Goal: Task Accomplishment & Management: Manage account settings

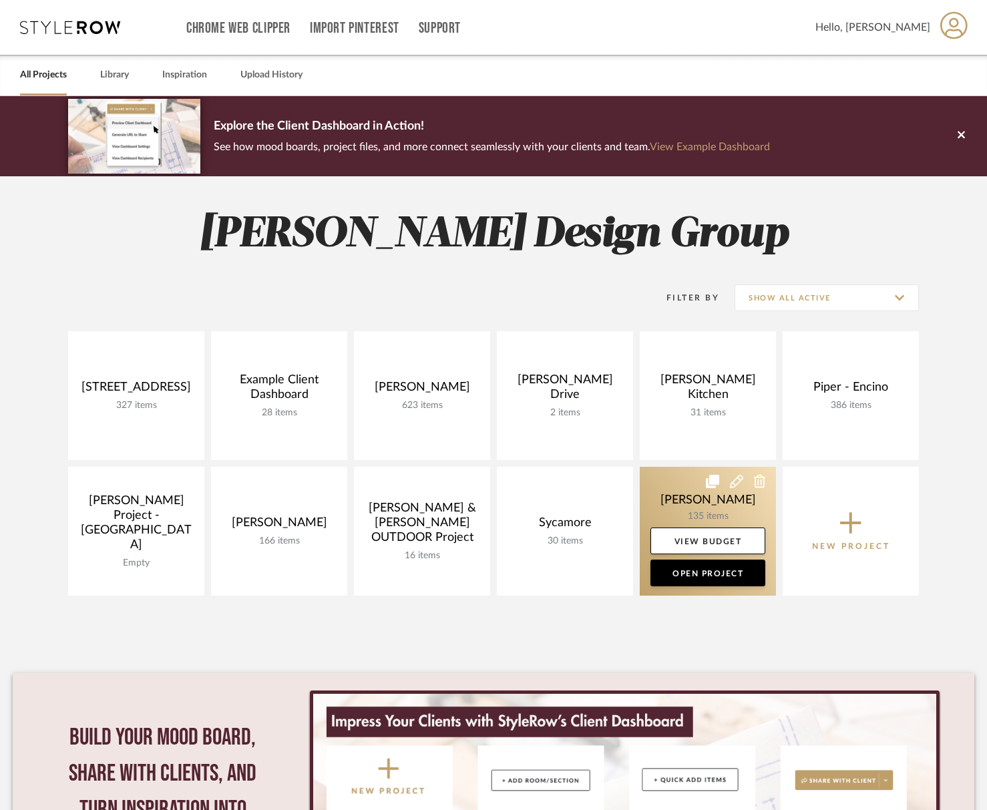
click at [682, 510] on link at bounding box center [708, 531] width 136 height 129
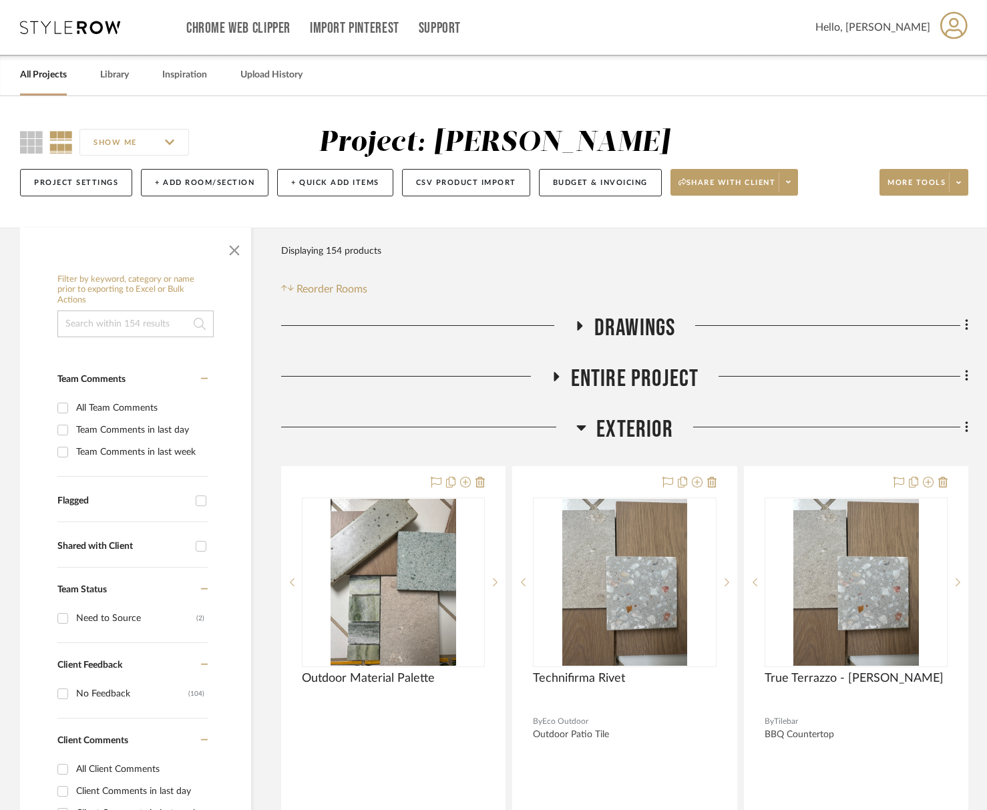
drag, startPoint x: 642, startPoint y: 430, endPoint x: 619, endPoint y: 379, distance: 55.9
click at [641, 428] on span "Exterior" at bounding box center [635, 430] width 77 height 29
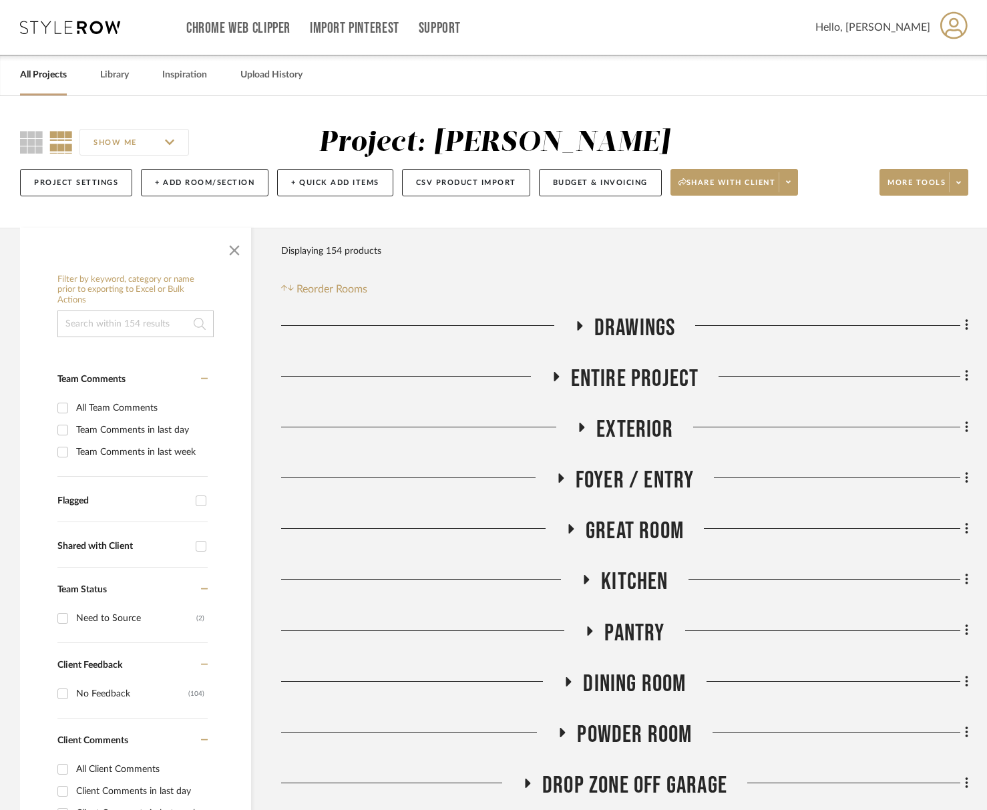
click at [620, 375] on span "Entire Project" at bounding box center [635, 379] width 128 height 29
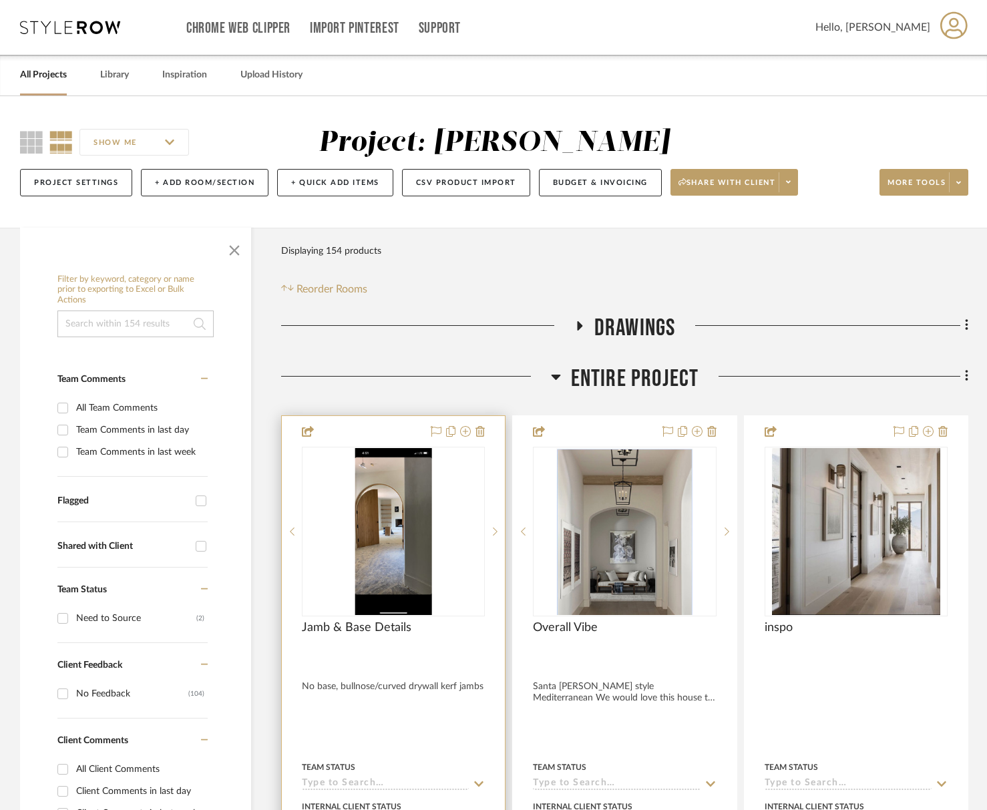
click at [0, 0] on div at bounding box center [0, 0] width 0 height 0
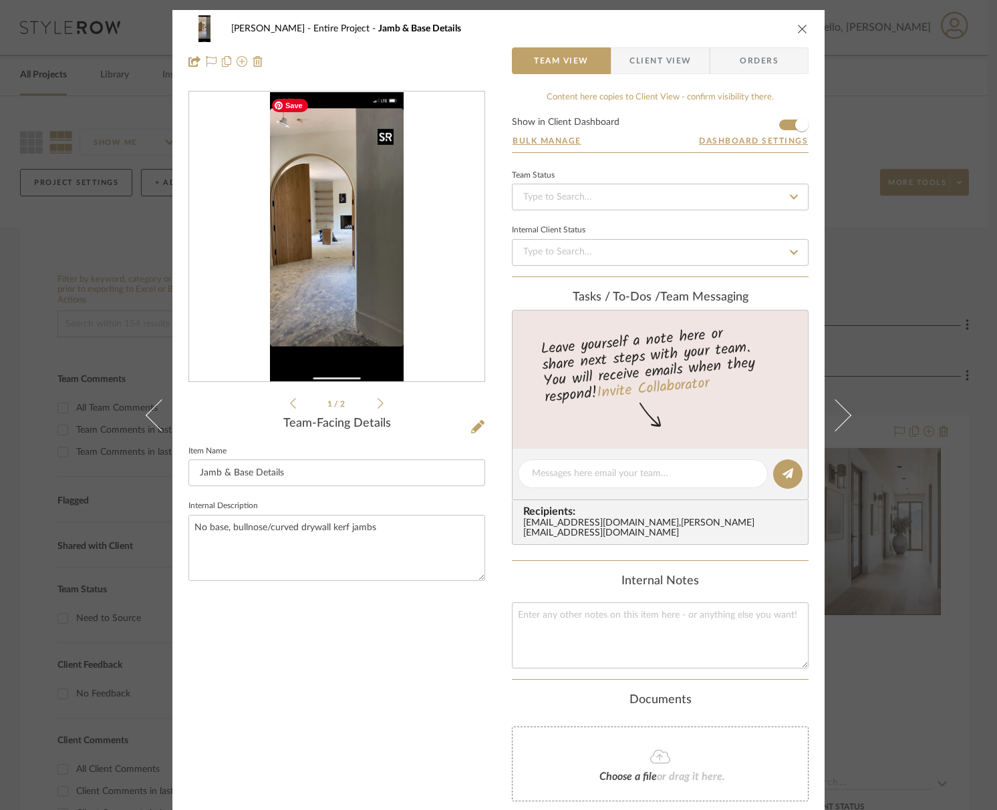
drag, startPoint x: 392, startPoint y: 233, endPoint x: 369, endPoint y: 235, distance: 22.8
click at [391, 233] on img "0" at bounding box center [337, 237] width 134 height 290
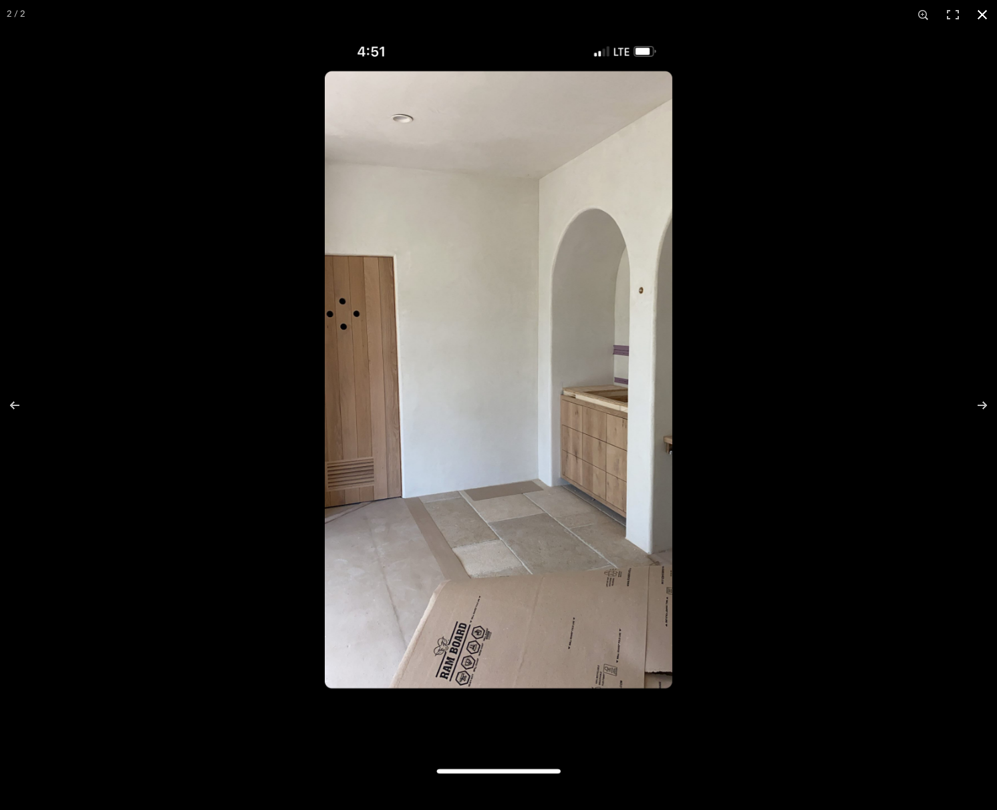
click at [979, 13] on button at bounding box center [981, 14] width 29 height 29
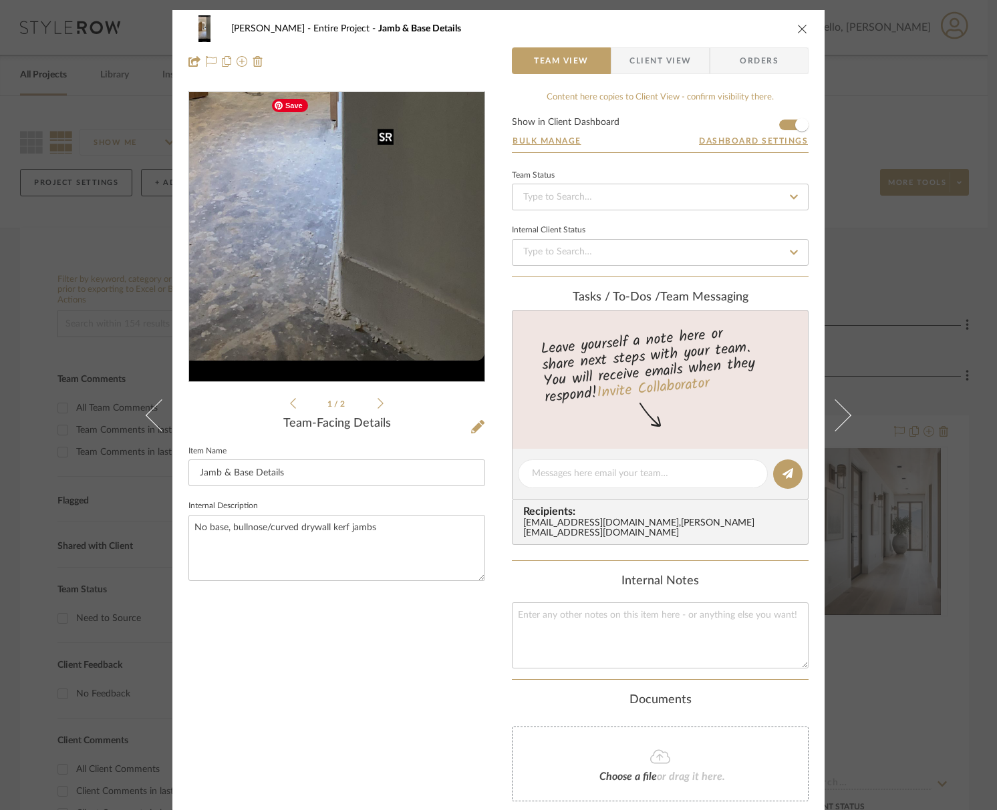
click at [387, 305] on img "0" at bounding box center [337, 237] width 134 height 290
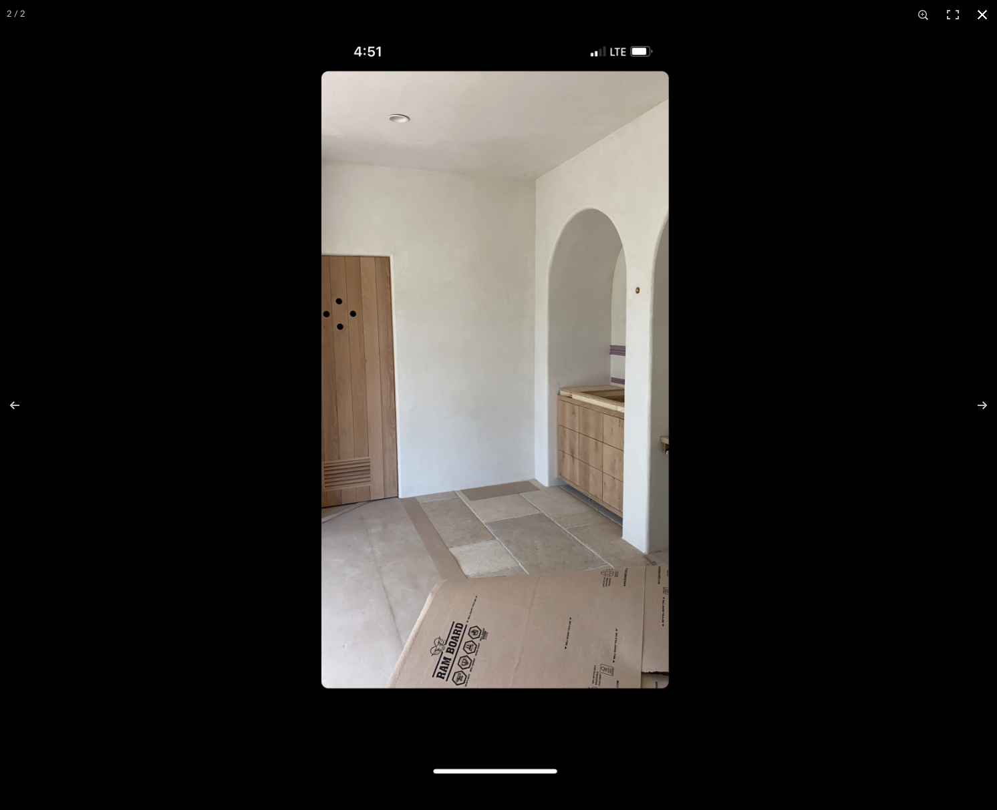
click at [731, 420] on div at bounding box center [819, 434] width 997 height 810
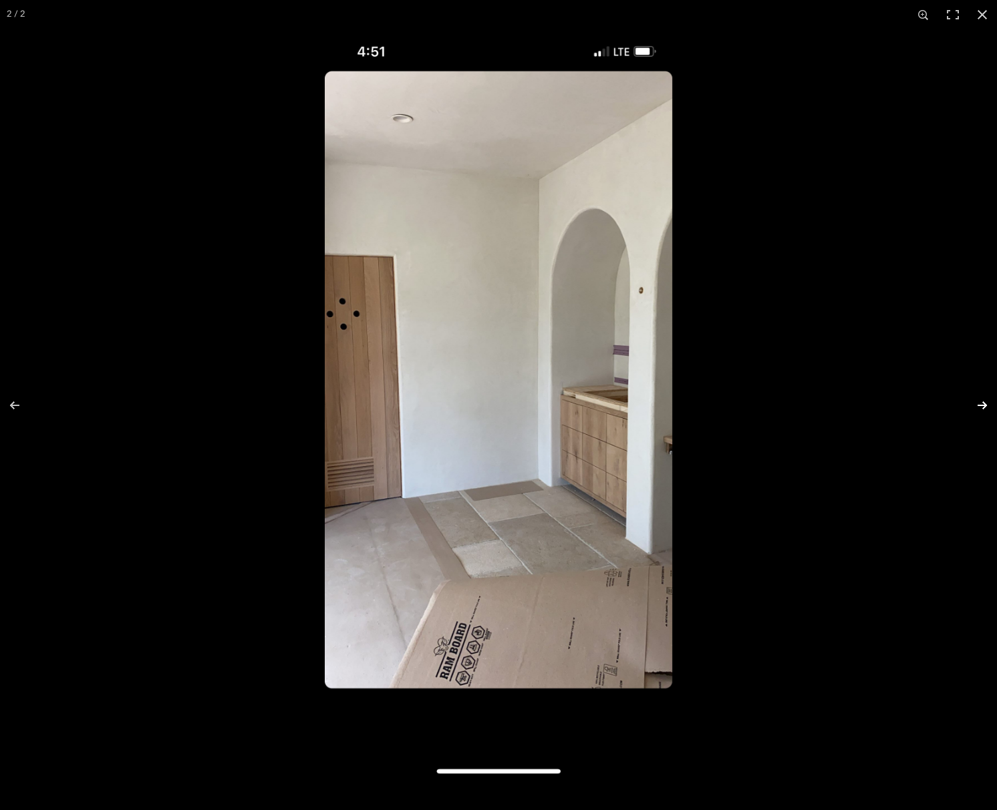
click at [970, 406] on button at bounding box center [973, 405] width 47 height 67
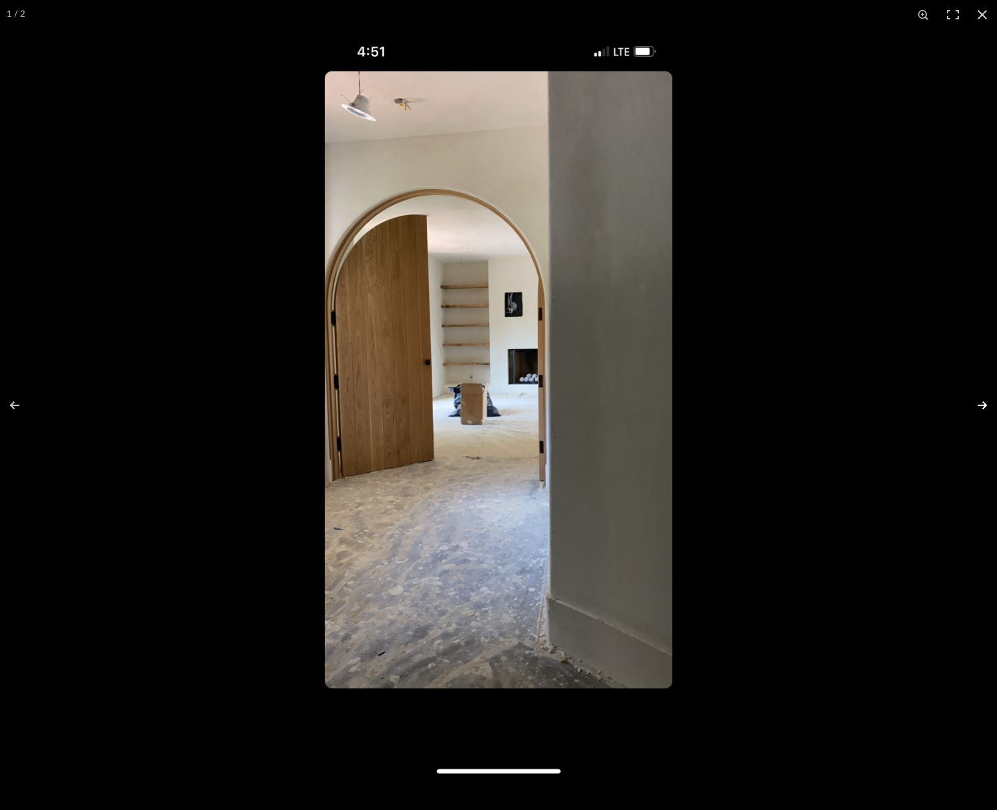
click at [981, 406] on button at bounding box center [973, 405] width 47 height 67
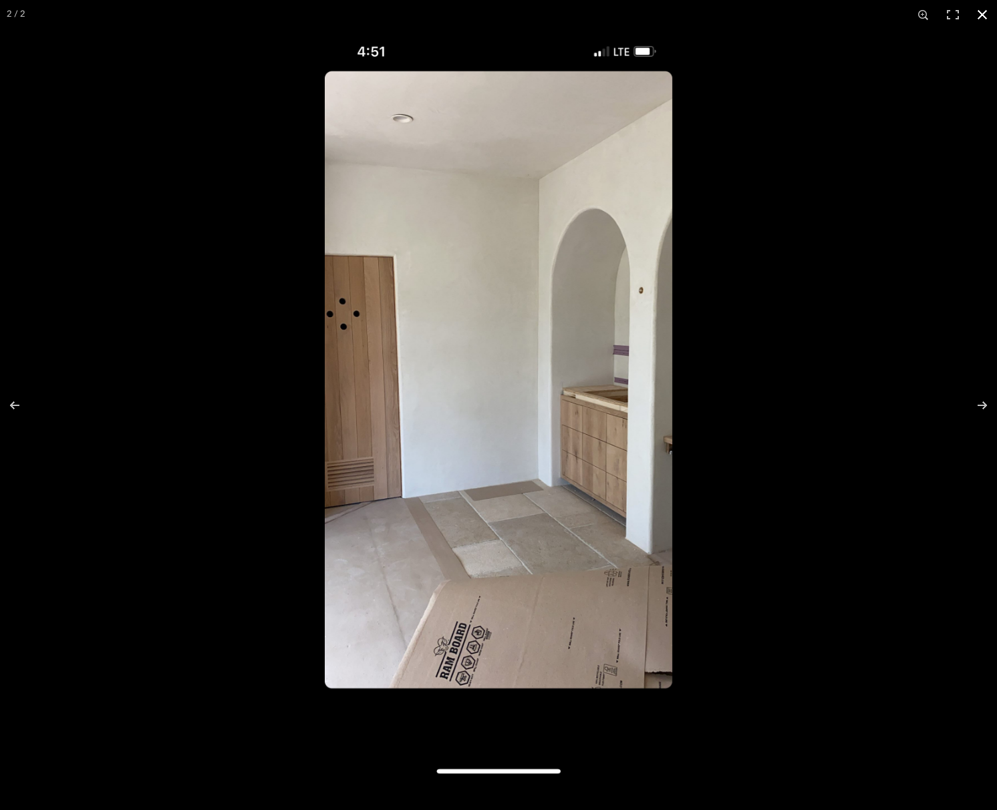
click at [979, 20] on button at bounding box center [981, 14] width 29 height 29
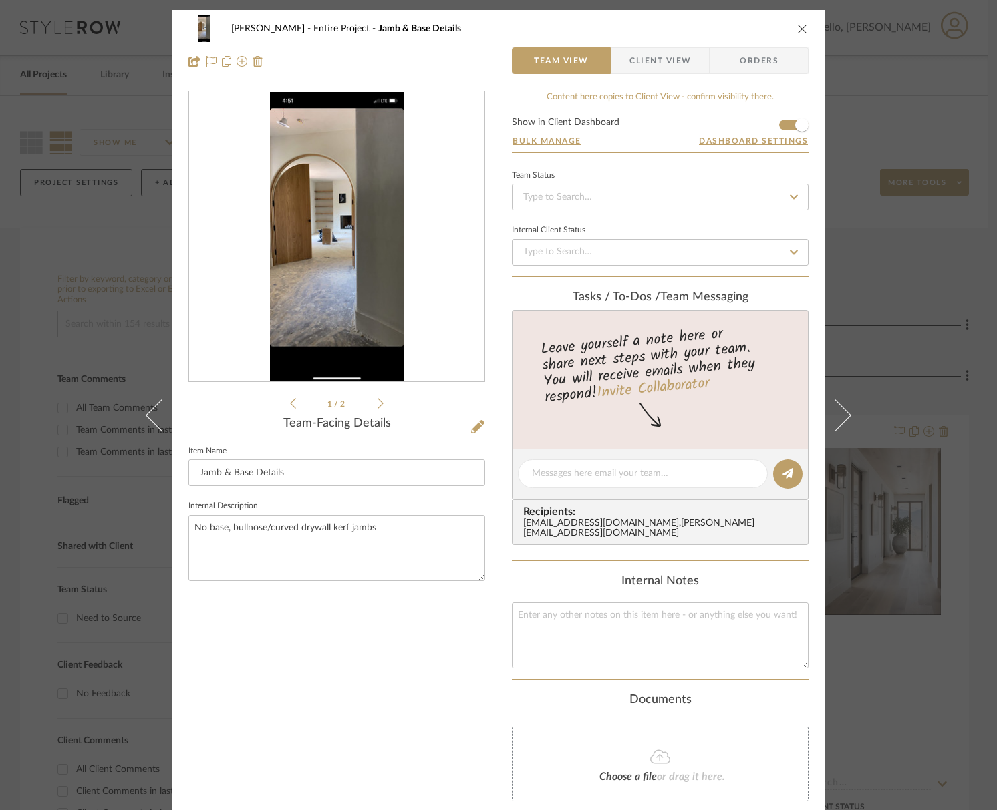
click at [797, 27] on icon "close" at bounding box center [802, 28] width 11 height 11
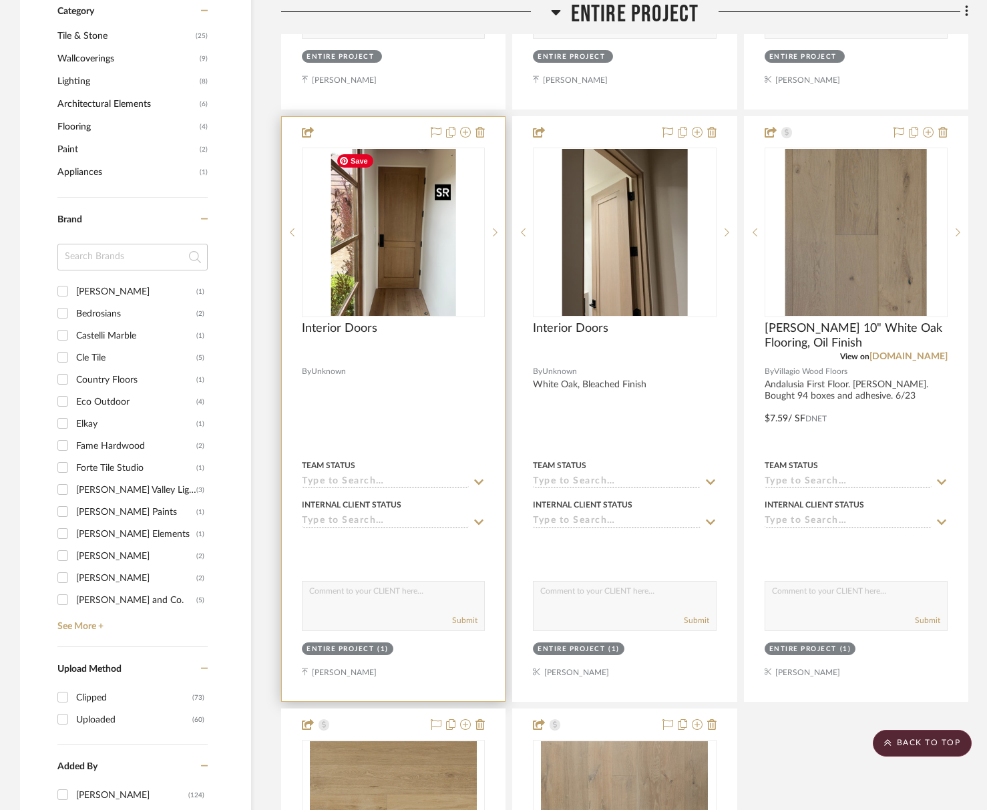
scroll to position [904, 0]
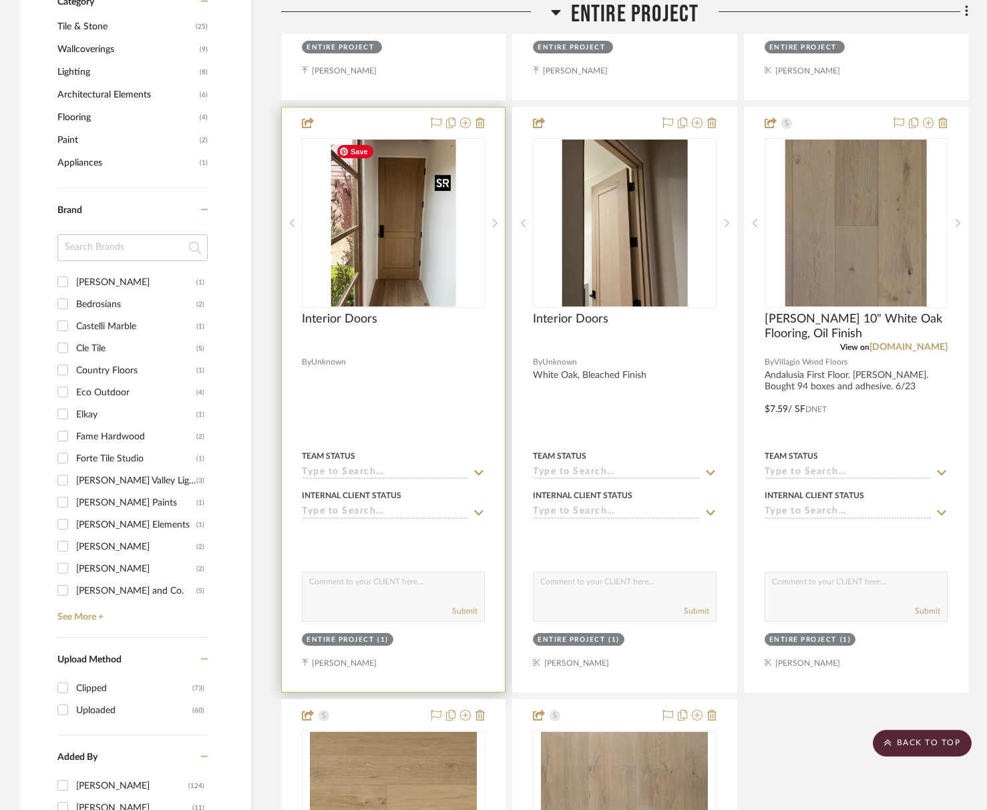
click at [351, 241] on img "0" at bounding box center [394, 223] width 126 height 167
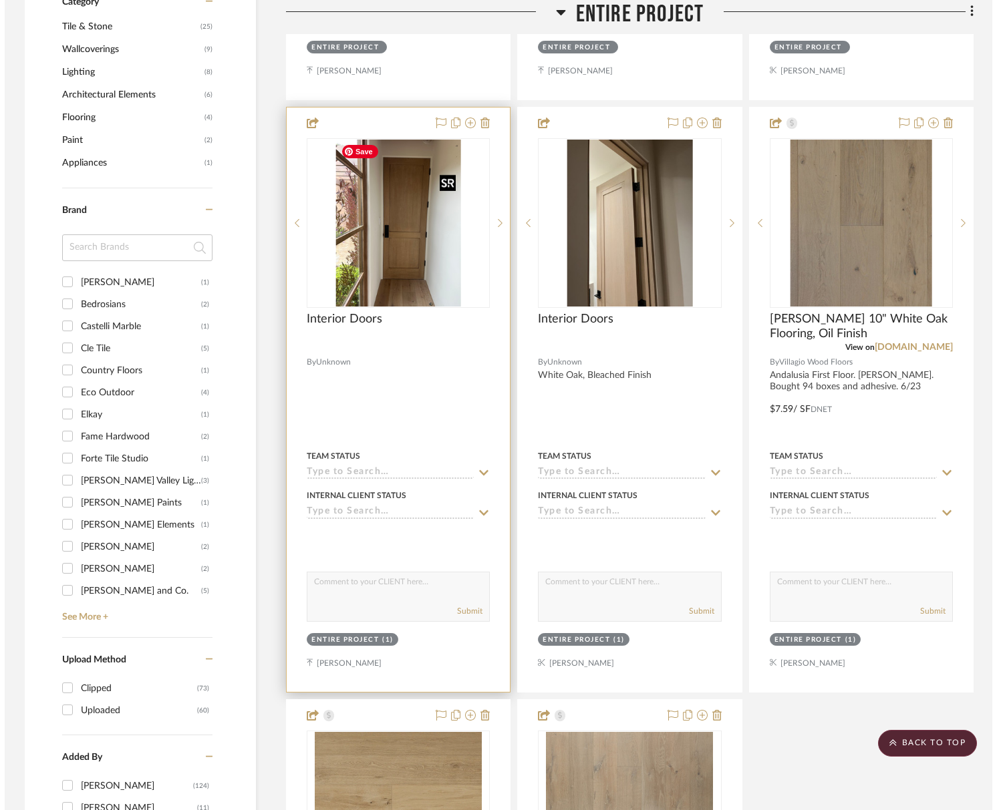
scroll to position [0, 0]
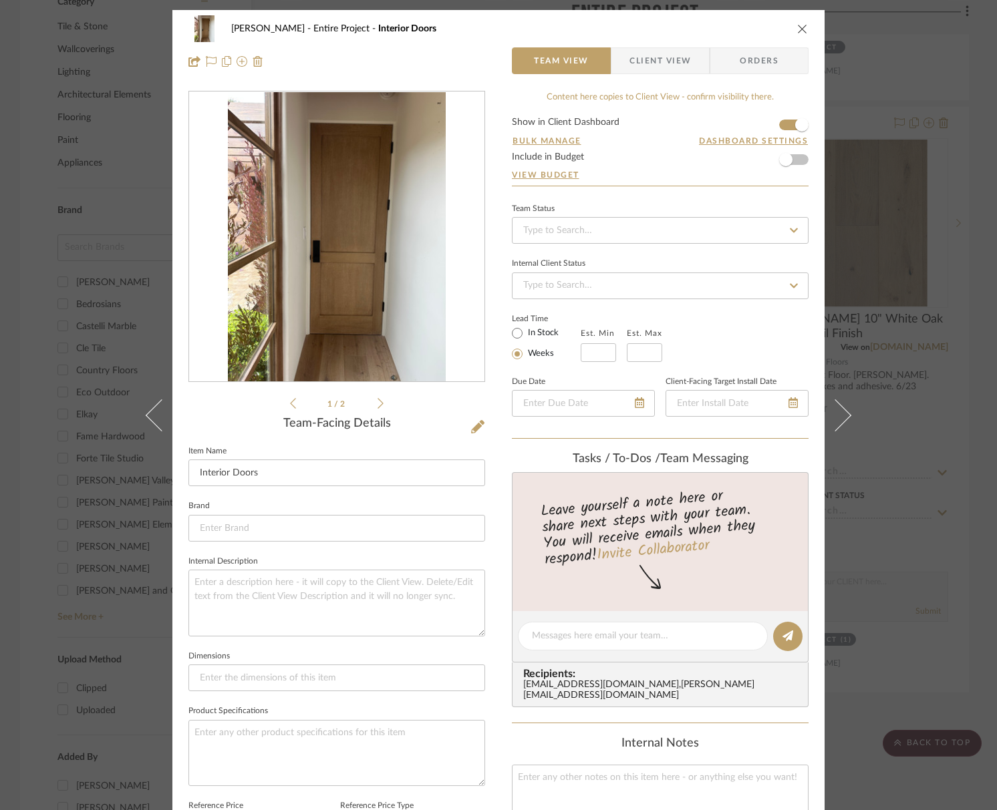
click at [369, 311] on img "0" at bounding box center [336, 237] width 217 height 290
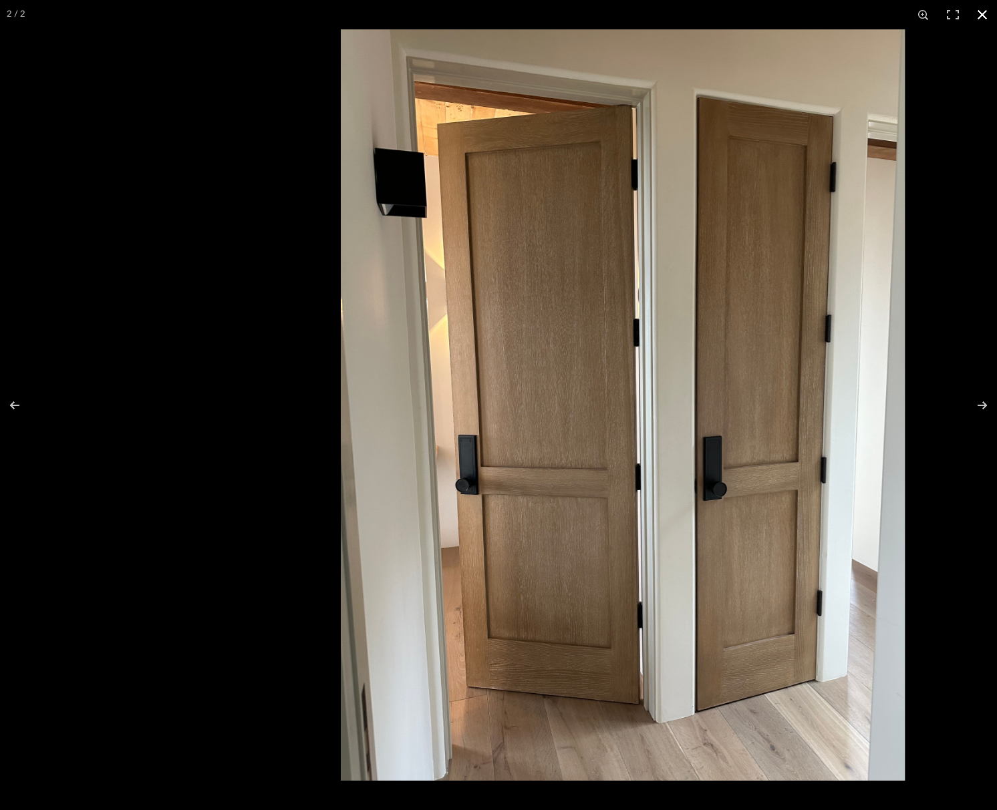
click at [975, 13] on button at bounding box center [981, 14] width 29 height 29
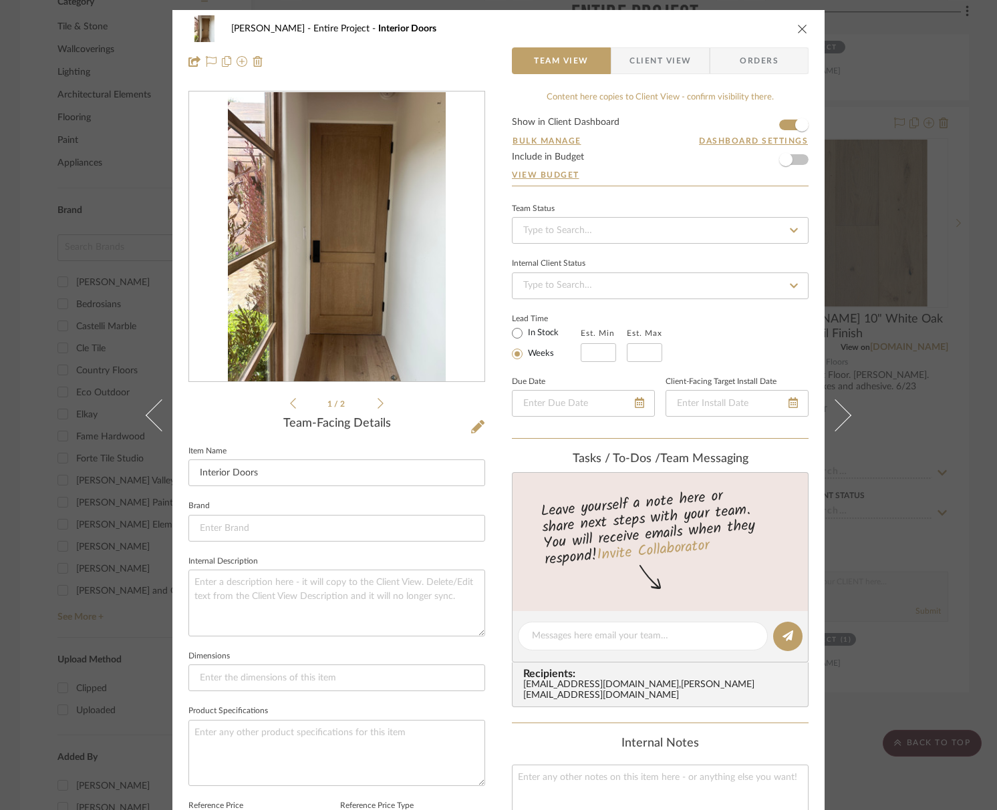
drag, startPoint x: 796, startPoint y: 29, endPoint x: 797, endPoint y: 37, distance: 8.0
click at [797, 29] on icon "close" at bounding box center [802, 28] width 11 height 11
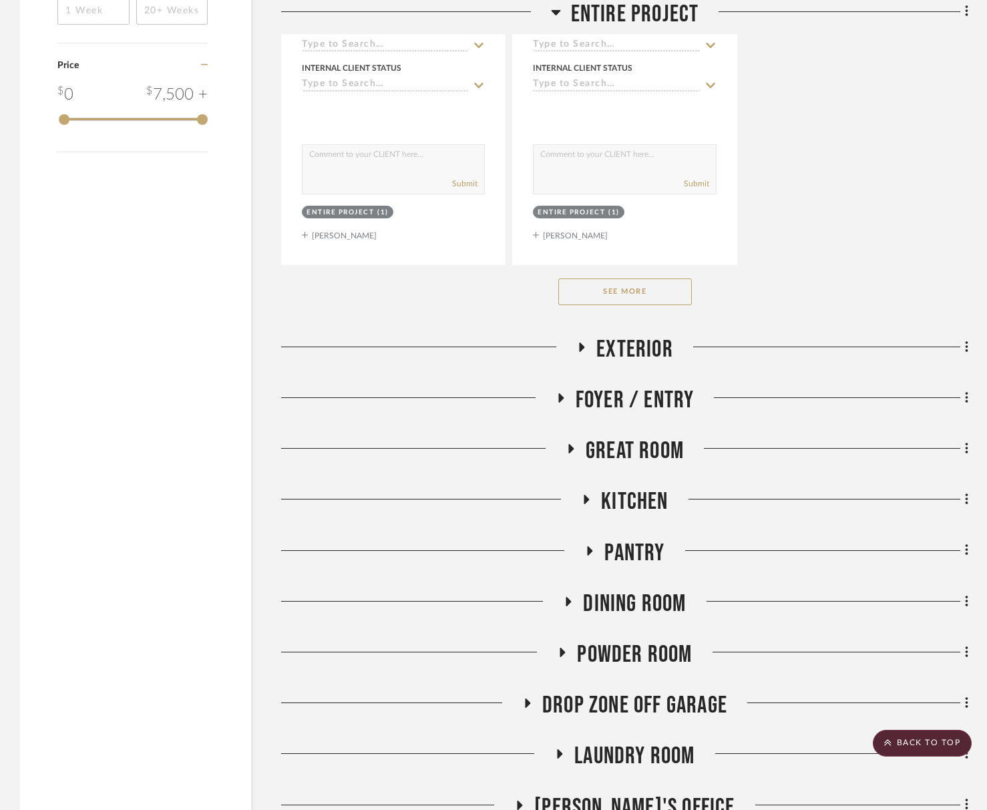
scroll to position [1926, 0]
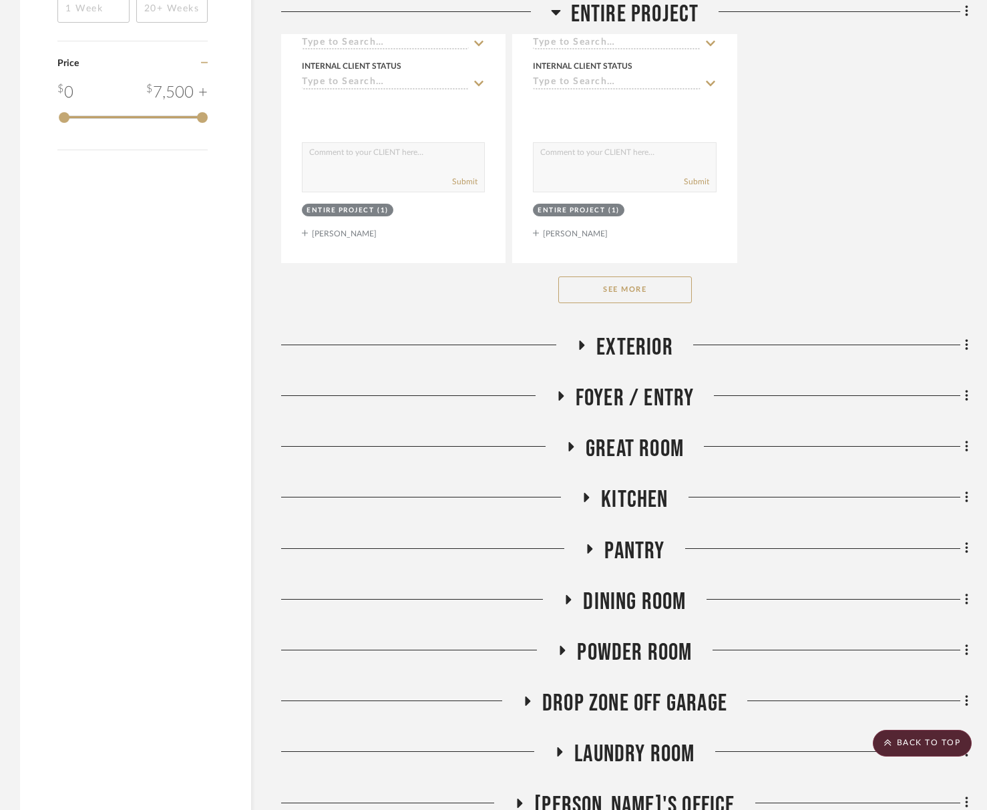
drag, startPoint x: 622, startPoint y: 288, endPoint x: 620, endPoint y: 295, distance: 7.6
click at [622, 288] on button "See More" at bounding box center [626, 290] width 134 height 27
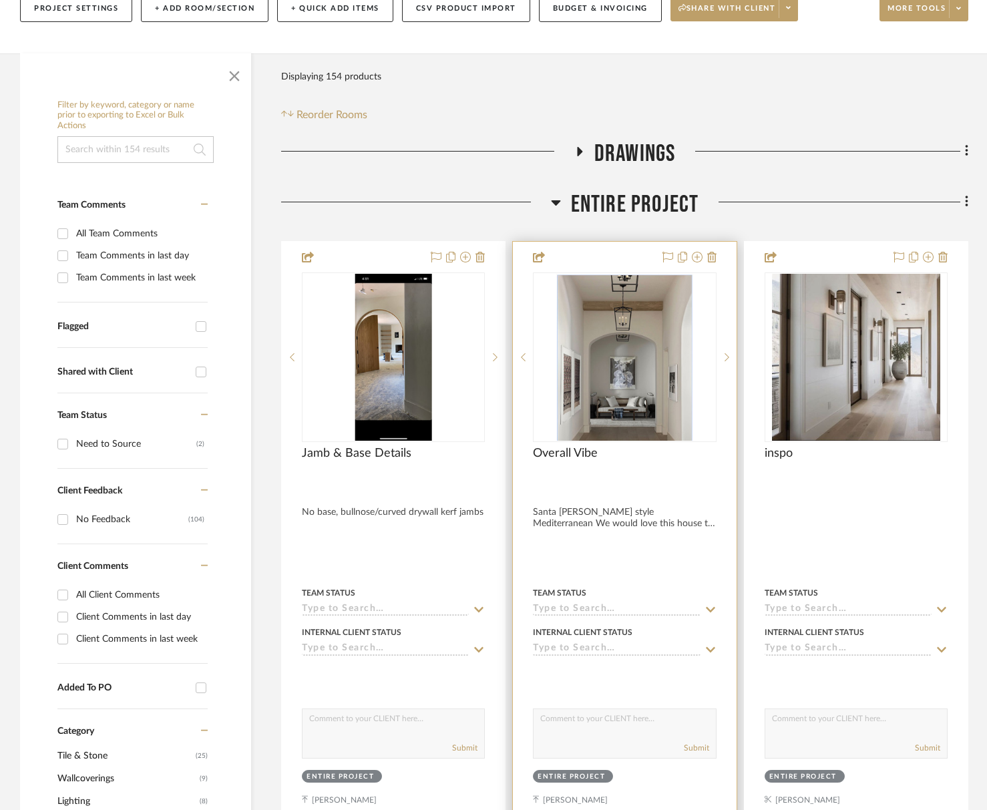
scroll to position [189, 0]
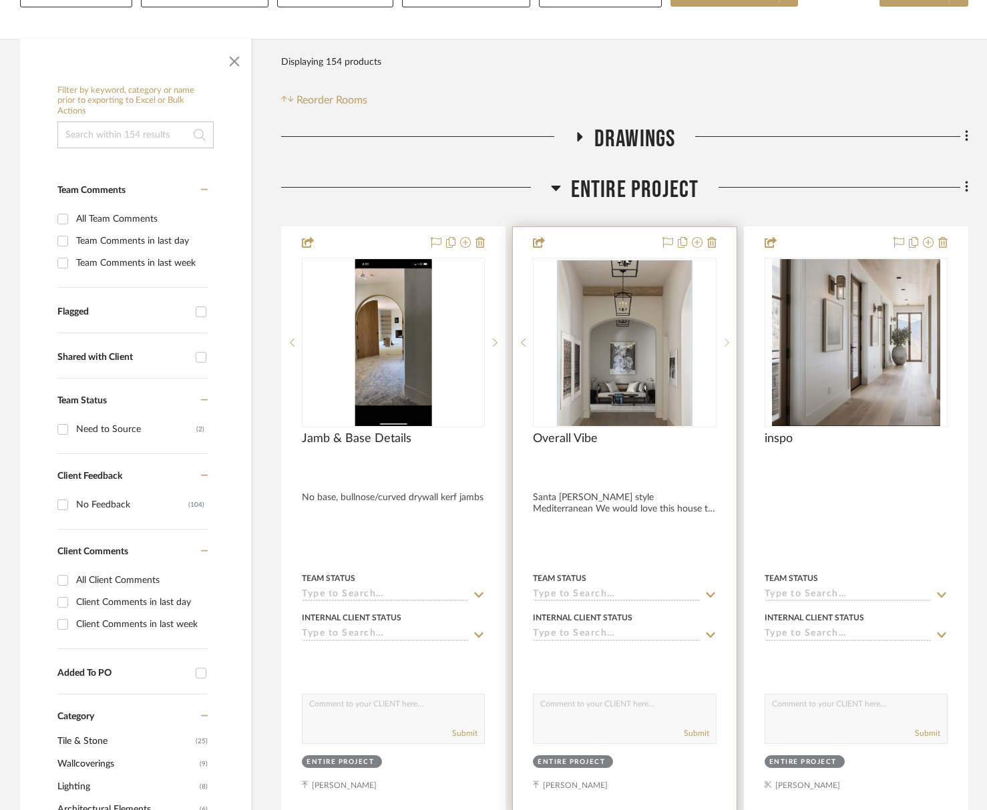
click at [726, 343] on icon at bounding box center [727, 342] width 5 height 9
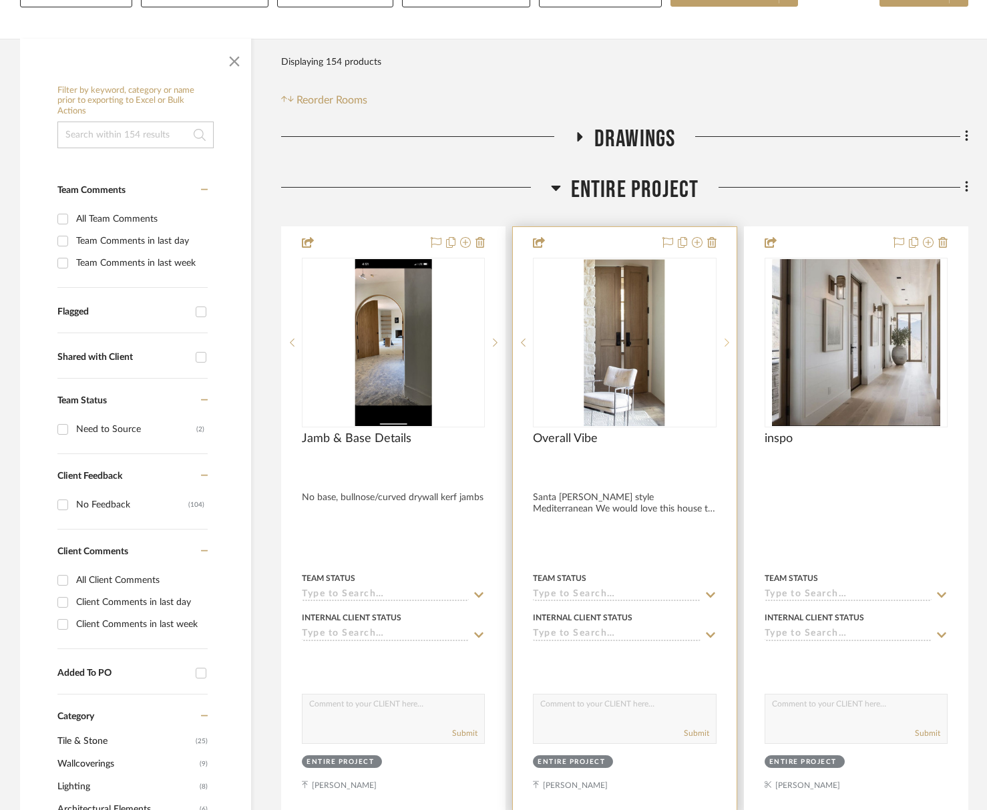
click at [726, 343] on icon at bounding box center [727, 342] width 5 height 9
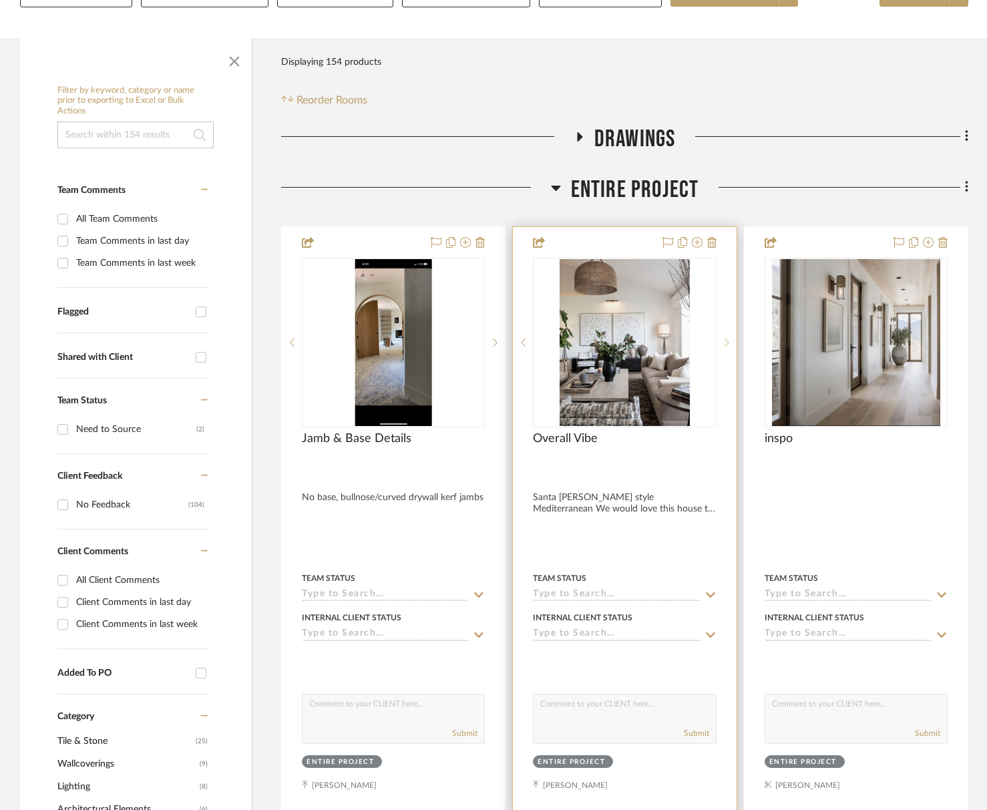
click at [726, 343] on icon at bounding box center [727, 342] width 5 height 9
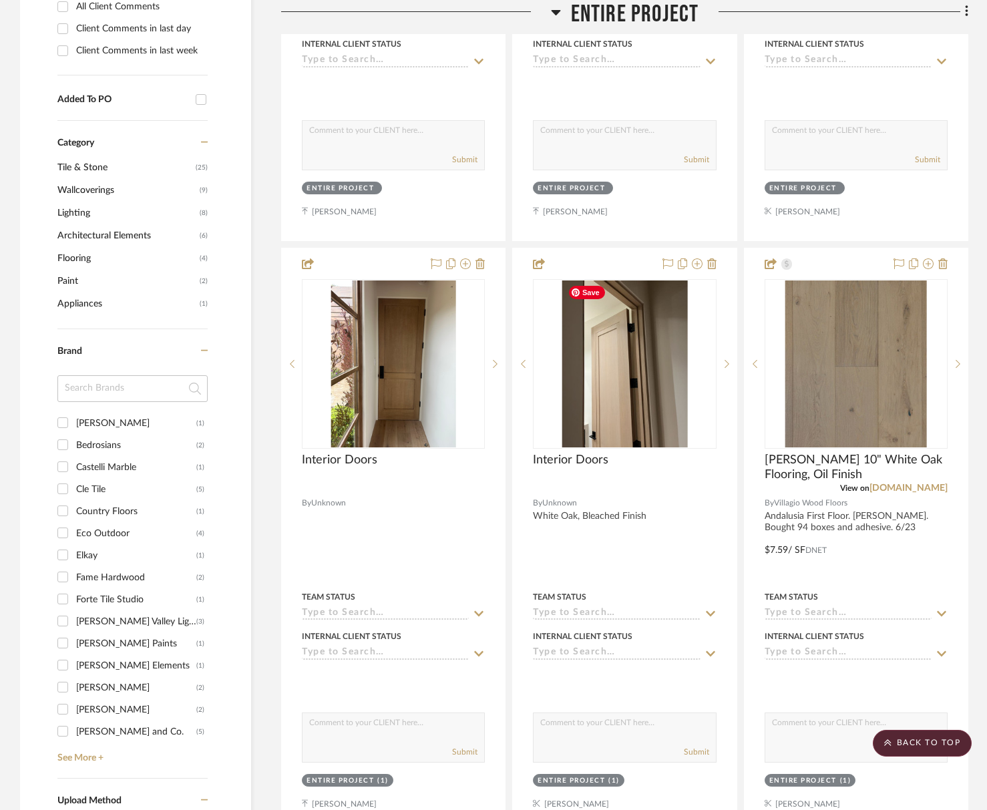
scroll to position [776, 0]
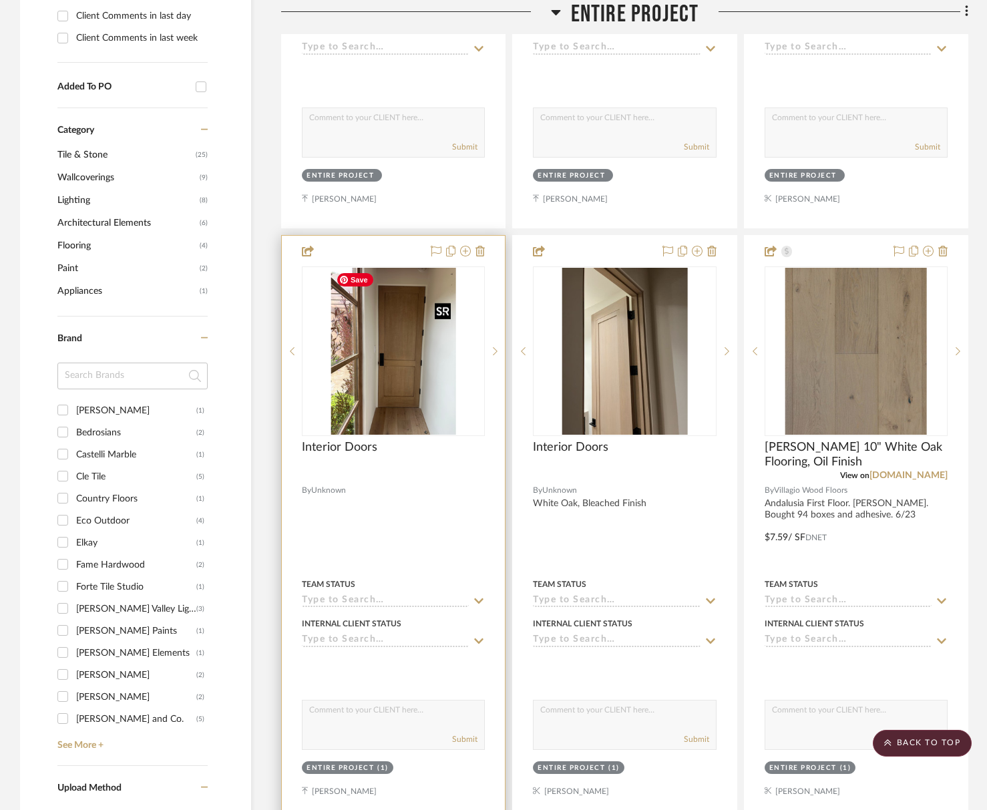
click at [408, 317] on img "0" at bounding box center [394, 351] width 126 height 167
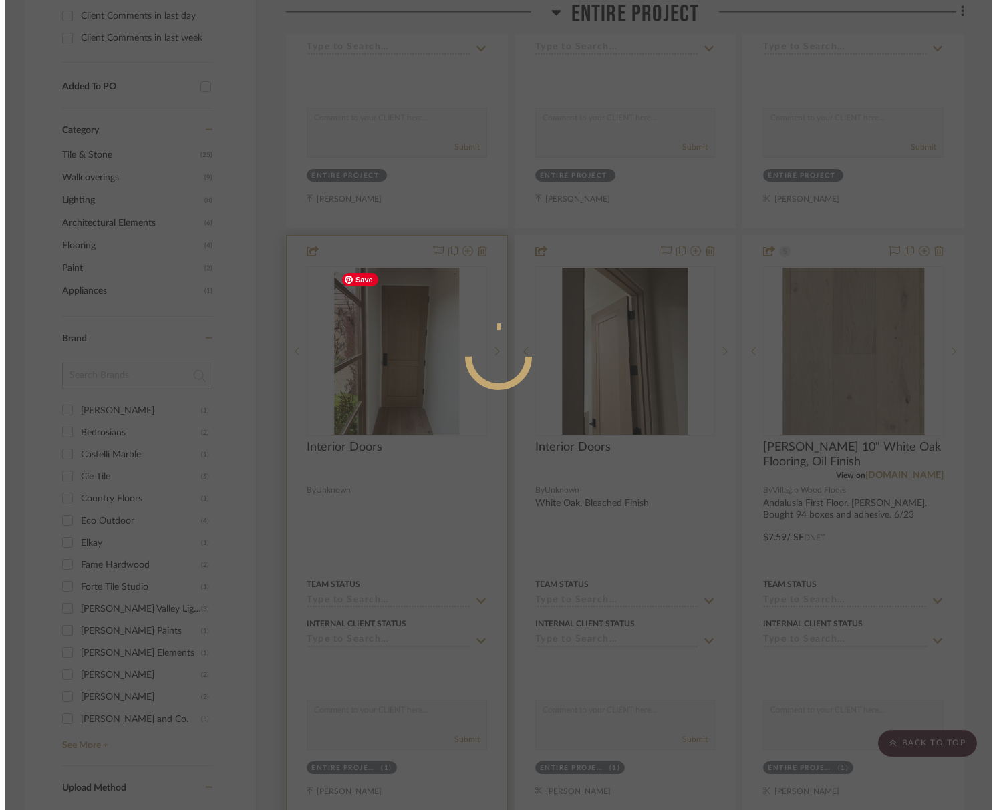
scroll to position [0, 0]
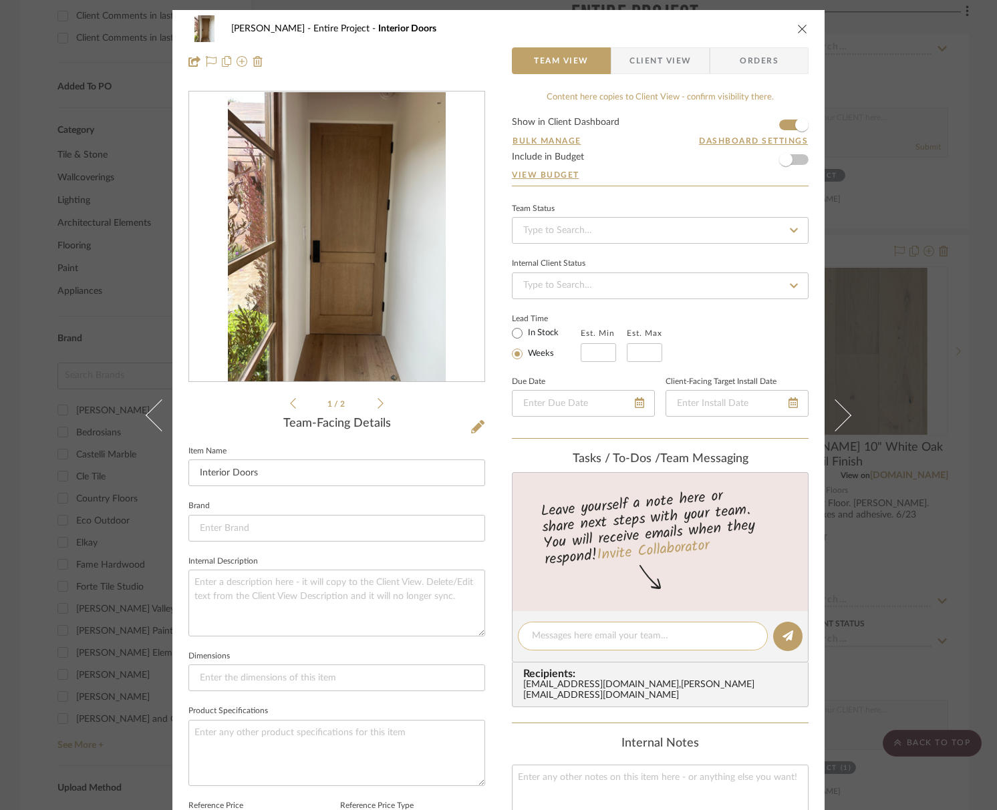
click at [613, 639] on textarea at bounding box center [643, 636] width 222 height 14
type textarea "this door style? or this one?"
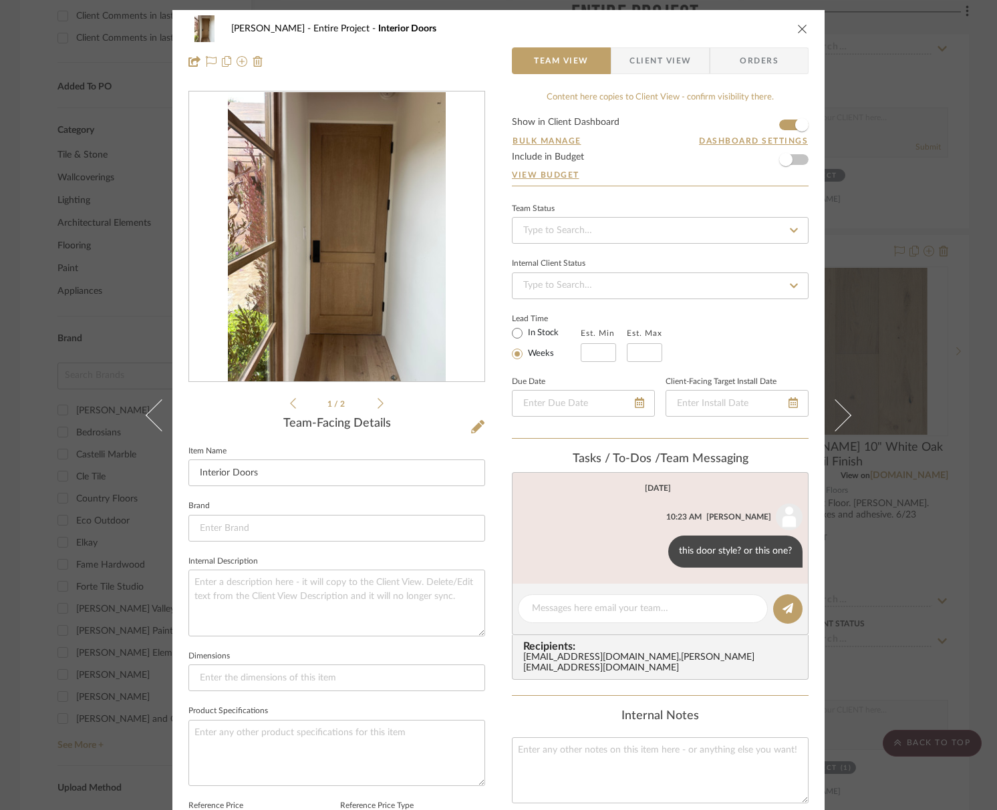
drag, startPoint x: 789, startPoint y: 34, endPoint x: 798, endPoint y: 29, distance: 10.5
click at [790, 34] on div "[PERSON_NAME] Entire Project Interior Doors" at bounding box center [498, 28] width 620 height 27
click at [798, 29] on icon "close" at bounding box center [802, 28] width 11 height 11
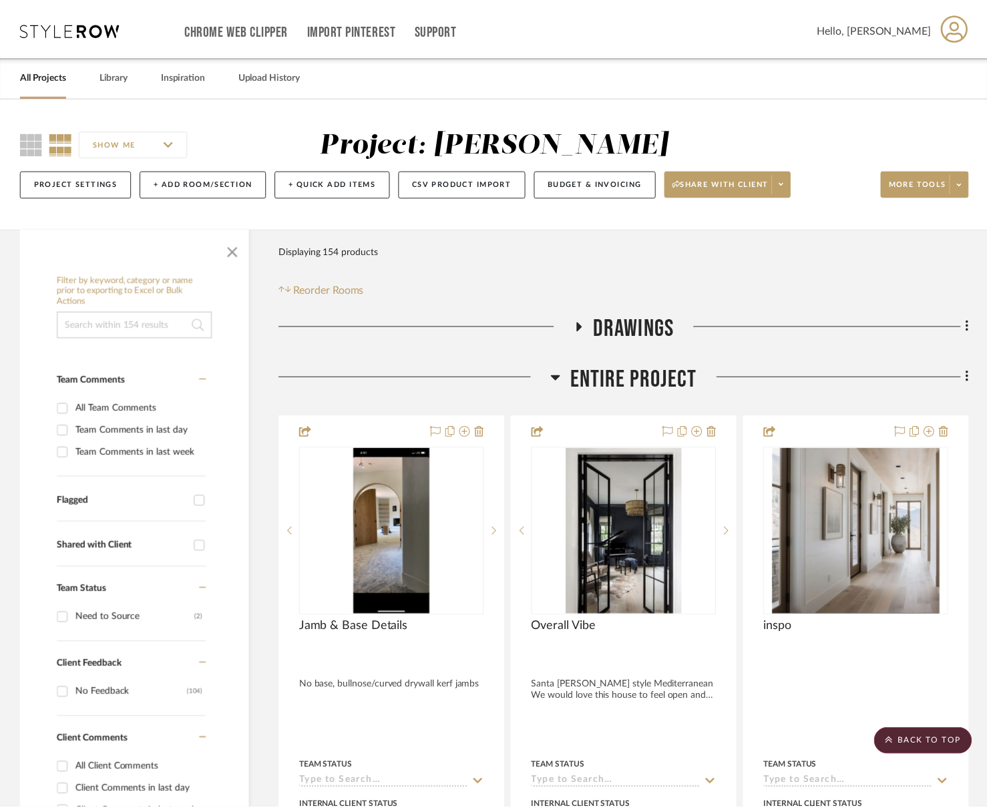
scroll to position [776, 0]
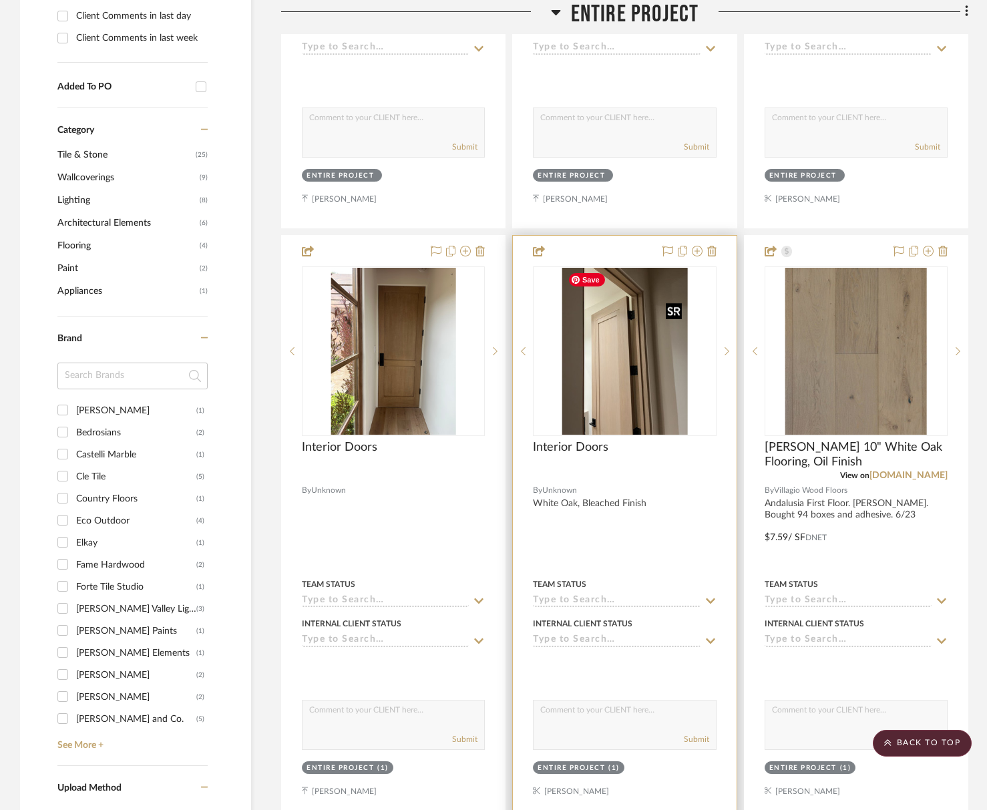
click at [635, 408] on img "0" at bounding box center [626, 351] width 126 height 167
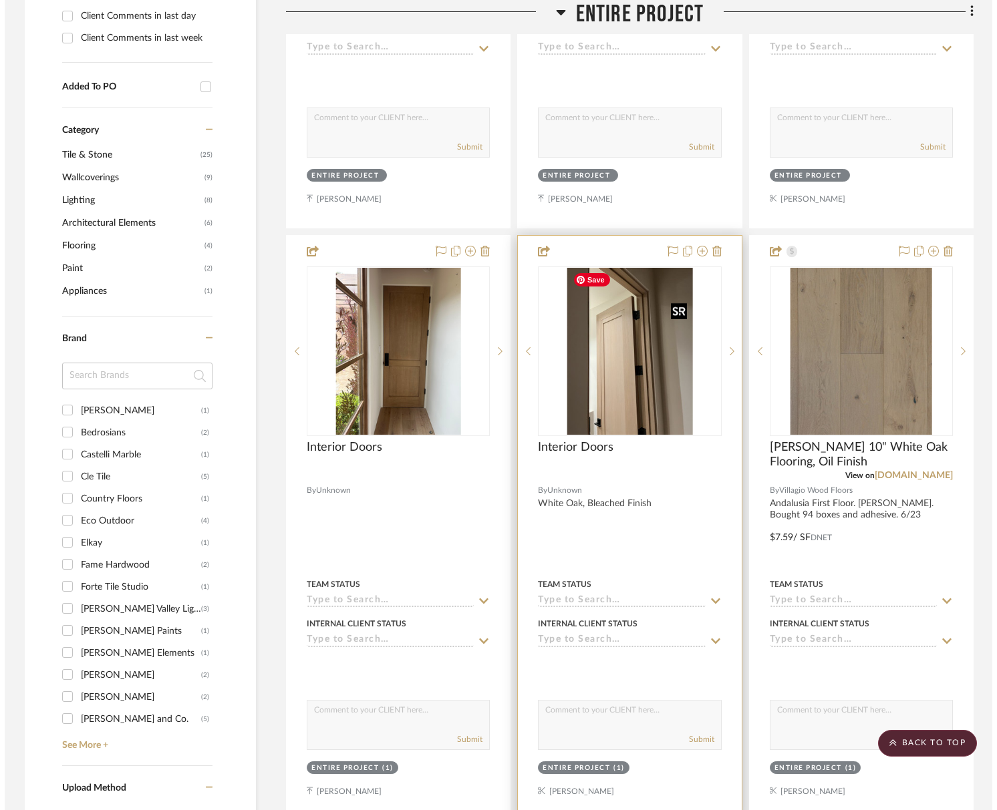
scroll to position [0, 0]
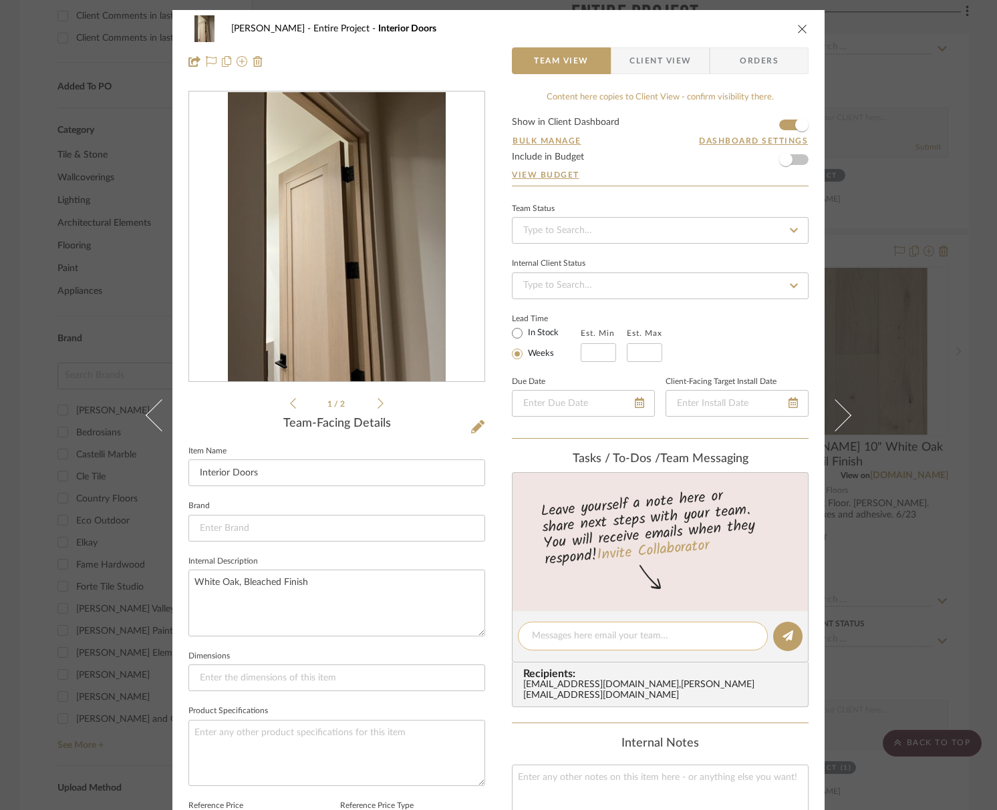
click at [563, 636] on textarea at bounding box center [643, 636] width 222 height 14
type textarea "or this door style?"
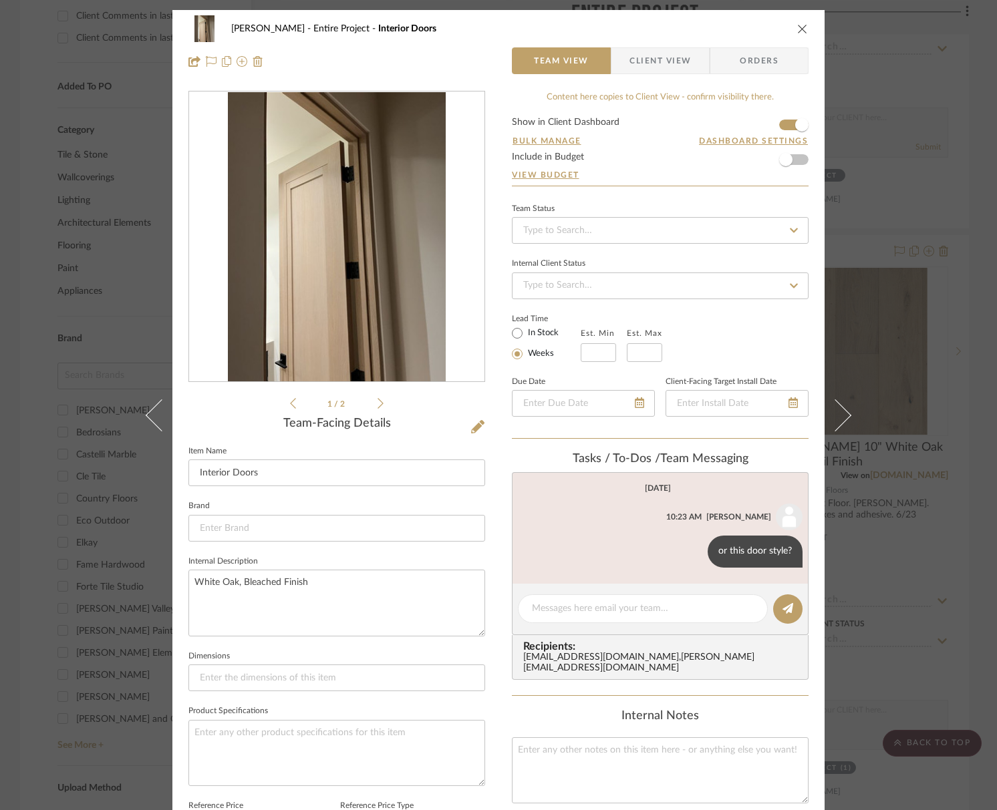
click at [377, 398] on icon at bounding box center [380, 404] width 6 height 12
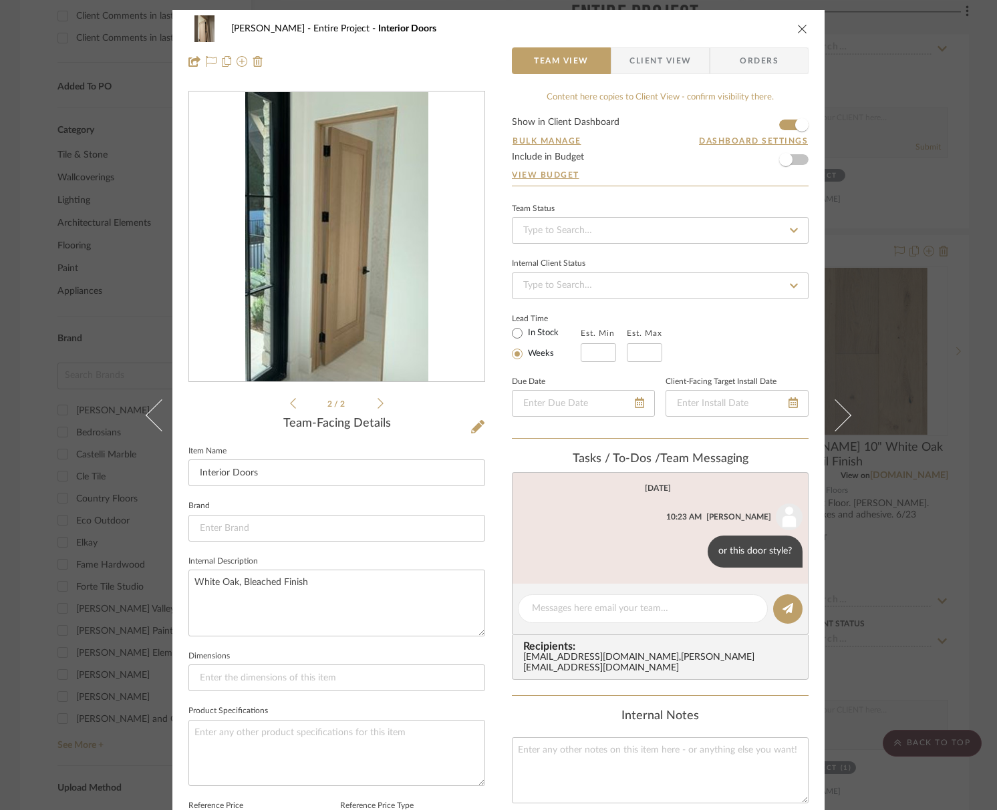
click at [377, 398] on icon at bounding box center [380, 404] width 6 height 12
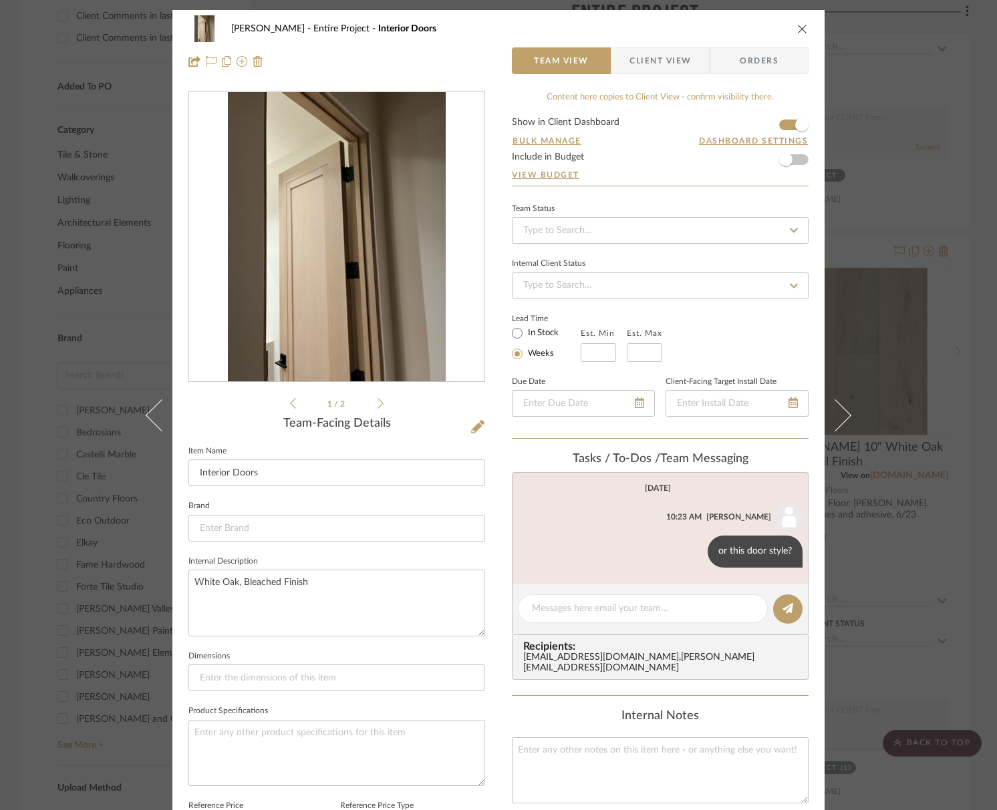
click at [800, 25] on icon "close" at bounding box center [802, 28] width 11 height 11
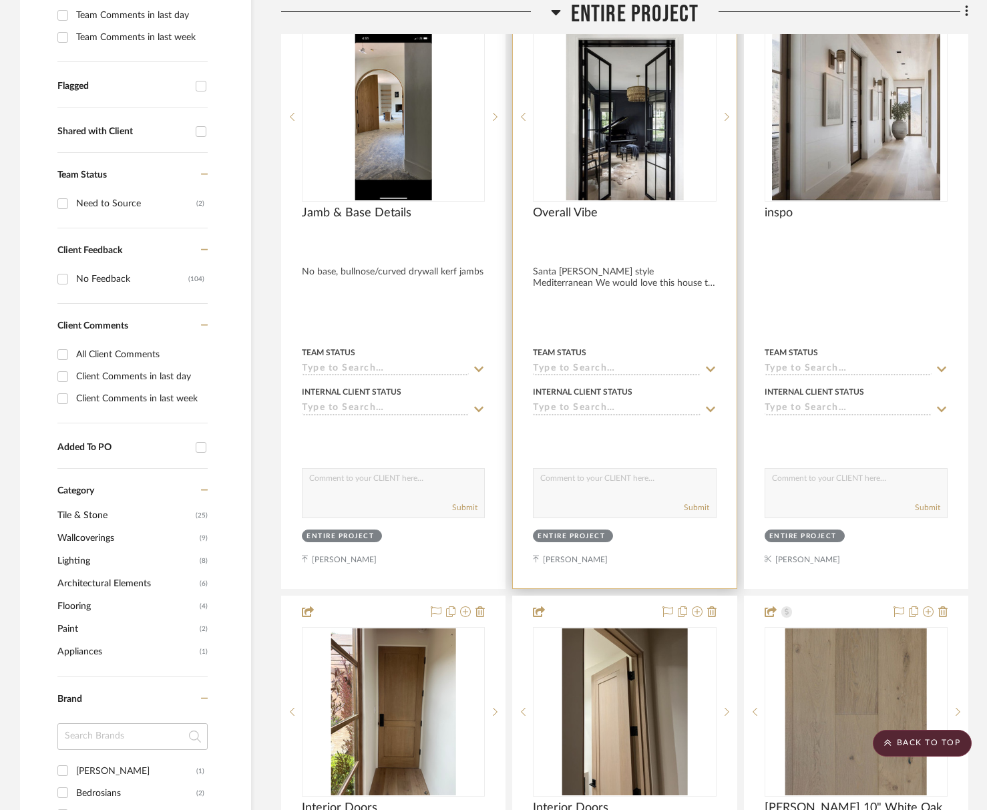
scroll to position [65, 0]
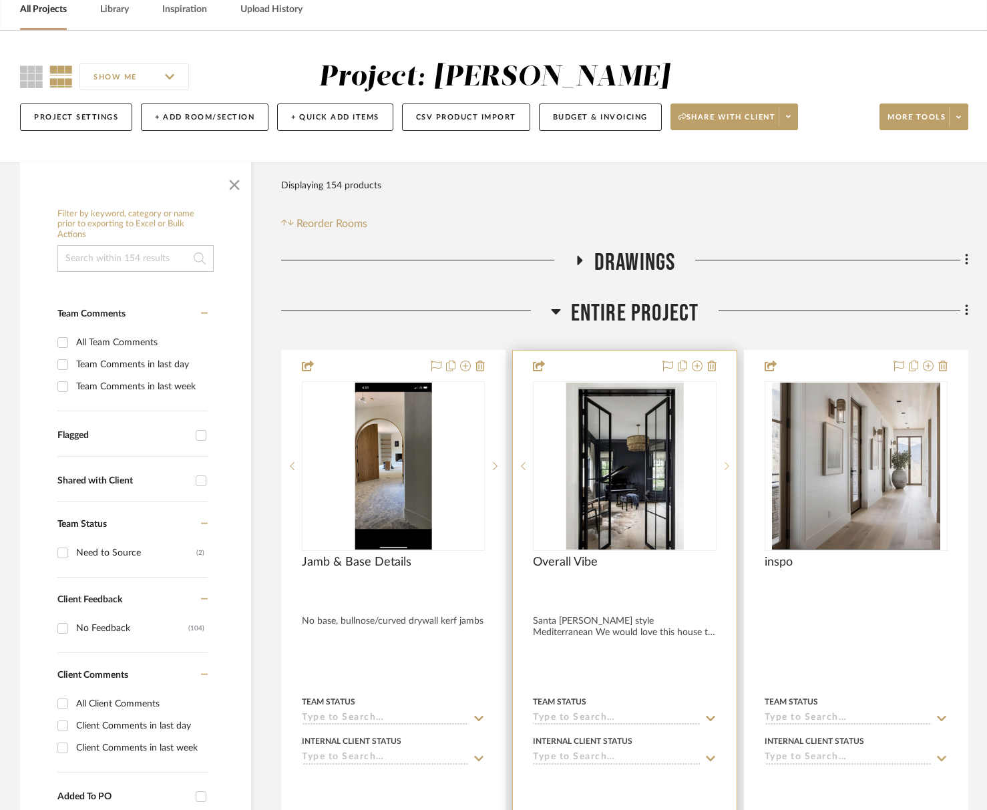
click at [730, 462] on sr-next-btn at bounding box center [727, 466] width 20 height 9
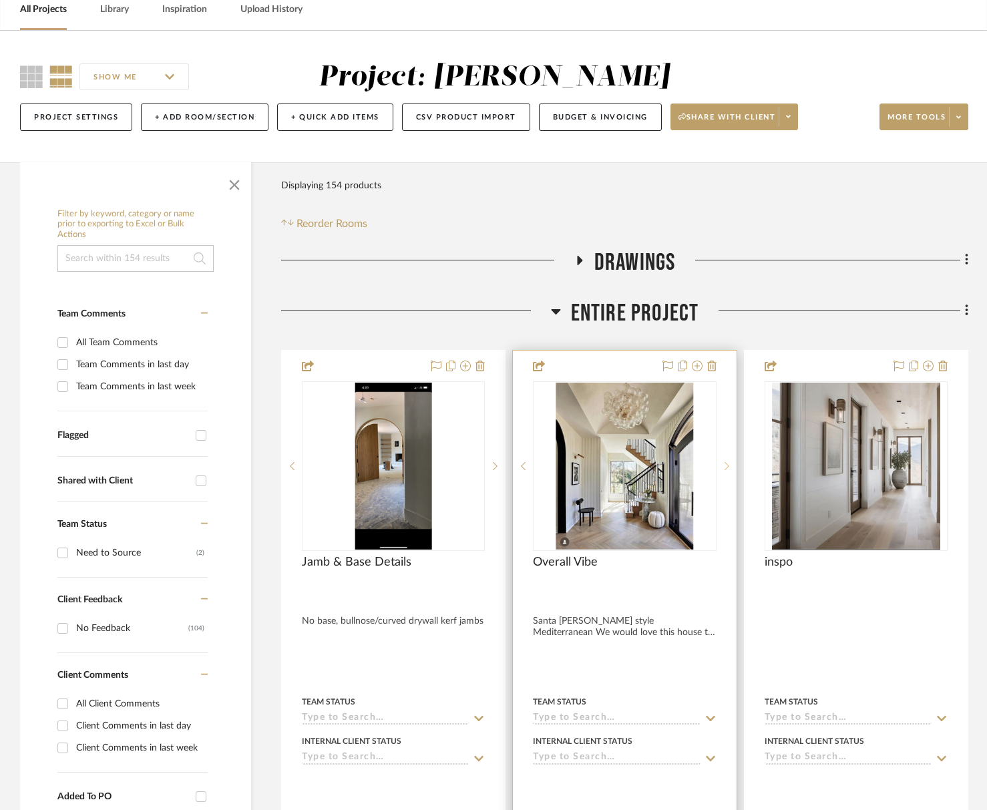
click at [730, 462] on sr-next-btn at bounding box center [727, 466] width 20 height 9
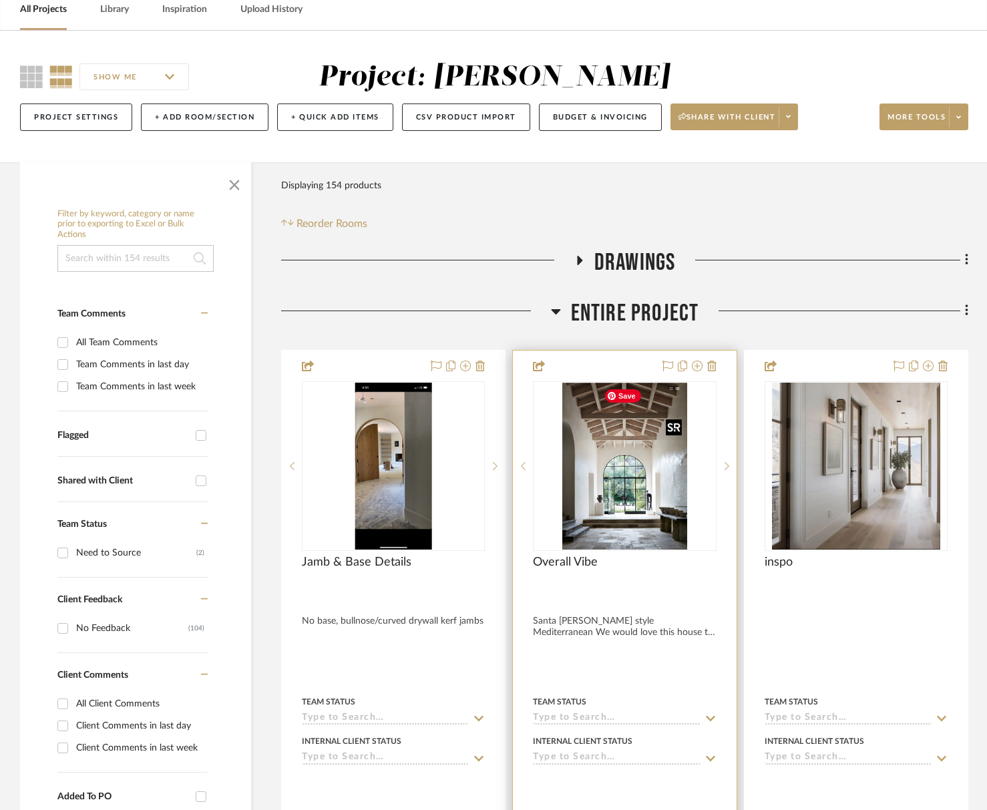
click at [582, 500] on img "5" at bounding box center [626, 466] width 126 height 167
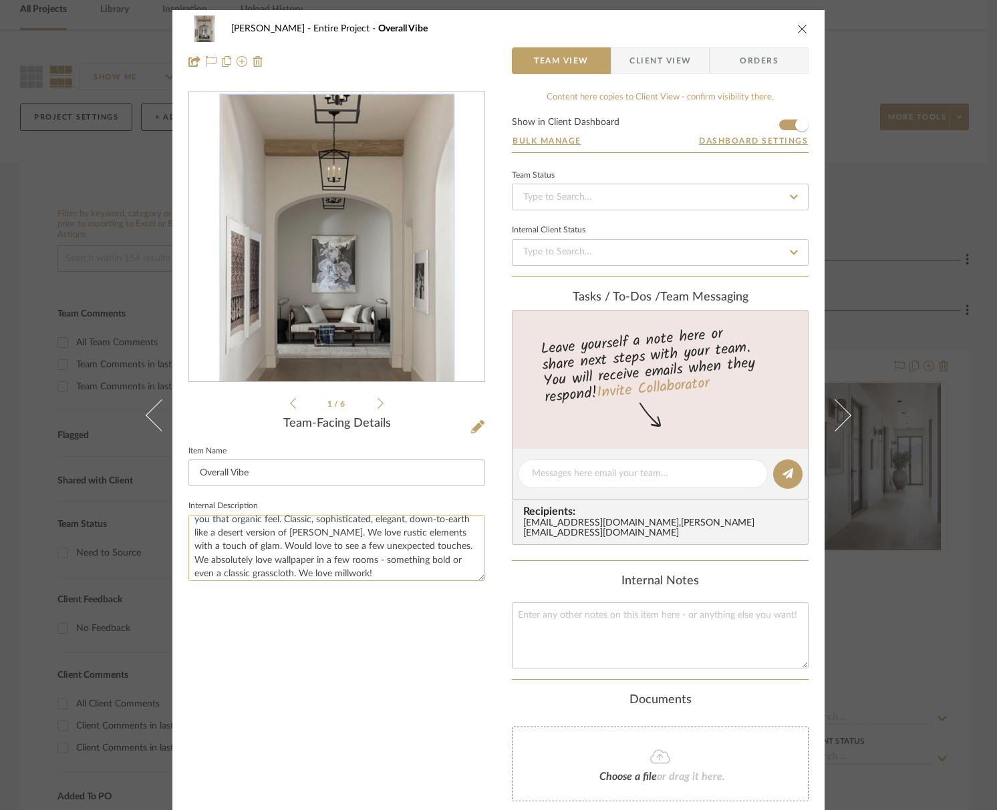
scroll to position [54, 0]
drag, startPoint x: 798, startPoint y: 29, endPoint x: 744, endPoint y: 118, distance: 103.5
click at [798, 29] on icon "close" at bounding box center [802, 28] width 11 height 11
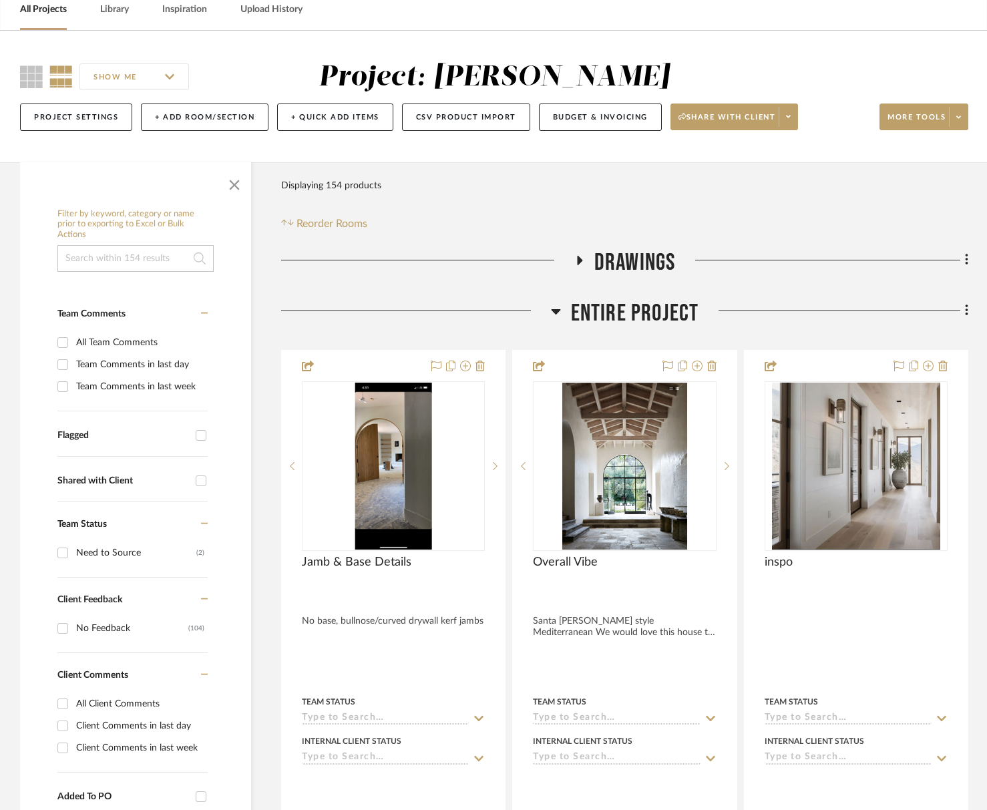
click at [644, 300] on span "Entire Project" at bounding box center [635, 313] width 128 height 29
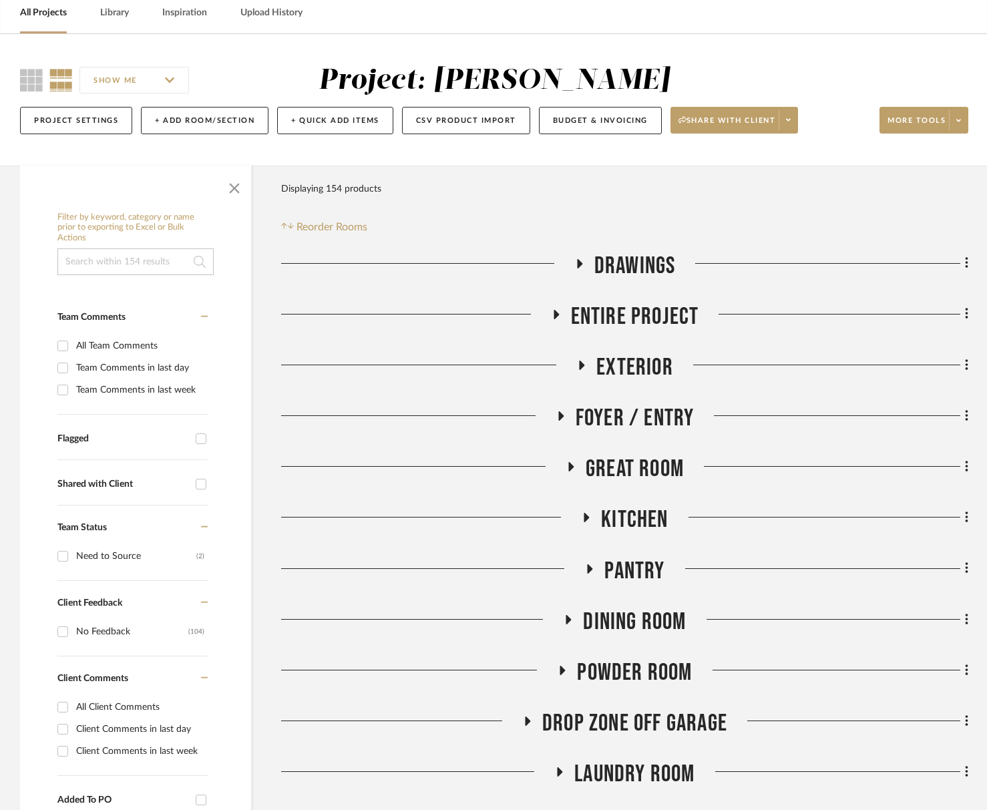
click at [645, 357] on span "Exterior" at bounding box center [635, 367] width 77 height 29
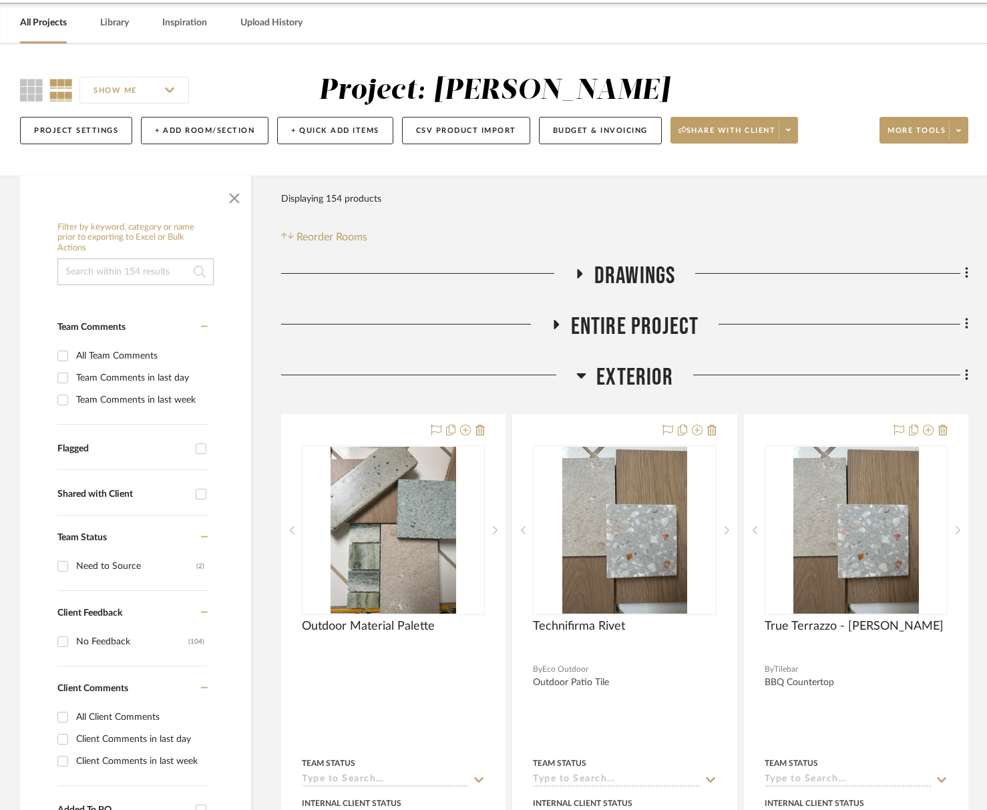
scroll to position [47, 0]
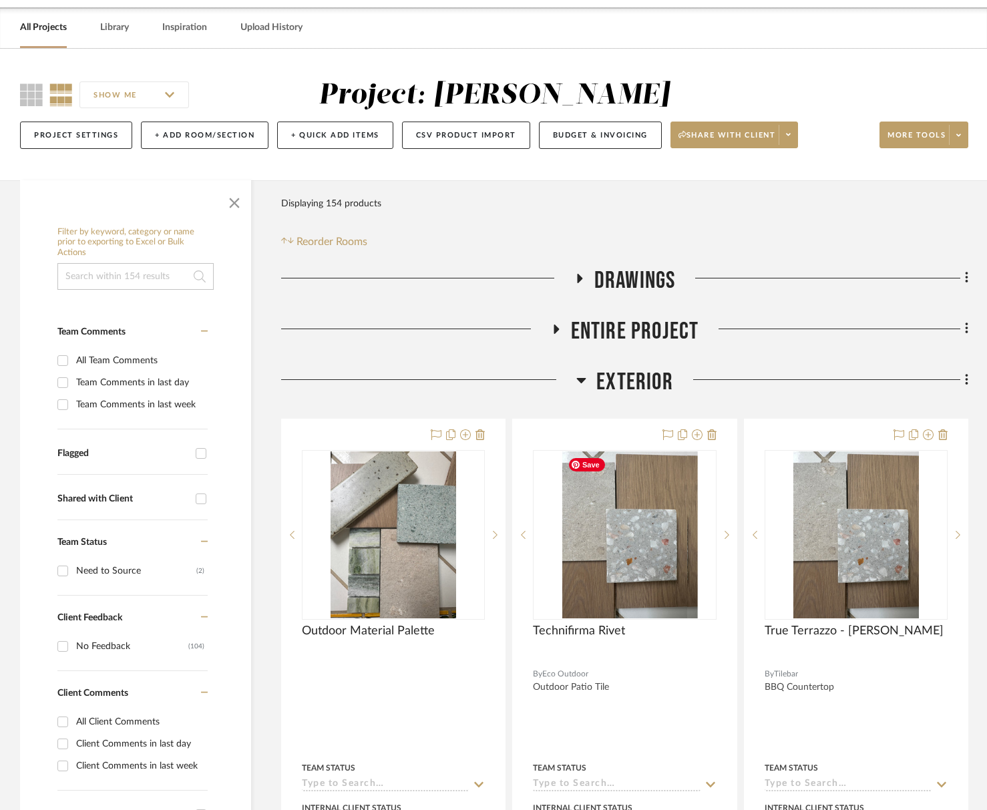
click at [642, 400] on div "Exterior" at bounding box center [625, 385] width 688 height 34
click at [645, 375] on span "Exterior" at bounding box center [635, 382] width 77 height 29
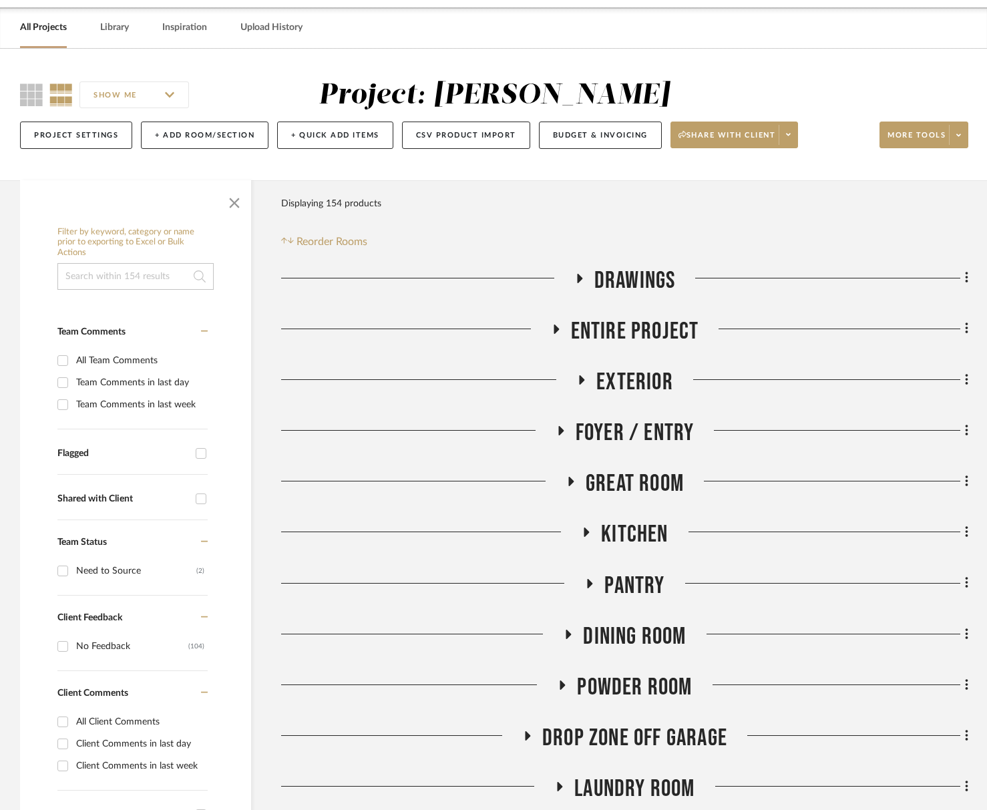
click at [660, 430] on span "Foyer / Entry" at bounding box center [635, 433] width 119 height 29
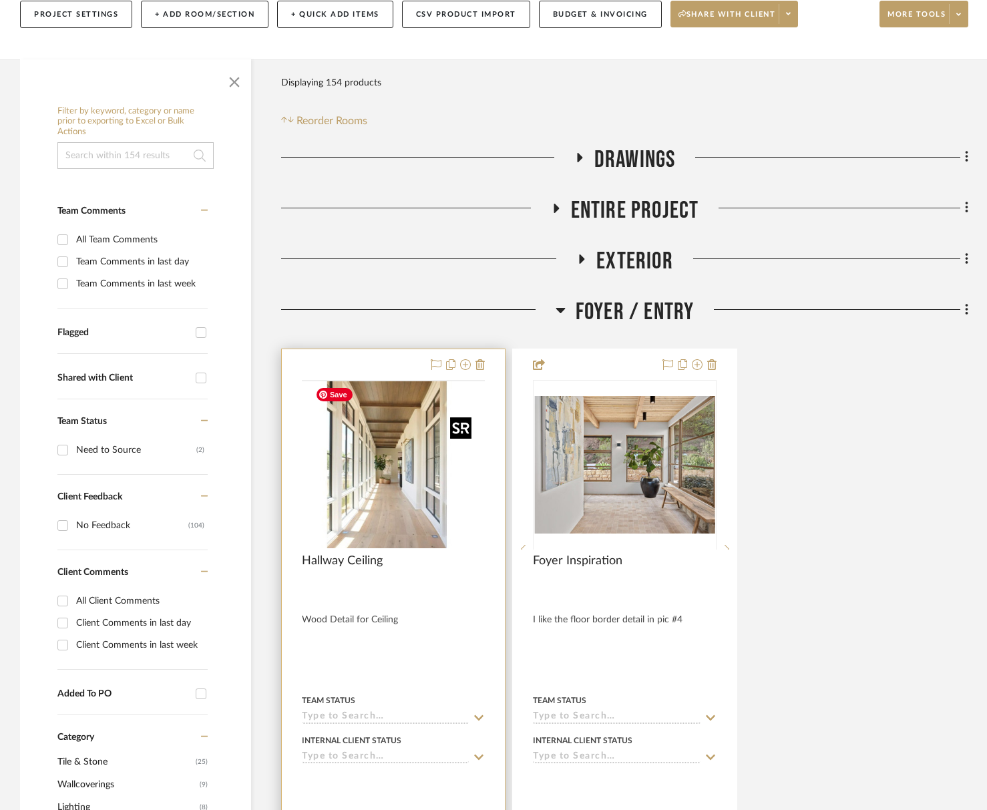
scroll to position [170, 0]
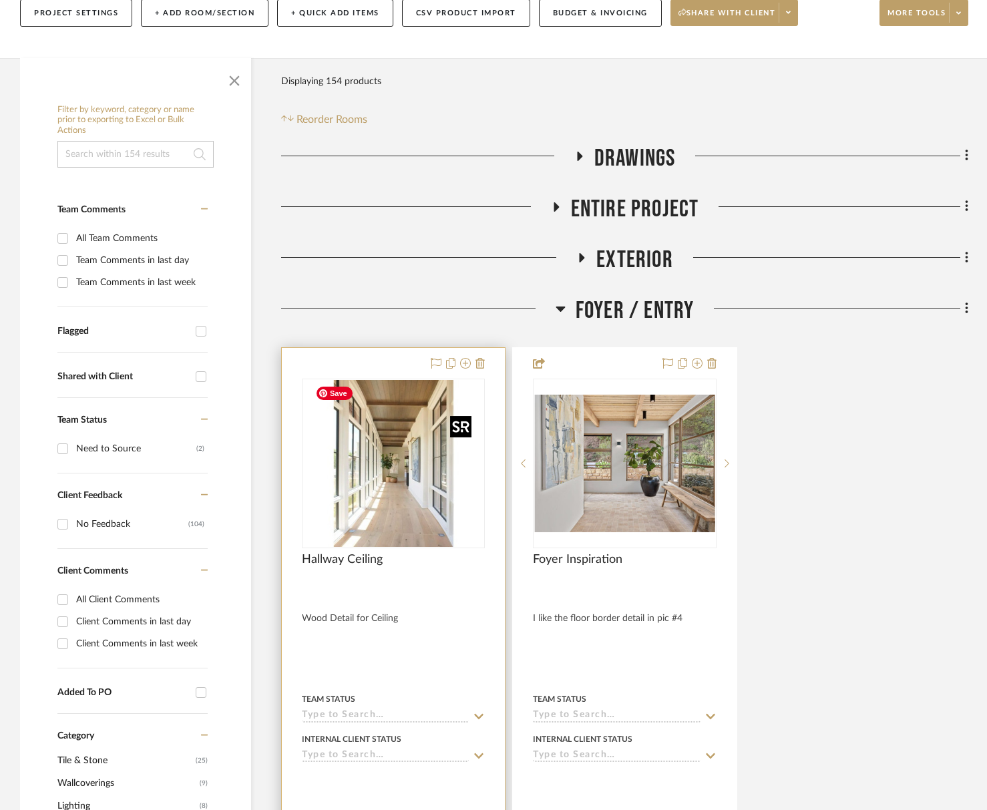
click at [363, 475] on img "0" at bounding box center [393, 463] width 167 height 167
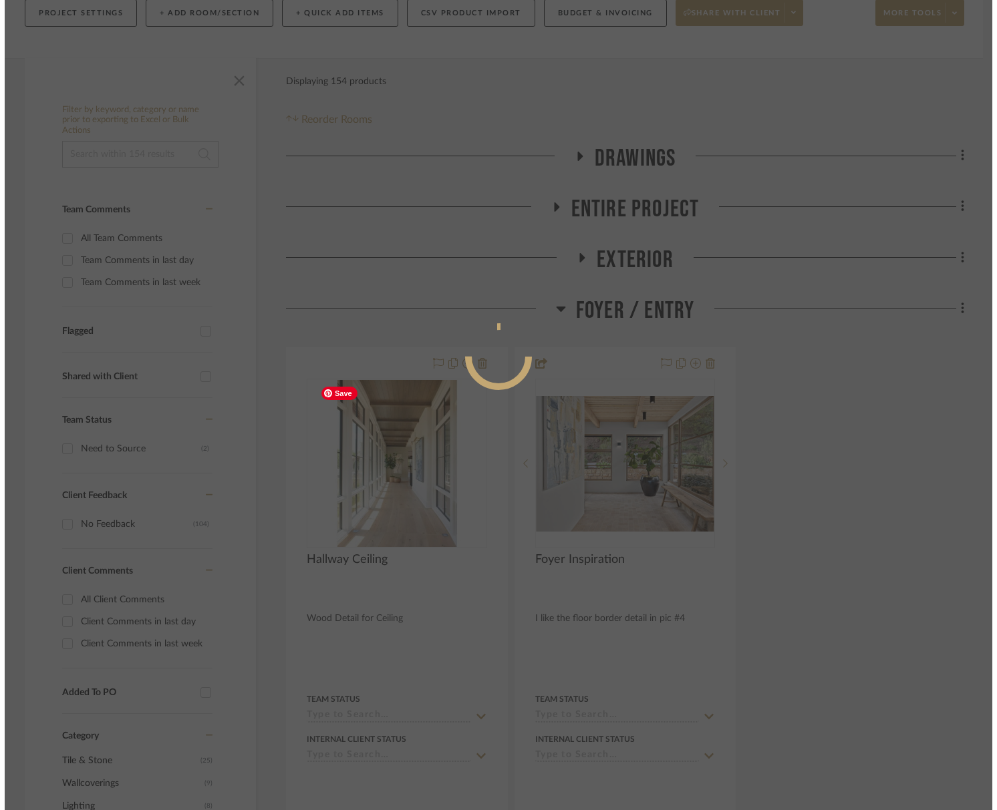
scroll to position [0, 0]
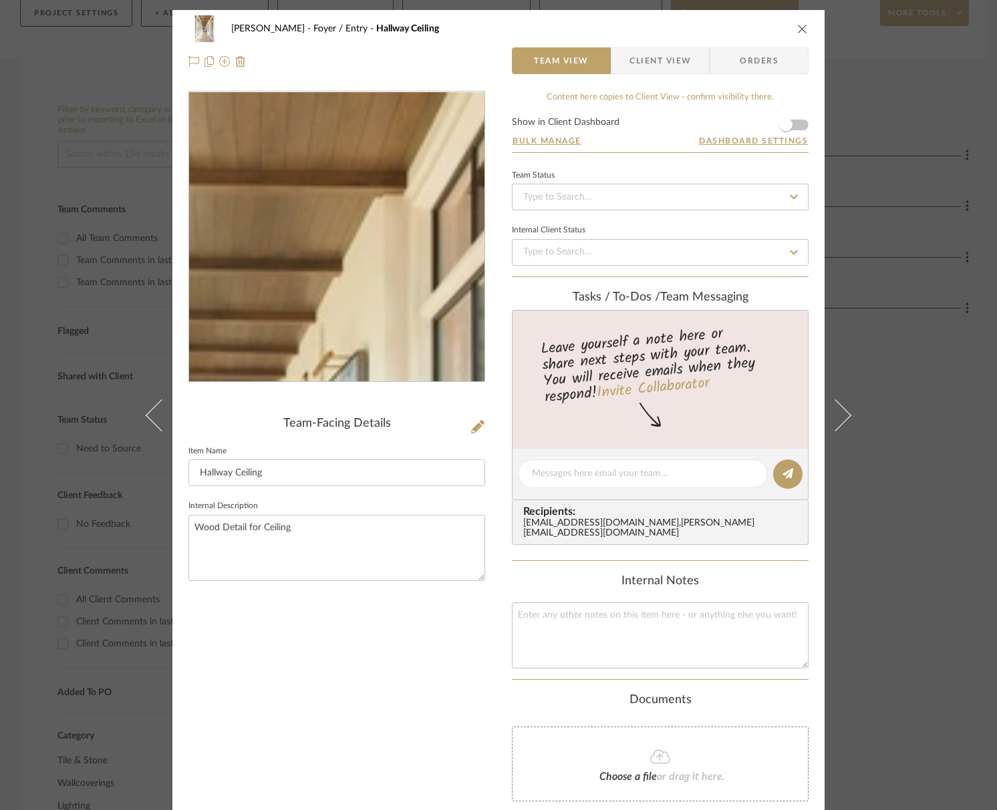
click at [368, 153] on img "0" at bounding box center [337, 237] width 290 height 290
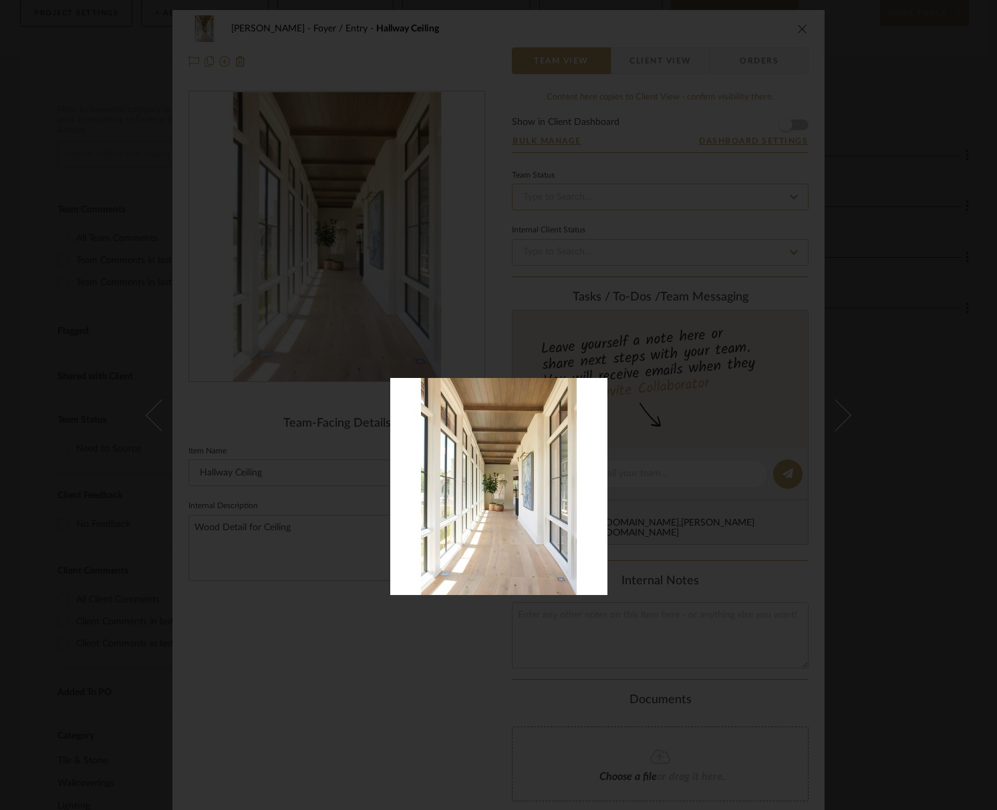
click at [831, 98] on div at bounding box center [498, 405] width 997 height 810
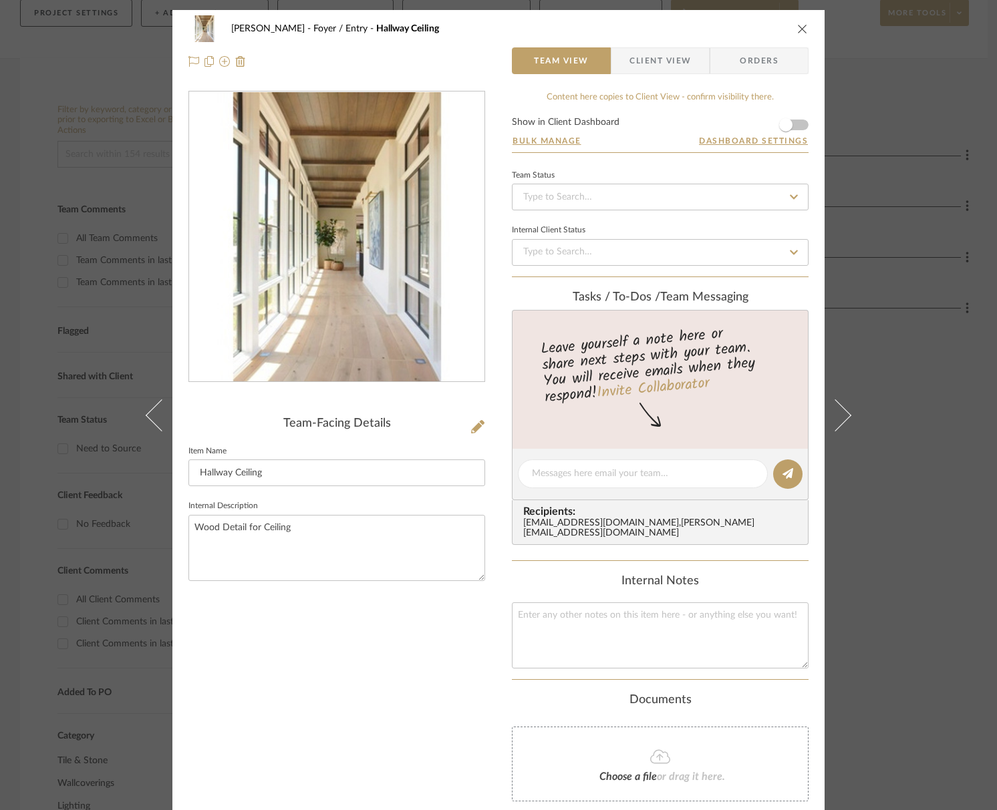
click at [801, 27] on icon "close" at bounding box center [802, 28] width 11 height 11
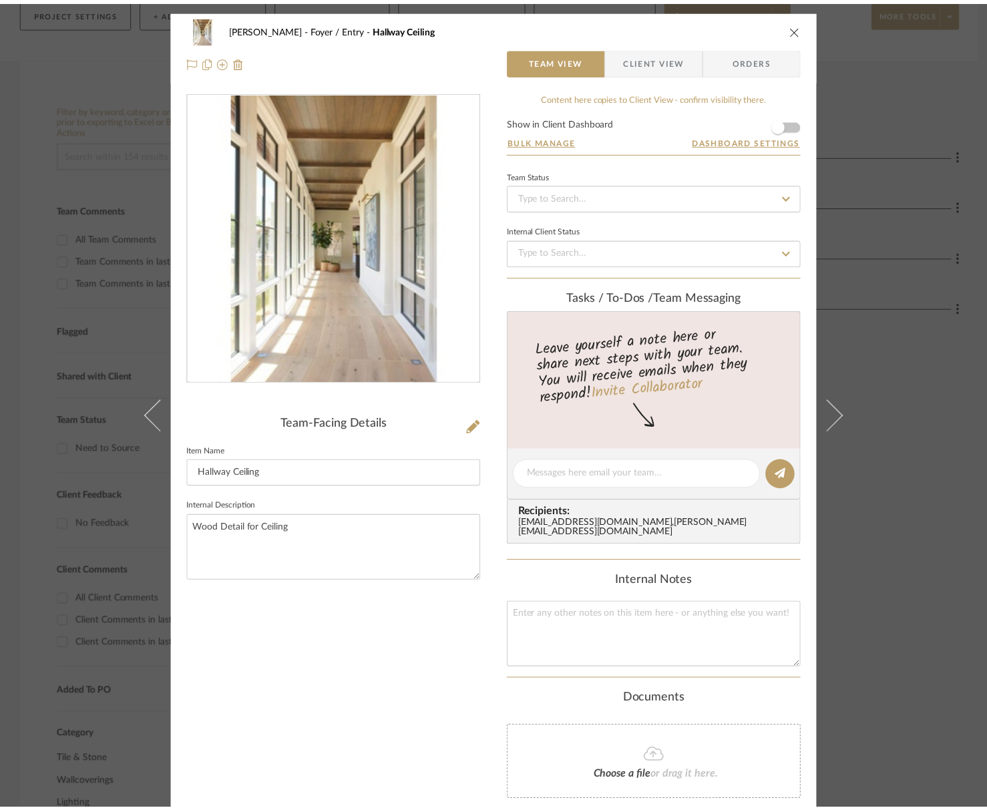
scroll to position [170, 0]
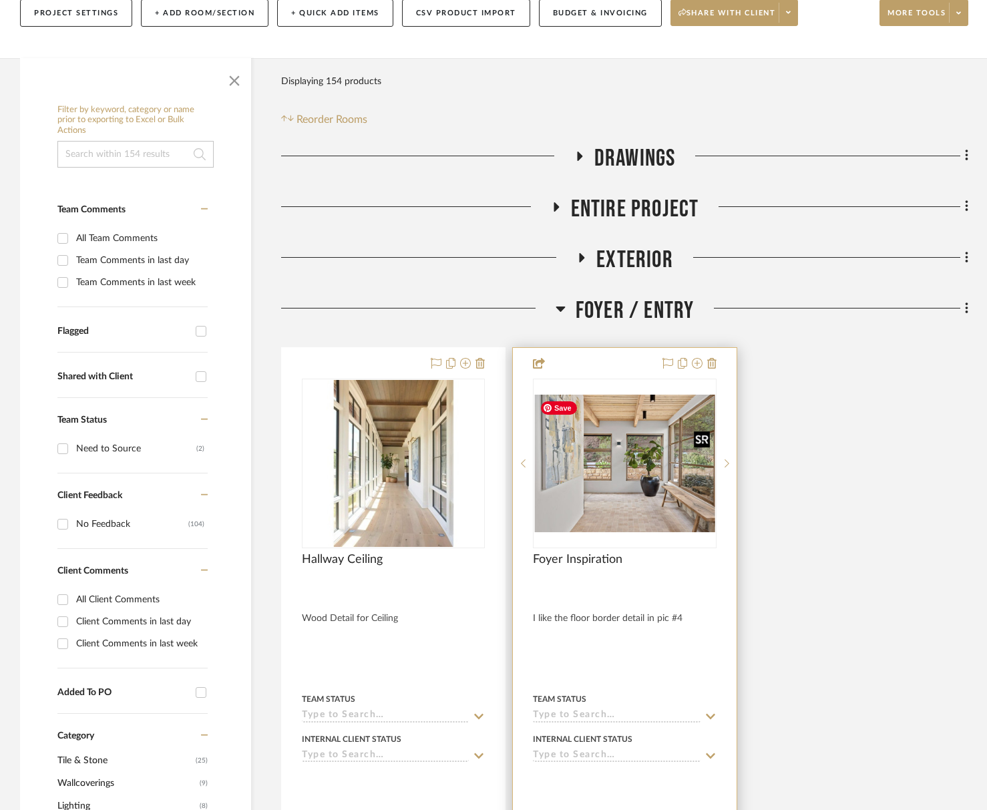
click at [590, 496] on img "0" at bounding box center [625, 464] width 180 height 138
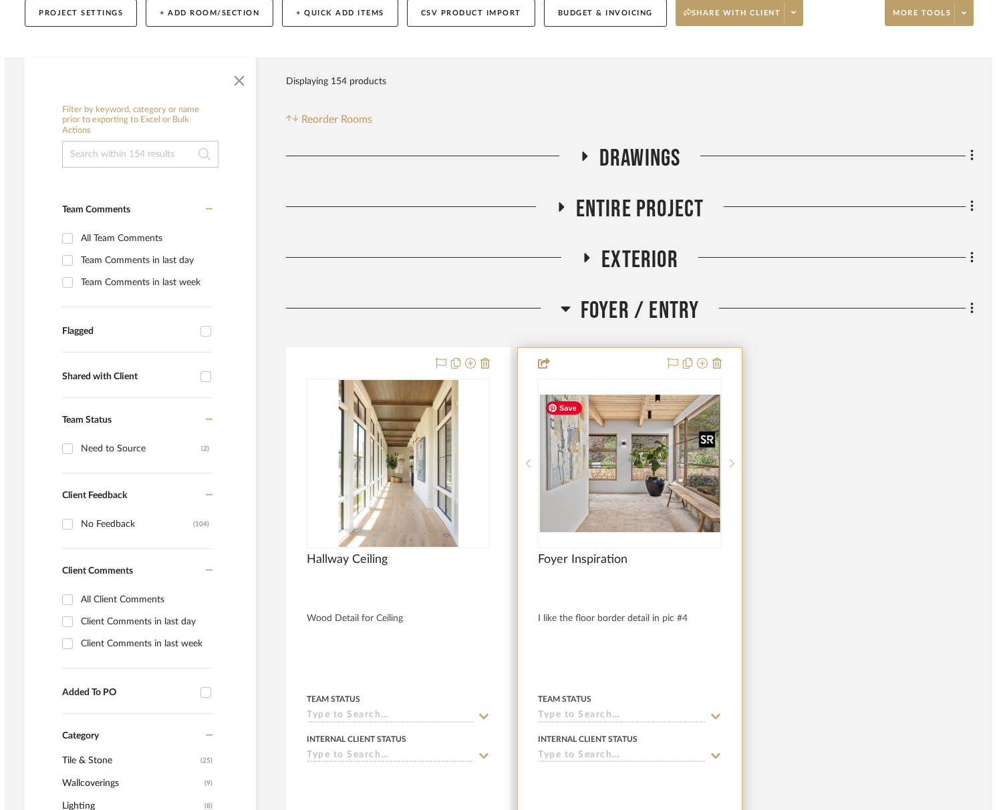
scroll to position [0, 0]
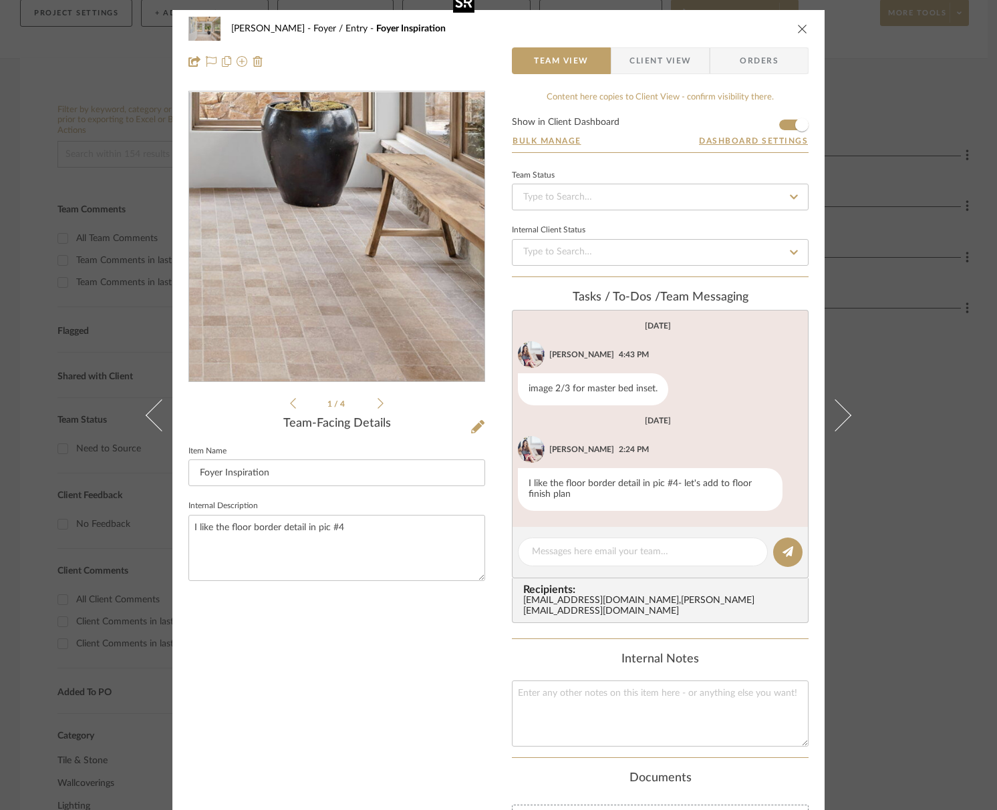
click at [382, 302] on img "0" at bounding box center [336, 237] width 295 height 225
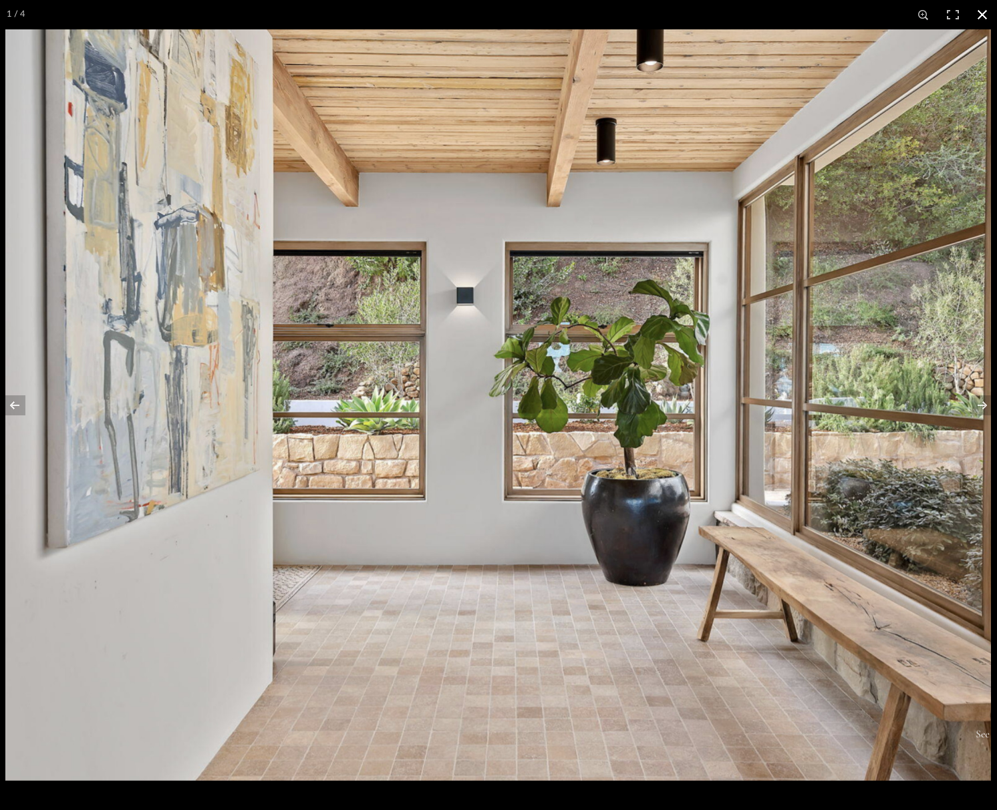
click at [974, 15] on button at bounding box center [981, 14] width 29 height 29
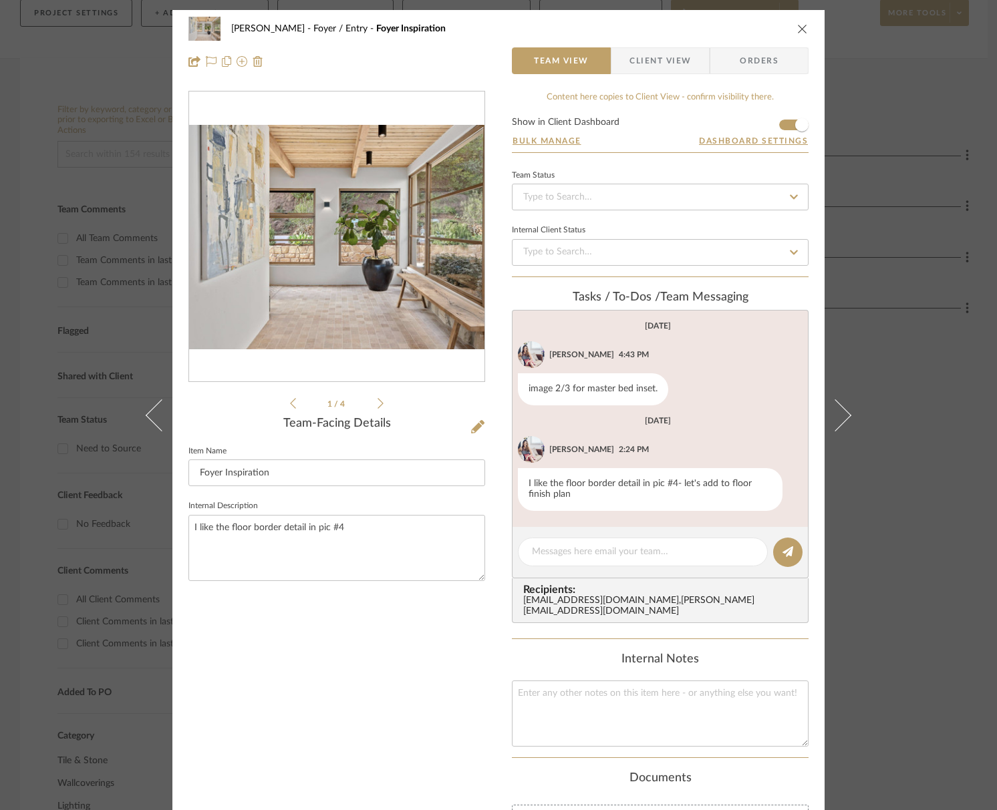
click at [800, 31] on icon "close" at bounding box center [802, 28] width 11 height 11
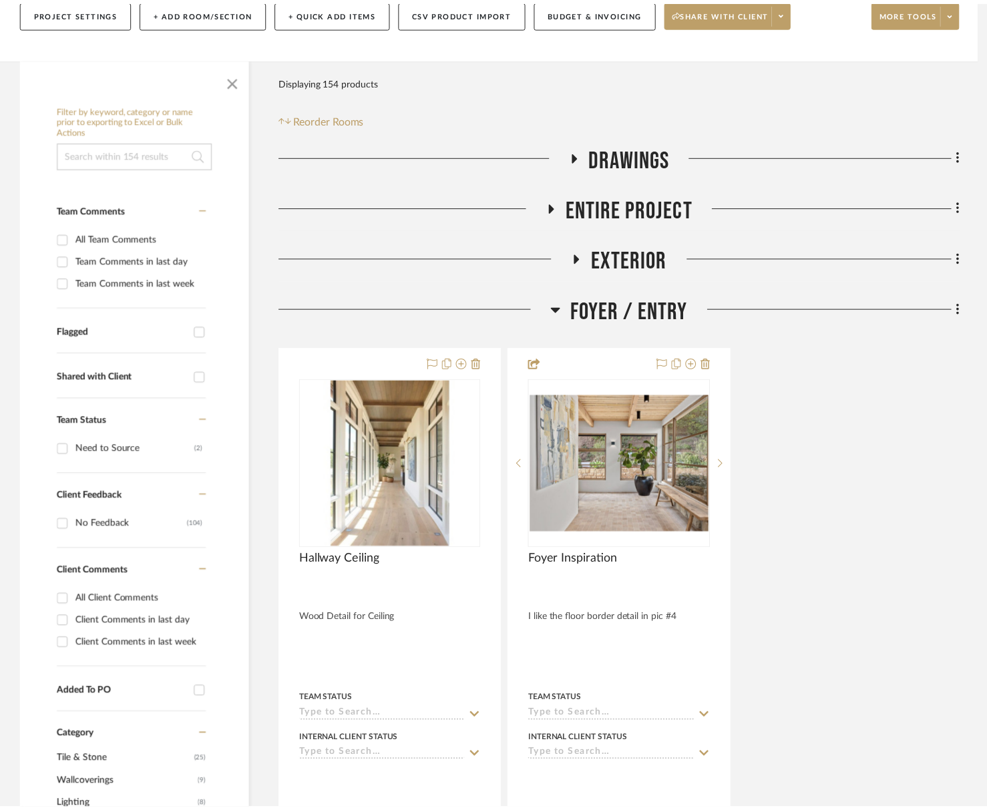
scroll to position [170, 0]
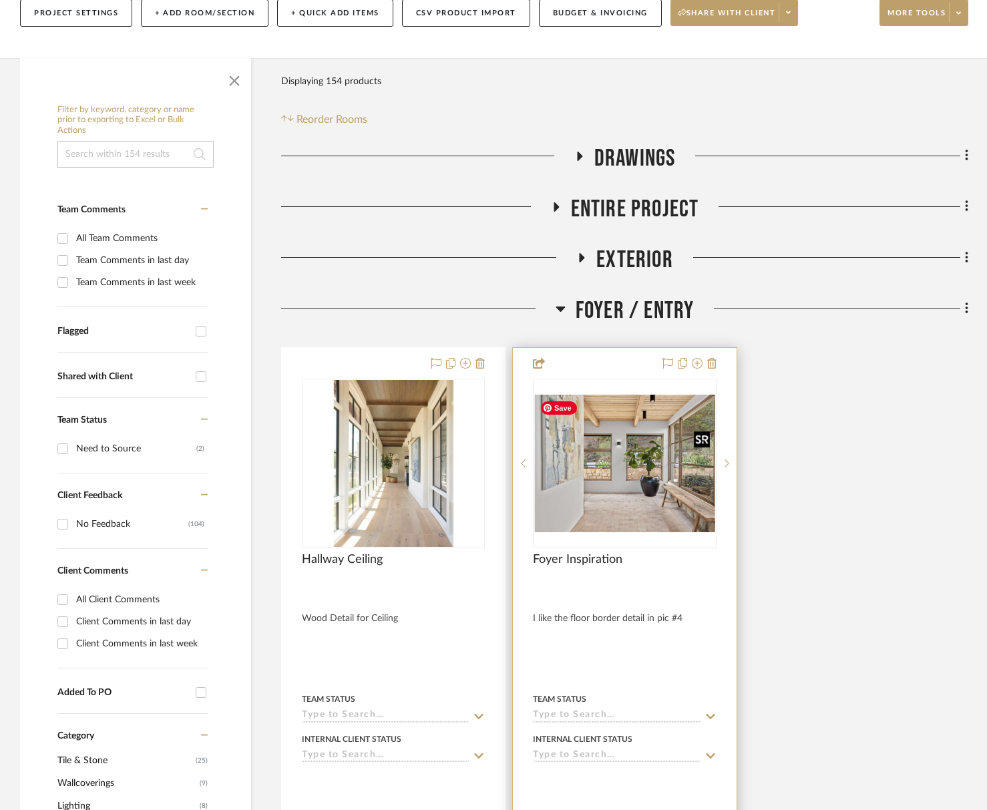
click at [591, 488] on img "0" at bounding box center [625, 464] width 180 height 138
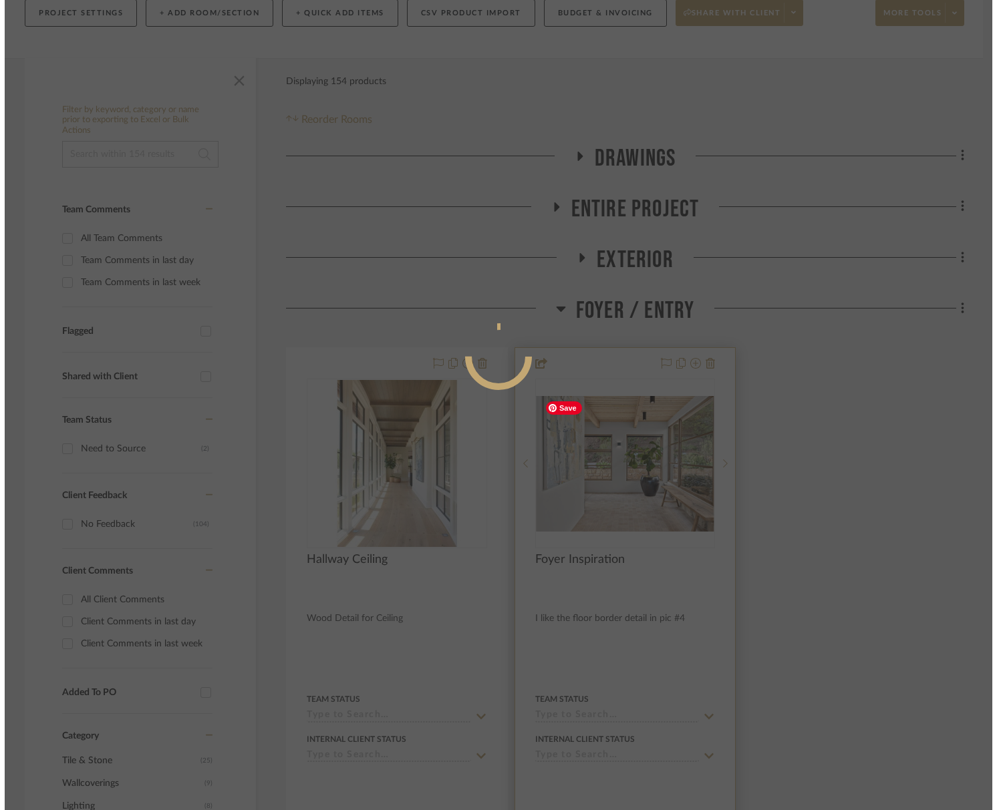
scroll to position [0, 0]
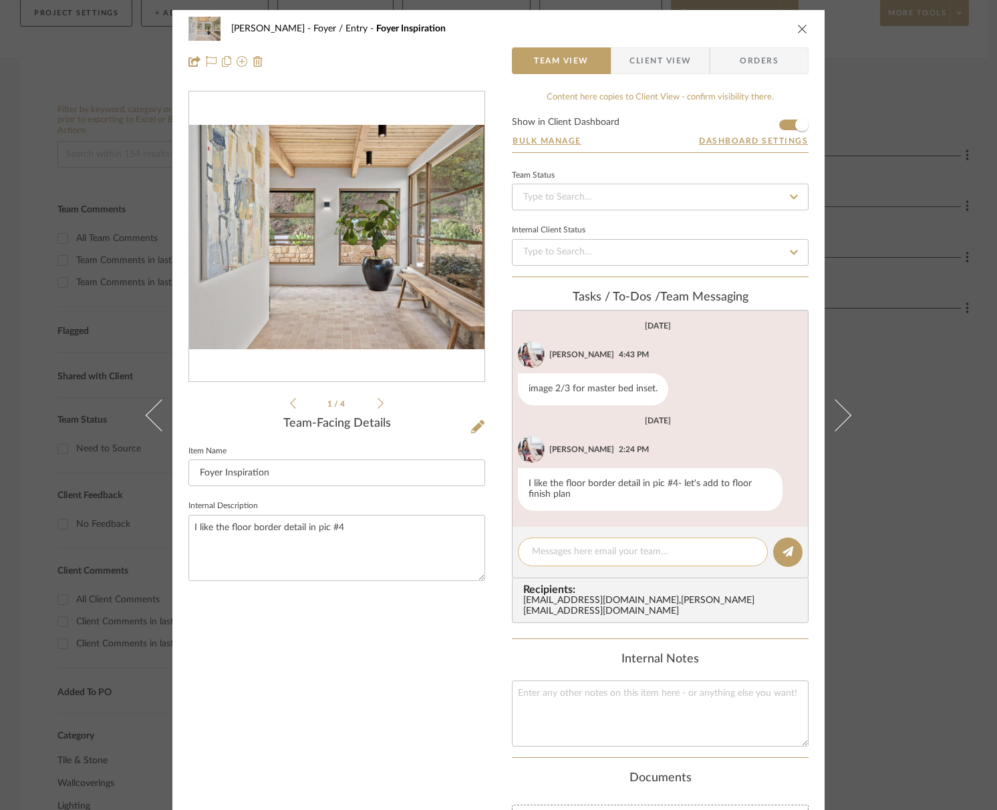
click at [597, 549] on textarea at bounding box center [643, 552] width 222 height 14
click at [532, 555] on textarea "ereminder! need to add floor border to floor finish pln" at bounding box center [643, 552] width 222 height 14
type textarea "reminder! need to add floor border to floor finish plan"
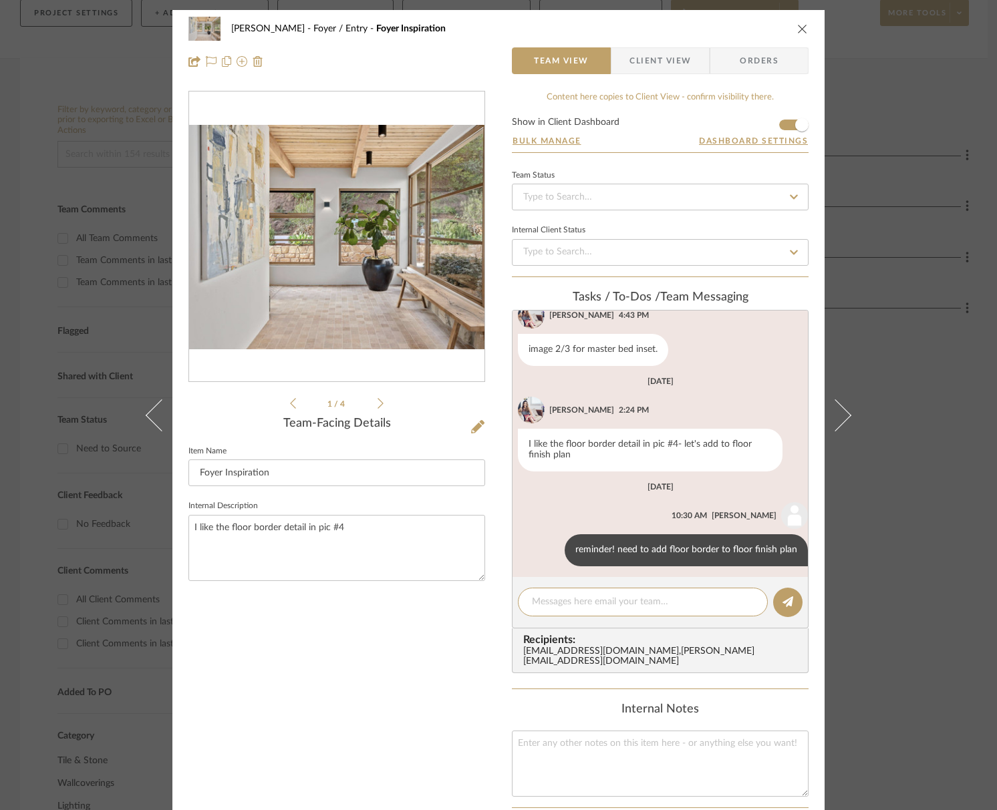
scroll to position [45, 0]
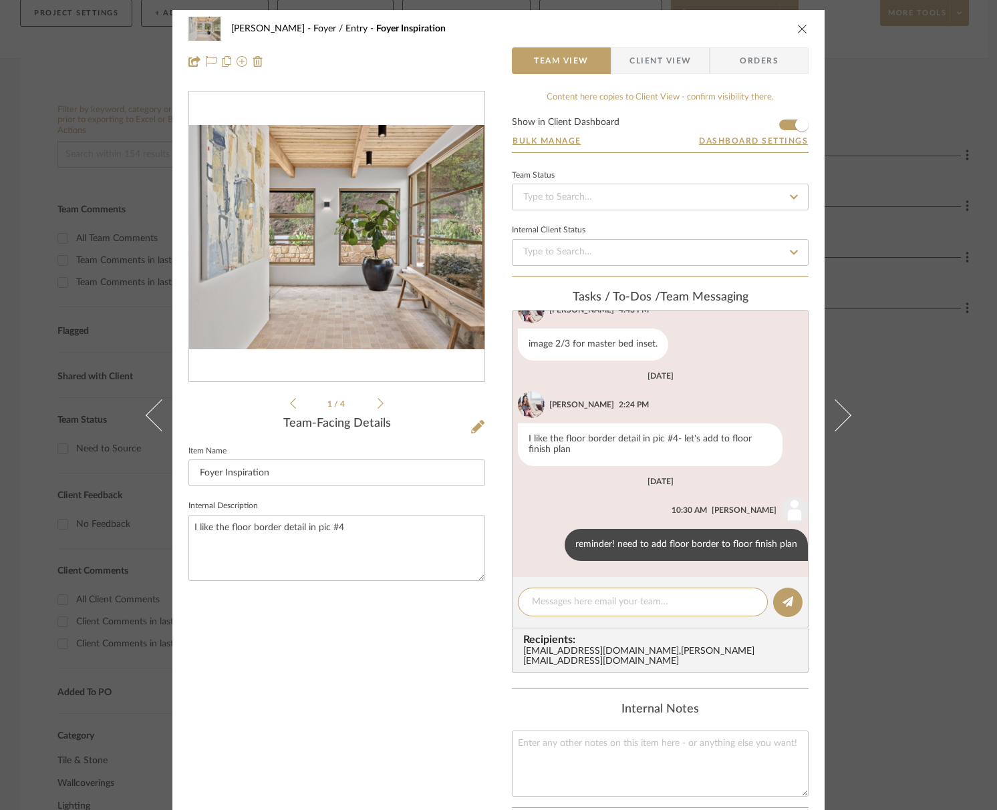
click at [798, 33] on icon "close" at bounding box center [802, 28] width 11 height 11
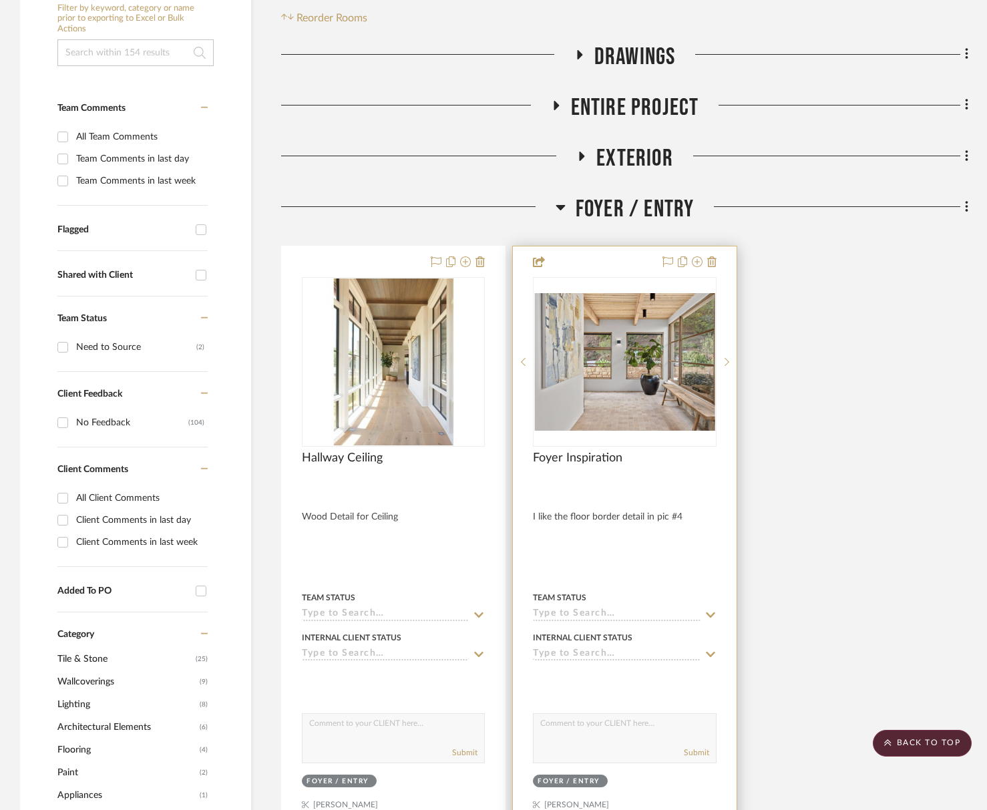
scroll to position [272, 0]
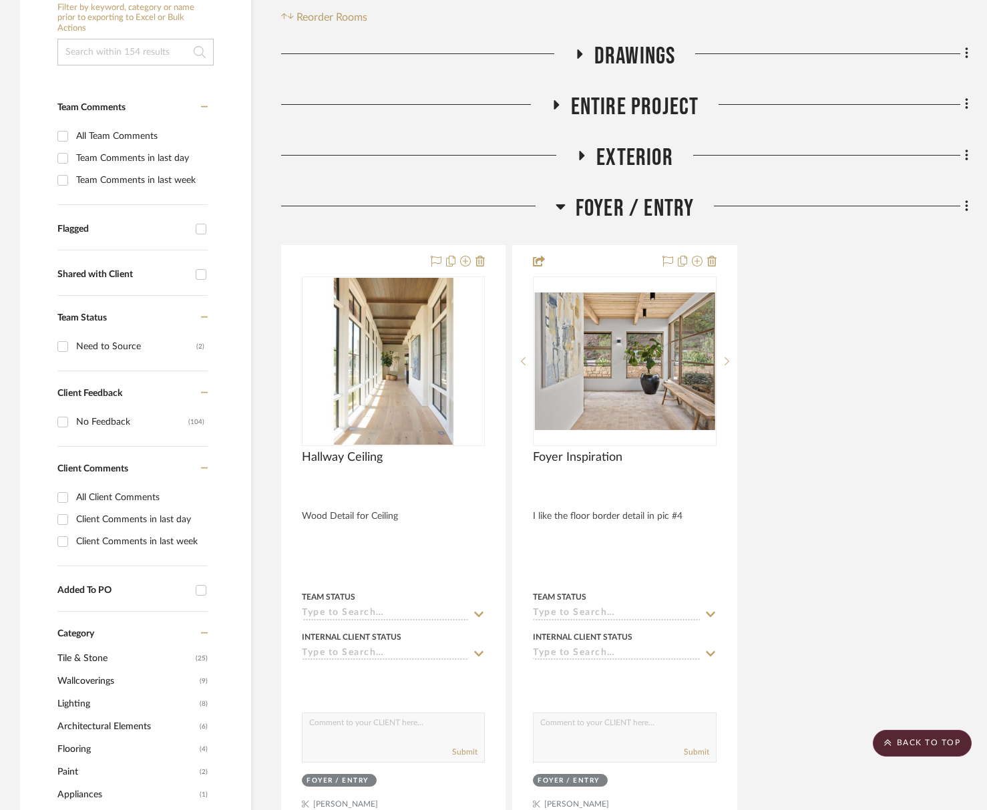
click at [645, 204] on span "Foyer / Entry" at bounding box center [635, 208] width 119 height 29
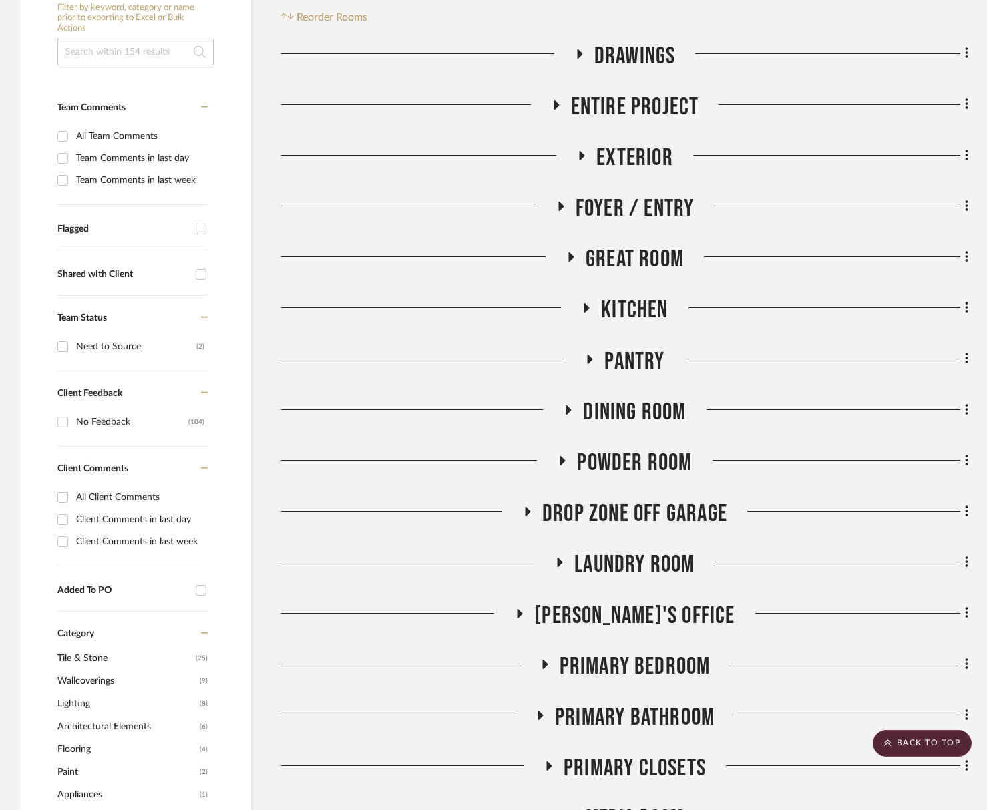
click at [641, 264] on span "Great Room" at bounding box center [635, 259] width 98 height 29
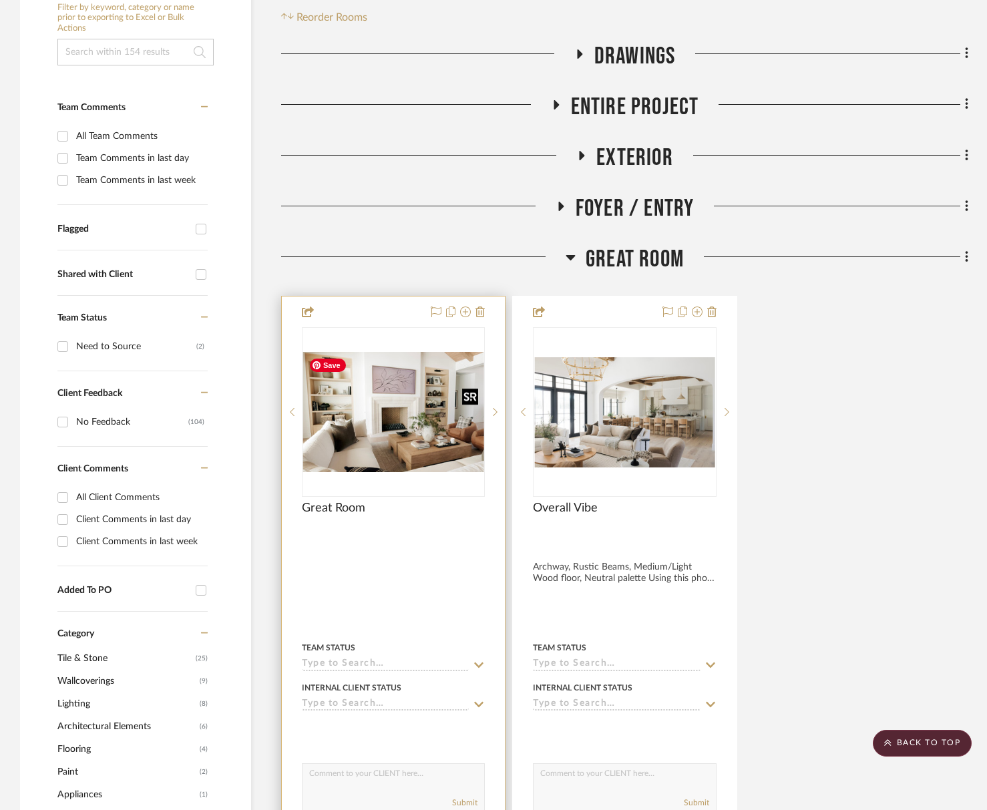
click at [467, 426] on img "0" at bounding box center [393, 412] width 180 height 120
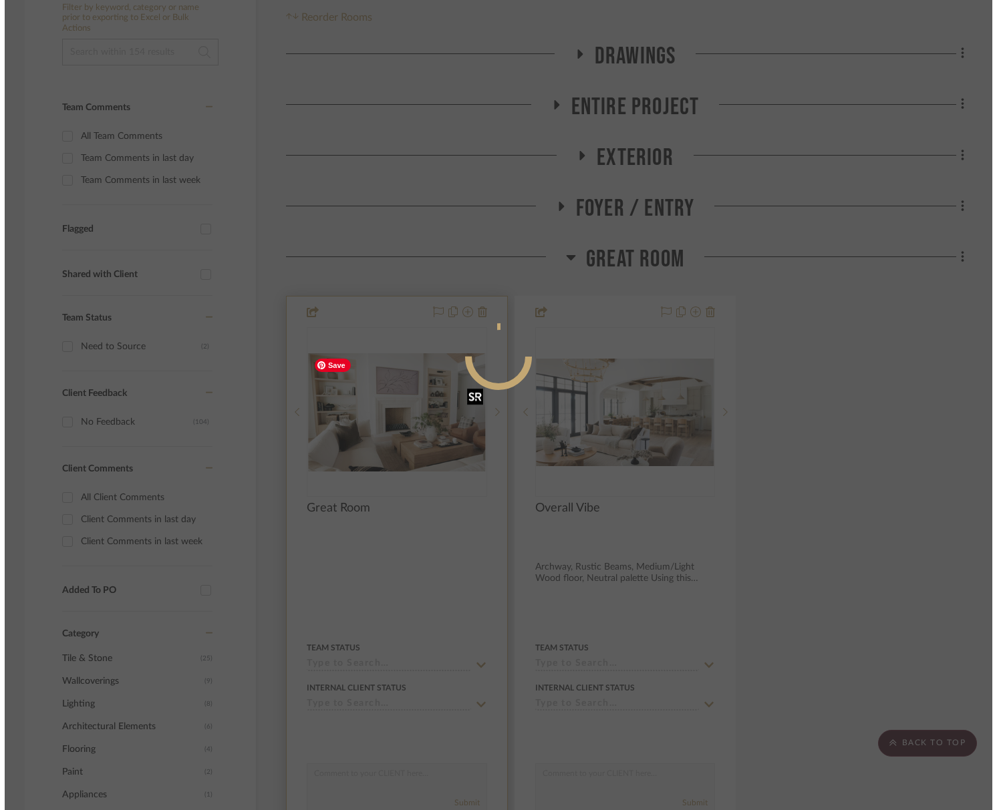
scroll to position [0, 0]
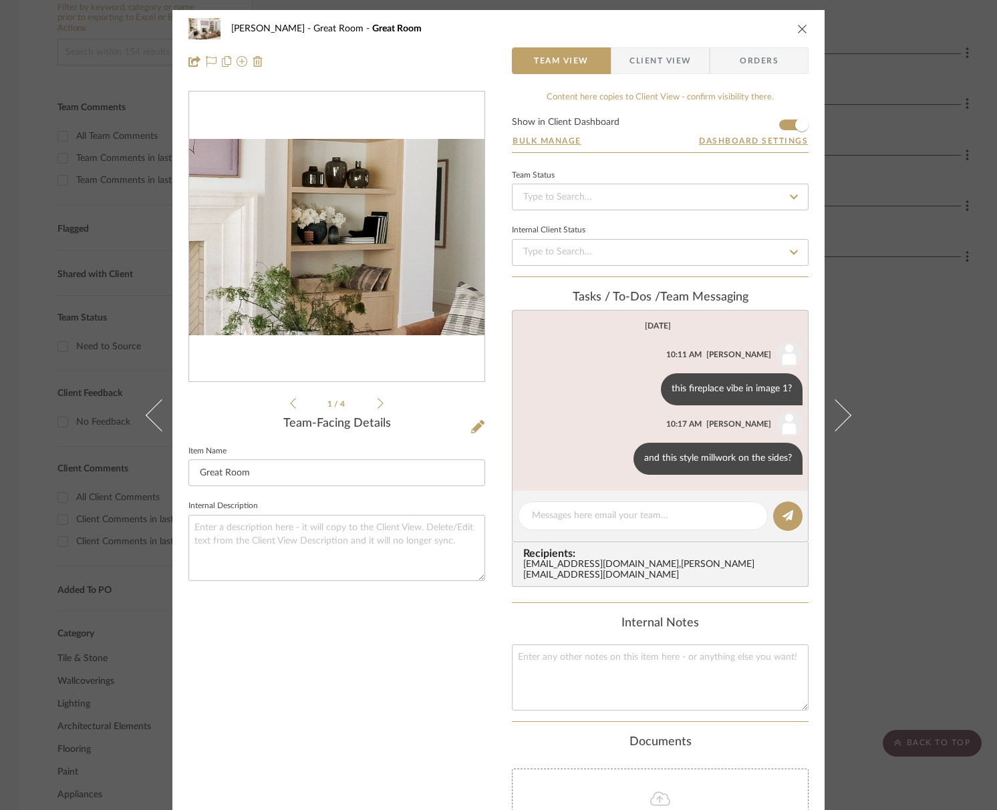
click at [400, 228] on img "0" at bounding box center [336, 237] width 295 height 197
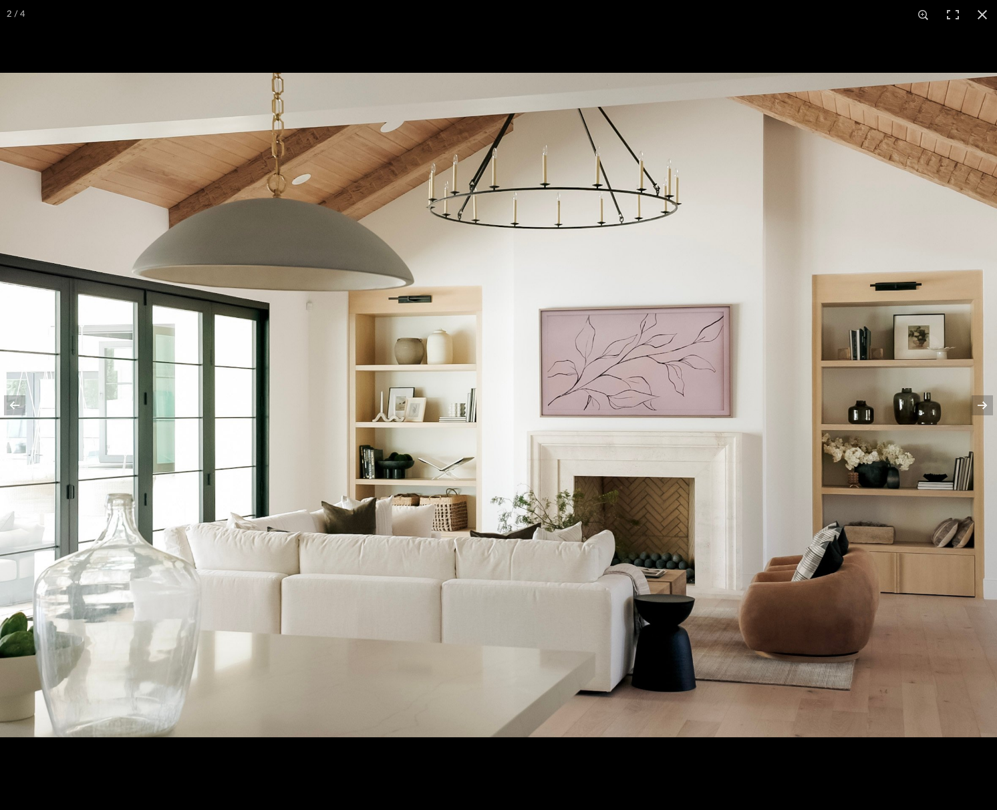
click at [985, 16] on button at bounding box center [981, 14] width 29 height 29
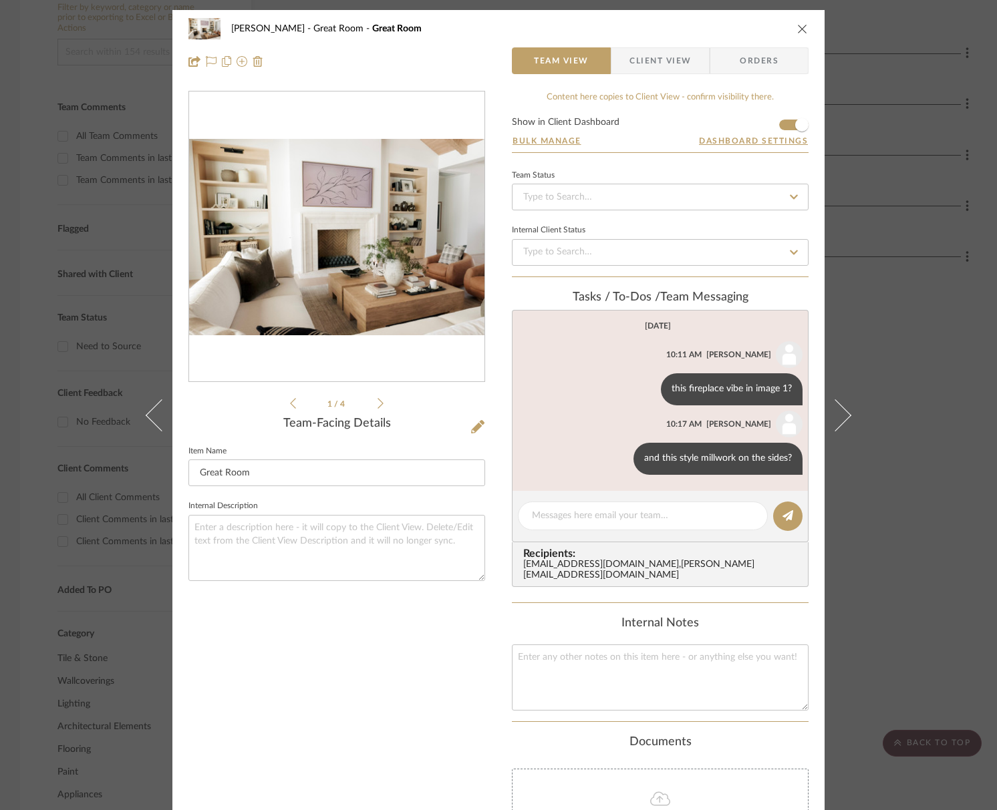
click at [798, 31] on icon "close" at bounding box center [802, 28] width 11 height 11
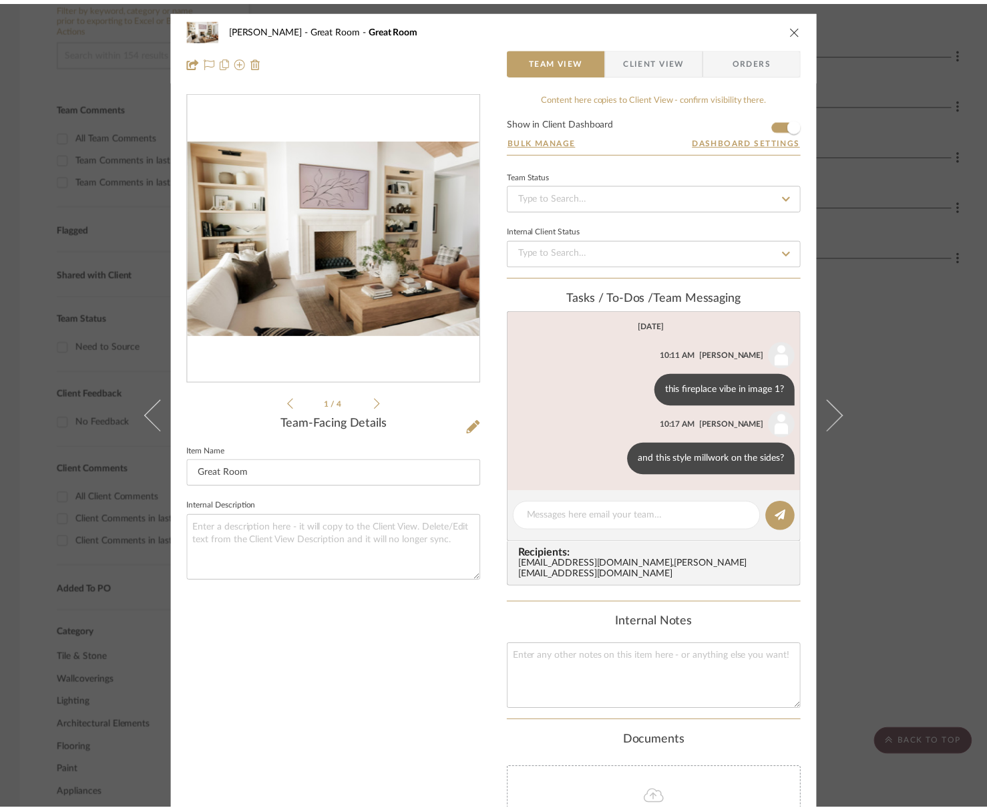
scroll to position [272, 0]
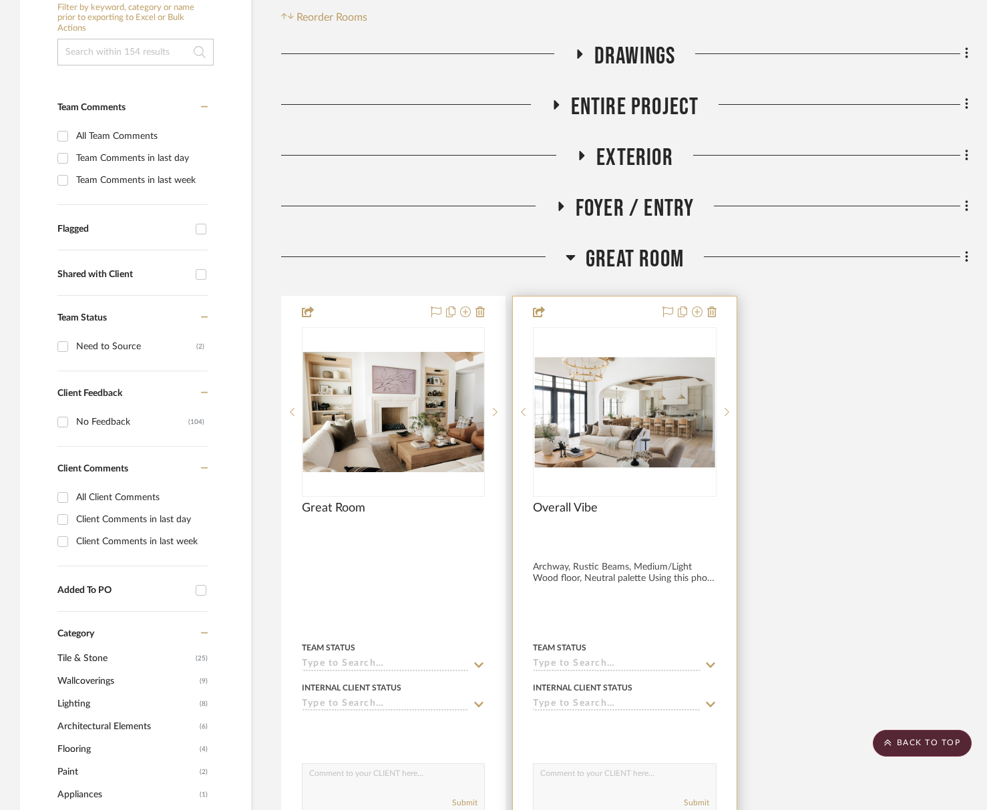
click at [623, 345] on div "0" at bounding box center [625, 412] width 182 height 168
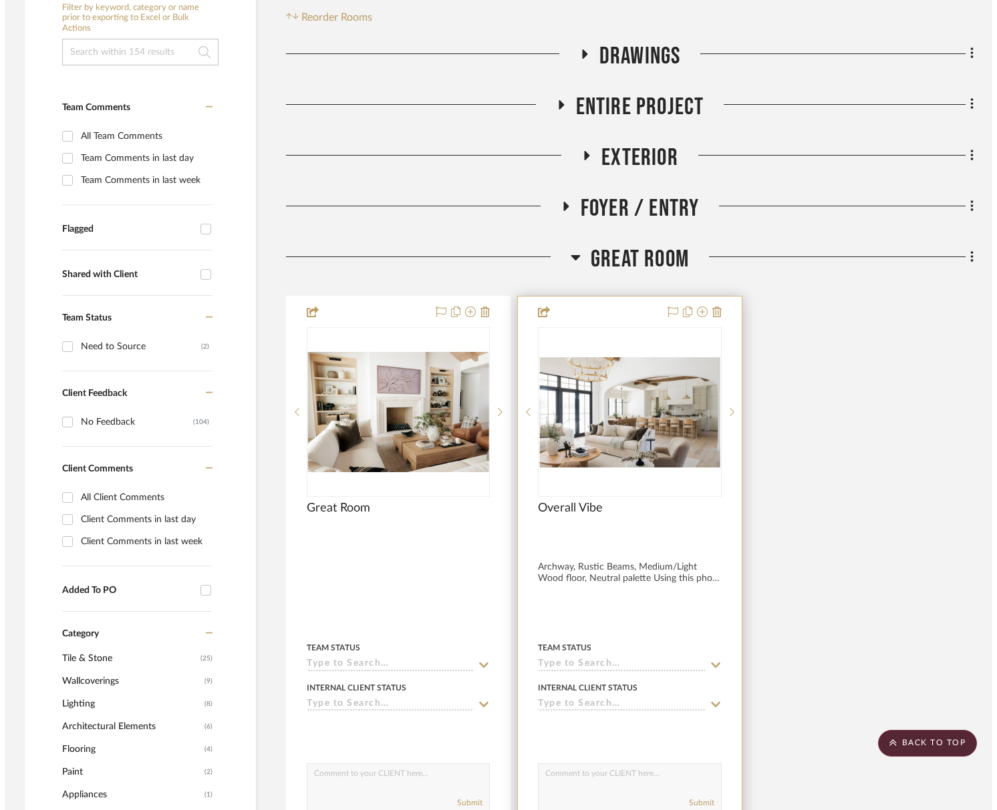
scroll to position [0, 0]
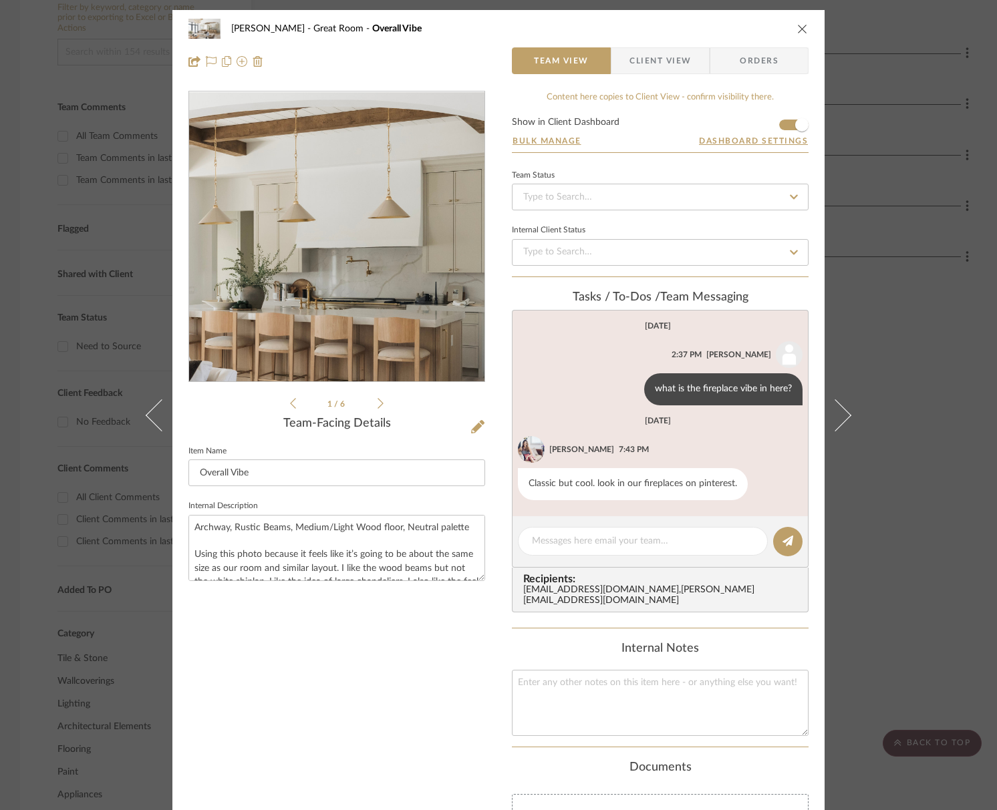
click at [407, 221] on img "0" at bounding box center [336, 237] width 295 height 180
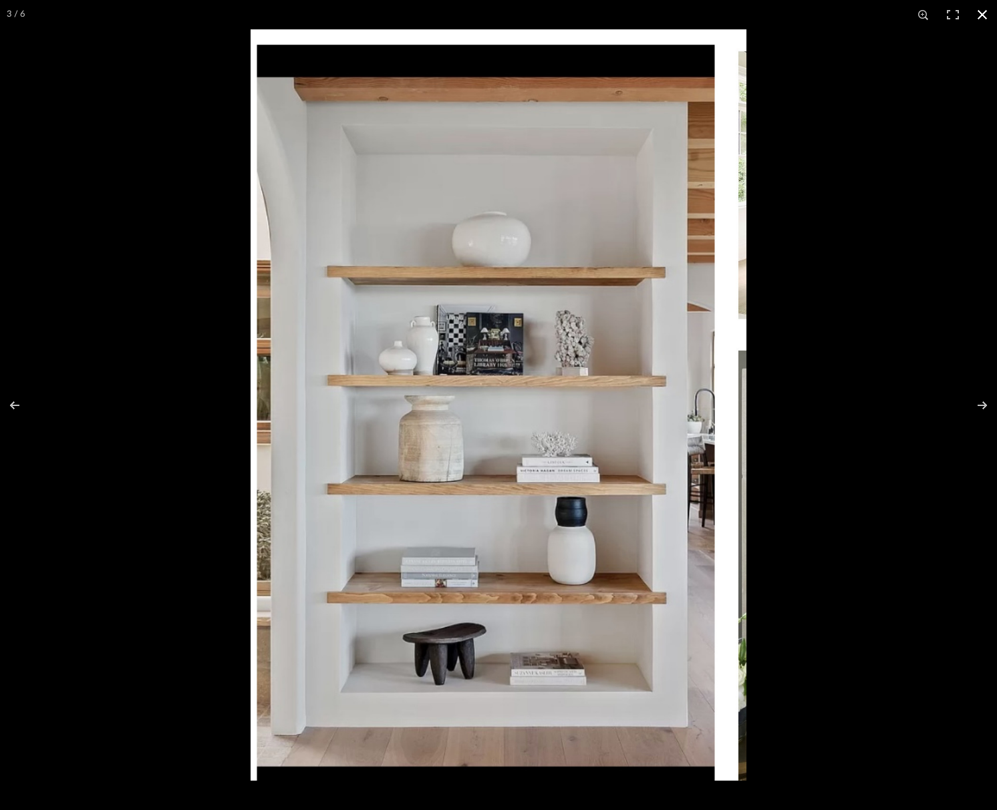
click at [977, 15] on button at bounding box center [981, 14] width 29 height 29
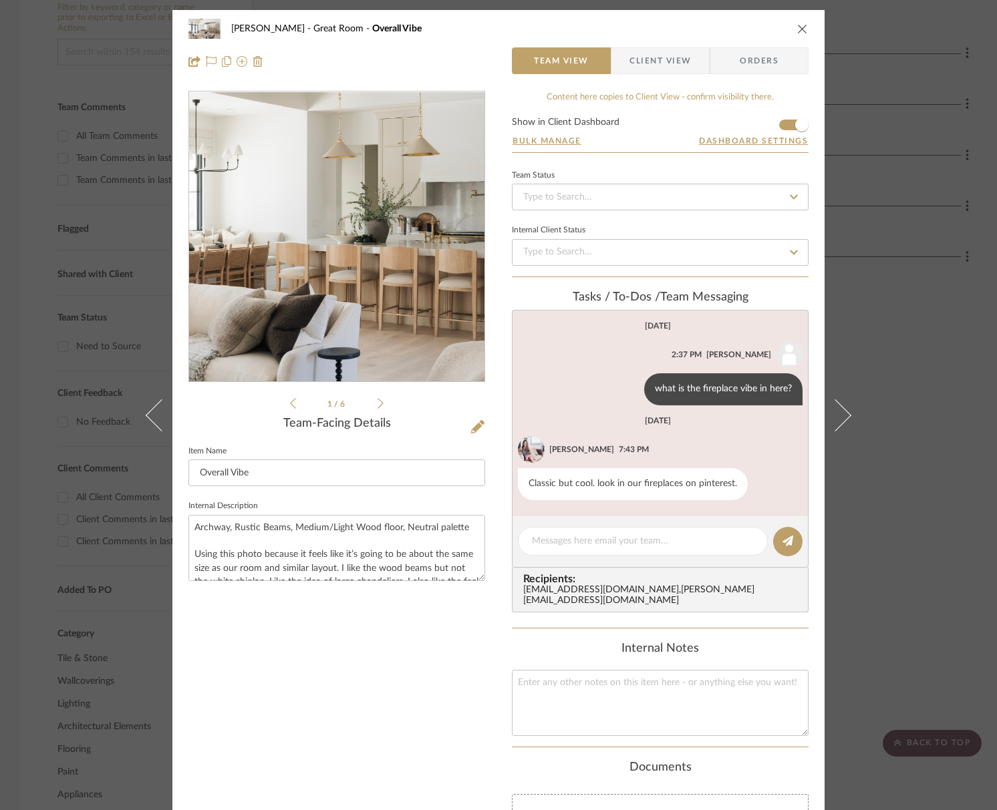
click at [365, 243] on img "0" at bounding box center [336, 237] width 295 height 180
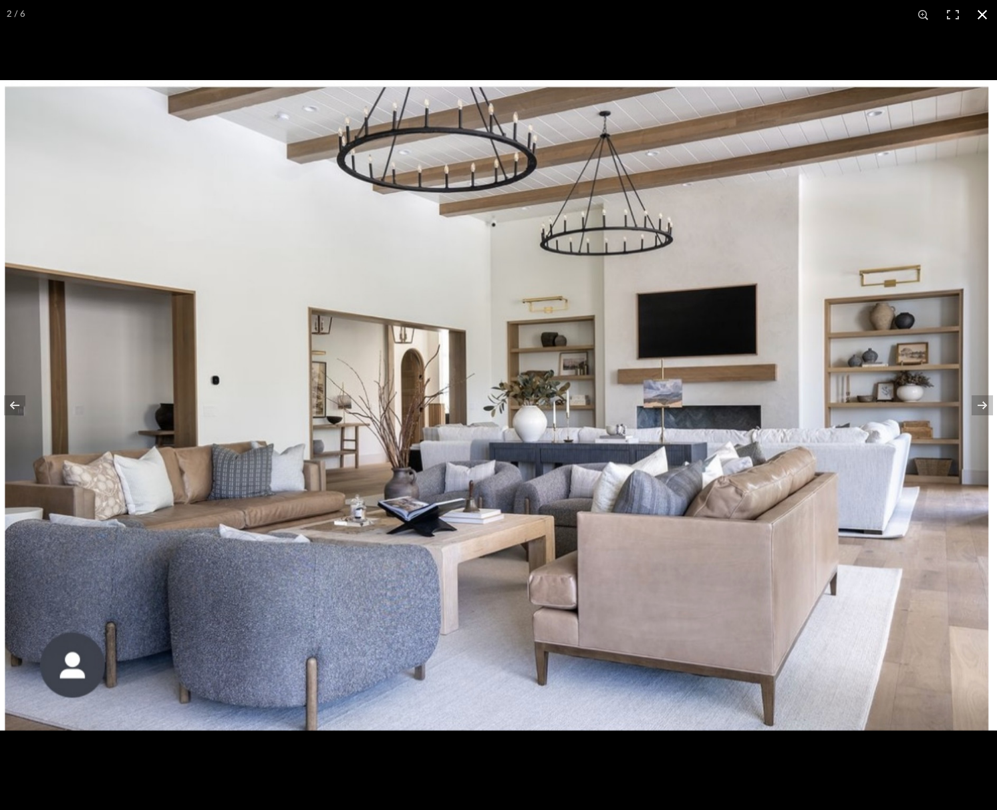
click at [987, 11] on button at bounding box center [981, 14] width 29 height 29
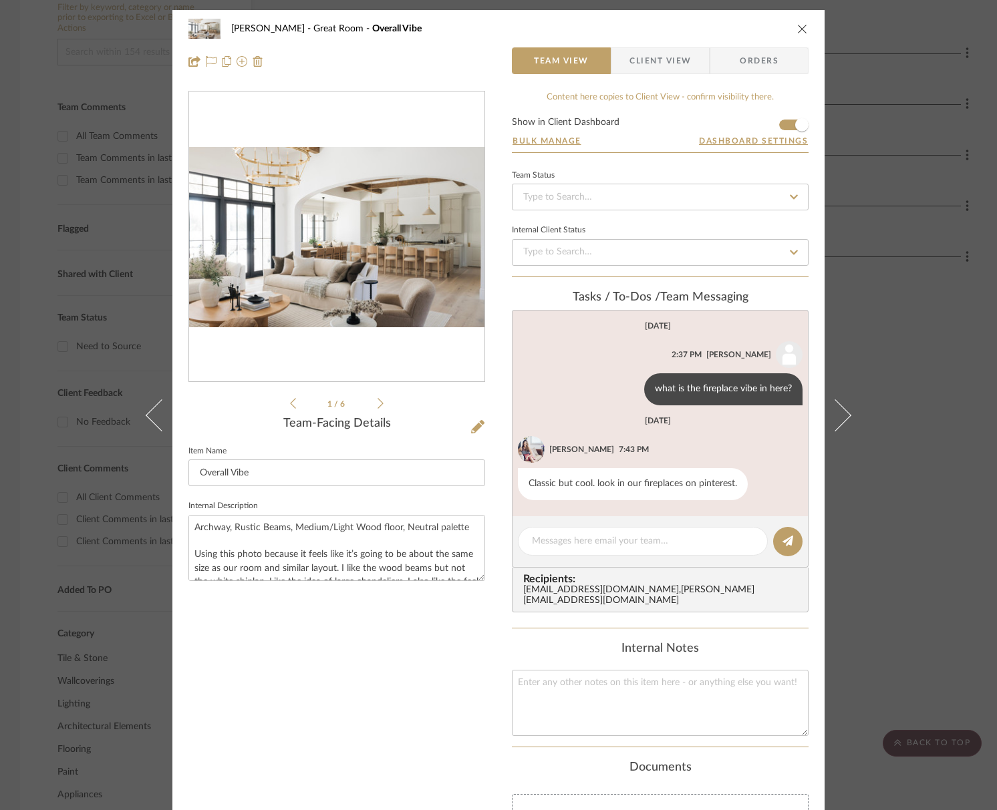
drag, startPoint x: 796, startPoint y: 29, endPoint x: 783, endPoint y: 35, distance: 14.0
click at [797, 29] on icon "close" at bounding box center [802, 28] width 11 height 11
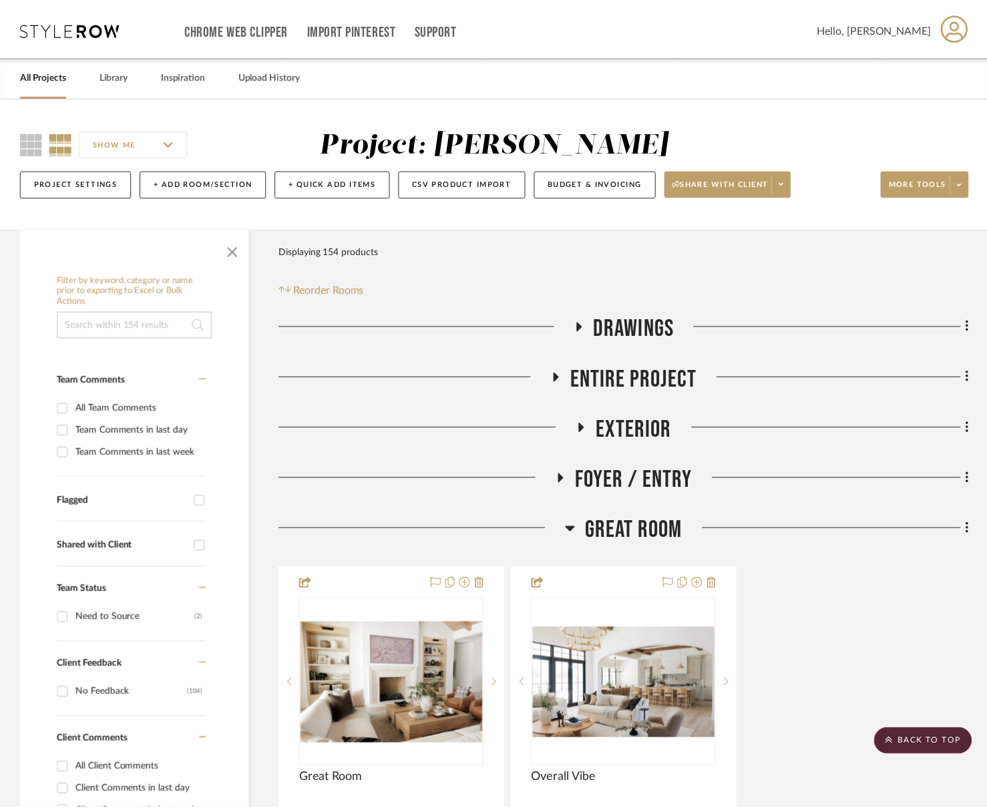
scroll to position [272, 0]
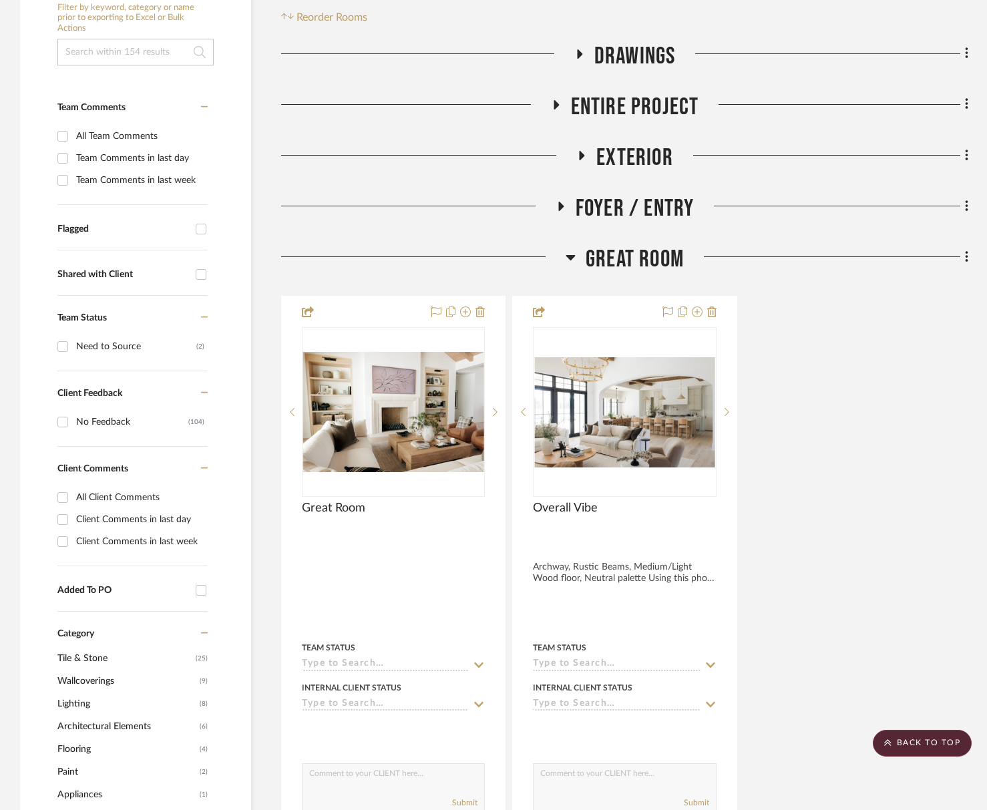
click at [609, 216] on span "Foyer / Entry" at bounding box center [635, 208] width 119 height 29
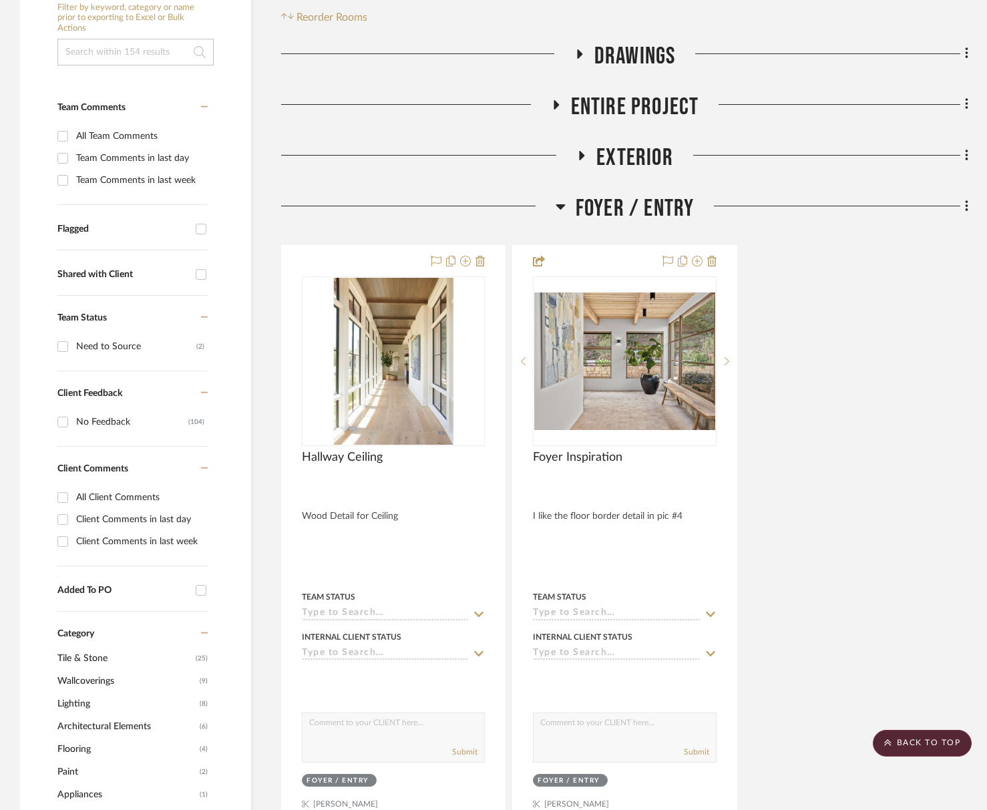
click at [653, 150] on span "Exterior" at bounding box center [635, 158] width 77 height 29
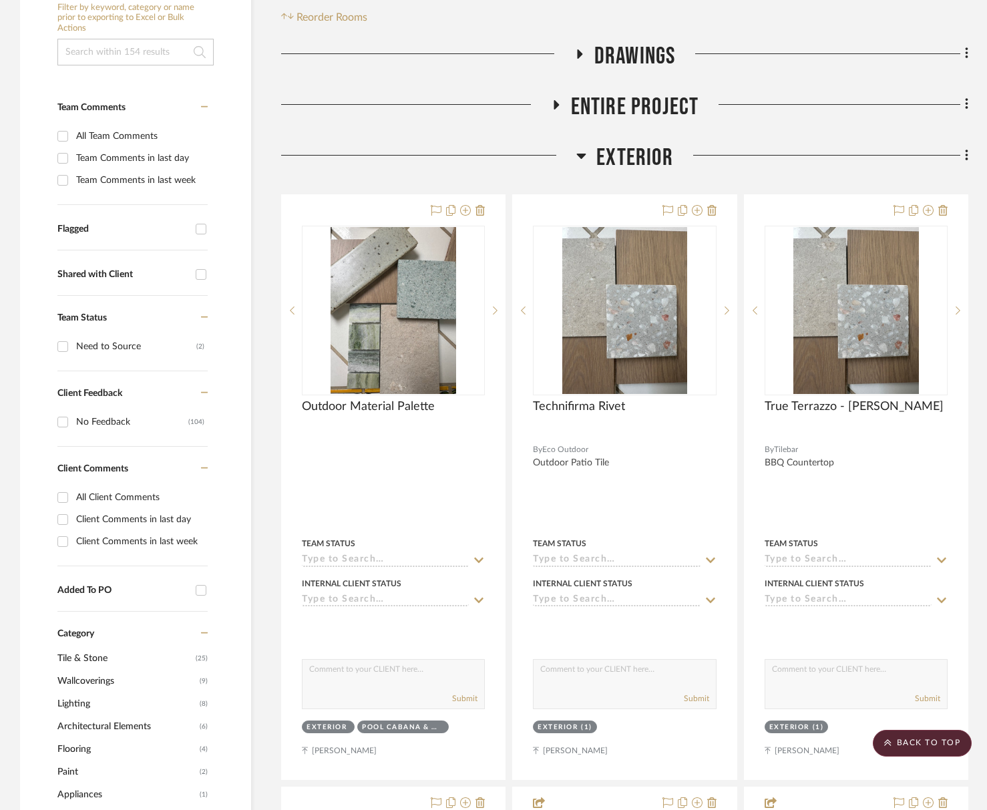
drag, startPoint x: 653, startPoint y: 150, endPoint x: 658, endPoint y: 109, distance: 41.0
click at [653, 150] on span "Exterior" at bounding box center [635, 158] width 77 height 29
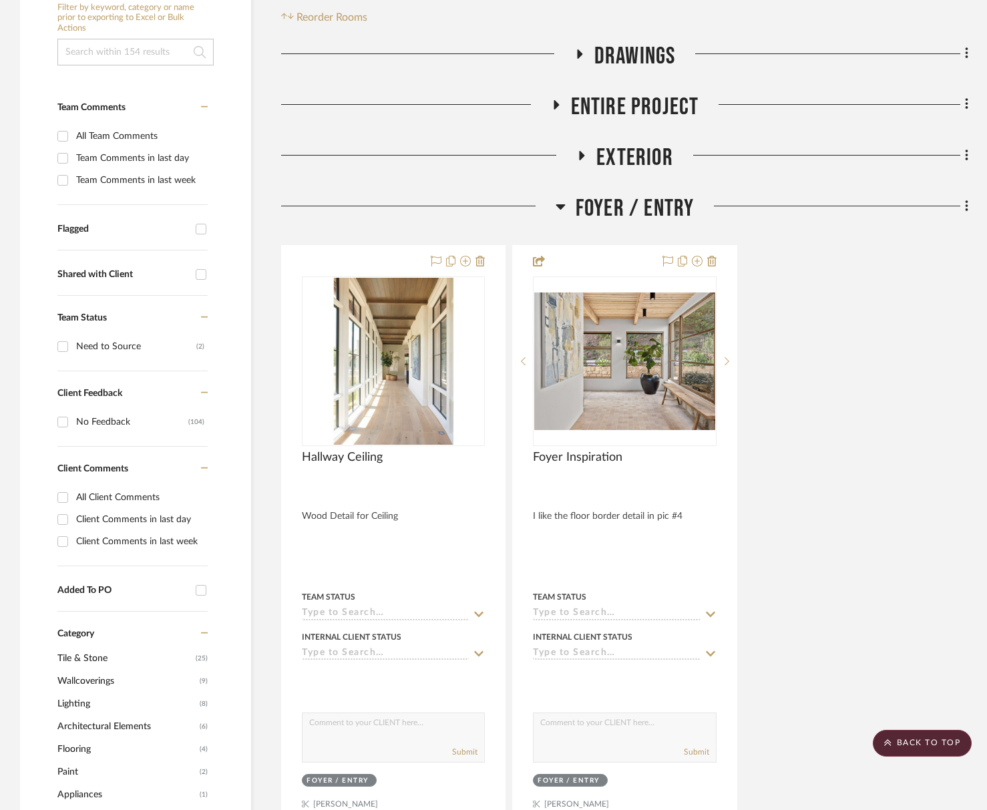
click at [661, 102] on span "Entire Project" at bounding box center [635, 107] width 128 height 29
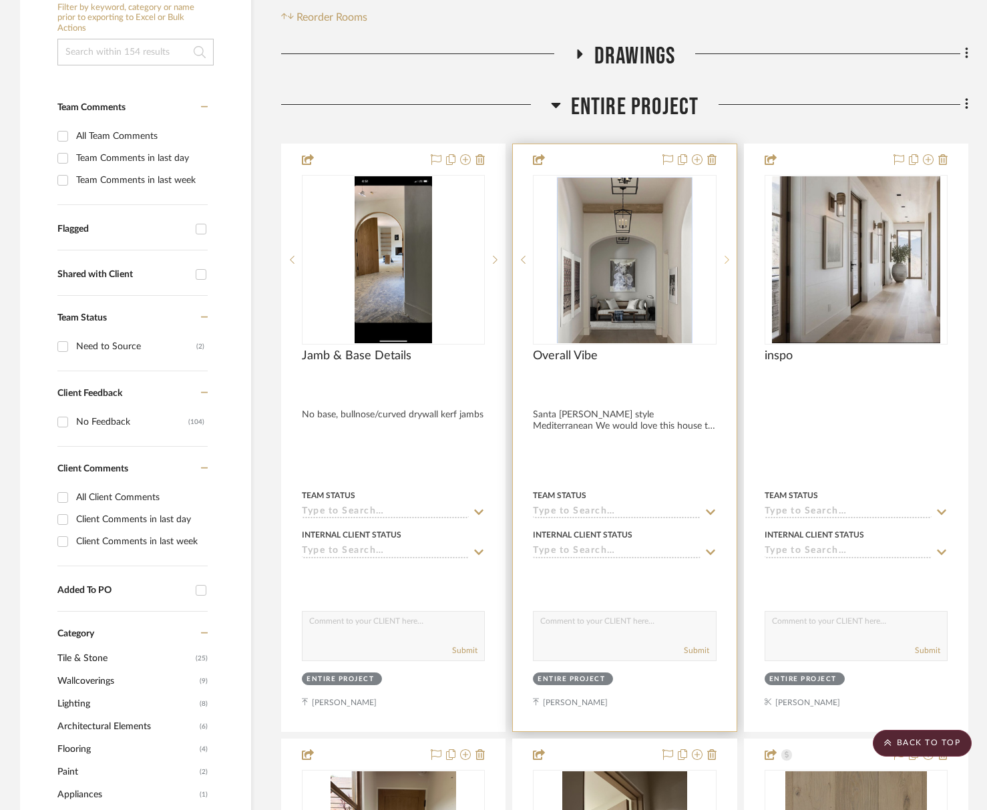
click at [728, 257] on icon at bounding box center [727, 259] width 5 height 9
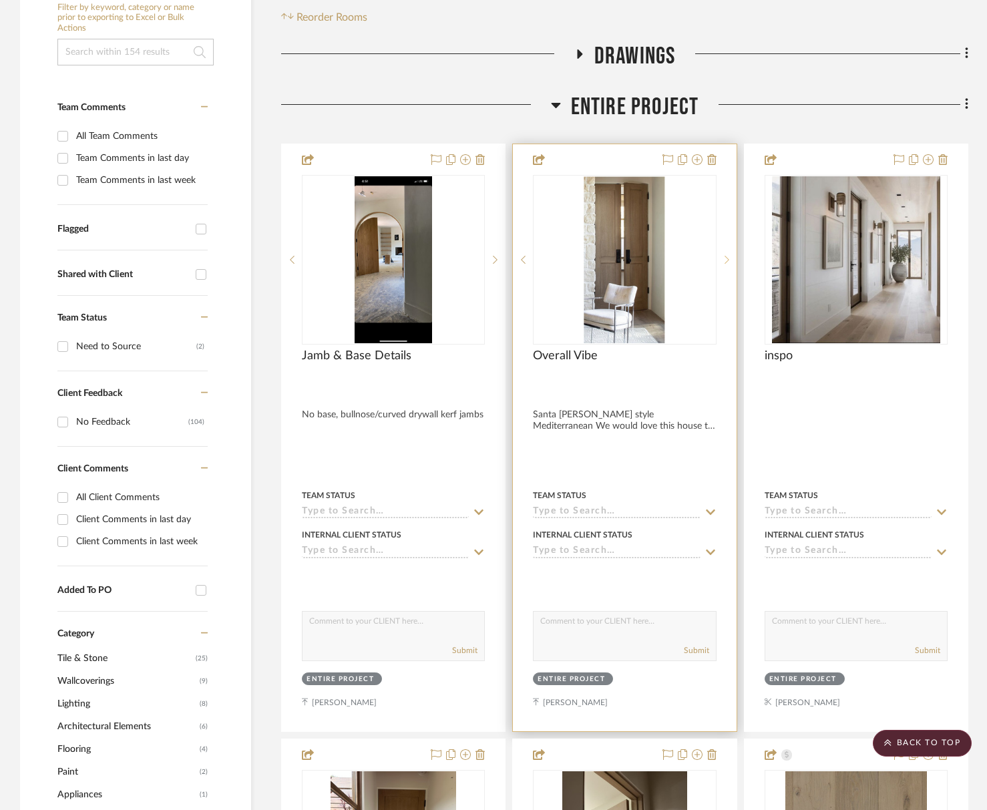
click at [728, 257] on icon at bounding box center [727, 259] width 5 height 9
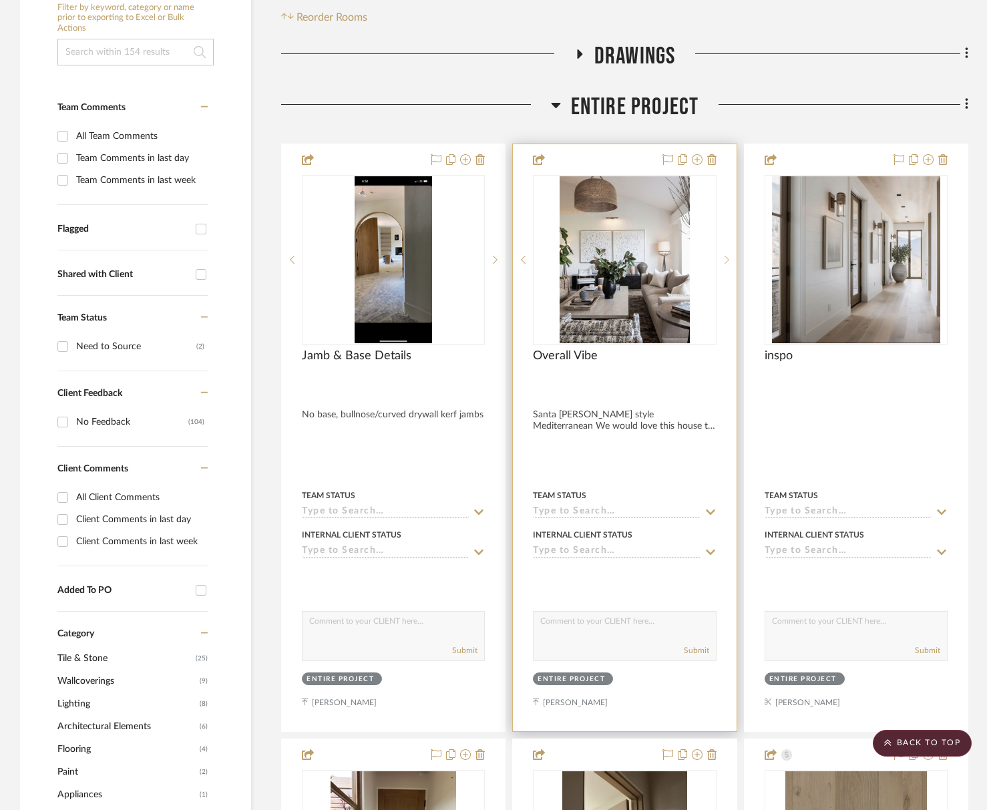
click at [728, 257] on icon at bounding box center [727, 259] width 5 height 9
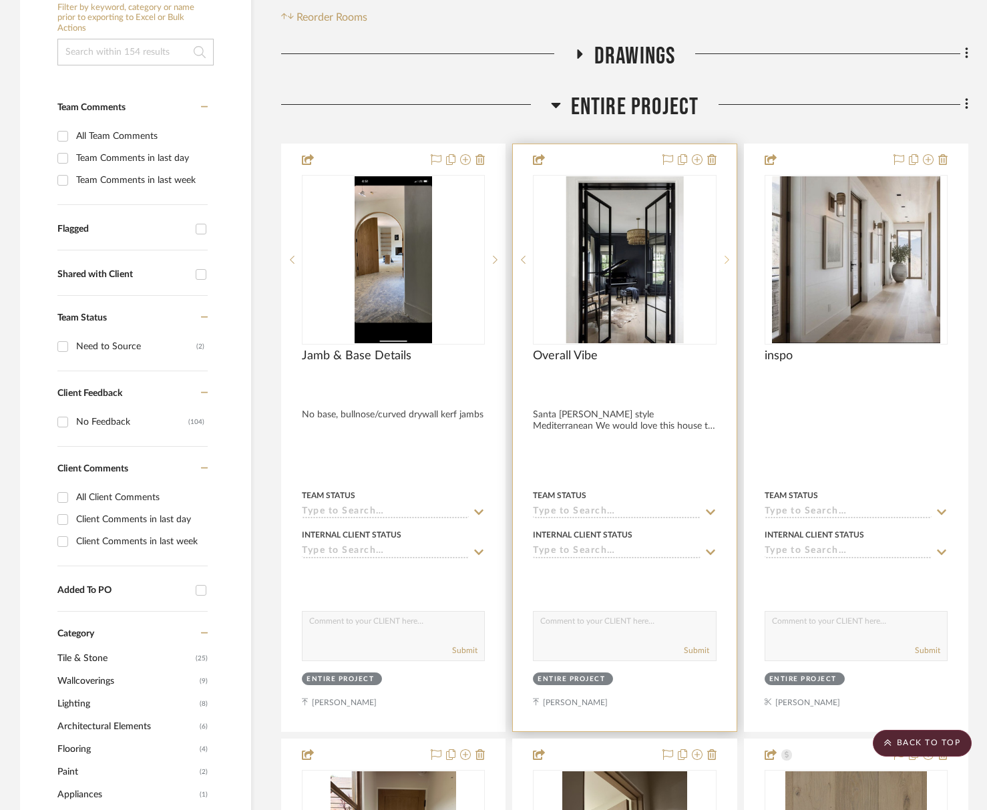
click at [728, 257] on icon at bounding box center [727, 259] width 5 height 9
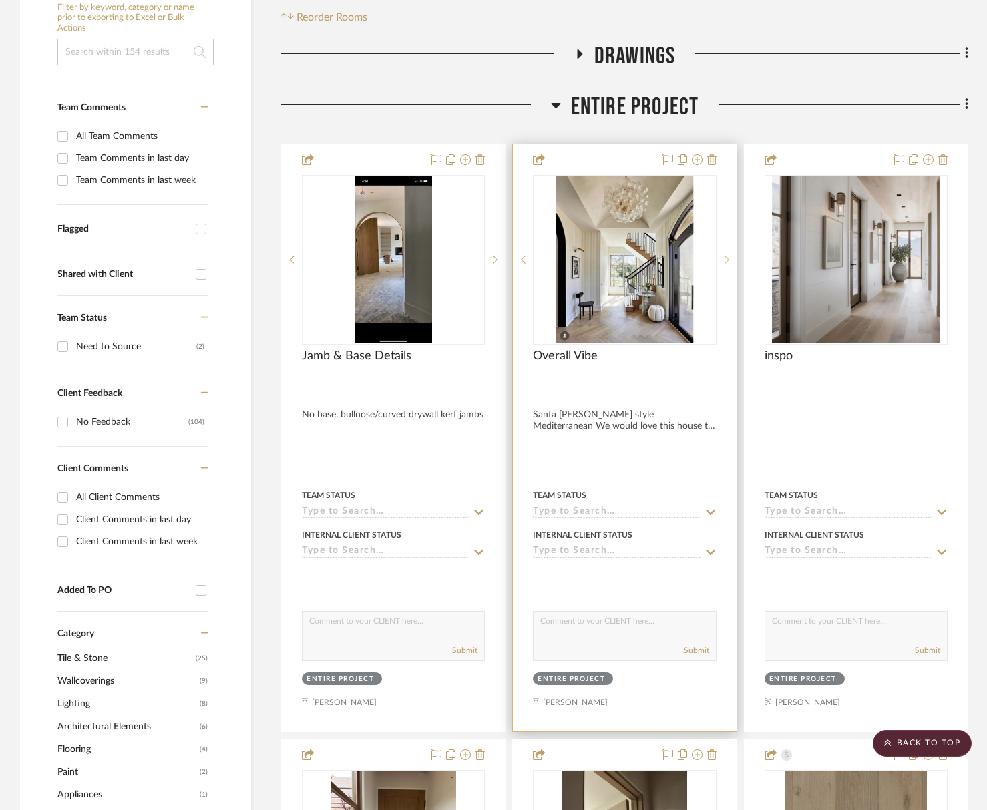
click at [727, 263] on icon at bounding box center [727, 259] width 5 height 9
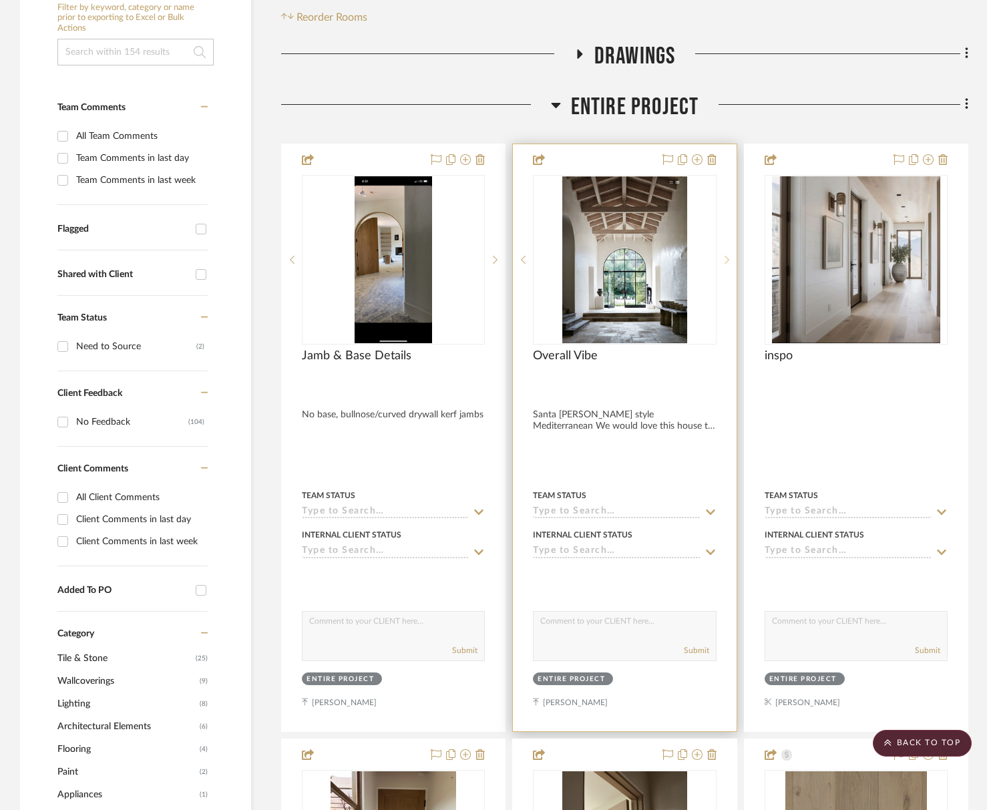
click at [723, 257] on sr-next-btn at bounding box center [727, 259] width 20 height 9
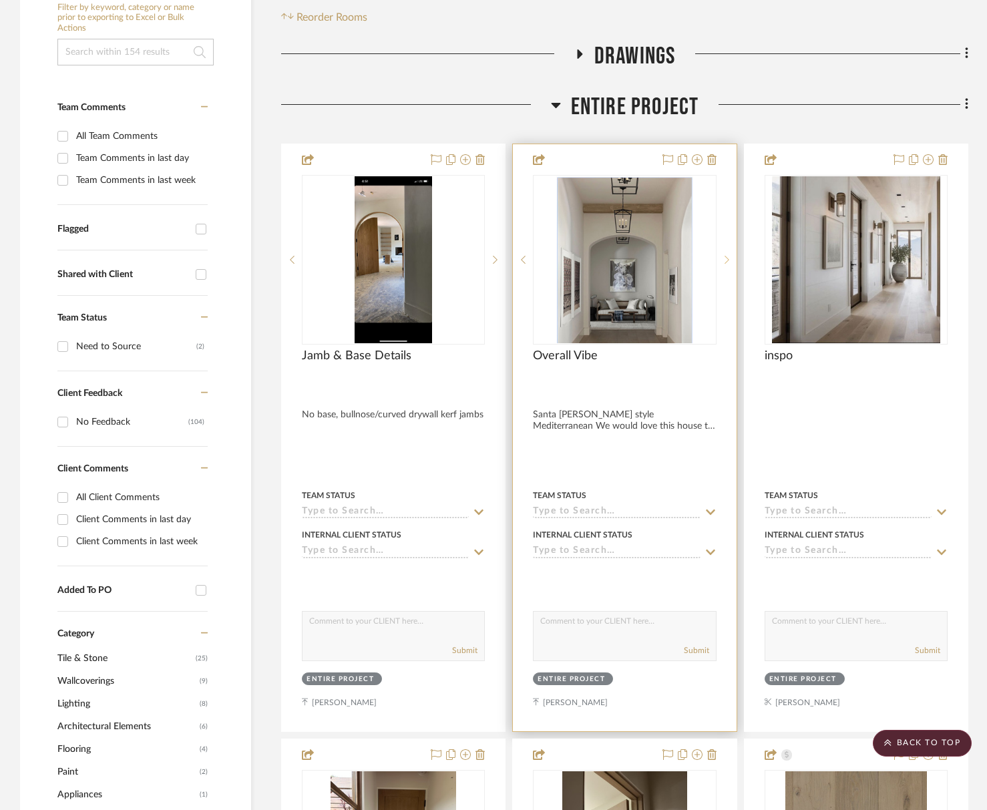
click at [723, 258] on sr-next-btn at bounding box center [727, 259] width 20 height 9
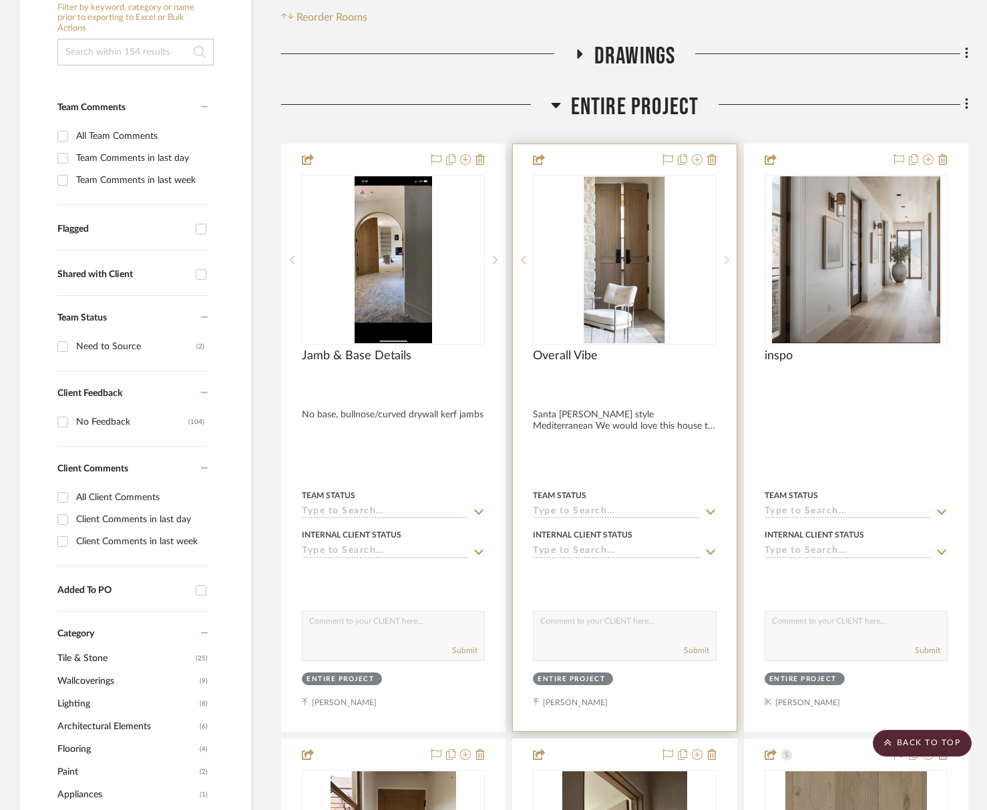
click at [720, 254] on div at bounding box center [727, 260] width 20 height 170
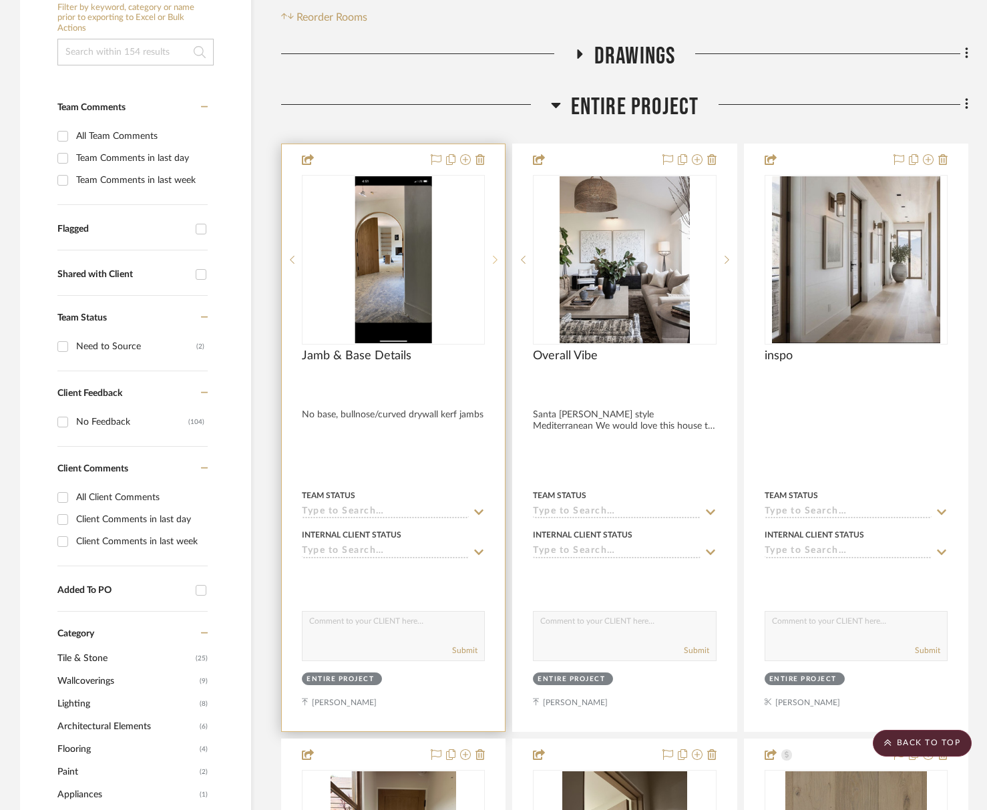
click at [499, 261] on sr-next-btn at bounding box center [495, 259] width 20 height 9
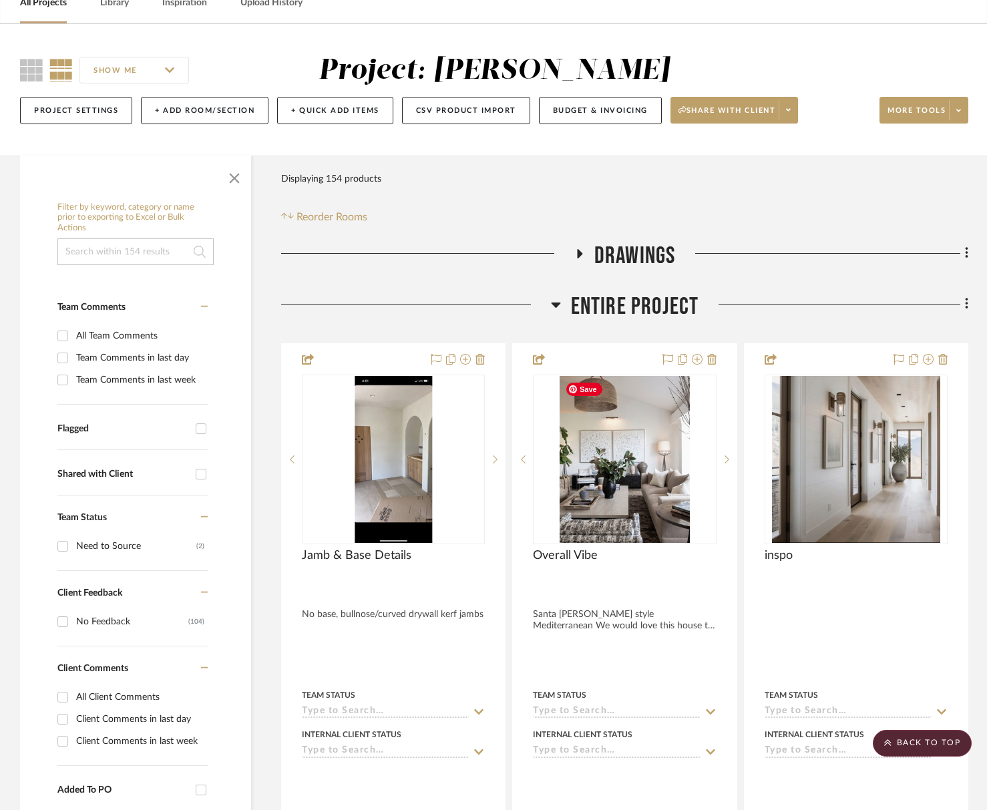
scroll to position [0, 0]
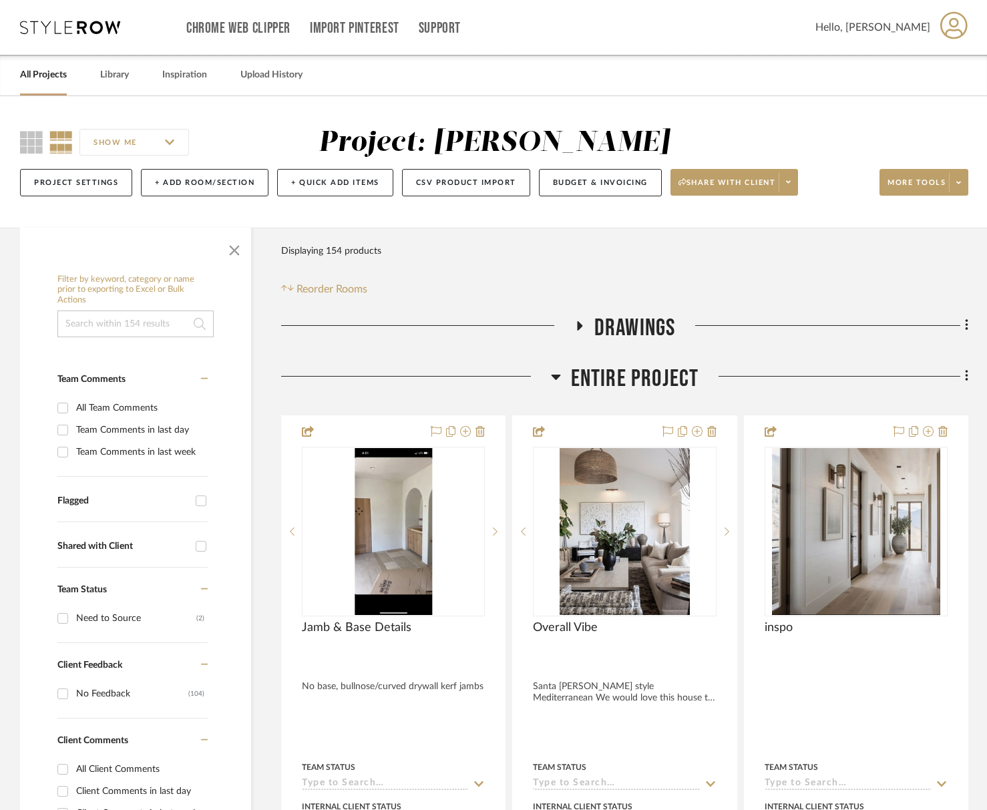
click at [633, 367] on span "Entire Project" at bounding box center [635, 379] width 128 height 29
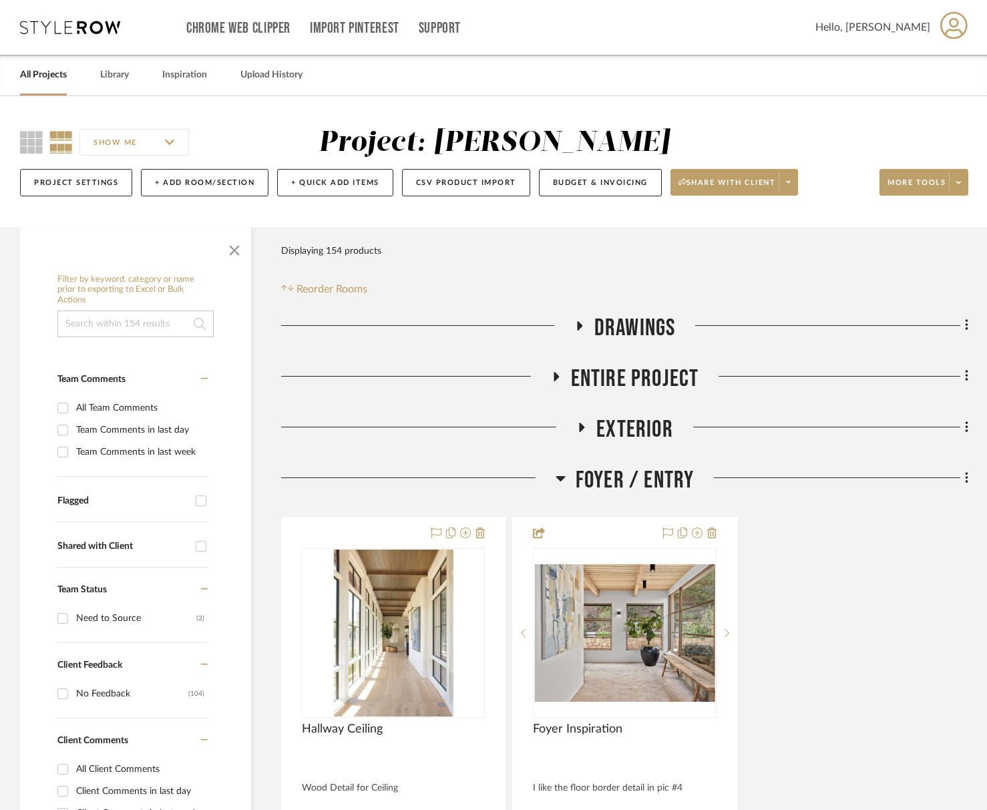
scroll to position [82, 0]
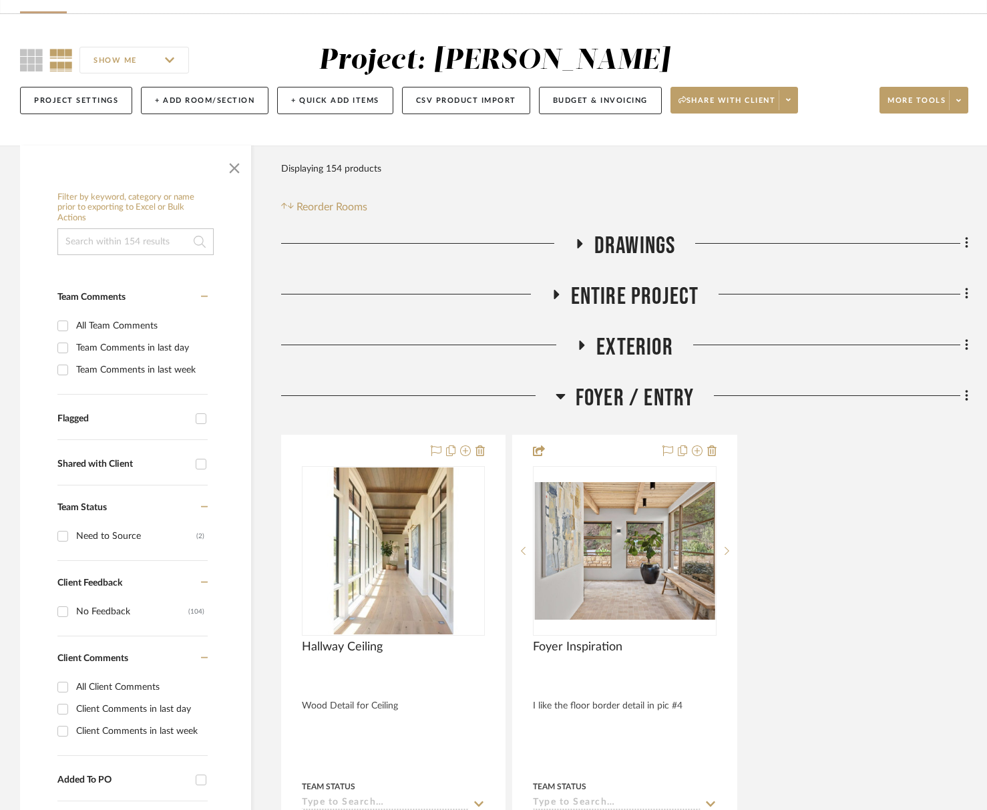
click at [664, 400] on span "Foyer / Entry" at bounding box center [635, 398] width 119 height 29
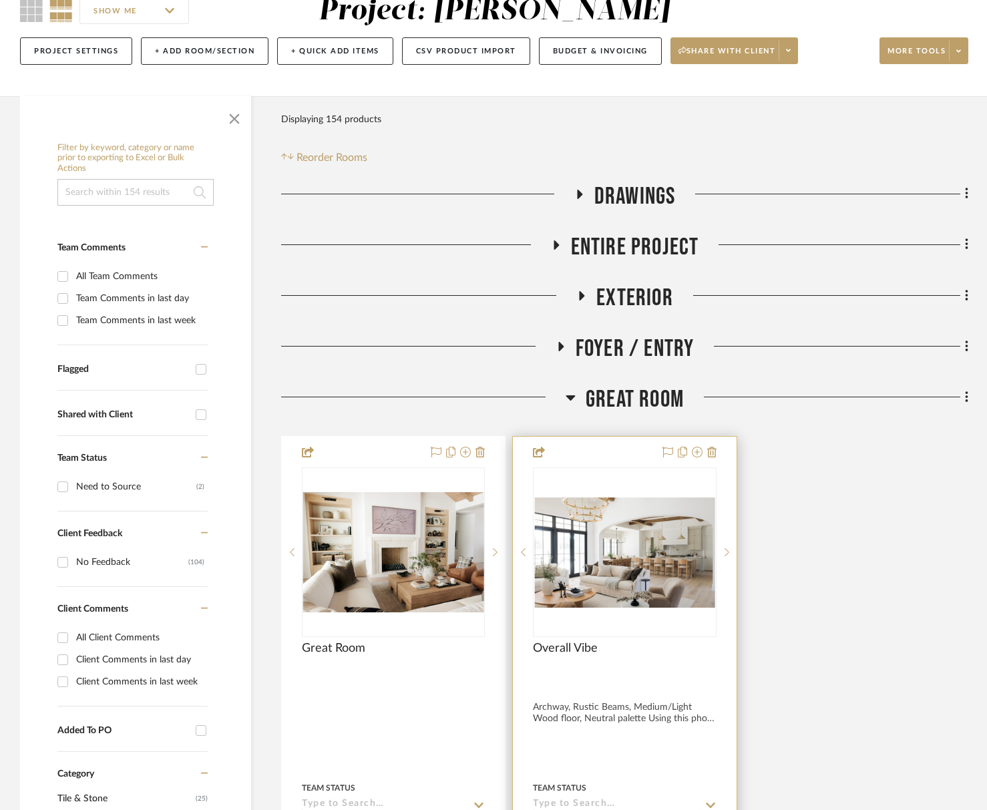
scroll to position [421, 0]
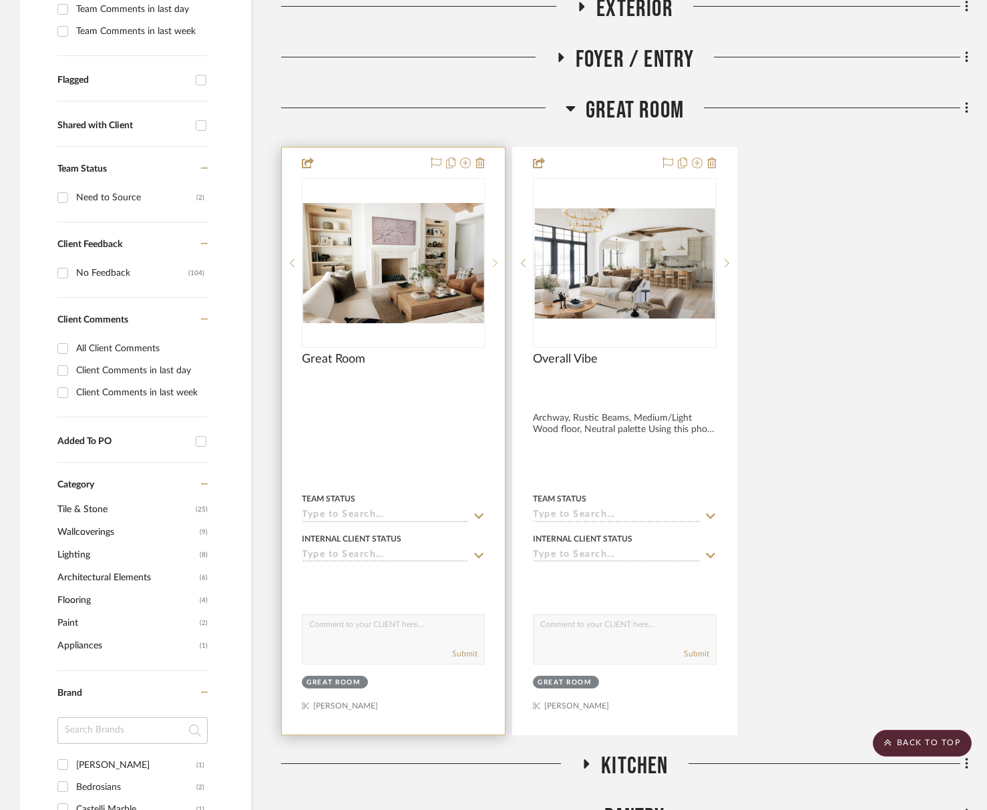
click at [494, 258] on div at bounding box center [495, 263] width 20 height 170
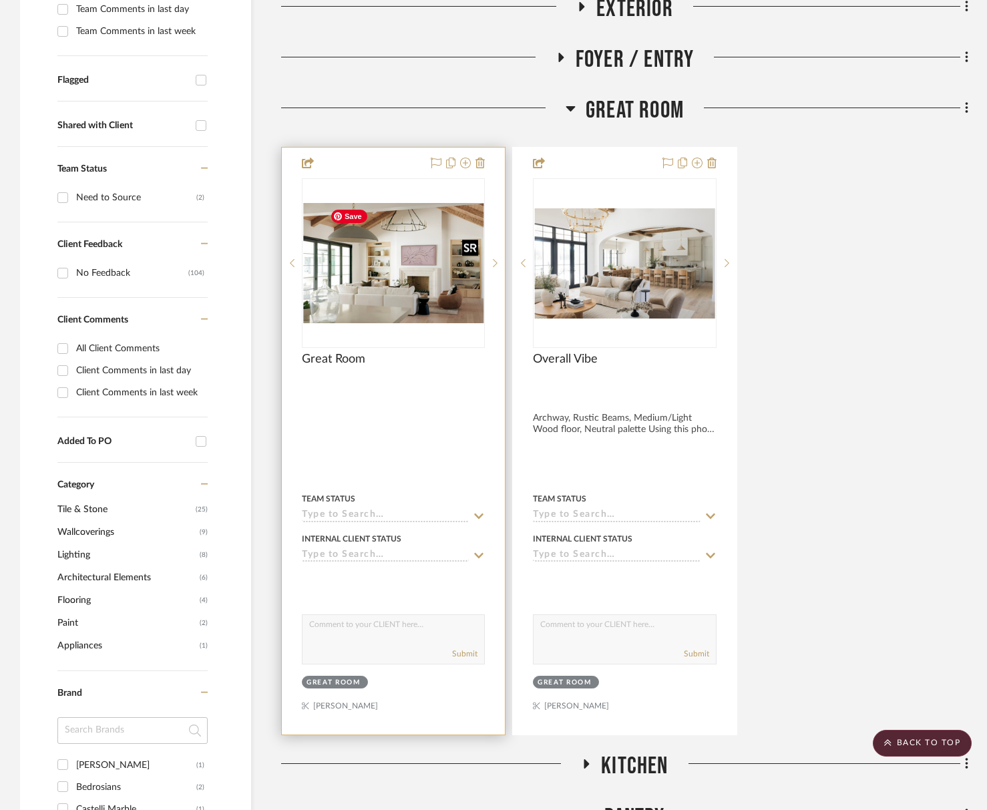
click at [385, 263] on img "1" at bounding box center [393, 263] width 180 height 120
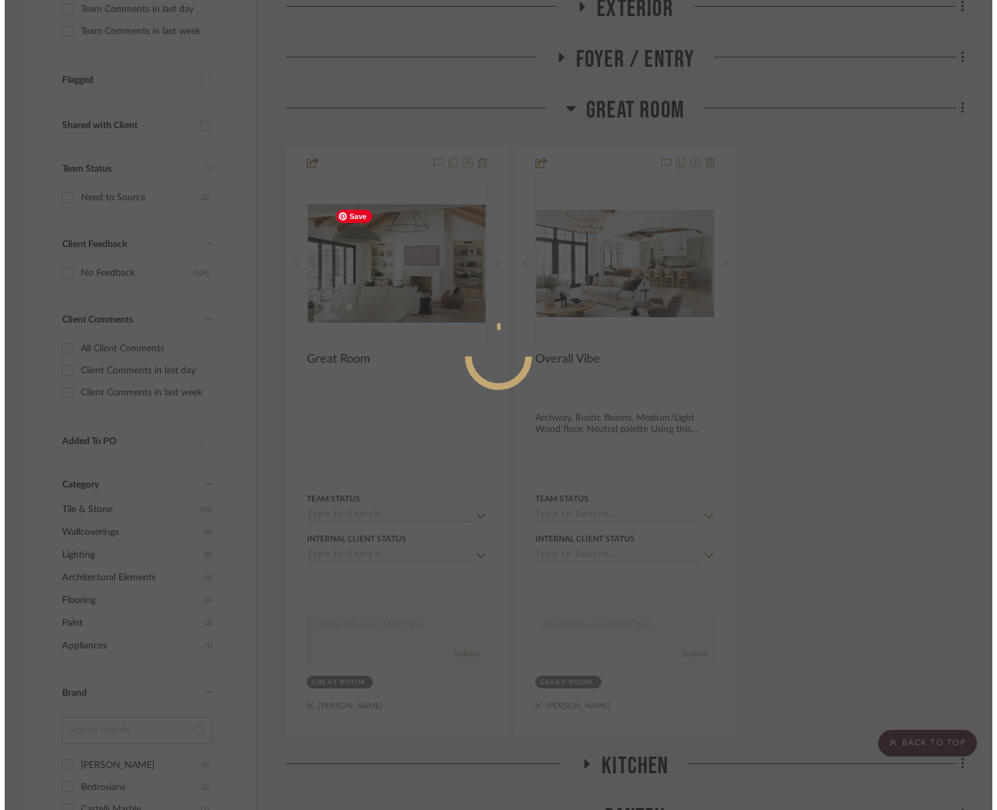
scroll to position [0, 0]
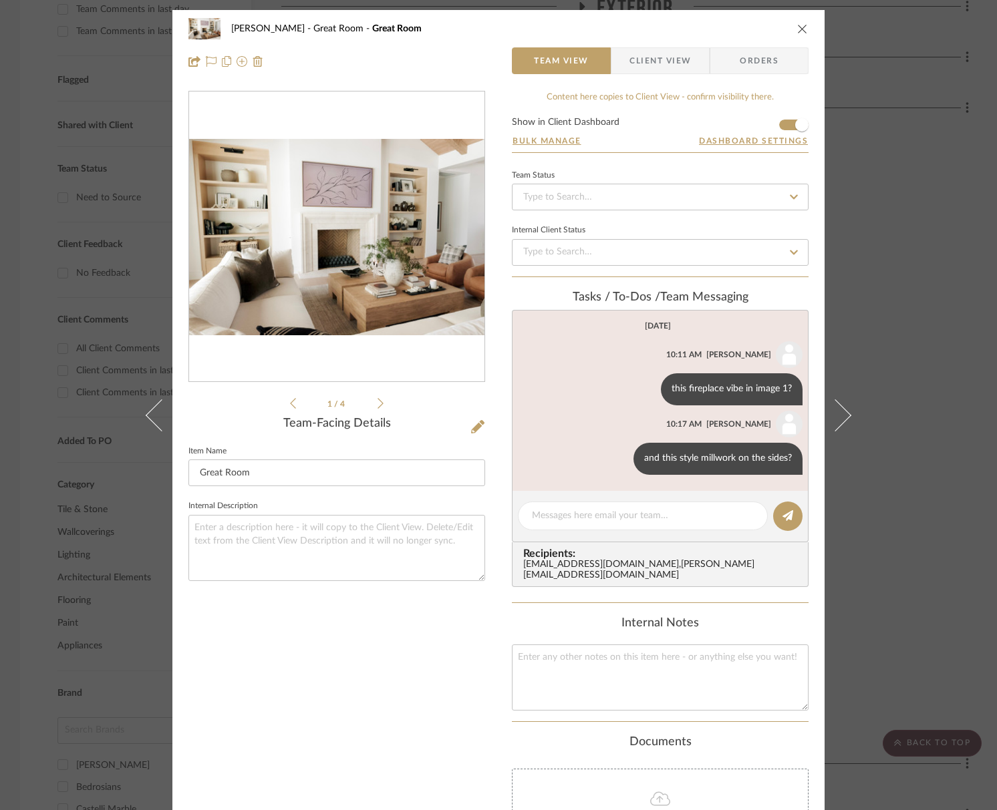
click at [301, 290] on img "0" at bounding box center [336, 237] width 295 height 197
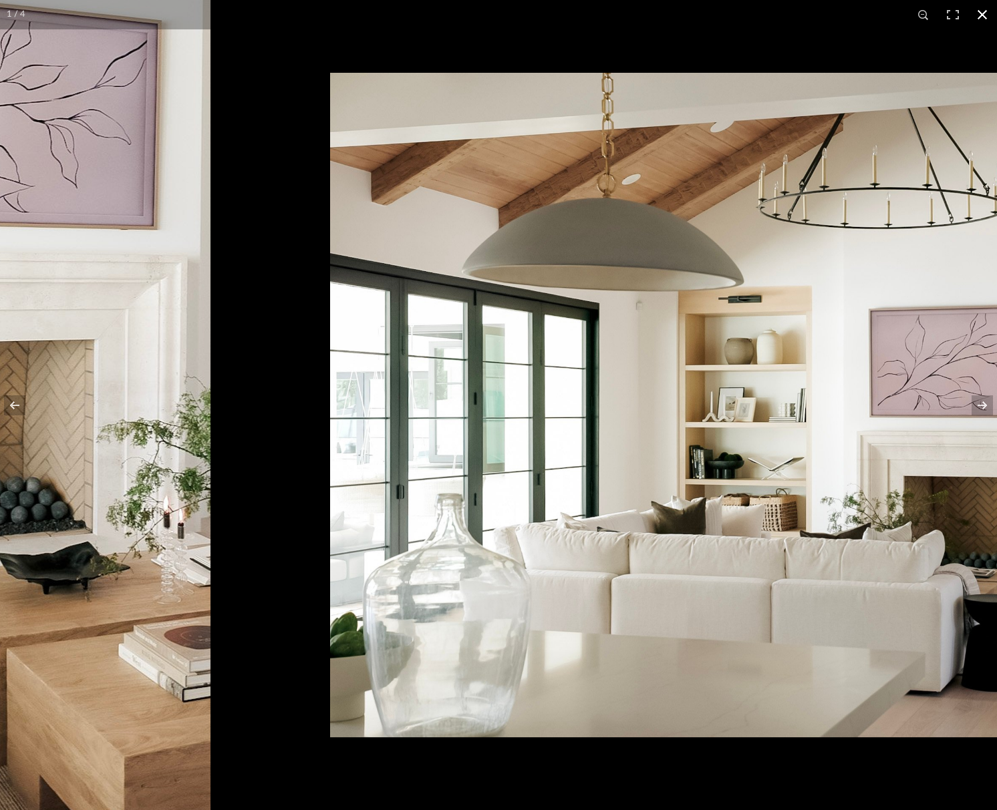
click at [988, 11] on button at bounding box center [981, 14] width 29 height 29
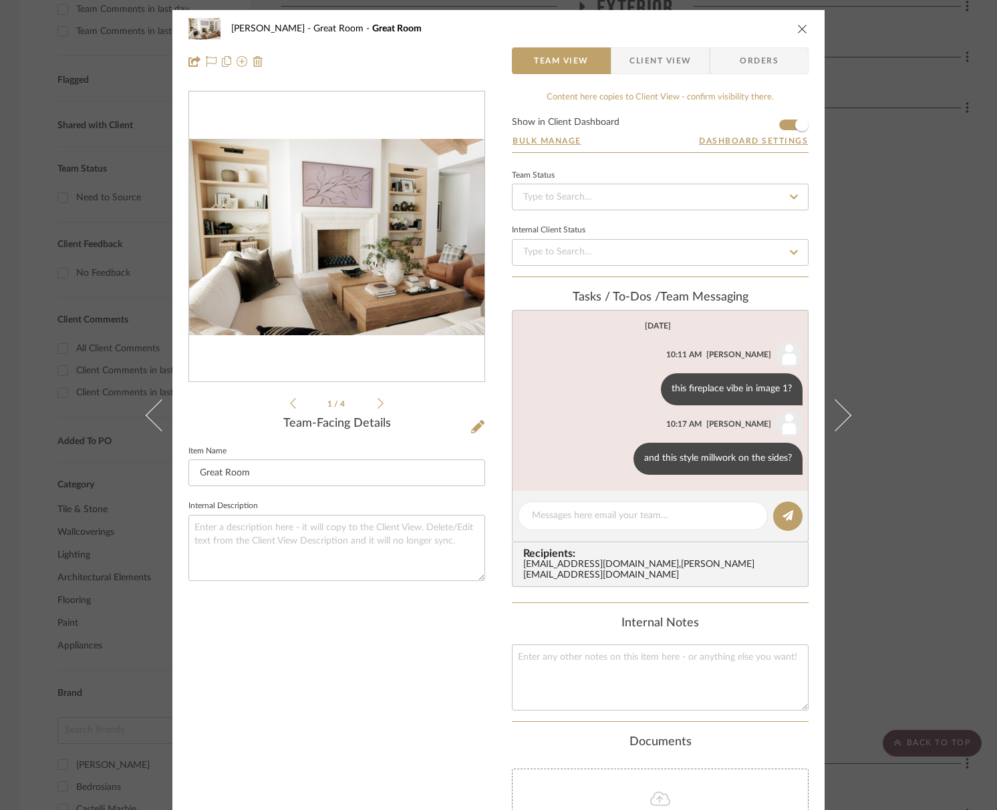
drag, startPoint x: 800, startPoint y: 25, endPoint x: 737, endPoint y: 17, distance: 63.4
click at [800, 25] on icon "close" at bounding box center [802, 28] width 11 height 11
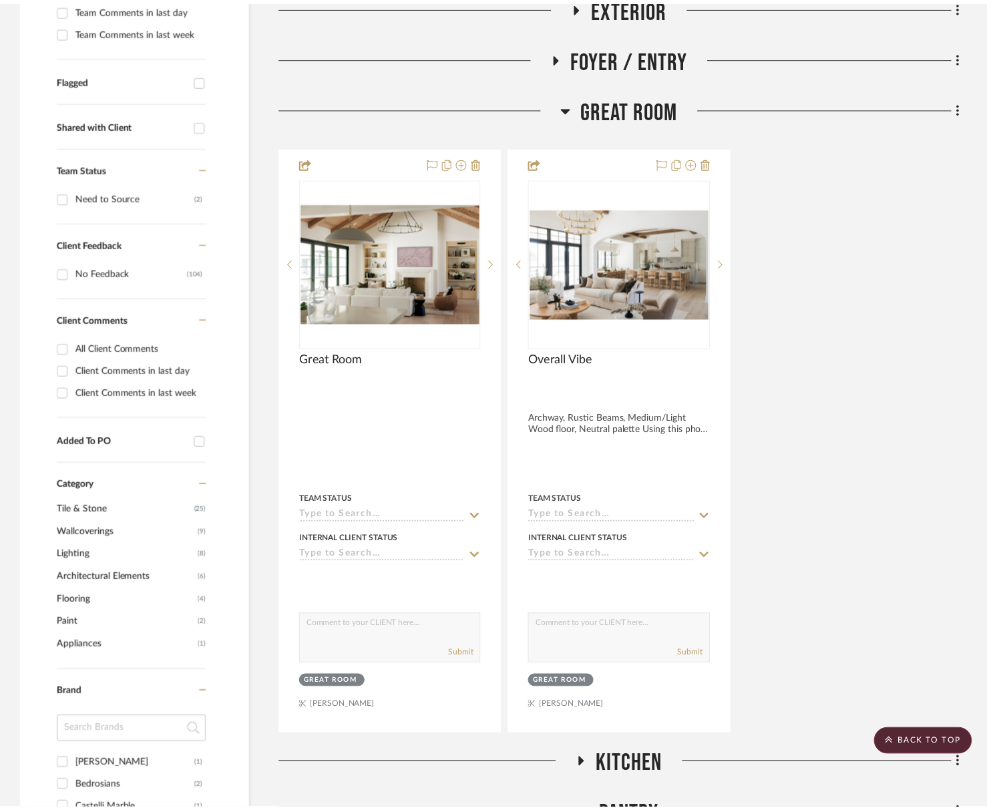
scroll to position [421, 0]
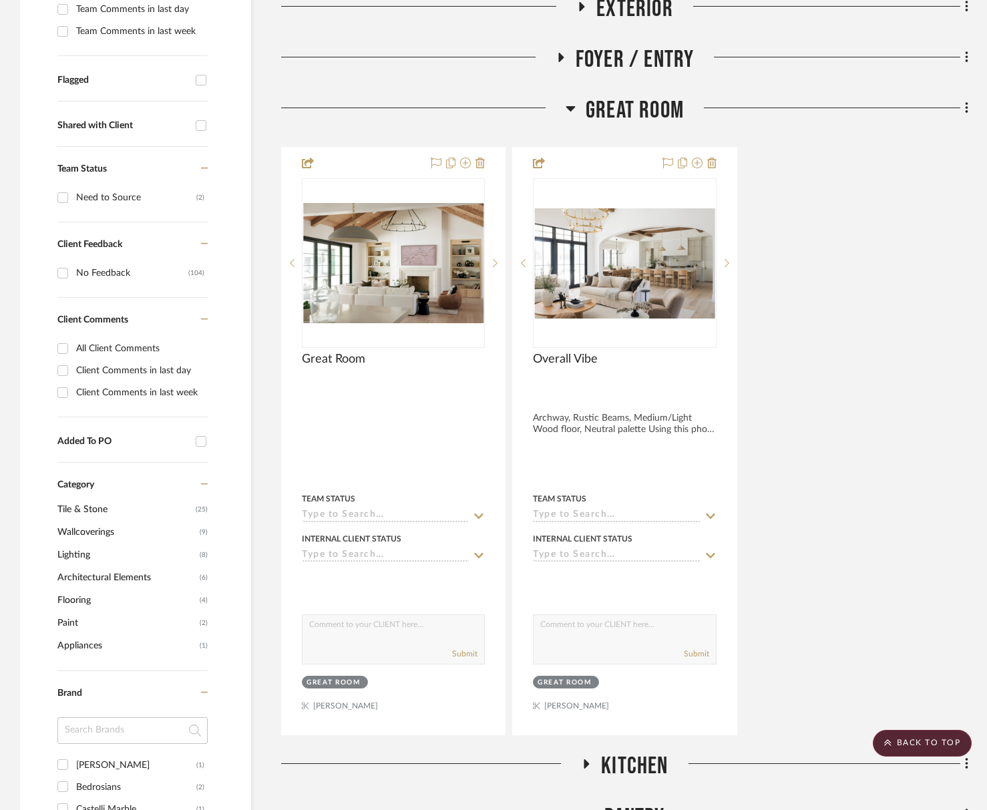
click at [659, 112] on span "Great Room" at bounding box center [635, 110] width 98 height 29
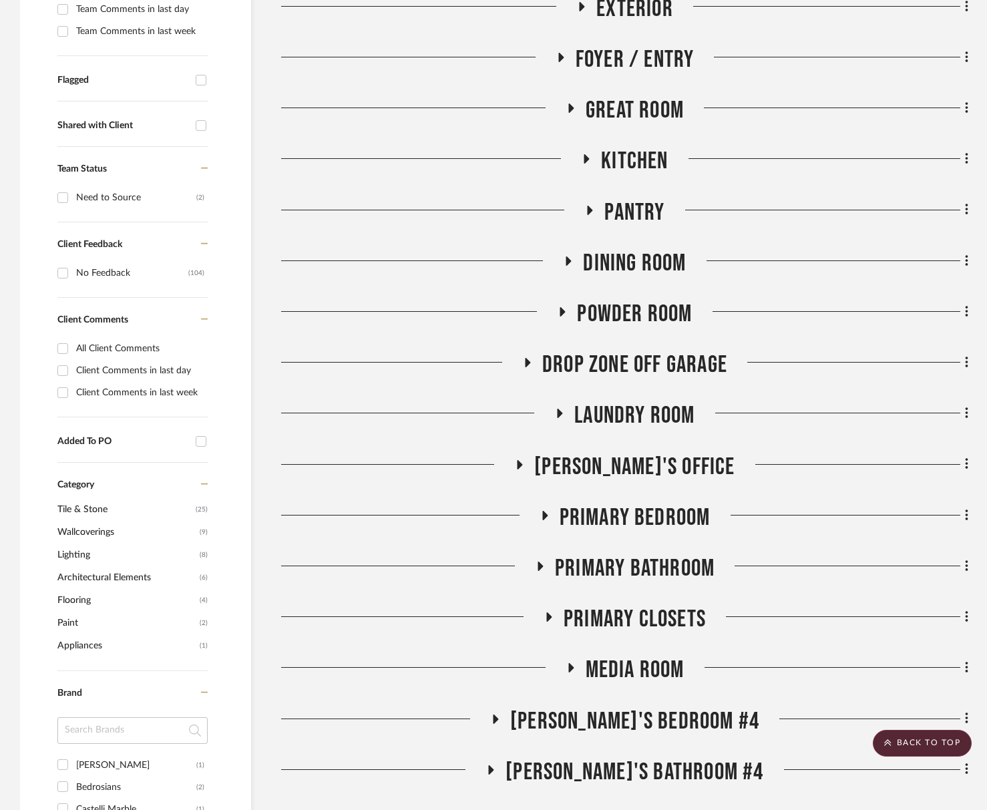
click at [634, 161] on span "Kitchen" at bounding box center [634, 161] width 67 height 29
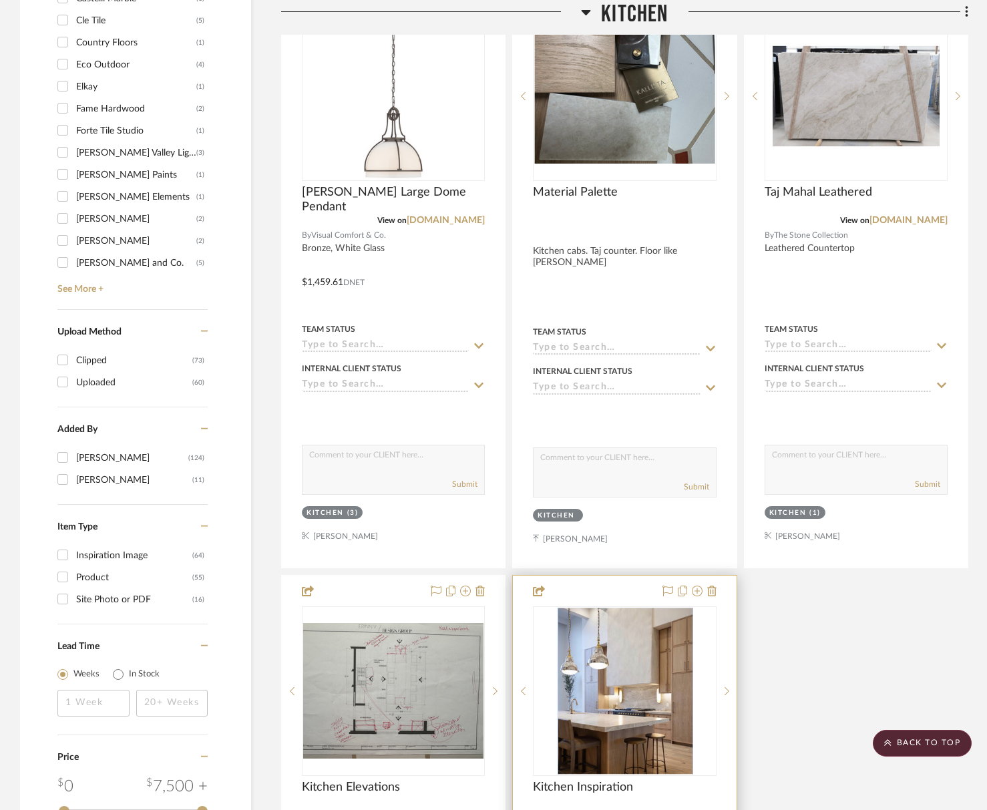
scroll to position [1622, 0]
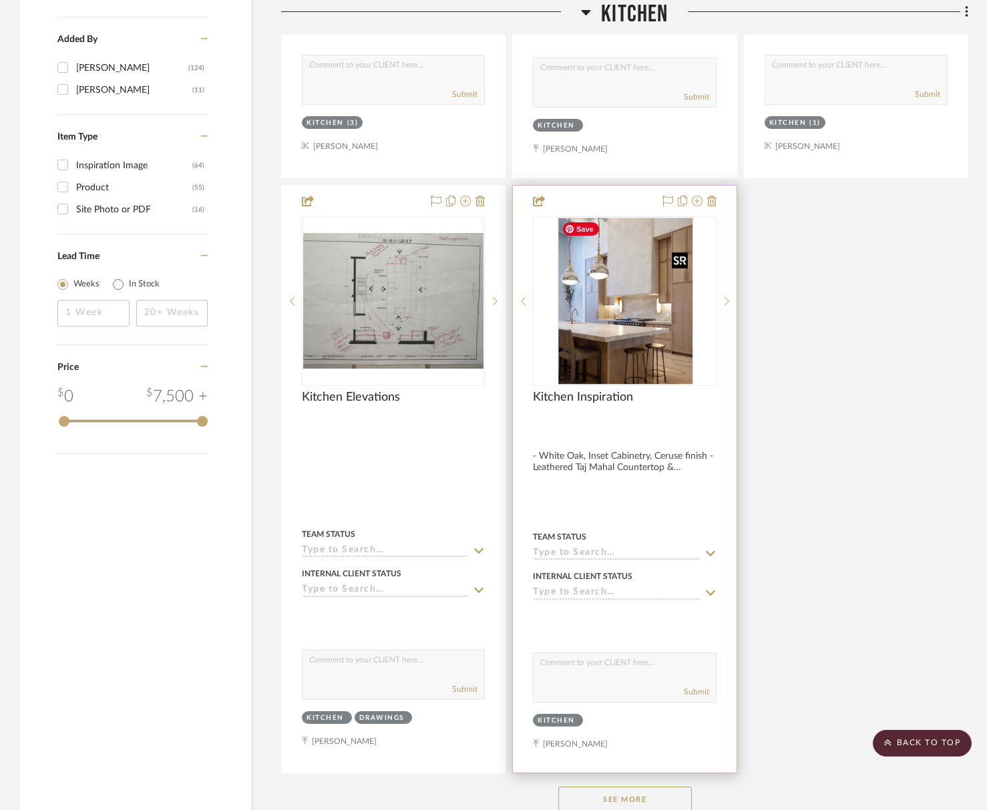
click at [634, 313] on img "0" at bounding box center [625, 301] width 136 height 167
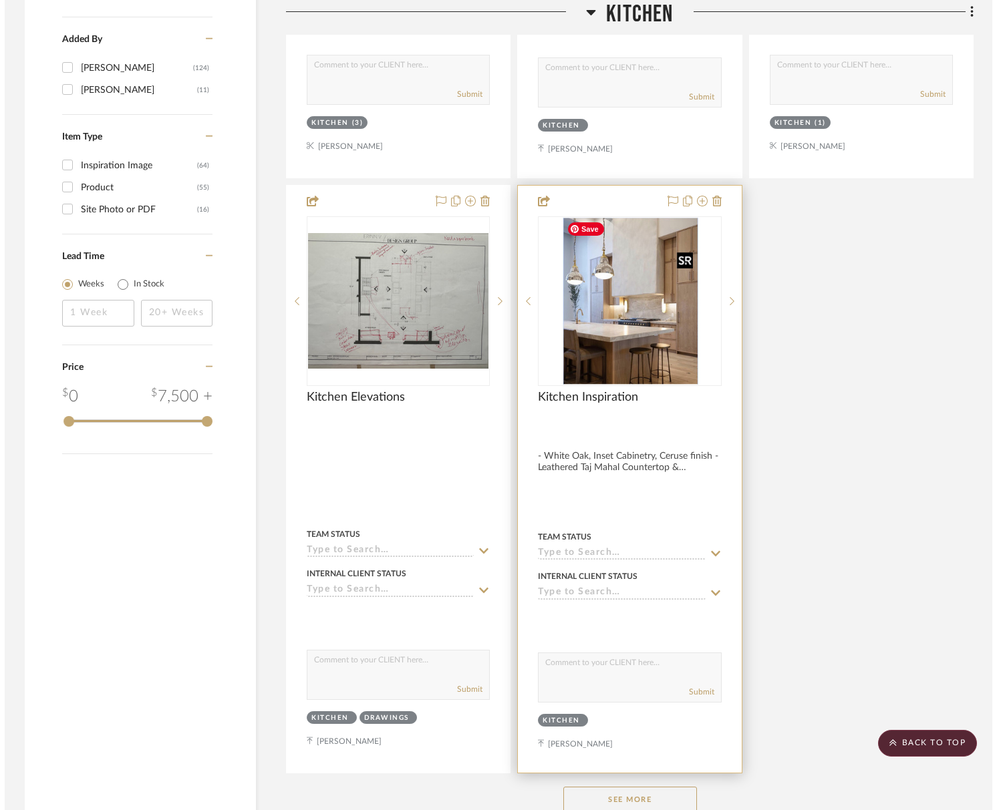
scroll to position [0, 0]
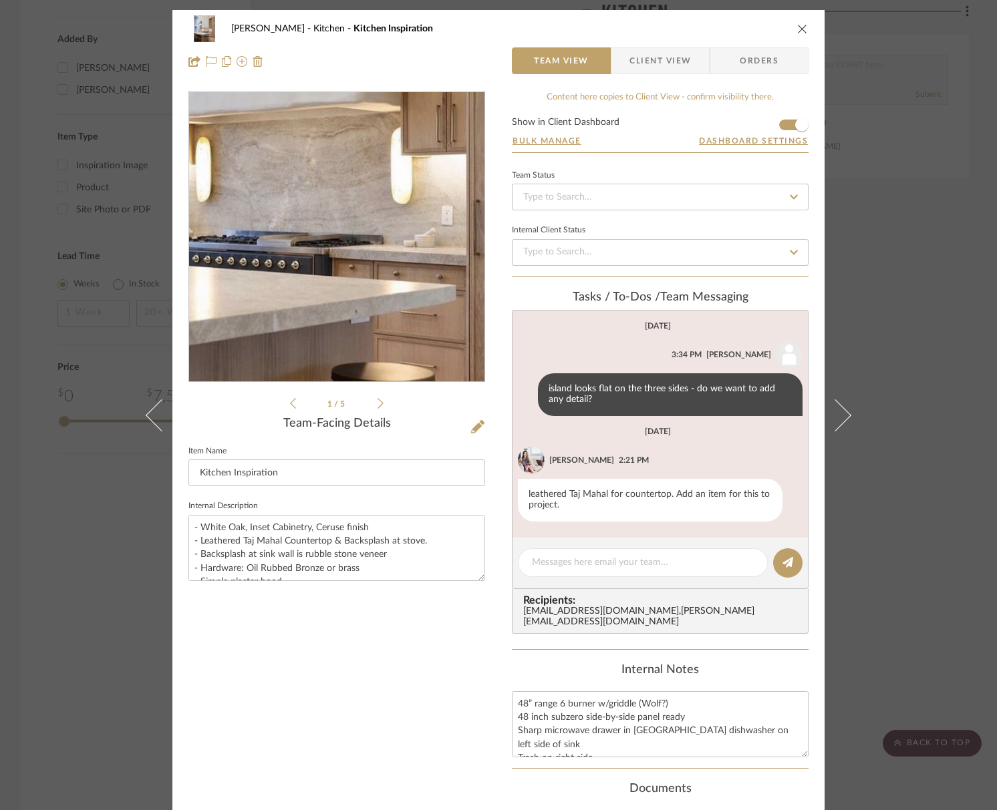
click at [369, 269] on img "0" at bounding box center [336, 237] width 237 height 290
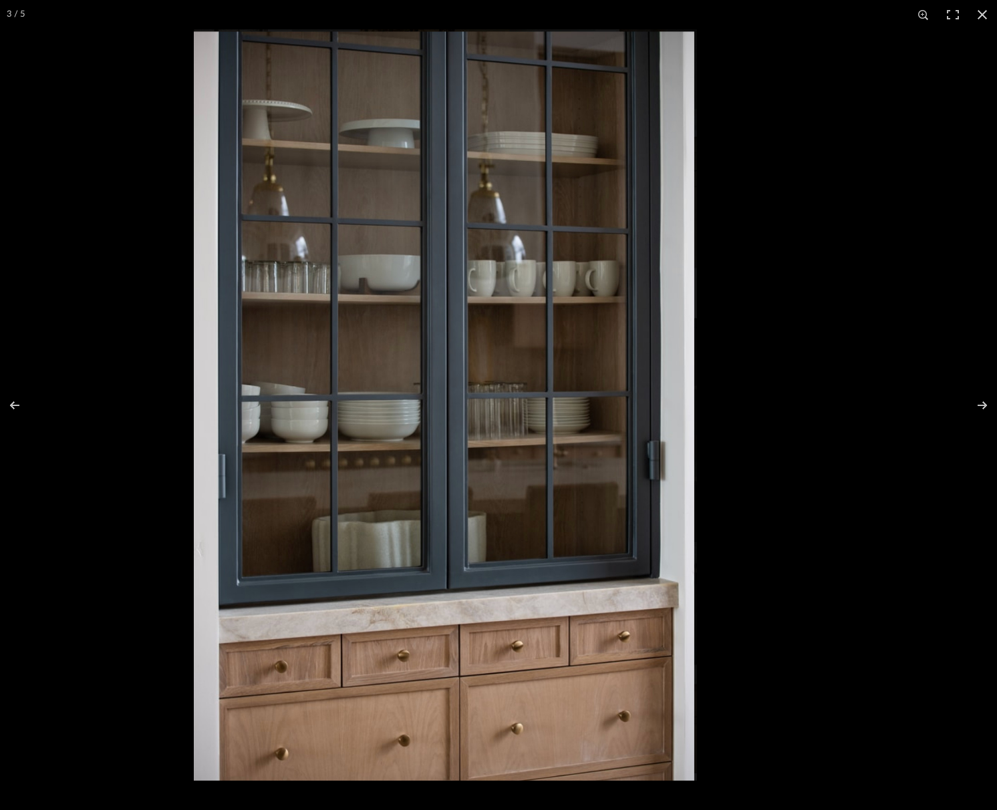
click at [640, 448] on img at bounding box center [445, 405] width 503 height 752
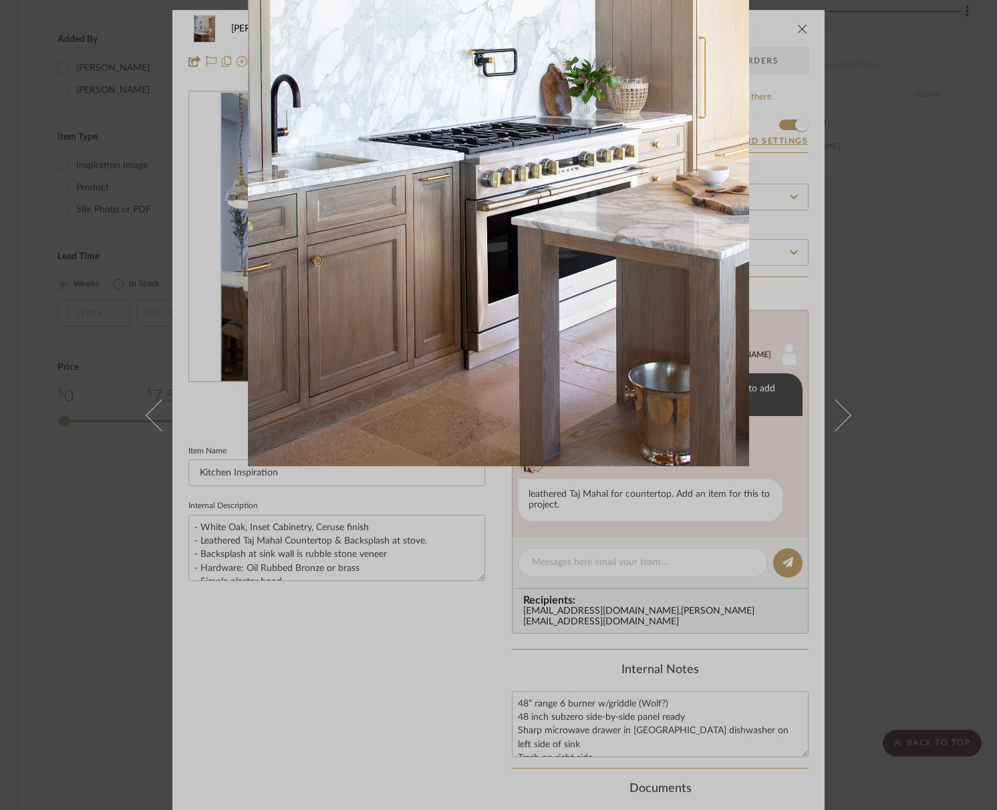
click at [983, 10] on button at bounding box center [981, 14] width 29 height 29
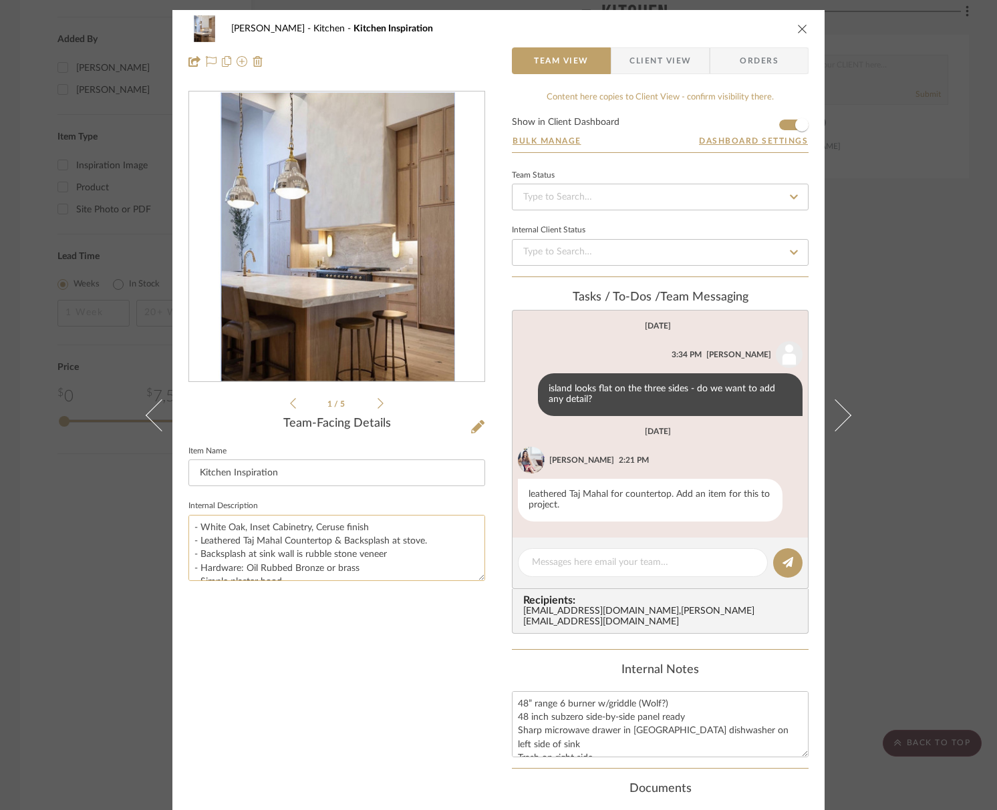
click at [291, 563] on textarea "- White Oak, Inset Cabinetry, Ceruse finish - Leathered Taj Mahal Countertop & …" at bounding box center [336, 548] width 297 height 66
click at [381, 562] on textarea "- White Oak, Inset Cabinetry, Ceruse finish - Leathered Taj Mahal Countertop & …" at bounding box center [336, 548] width 297 height 66
drag, startPoint x: 189, startPoint y: 526, endPoint x: 364, endPoint y: 581, distance: 183.4
click at [364, 581] on sr-form-field "Internal Description - White Oak, Inset Cabinetry, Ceruse finish - Leathered Ta…" at bounding box center [336, 544] width 297 height 95
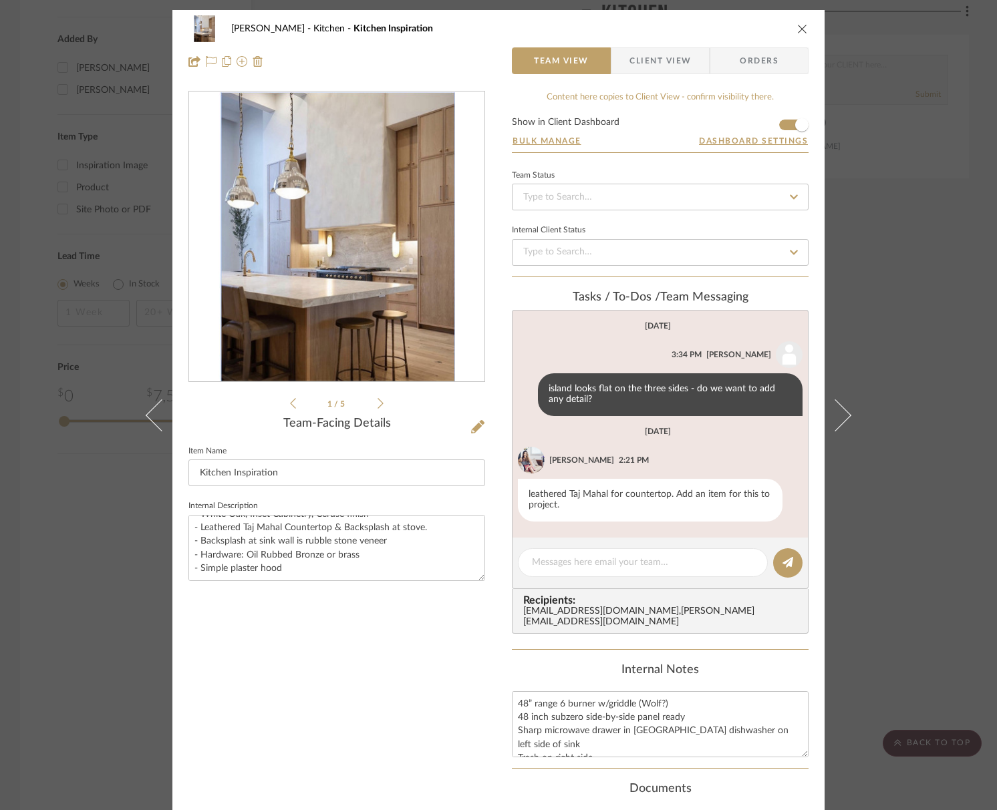
click at [378, 608] on div "1 / 5 Team-Facing Details Item Name Kitchen Inspiration Internal Description - …" at bounding box center [336, 539] width 297 height 897
click at [304, 579] on textarea "- White Oak, Inset Cabinetry, Ceruse finish - Leathered Taj Mahal Countertop & …" at bounding box center [336, 548] width 297 height 66
click at [189, 520] on textarea "- White Oak, Inset Cabinetry, Ceruse finish - Leathered Taj Mahal Countertop & …" at bounding box center [336, 548] width 297 height 66
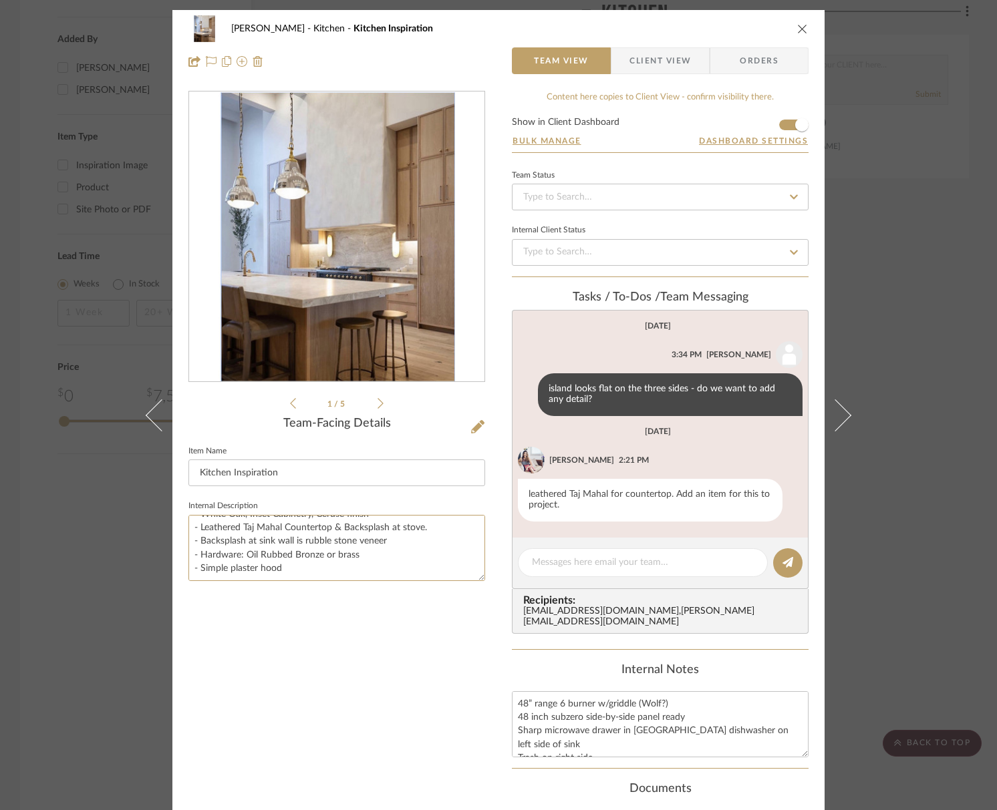
drag, startPoint x: 188, startPoint y: 525, endPoint x: 353, endPoint y: 595, distance: 179.3
click at [353, 595] on div "1 / 5 Team-Facing Details Item Name Kitchen Inspiration Internal Description - …" at bounding box center [336, 539] width 297 height 897
click at [382, 544] on textarea "- White Oak, Inset Cabinetry, Ceruse finish - Leathered Taj Mahal Countertop & …" at bounding box center [336, 548] width 297 height 66
drag, startPoint x: 791, startPoint y: 27, endPoint x: 796, endPoint y: 34, distance: 9.1
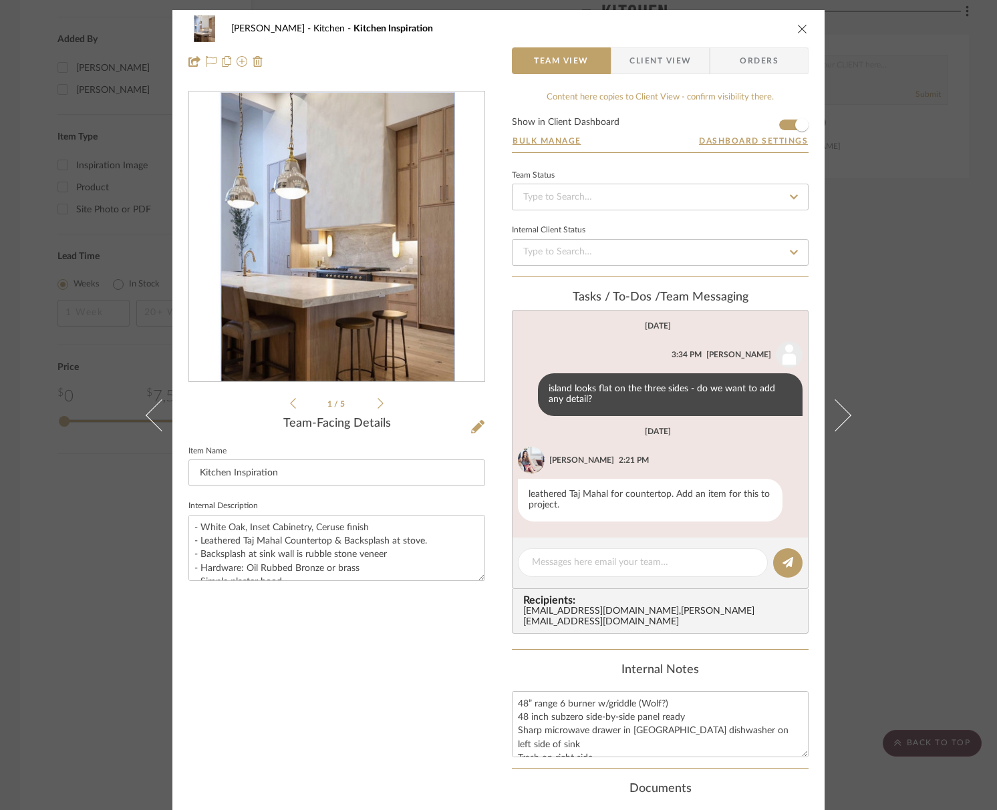
click at [791, 27] on div "[PERSON_NAME] Kitchen Kitchen Inspiration" at bounding box center [498, 28] width 620 height 27
click at [797, 33] on icon "close" at bounding box center [802, 28] width 11 height 11
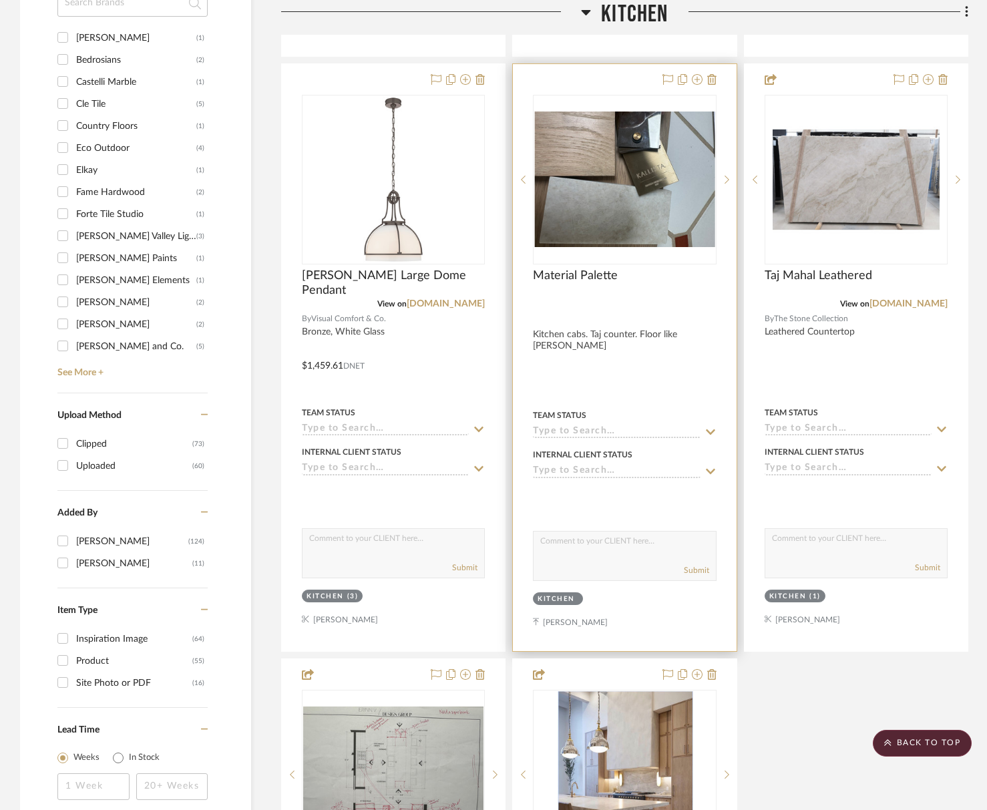
scroll to position [1142, 0]
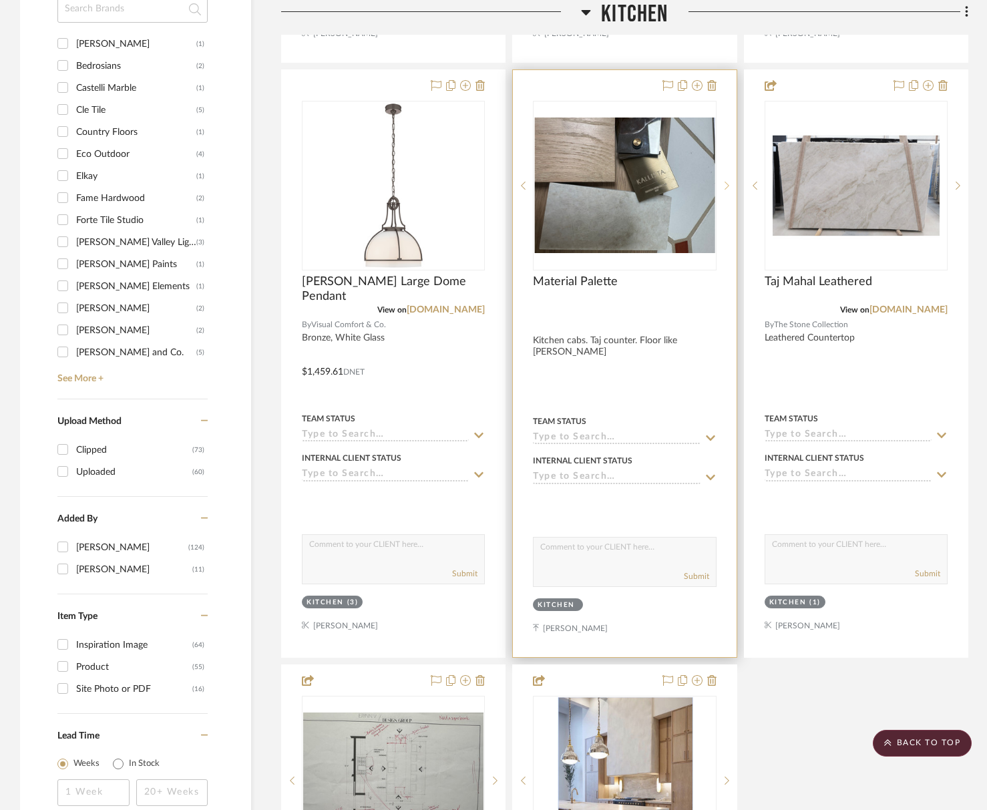
click at [727, 182] on icon at bounding box center [727, 186] width 5 height 8
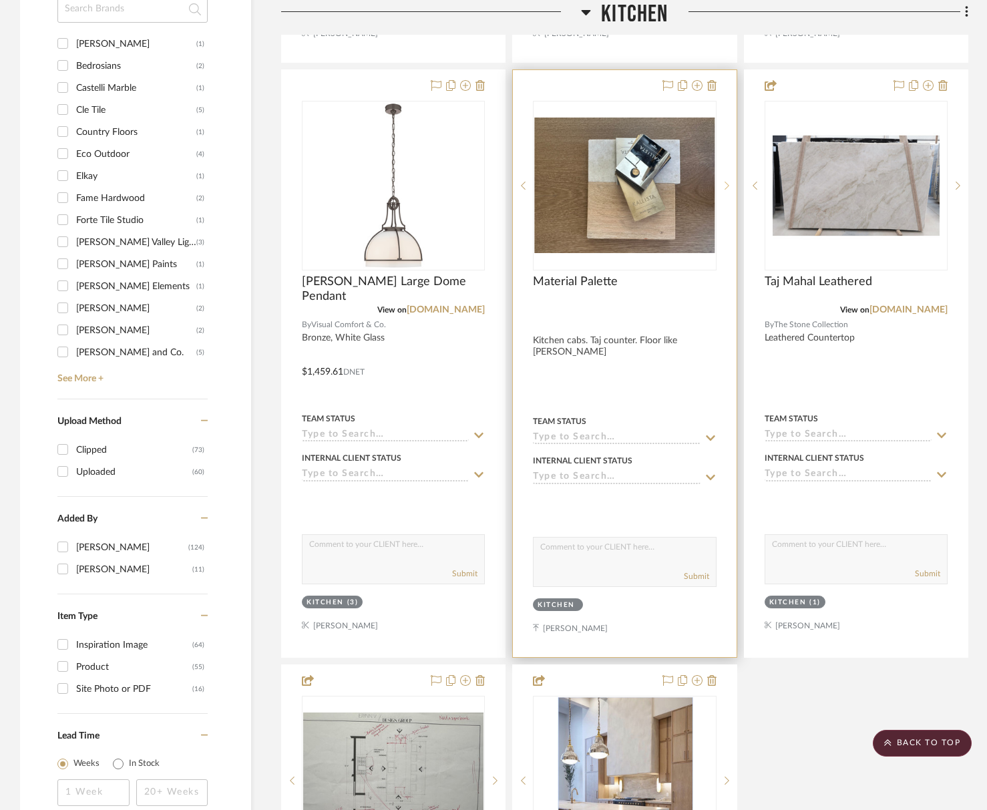
click at [727, 182] on icon at bounding box center [727, 185] width 5 height 9
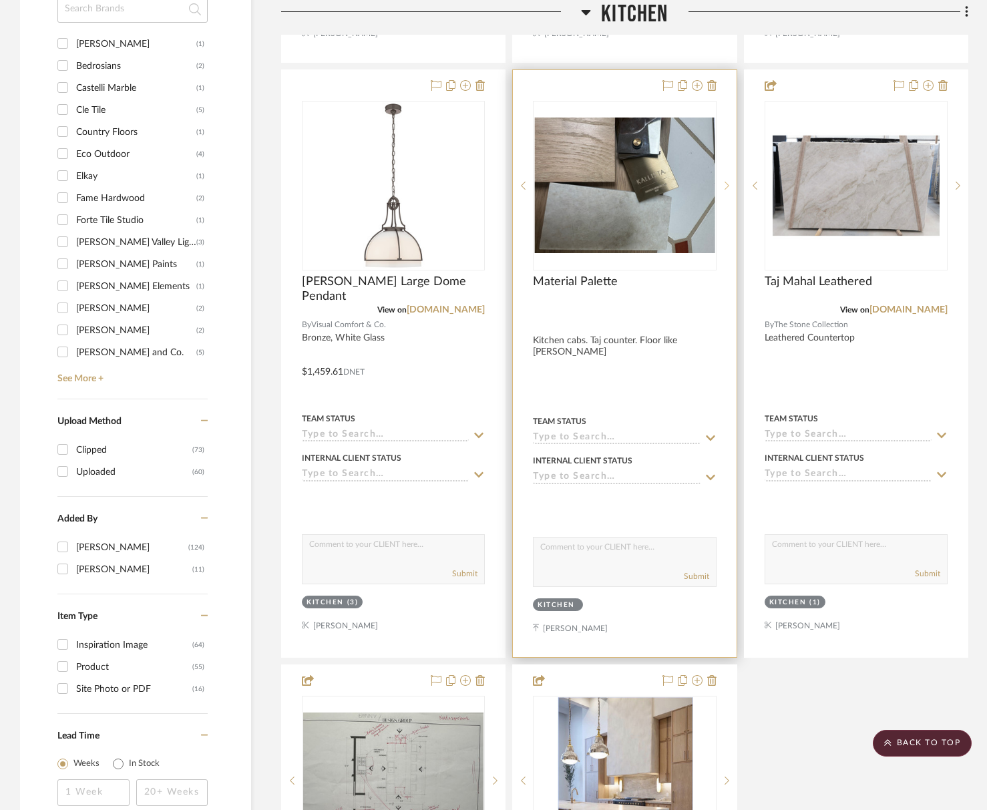
click at [727, 182] on icon at bounding box center [727, 185] width 5 height 9
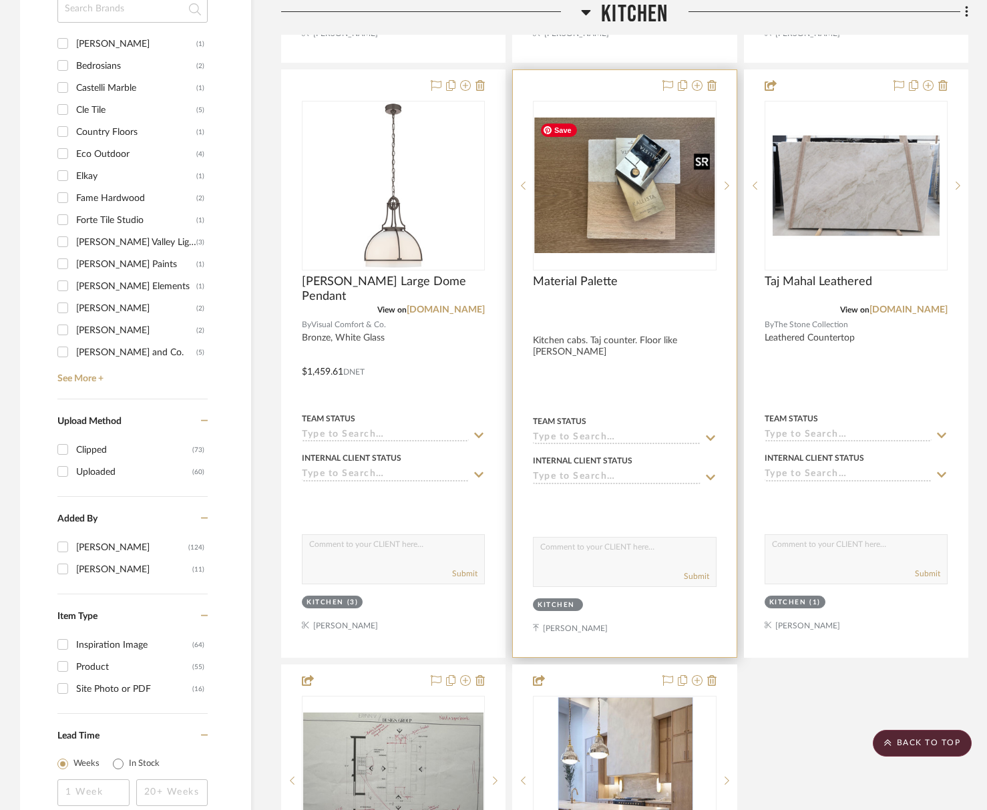
click at [618, 196] on img "1" at bounding box center [625, 186] width 180 height 136
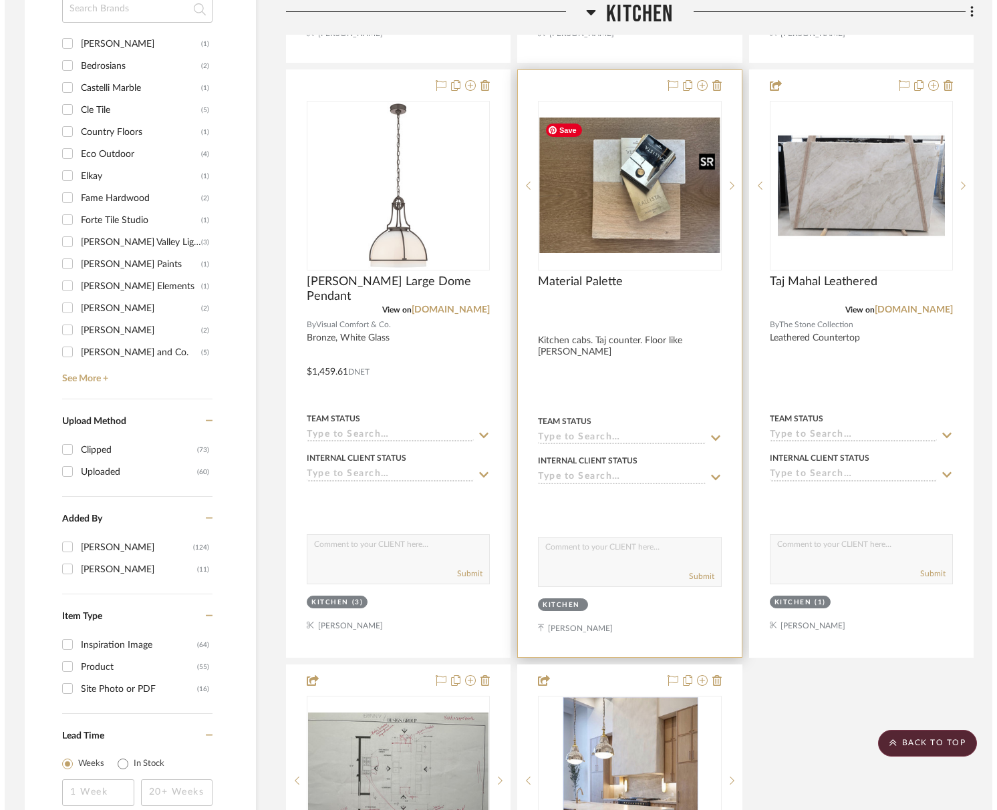
scroll to position [0, 0]
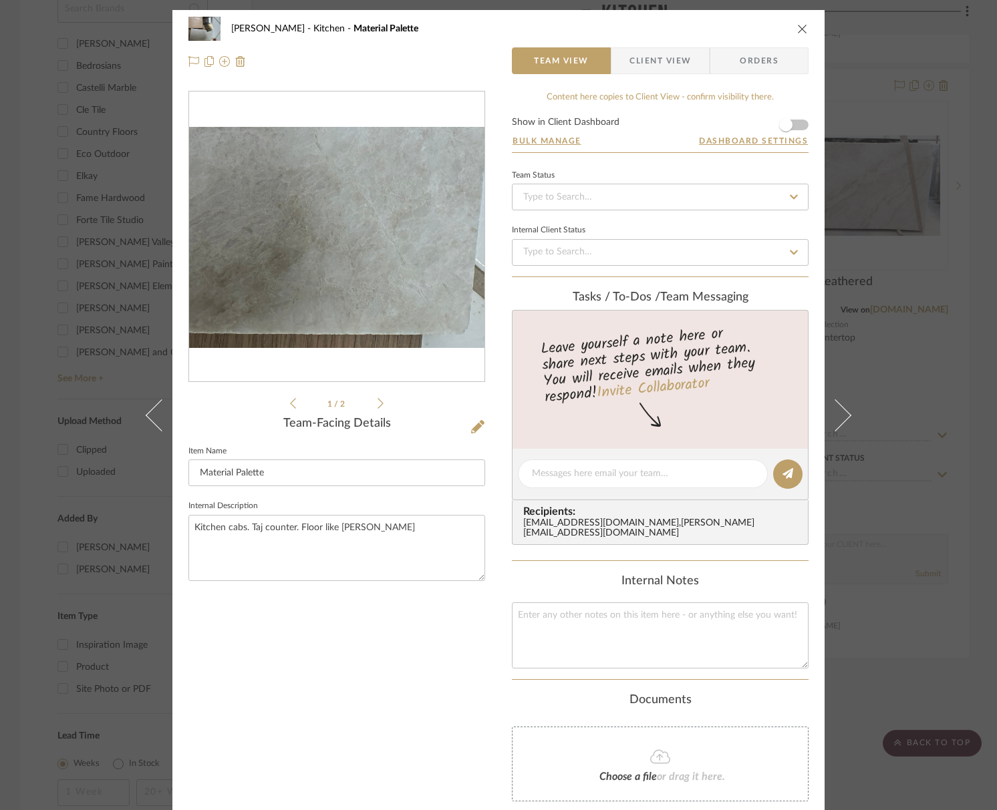
click at [357, 325] on img "0" at bounding box center [336, 237] width 295 height 221
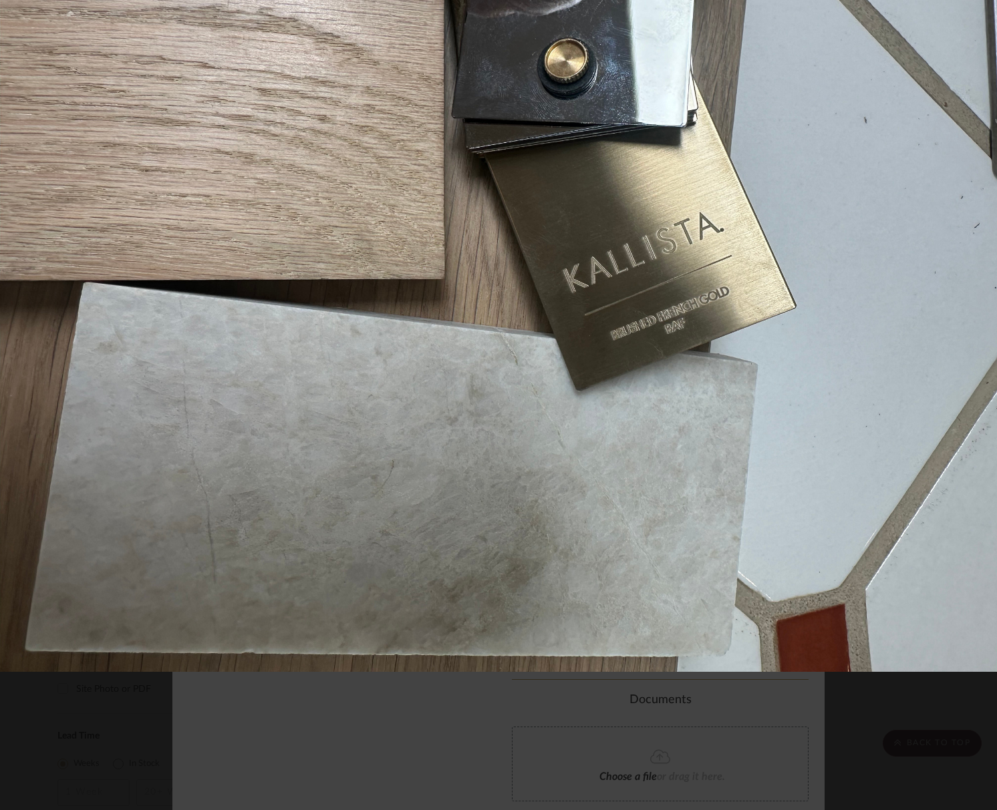
click at [984, 15] on button at bounding box center [981, 14] width 29 height 29
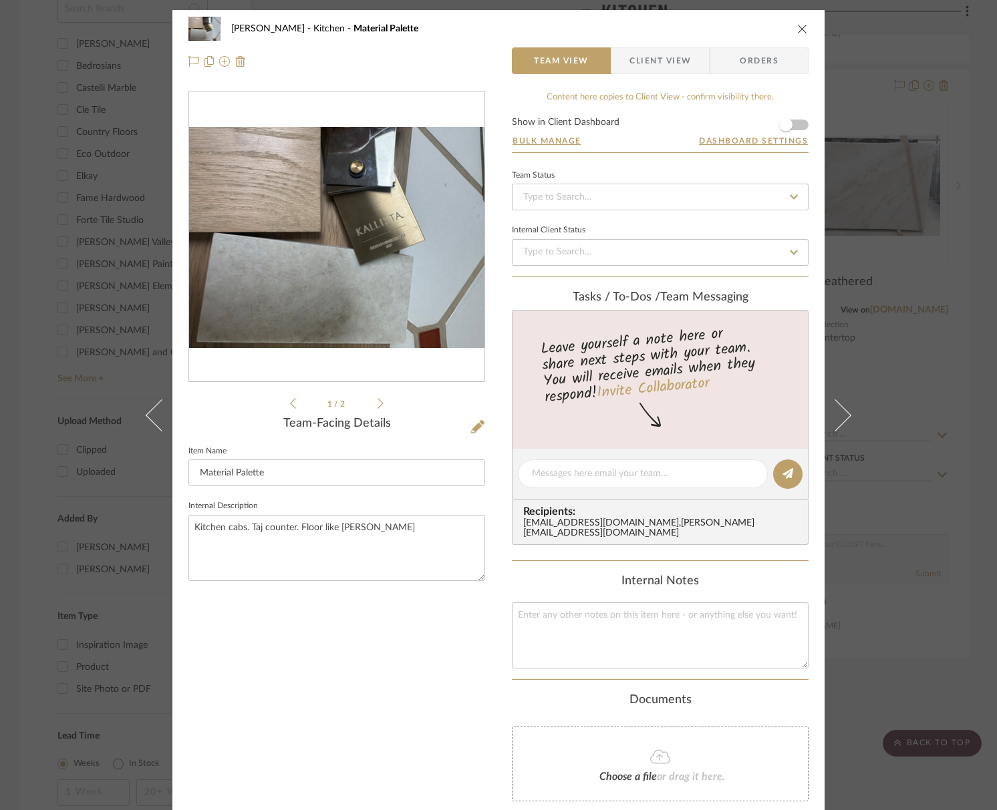
click at [381, 400] on div "1 / 2" at bounding box center [336, 251] width 297 height 321
click at [378, 402] on icon at bounding box center [380, 404] width 6 height 12
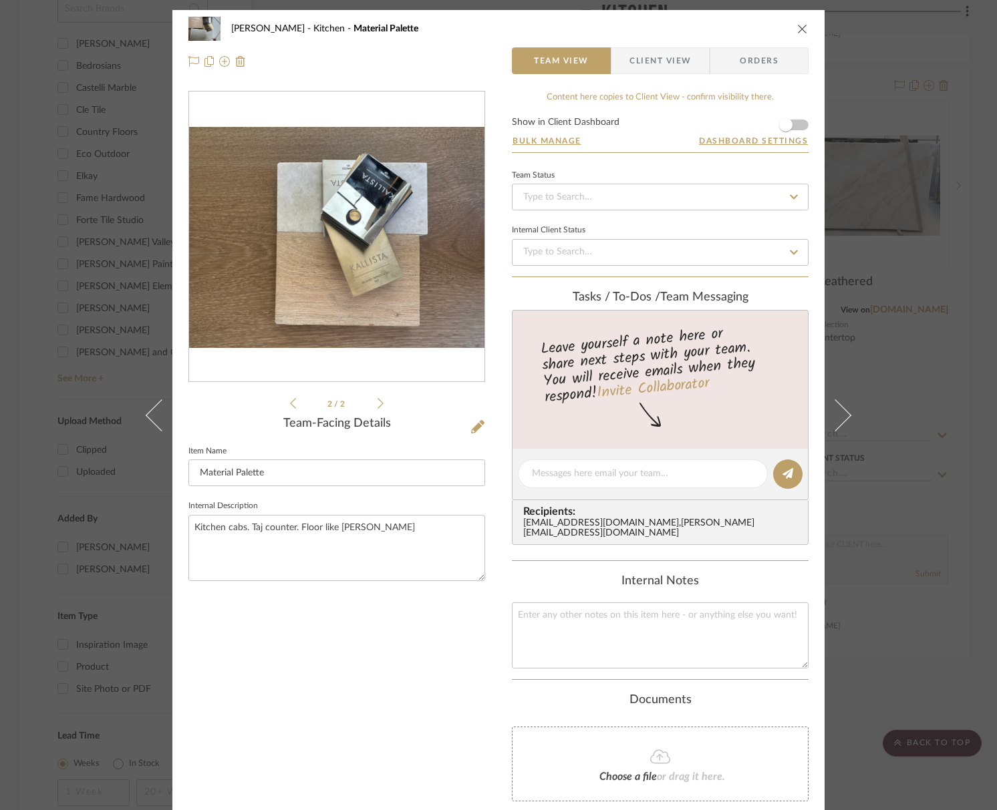
click at [377, 400] on icon at bounding box center [380, 404] width 6 height 12
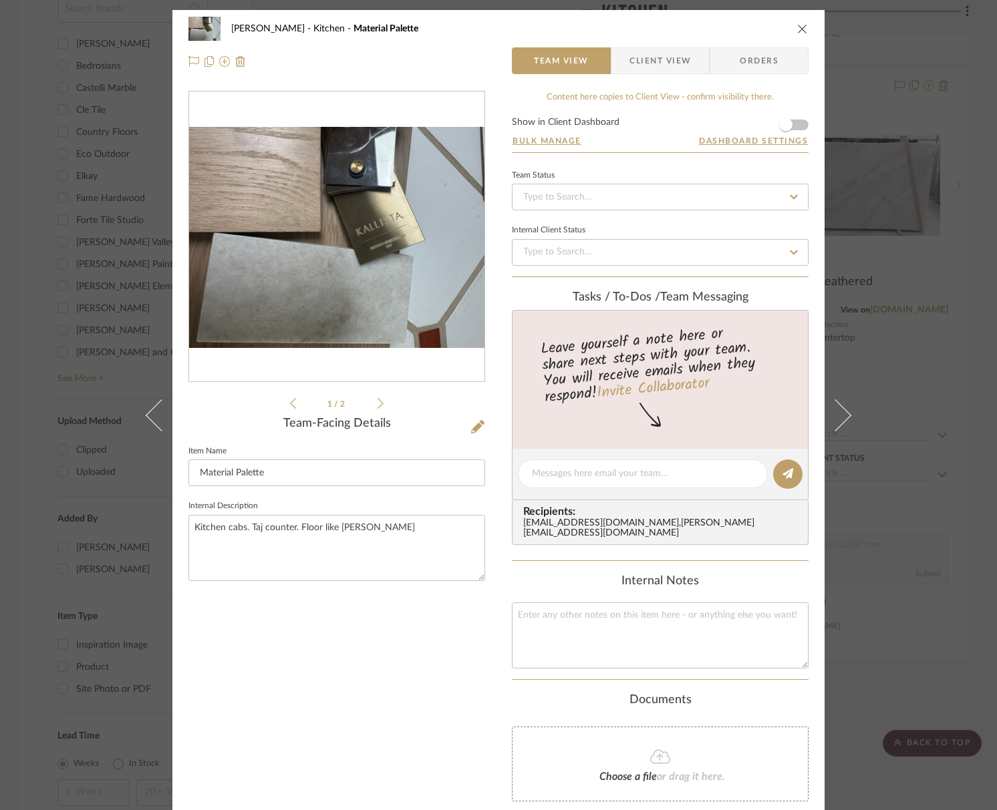
click at [797, 31] on icon "close" at bounding box center [802, 28] width 11 height 11
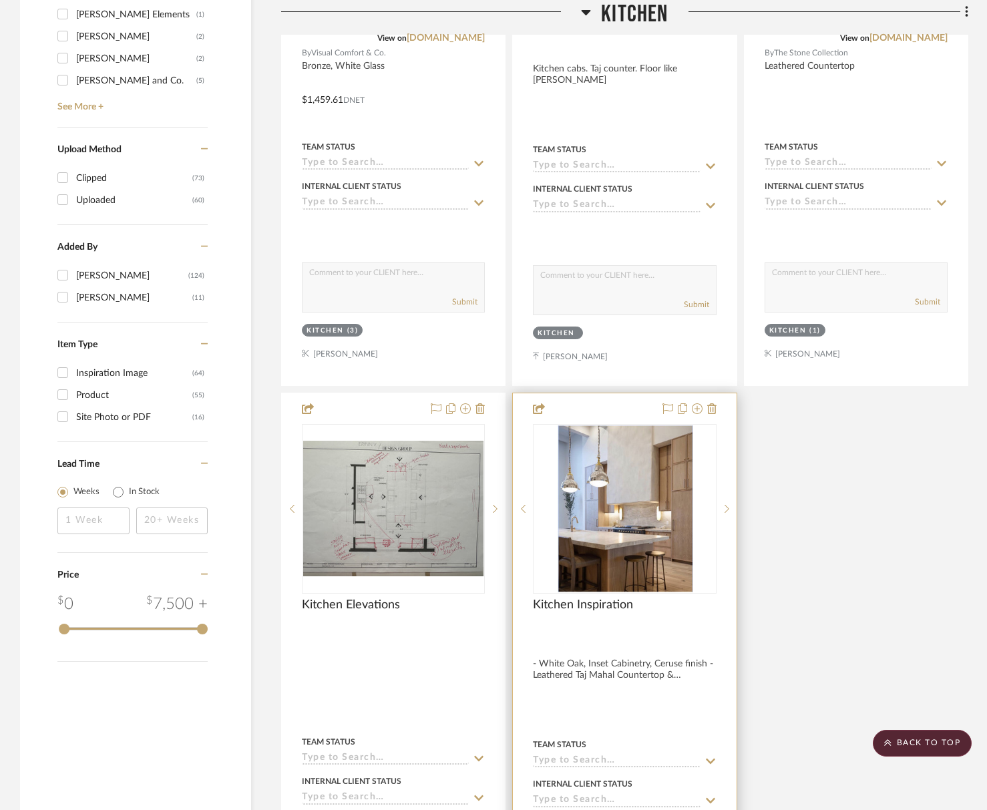
scroll to position [1537, 0]
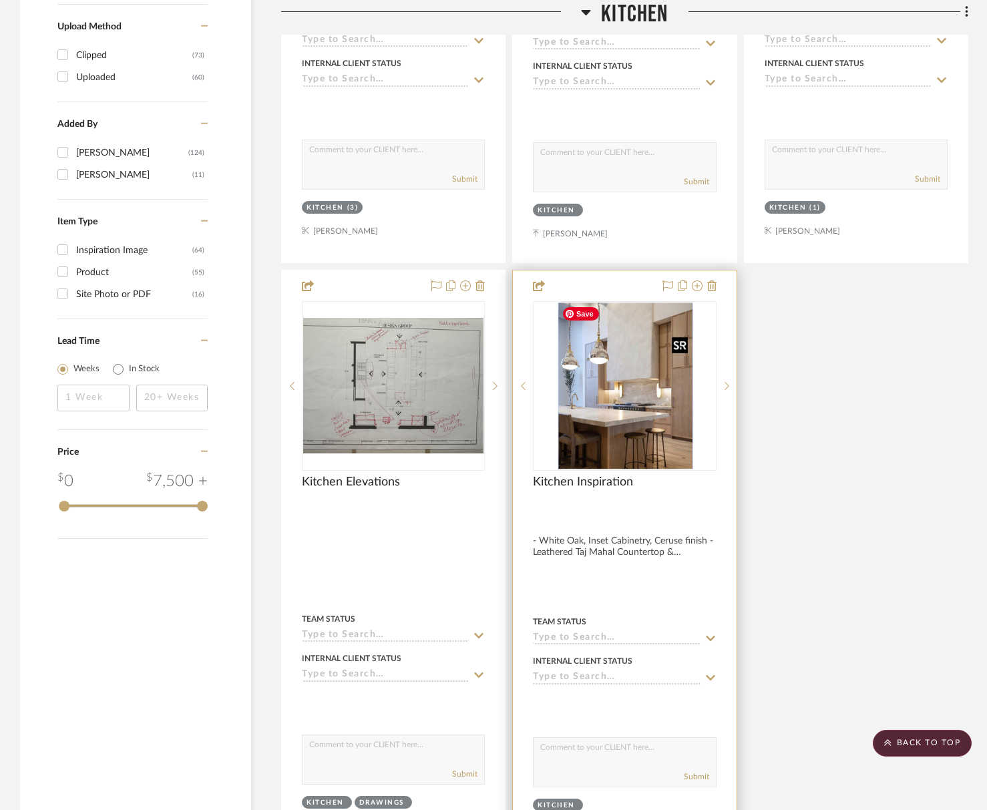
click at [596, 407] on img "0" at bounding box center [625, 386] width 136 height 167
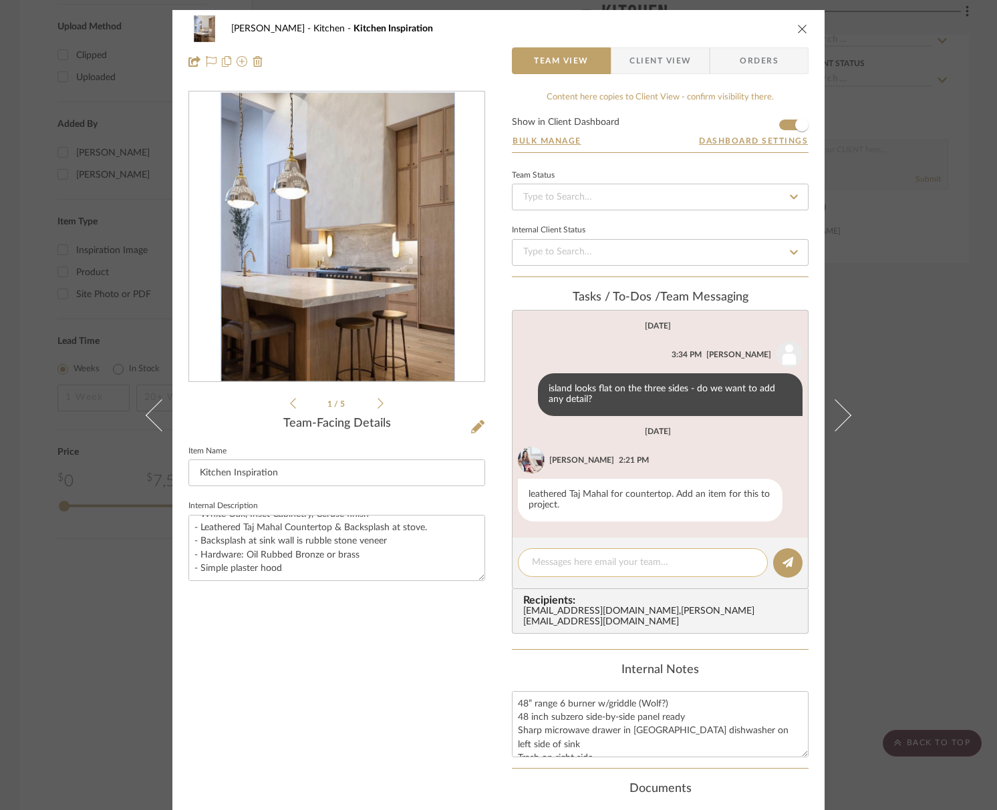
scroll to position [5, 0]
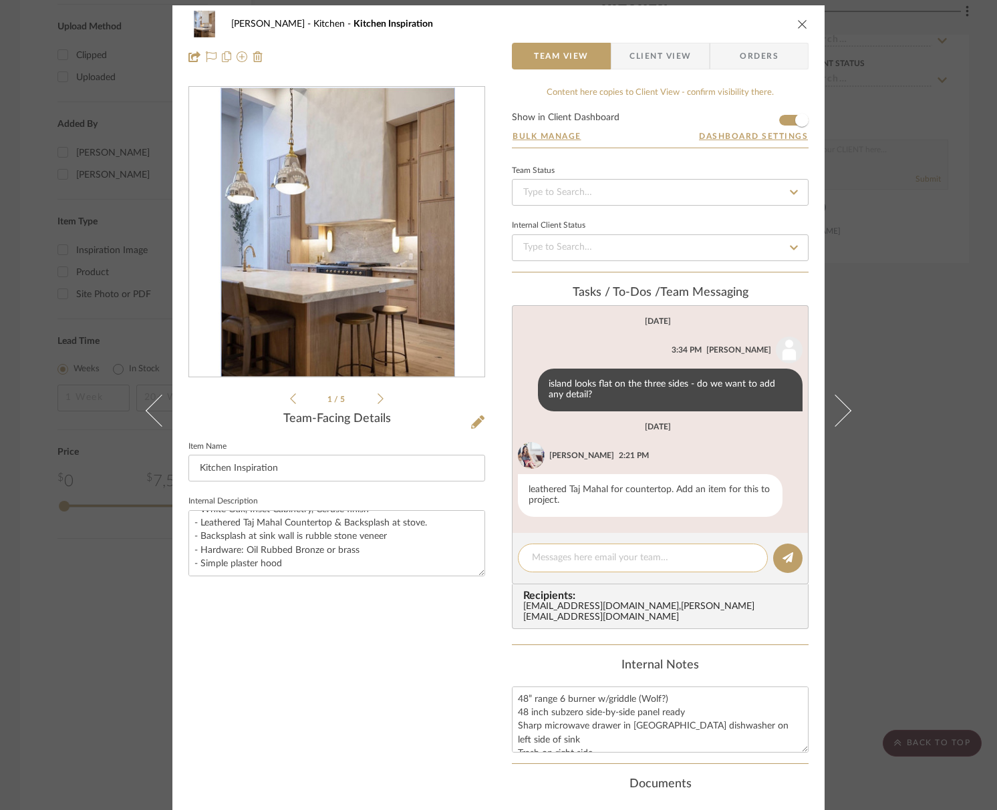
click at [524, 554] on div at bounding box center [643, 558] width 250 height 29
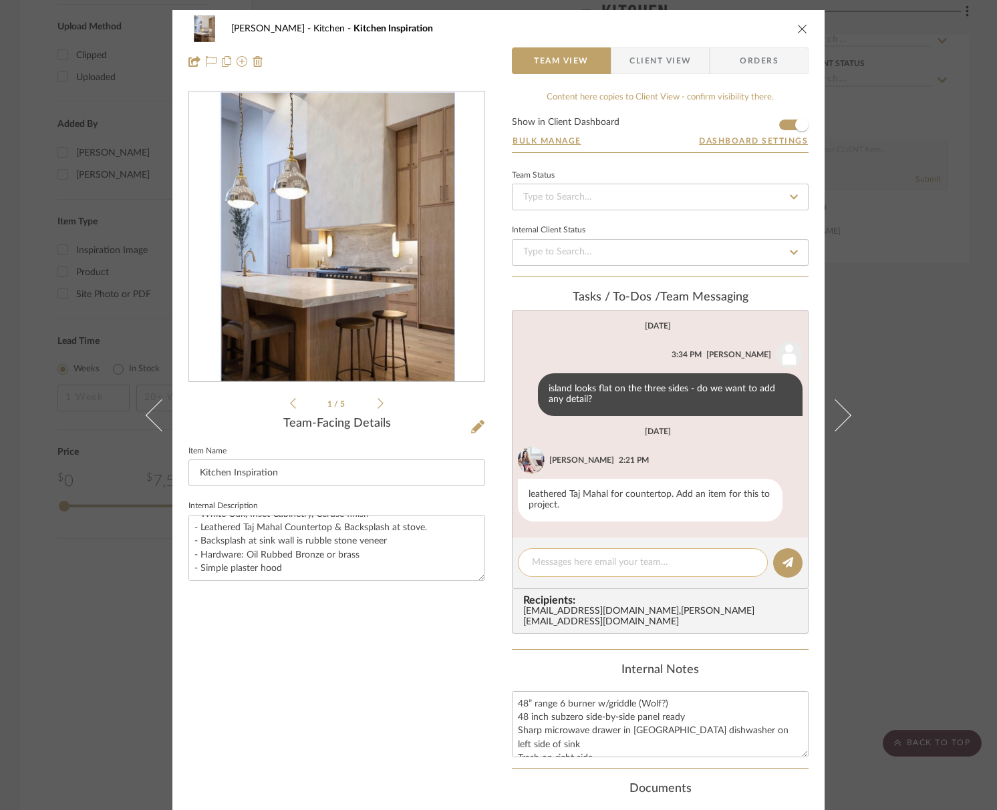
click at [543, 559] on textarea at bounding box center [643, 563] width 222 height 14
type textarea "backsplash at sink wall still rubble stone veneer?"
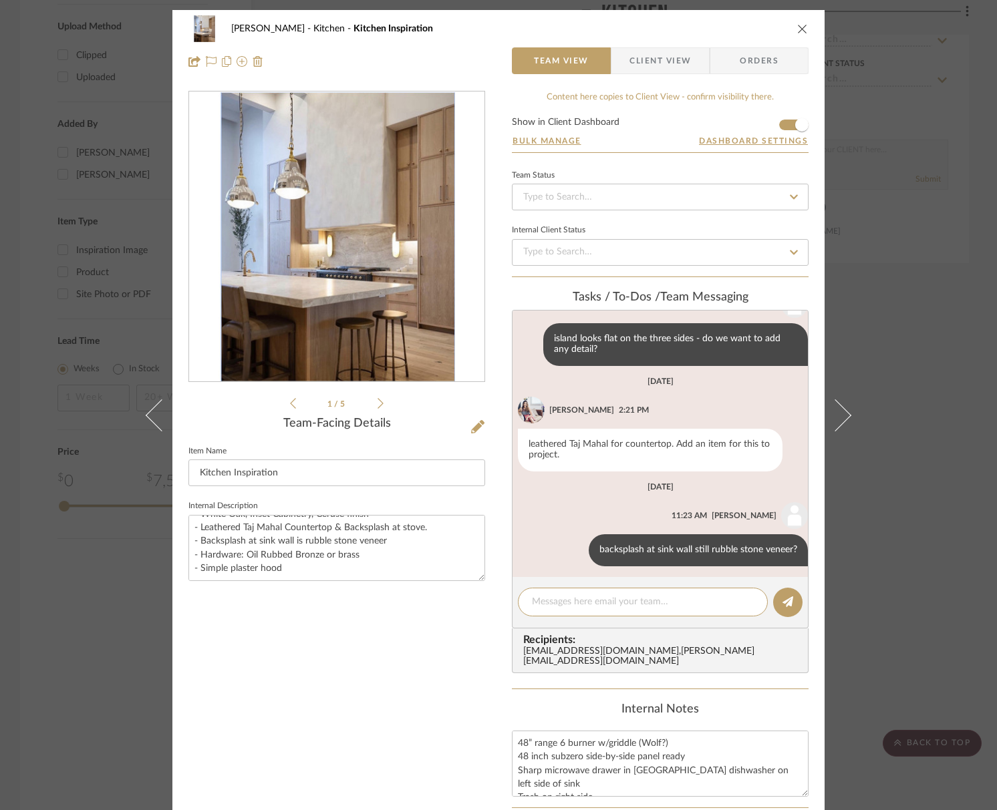
scroll to position [56, 0]
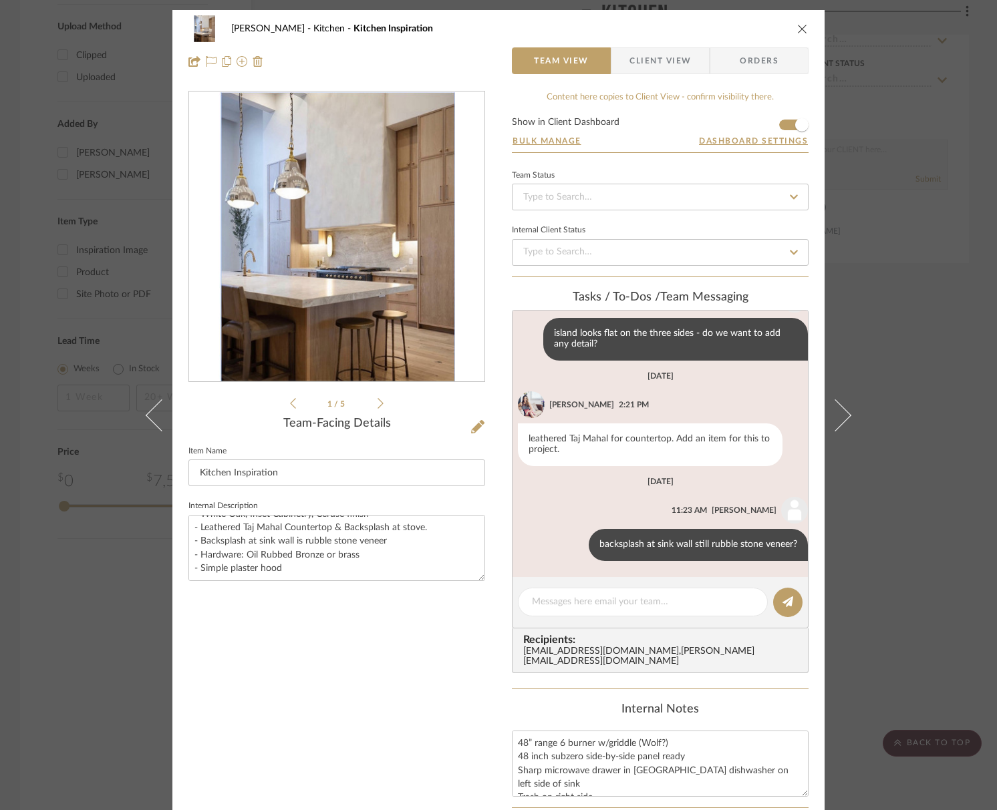
click at [798, 29] on icon "close" at bounding box center [802, 28] width 11 height 11
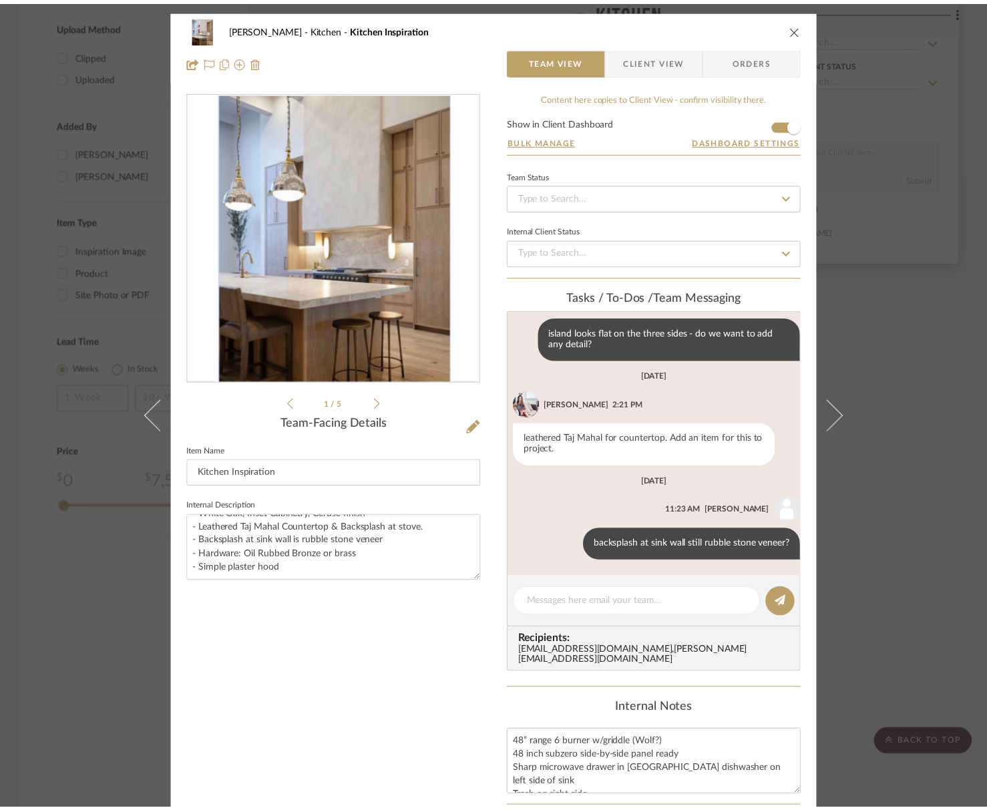
scroll to position [1537, 0]
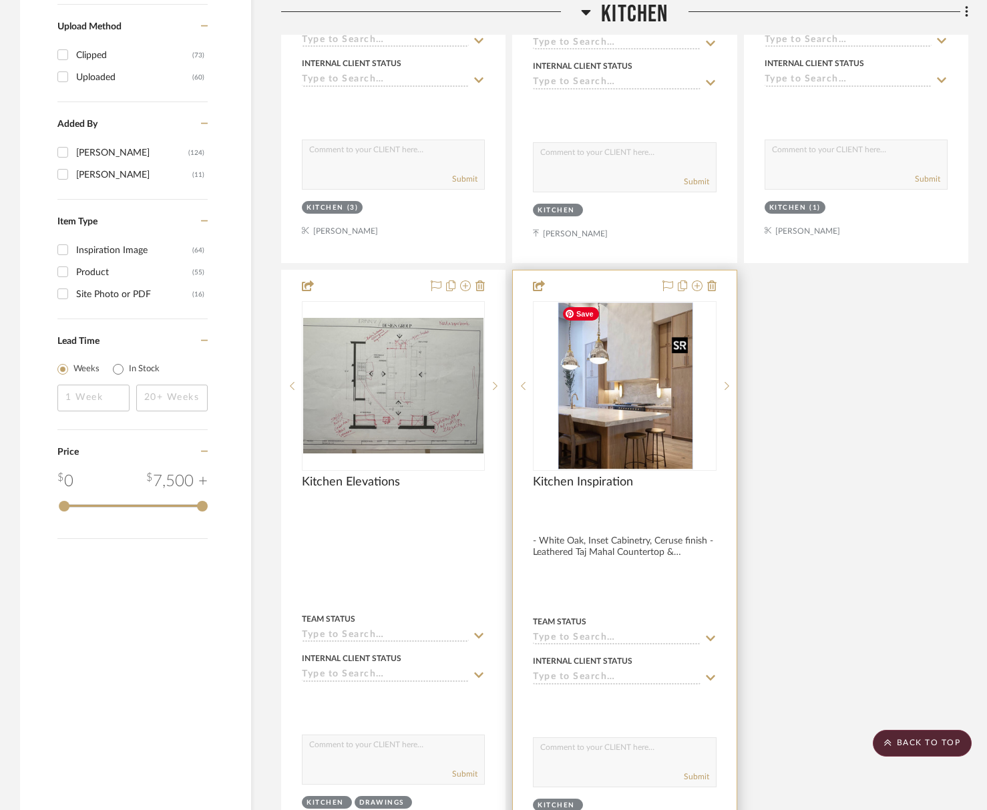
click at [631, 424] on img "0" at bounding box center [625, 386] width 136 height 167
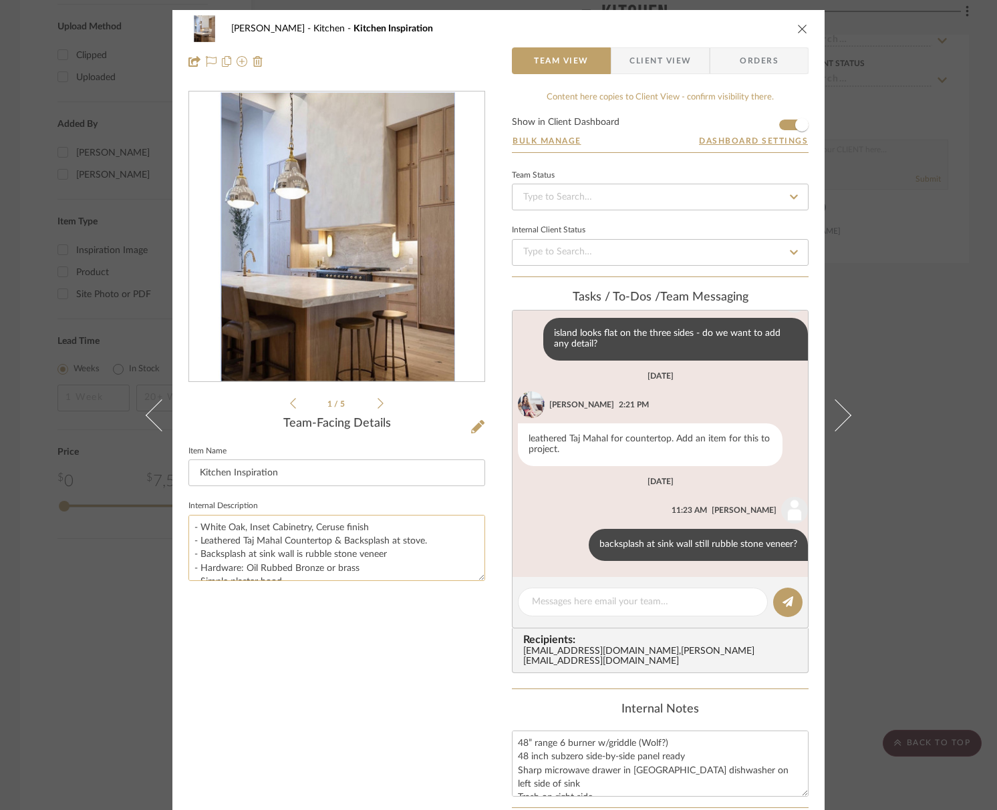
scroll to position [13, 0]
click at [568, 545] on button at bounding box center [576, 545] width 16 height 16
click at [522, 561] on span "Delete" at bounding box center [503, 560] width 55 height 11
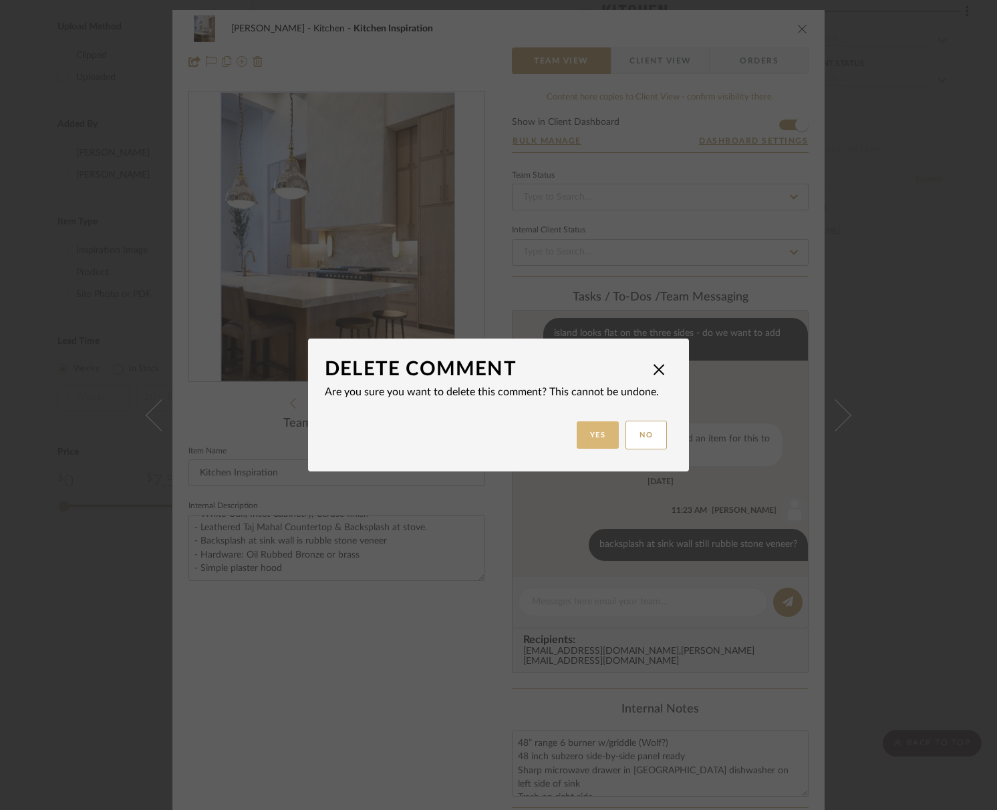
click at [588, 439] on button "Yes" at bounding box center [598, 435] width 43 height 27
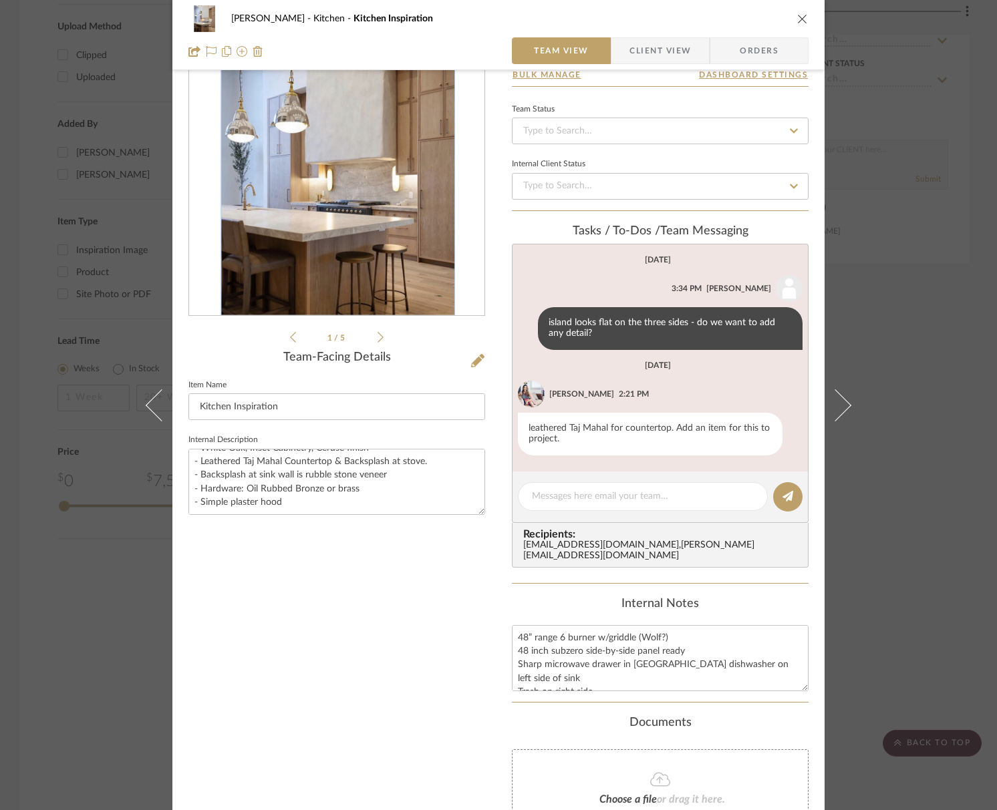
click at [797, 15] on icon "close" at bounding box center [802, 18] width 11 height 11
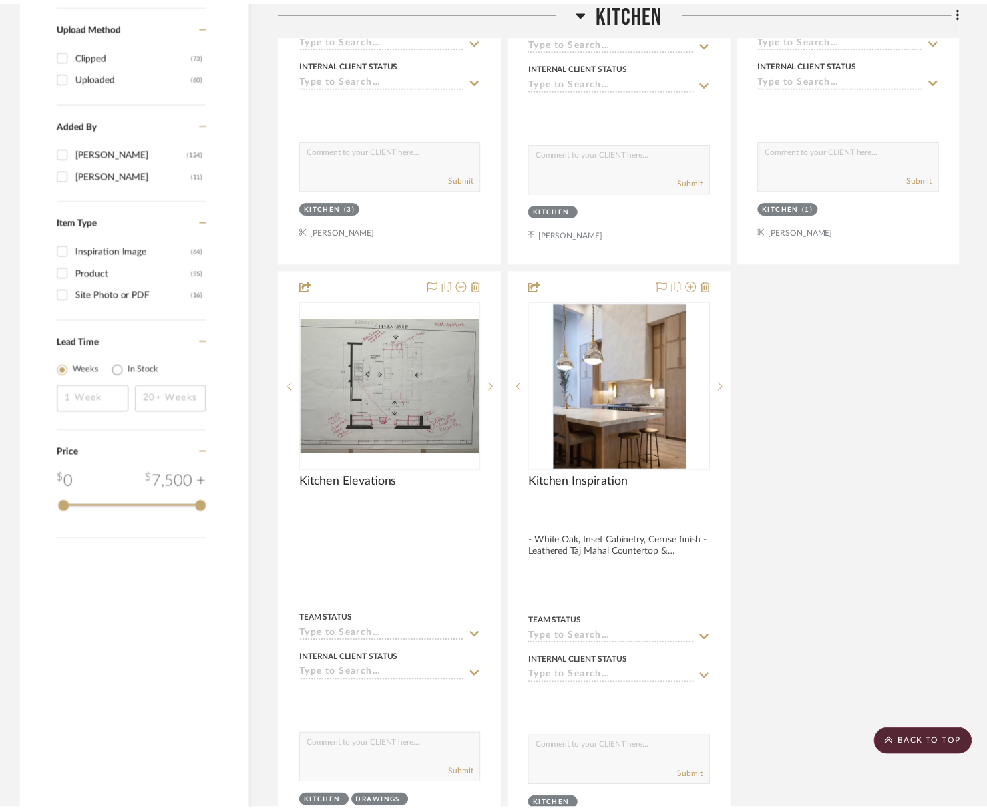
scroll to position [1537, 0]
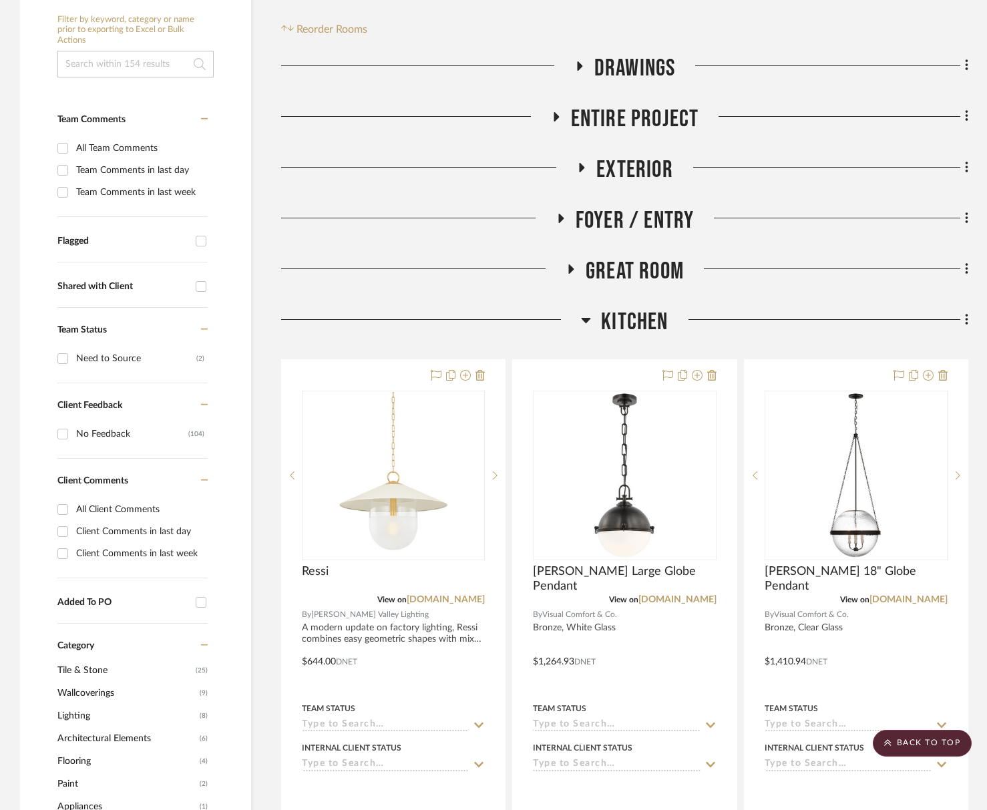
click at [635, 318] on span "Kitchen" at bounding box center [634, 322] width 67 height 29
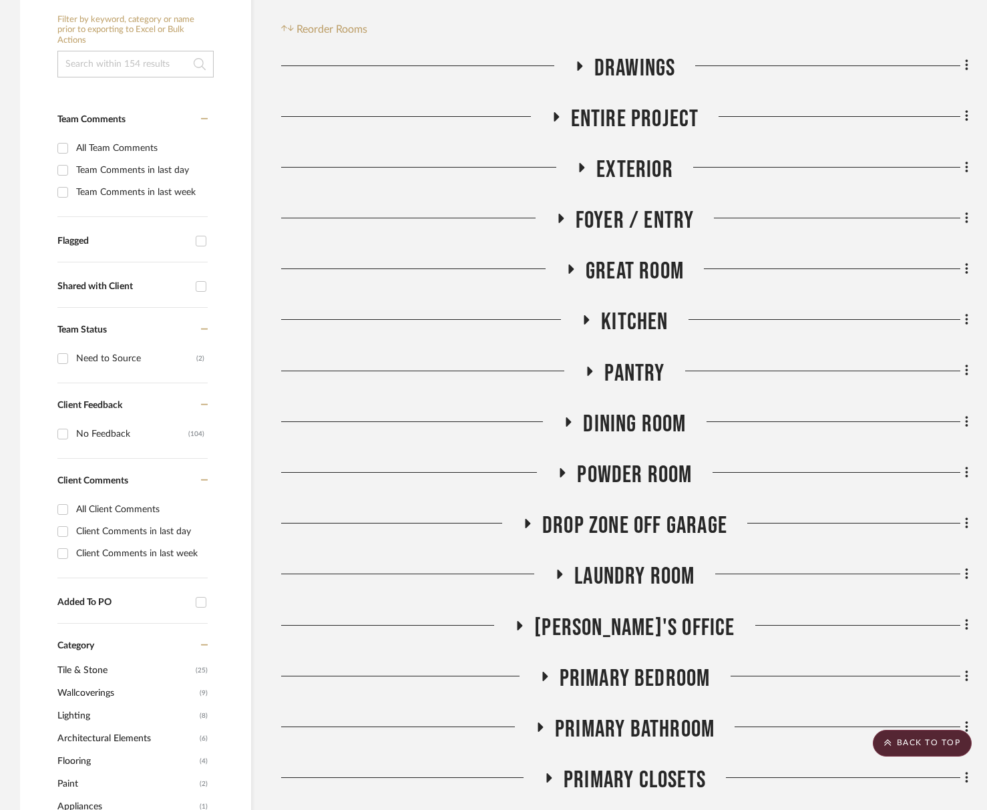
scroll to position [261, 0]
click at [637, 366] on span "Pantry" at bounding box center [635, 373] width 60 height 29
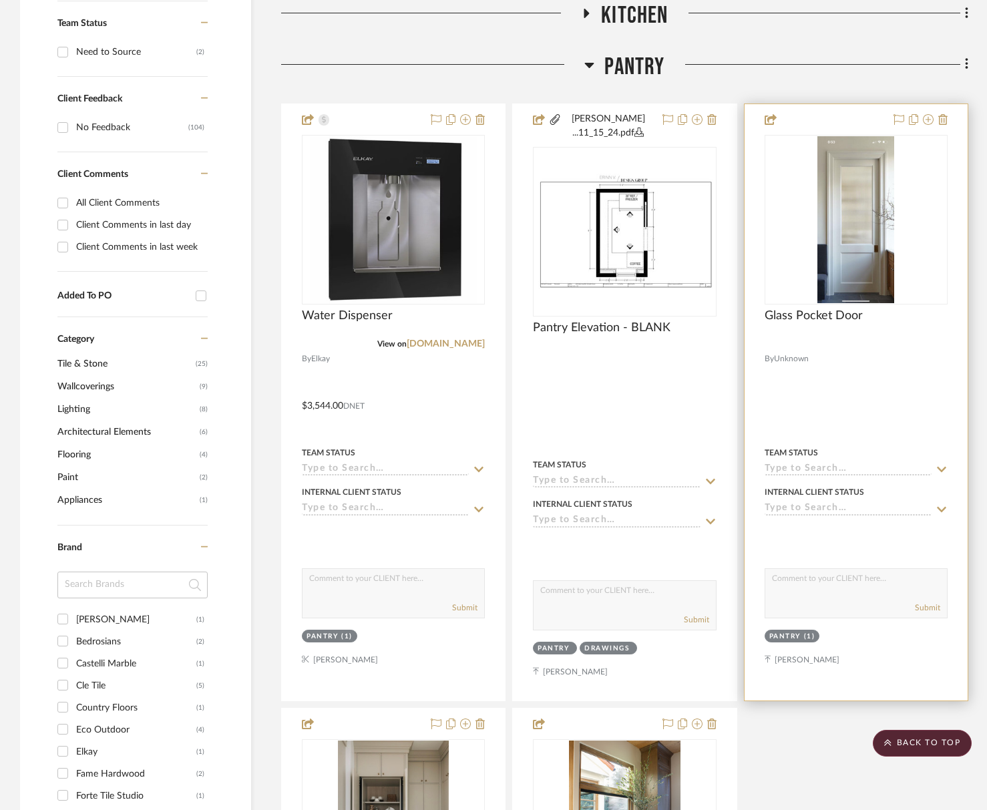
scroll to position [1082, 0]
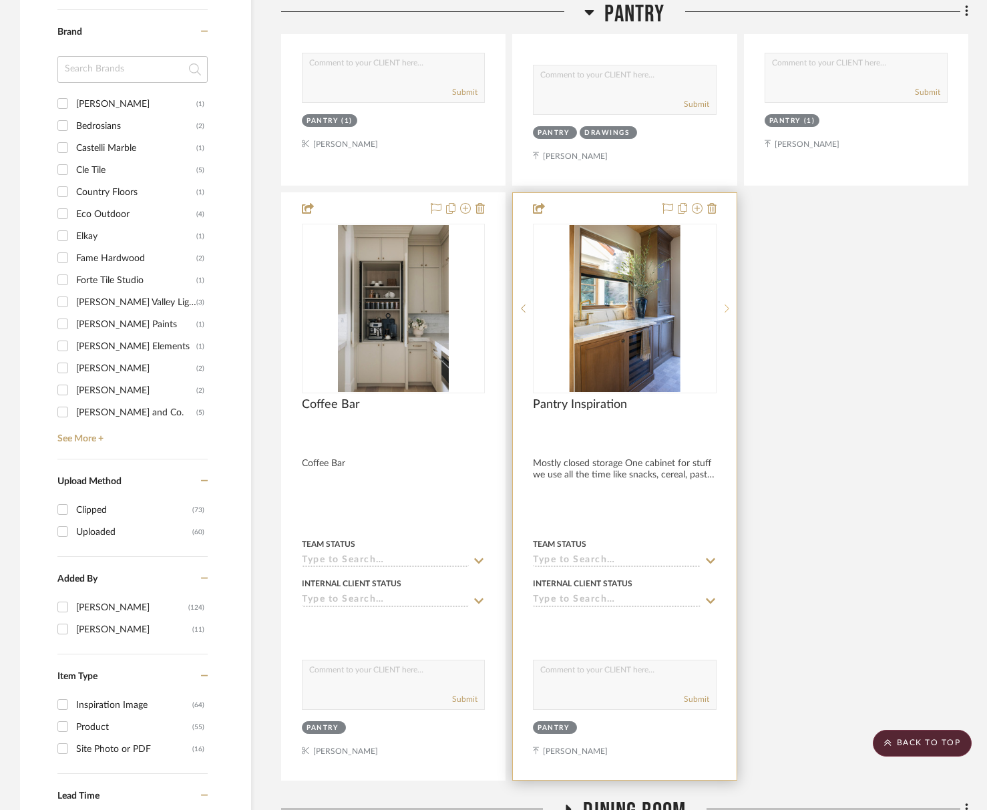
click at [727, 315] on div at bounding box center [727, 309] width 20 height 170
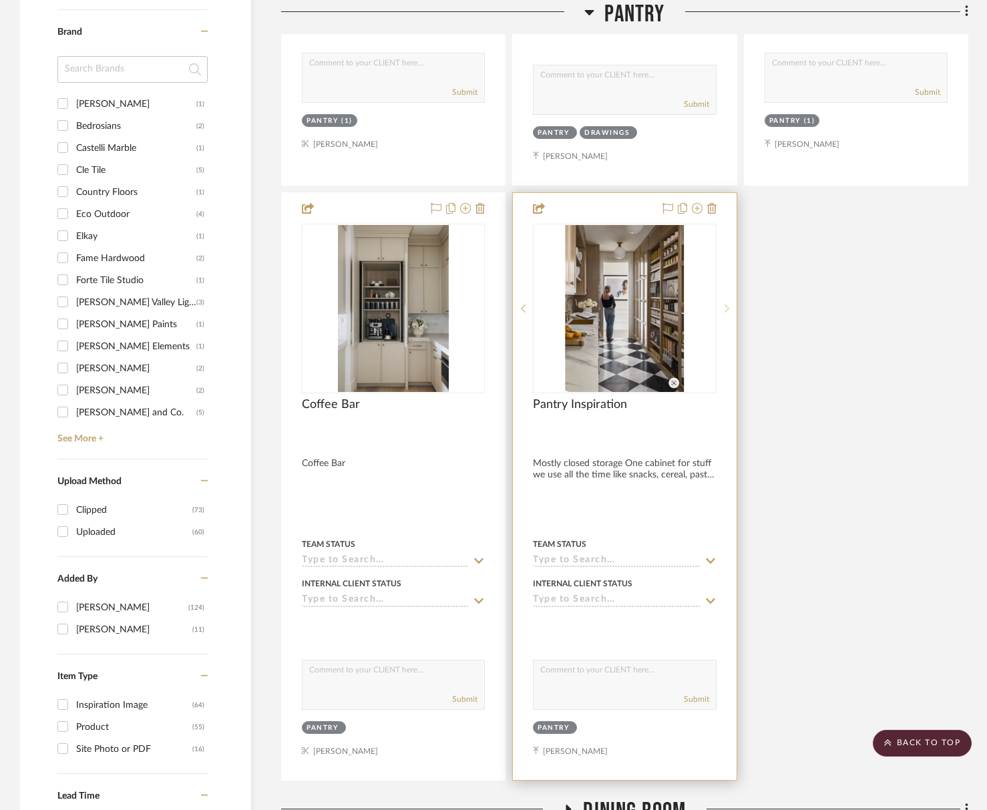
click at [727, 314] on div at bounding box center [727, 309] width 20 height 170
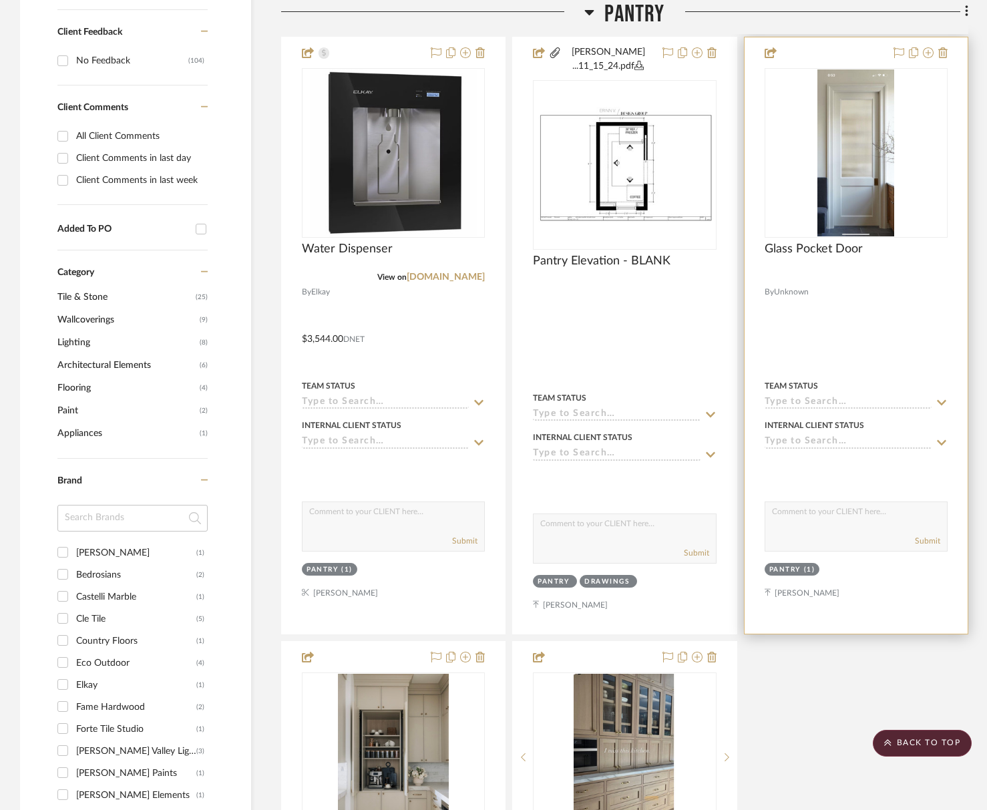
scroll to position [527, 0]
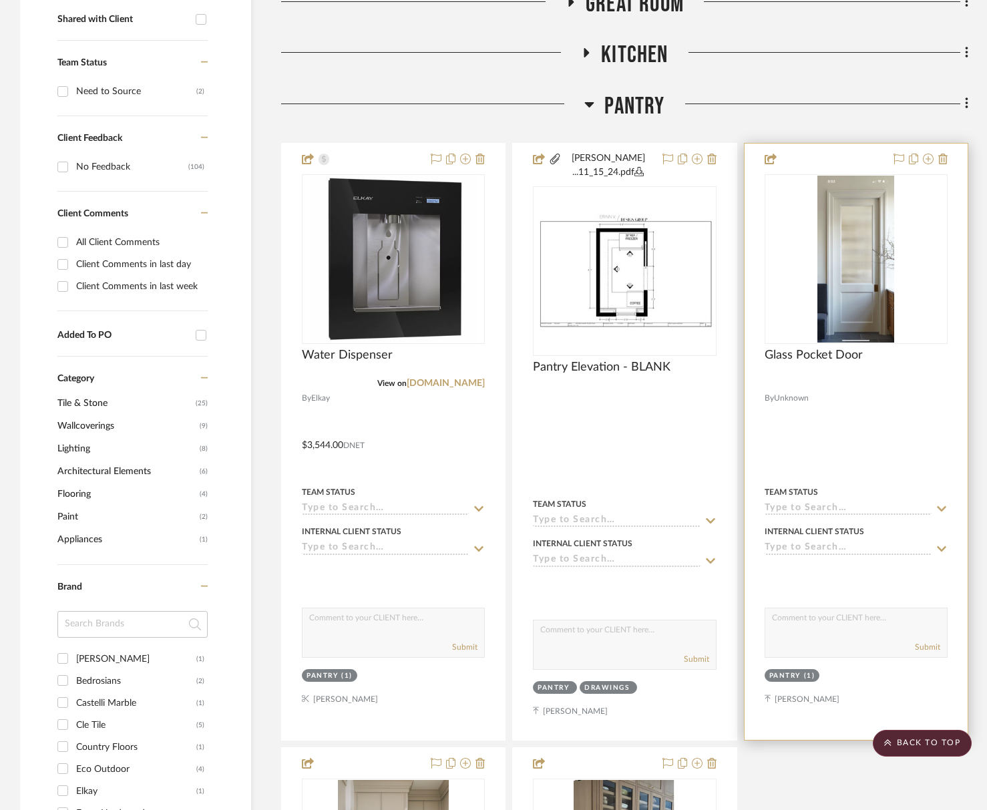
click at [862, 306] on img "0" at bounding box center [856, 259] width 77 height 167
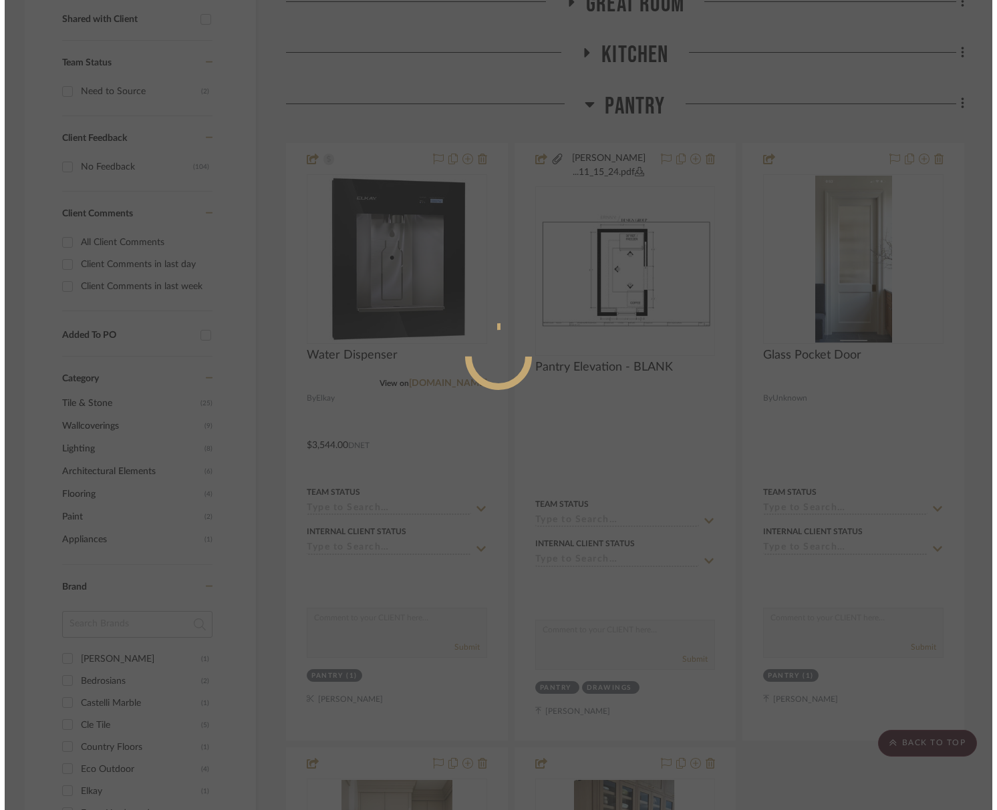
scroll to position [0, 0]
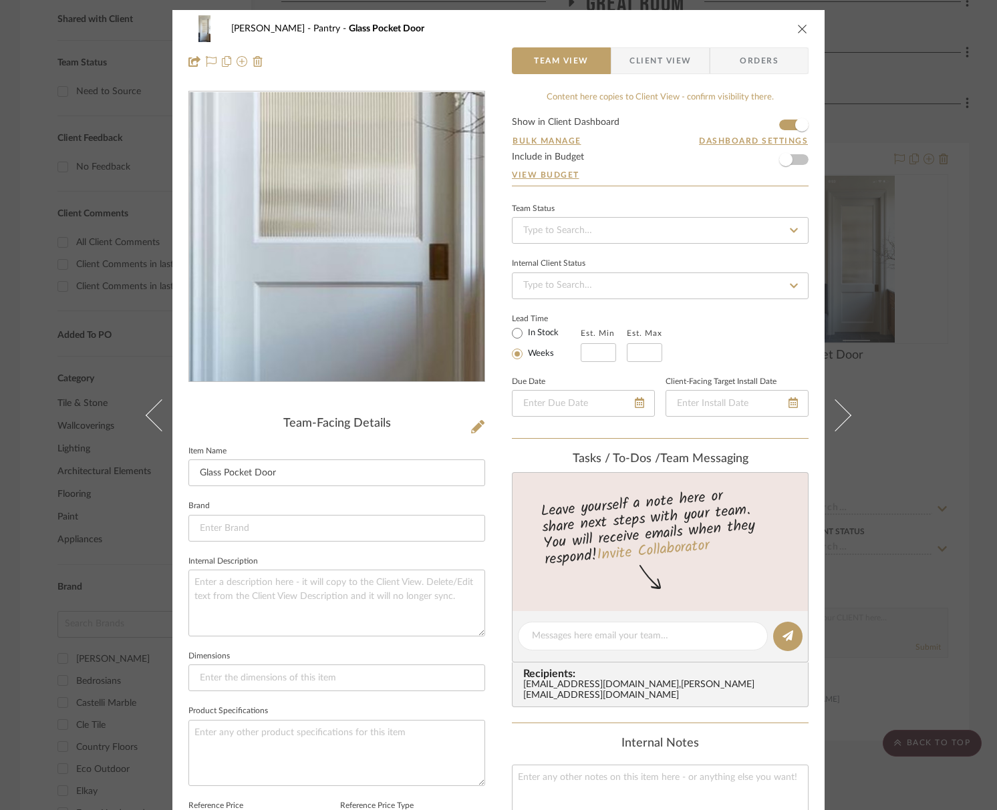
click at [335, 279] on img "0" at bounding box center [337, 237] width 134 height 290
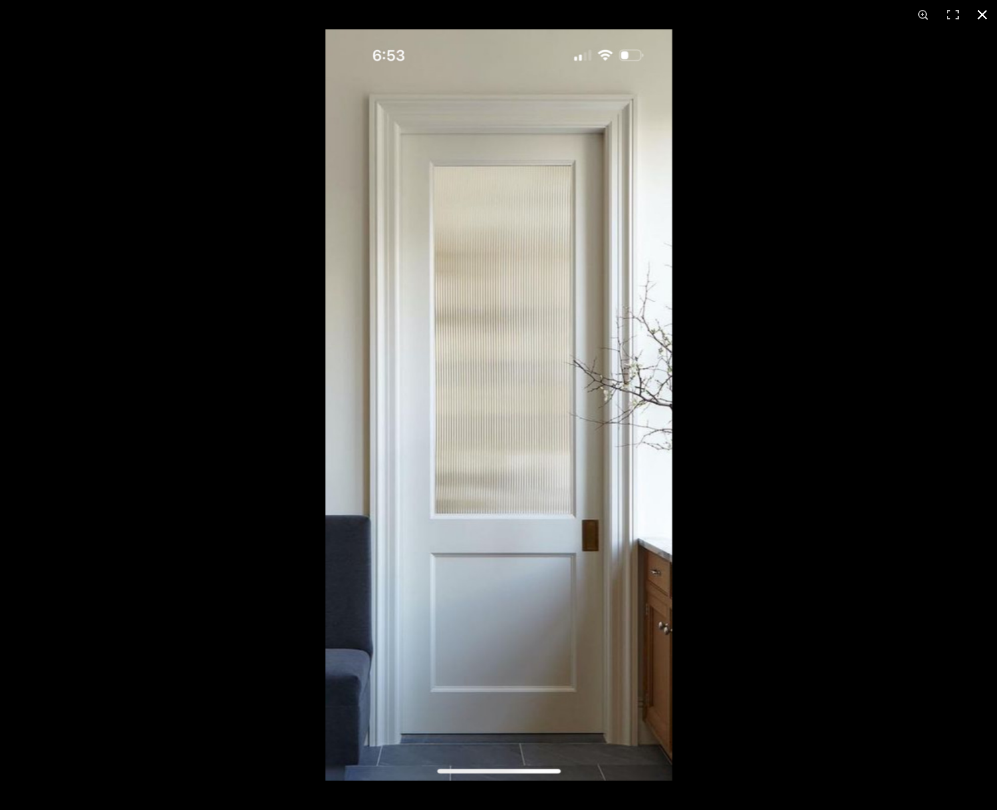
click at [985, 15] on button at bounding box center [981, 14] width 29 height 29
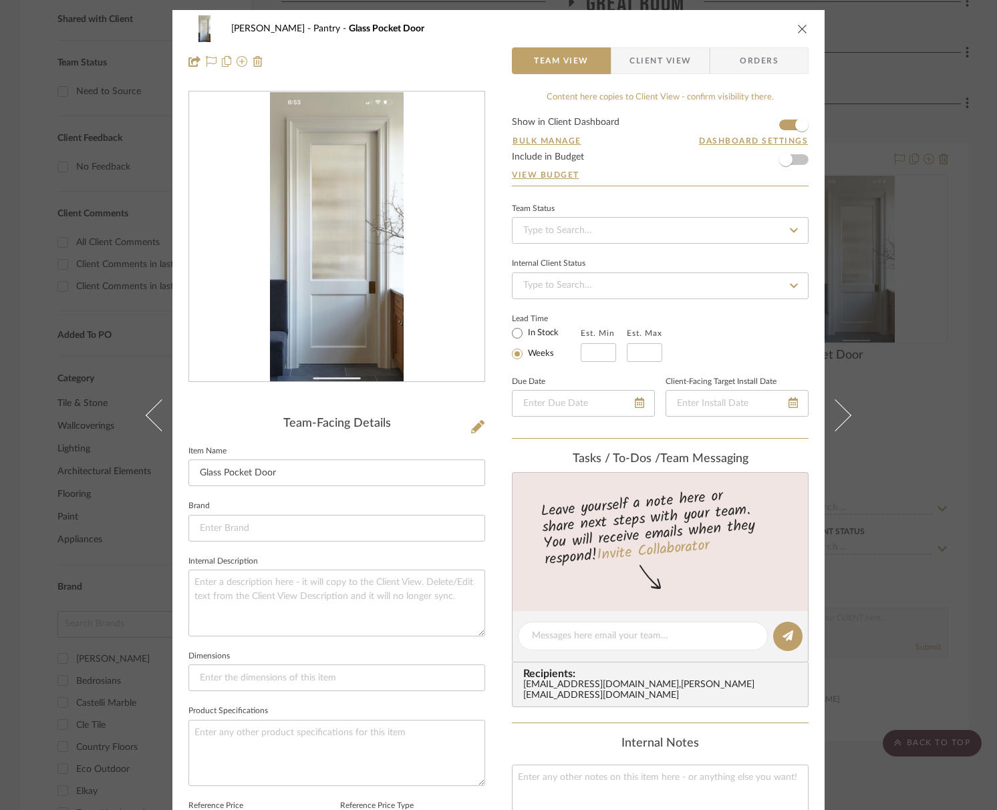
click at [798, 30] on icon "close" at bounding box center [802, 28] width 11 height 11
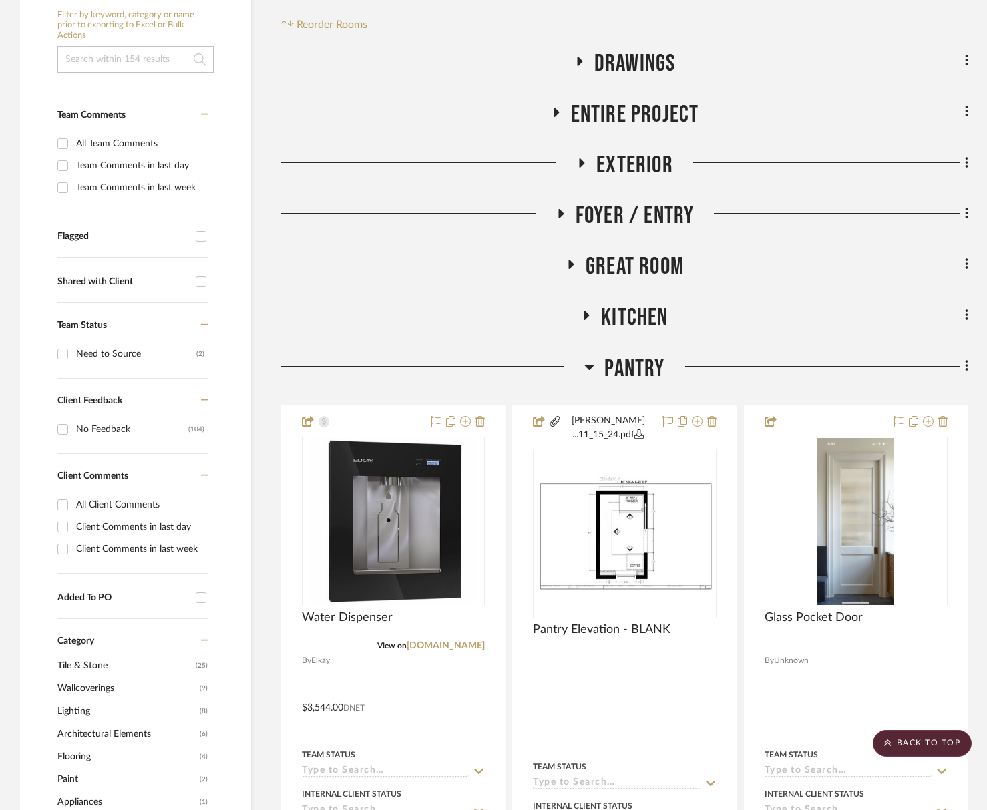
scroll to position [242, 0]
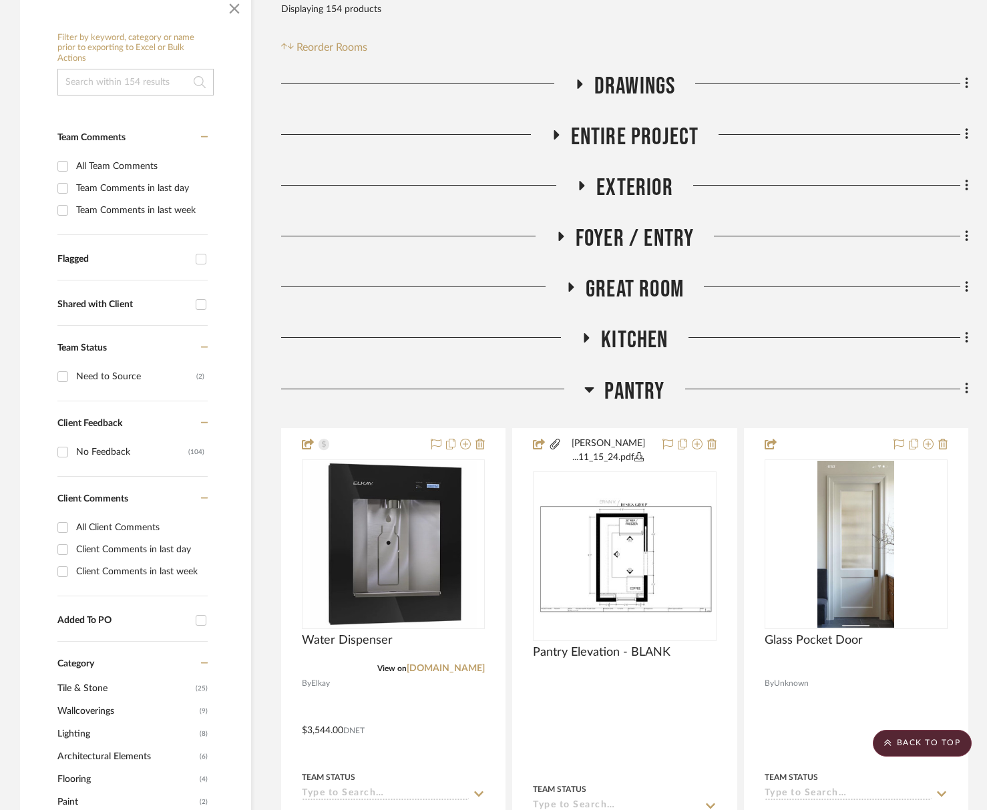
drag, startPoint x: 638, startPoint y: 395, endPoint x: 633, endPoint y: 255, distance: 140.4
click at [637, 392] on span "Pantry" at bounding box center [635, 391] width 60 height 29
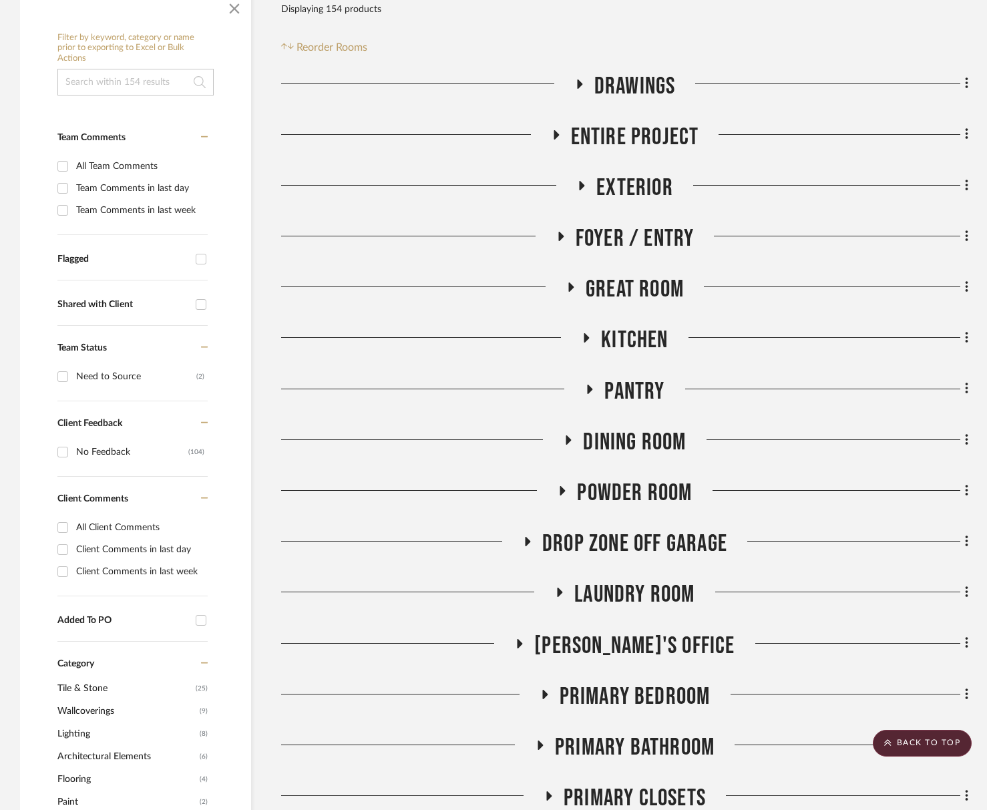
click at [629, 140] on span "Entire Project" at bounding box center [635, 137] width 128 height 29
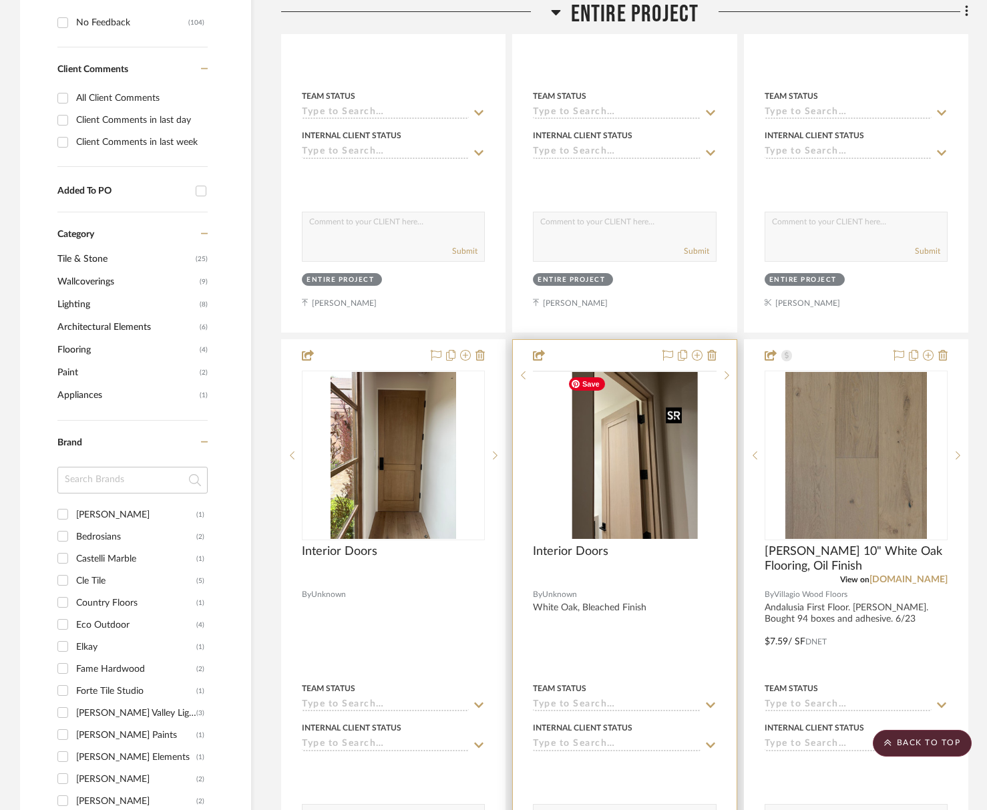
scroll to position [911, 0]
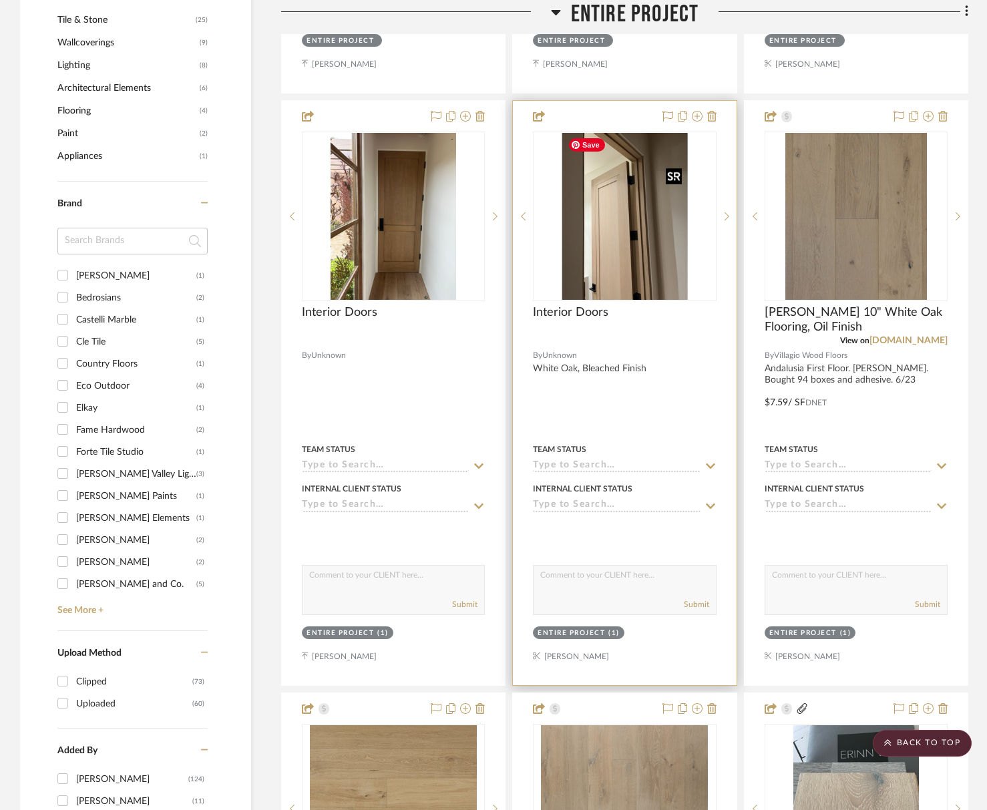
click at [577, 252] on img "0" at bounding box center [626, 216] width 126 height 167
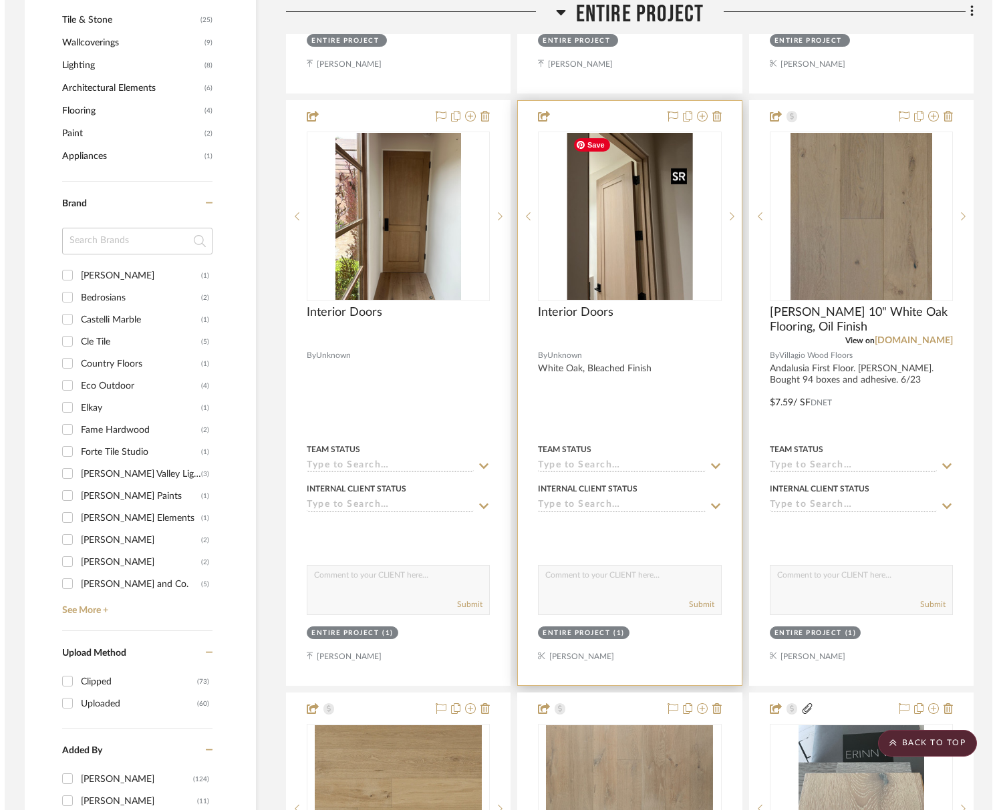
scroll to position [0, 0]
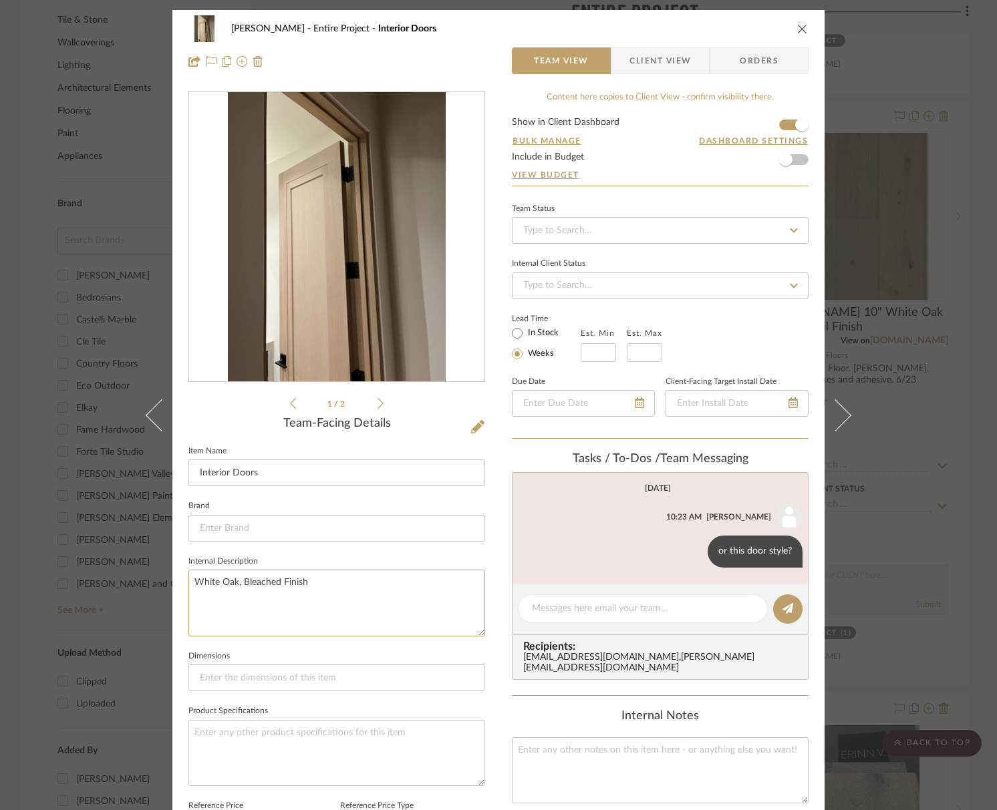
drag, startPoint x: 347, startPoint y: 581, endPoint x: 171, endPoint y: 570, distance: 176.7
click at [172, 570] on div "[PERSON_NAME] Scottsdale Entire Project Interior Doors Team View Client View Or…" at bounding box center [498, 625] width 652 height 1231
click at [682, 82] on div "[PERSON_NAME] Scottsdale Entire Project Interior Doors Team View Client View Or…" at bounding box center [498, 625] width 652 height 1231
click at [672, 65] on span "Client View" at bounding box center [659, 60] width 61 height 27
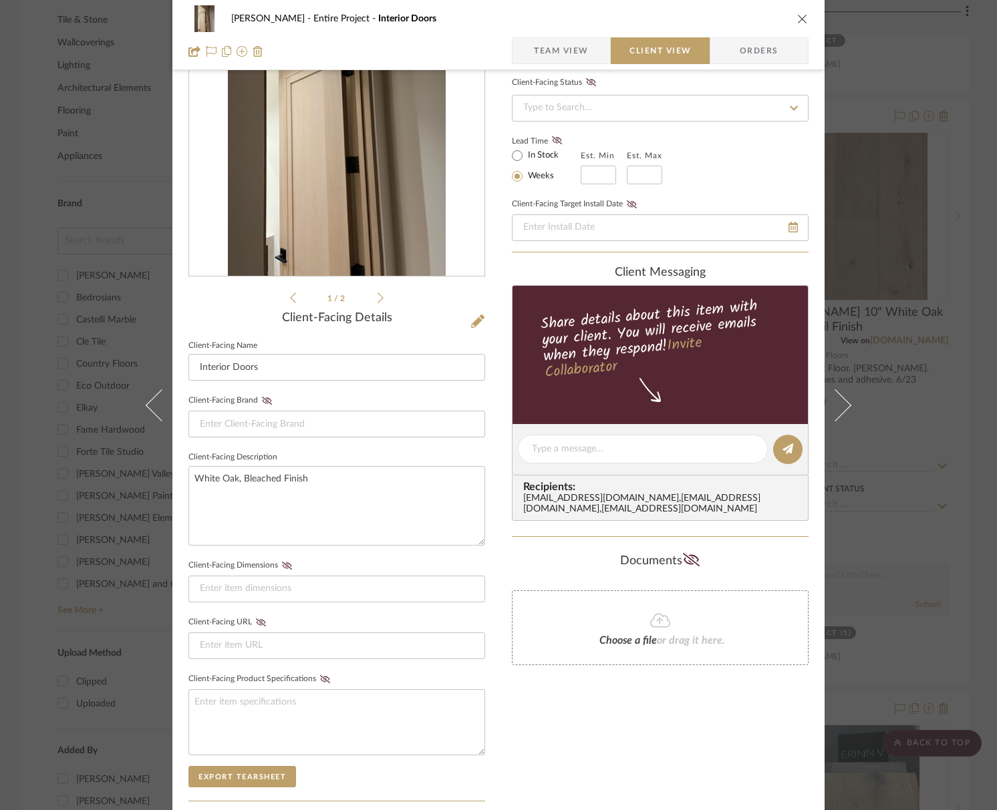
scroll to position [106, 0]
click at [802, 20] on button "close" at bounding box center [802, 19] width 12 height 12
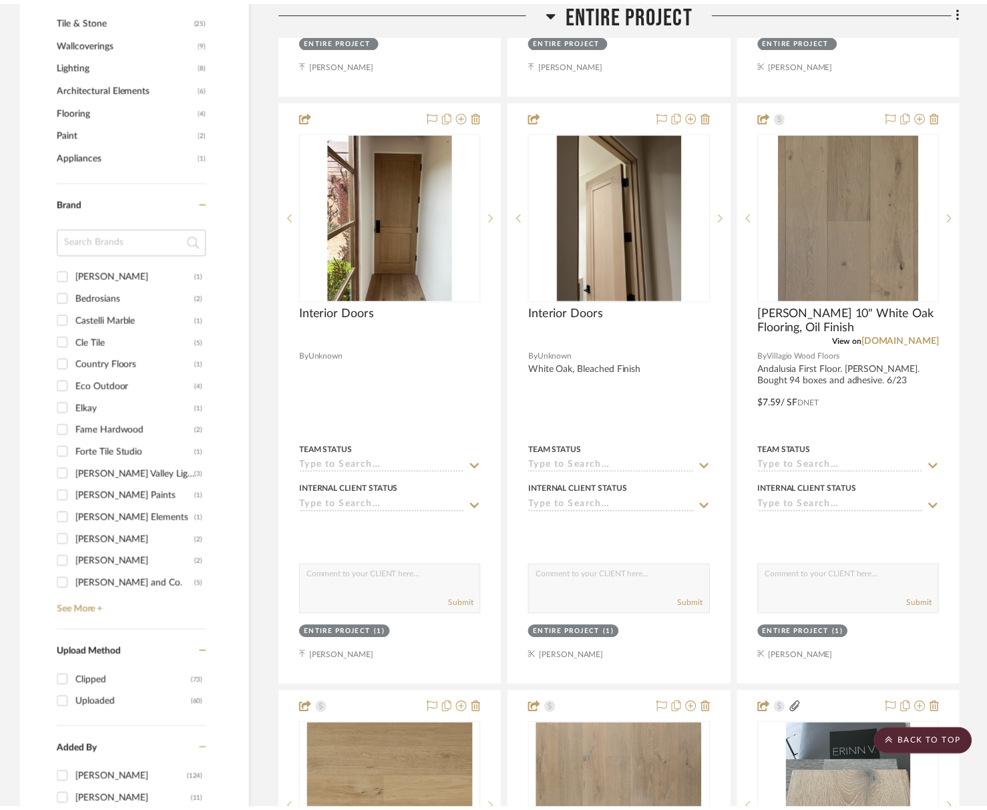
scroll to position [911, 0]
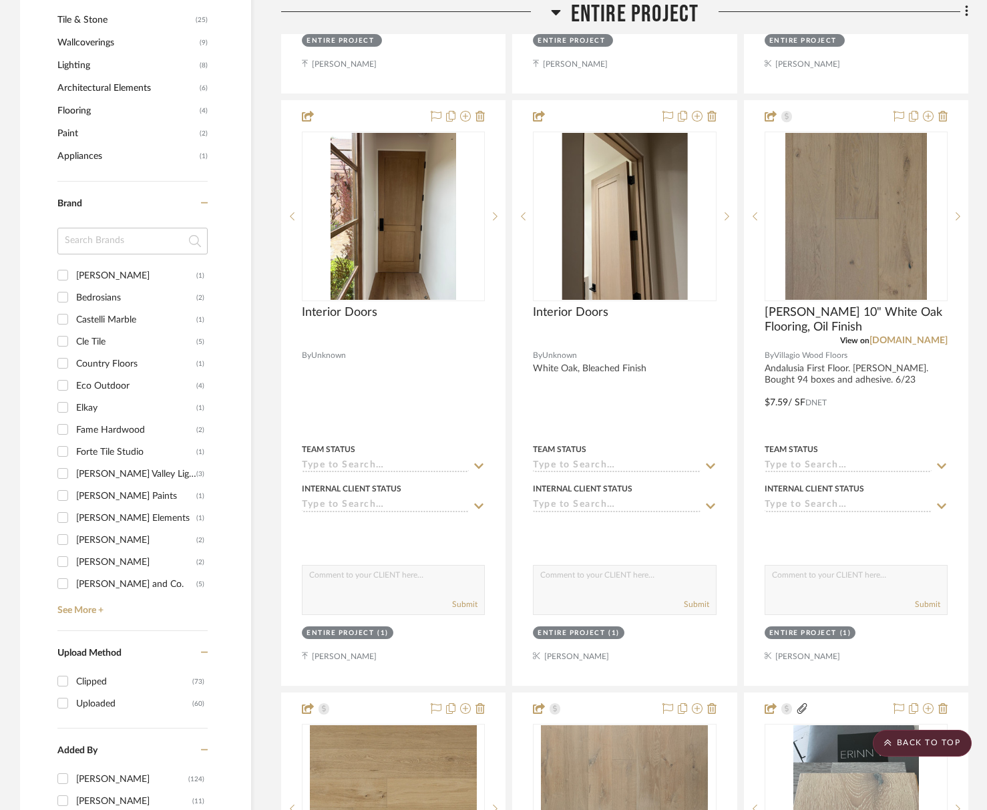
click at [798, 16] on div at bounding box center [834, 17] width 270 height 34
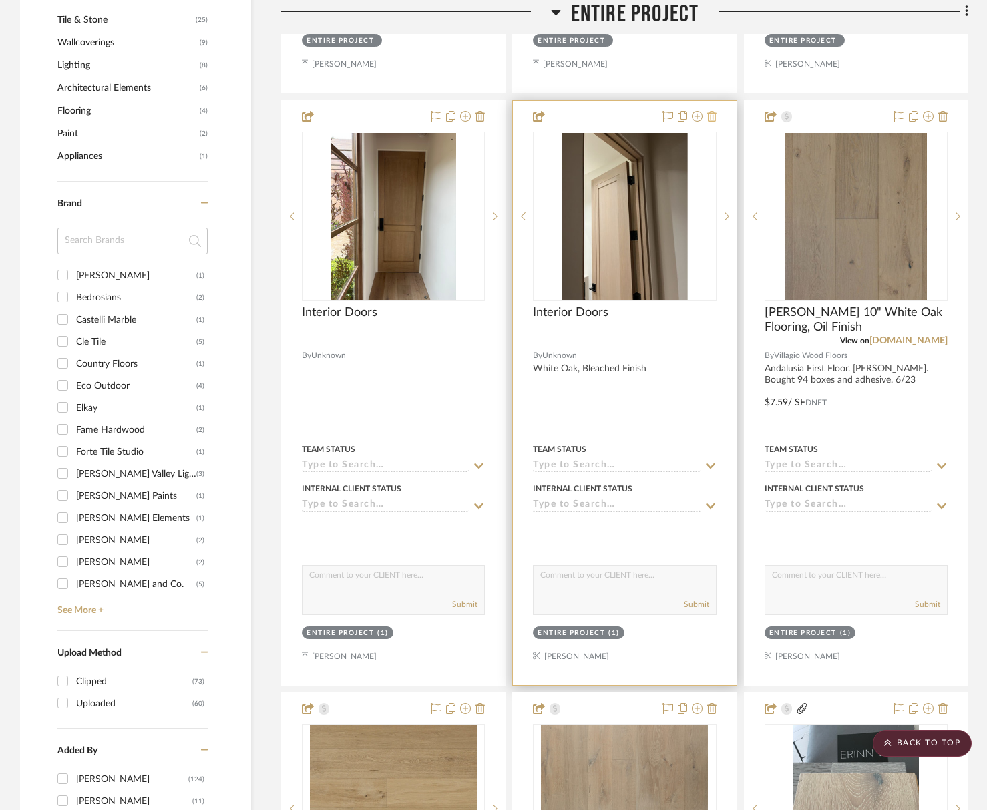
click at [714, 116] on icon at bounding box center [712, 116] width 9 height 11
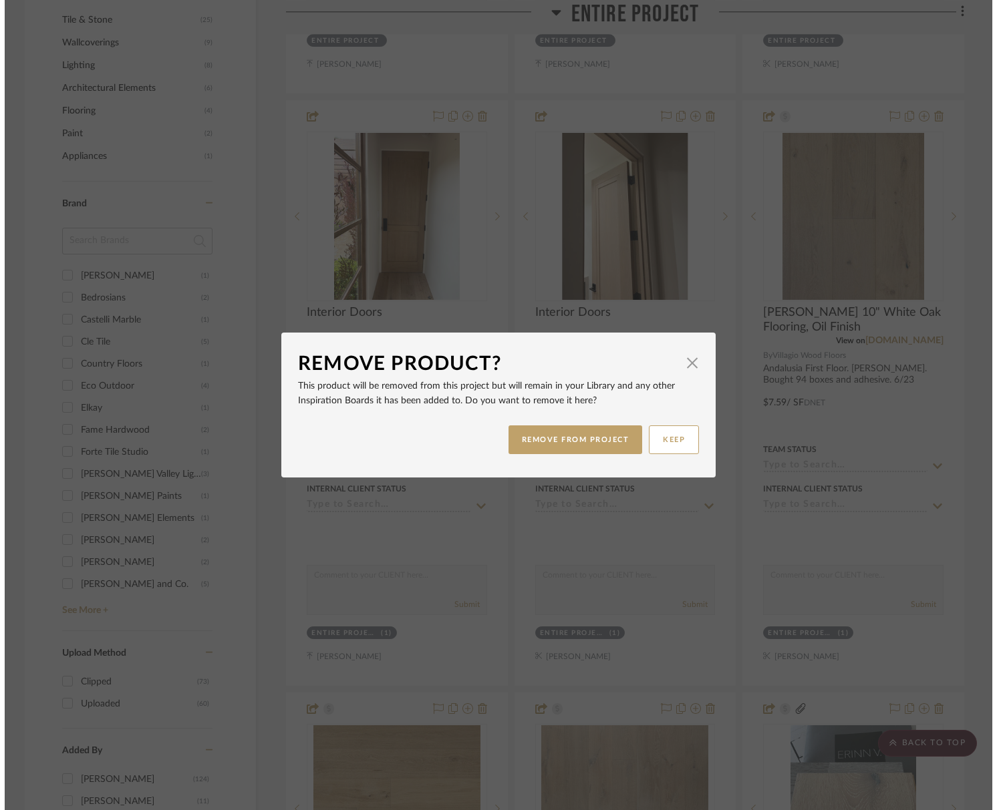
scroll to position [0, 0]
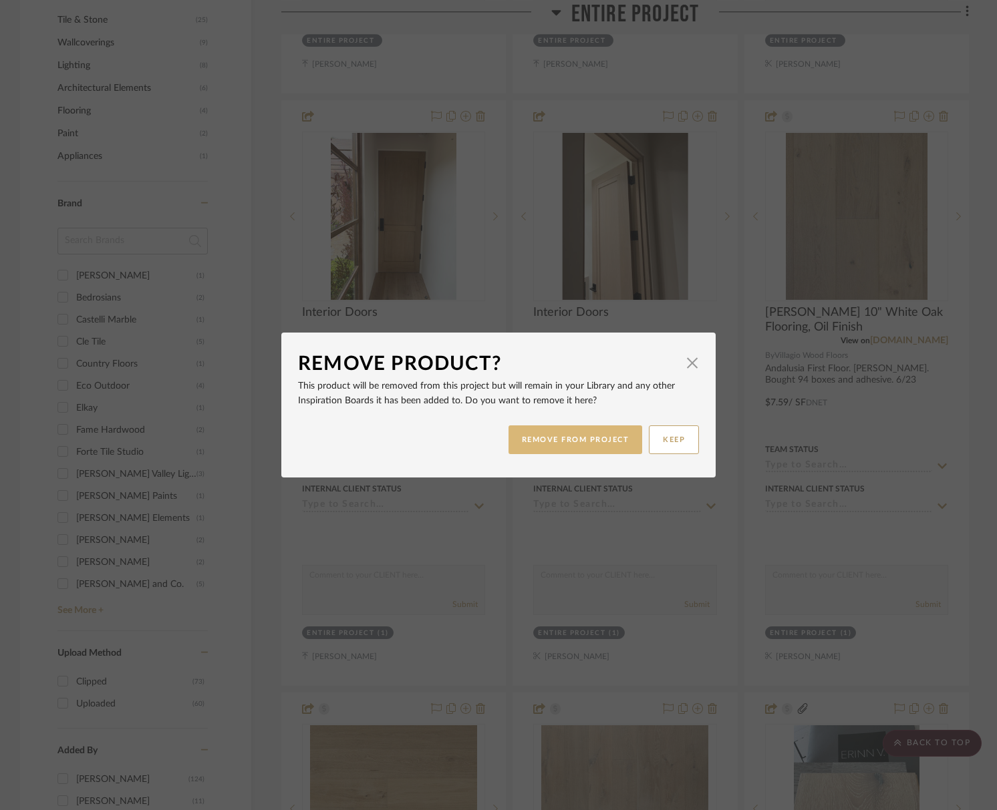
click at [602, 442] on button "REMOVE FROM PROJECT" at bounding box center [575, 440] width 134 height 29
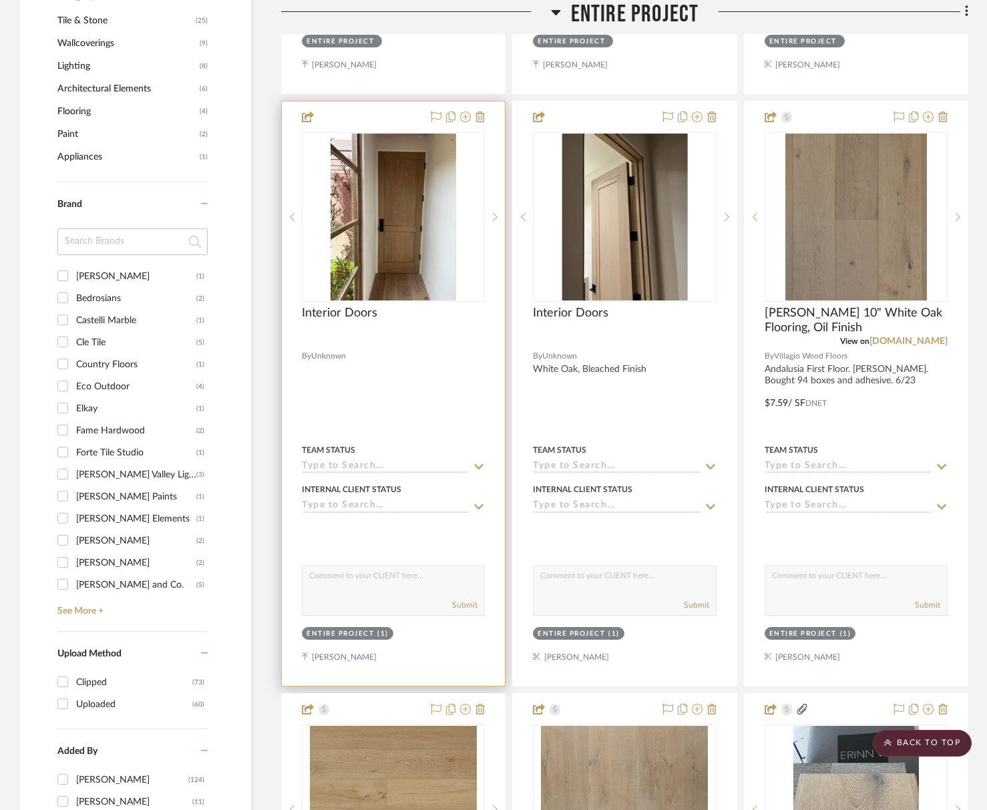
scroll to position [901, 0]
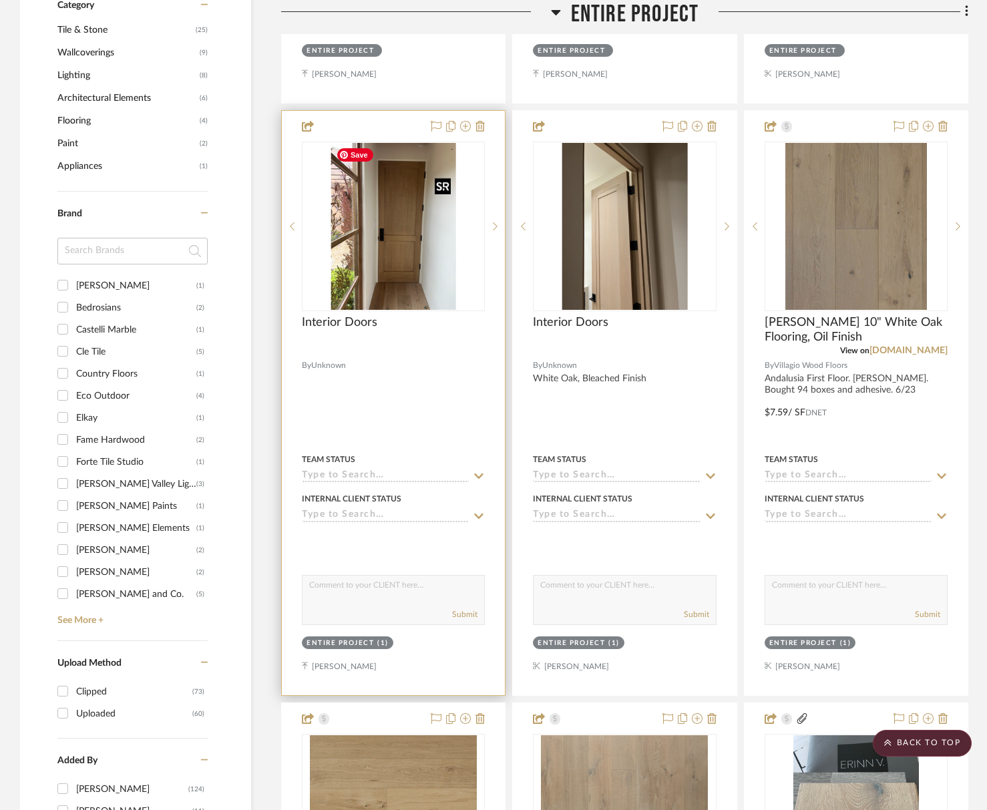
click at [0, 0] on img at bounding box center [0, 0] width 0 height 0
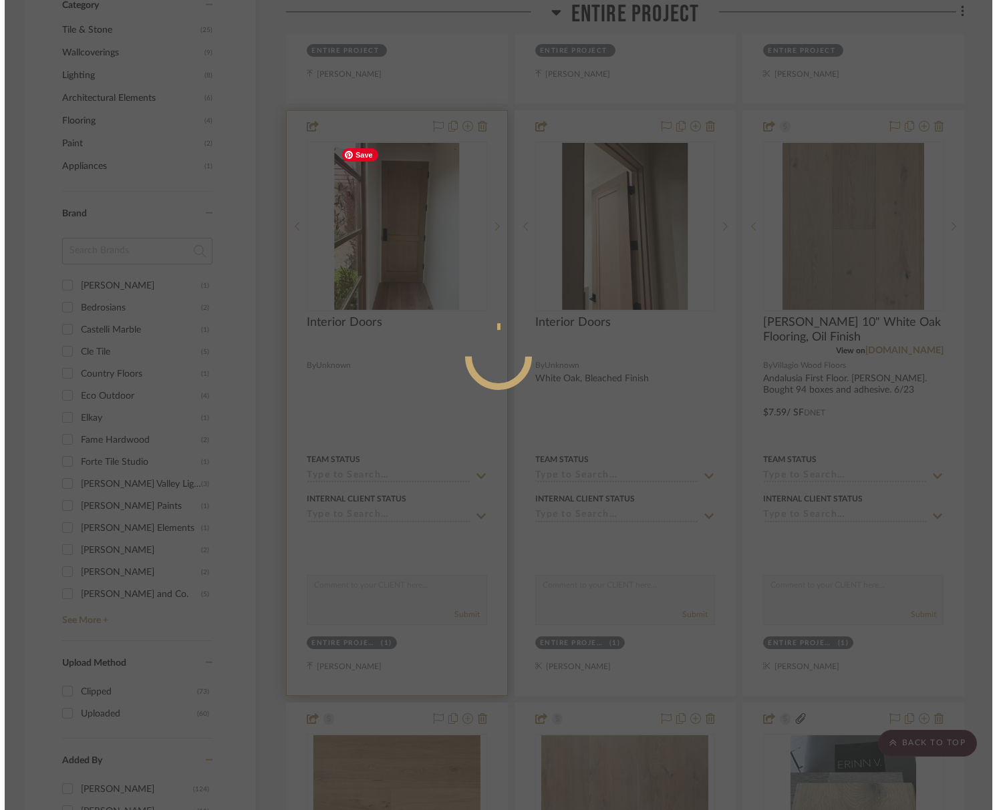
scroll to position [0, 0]
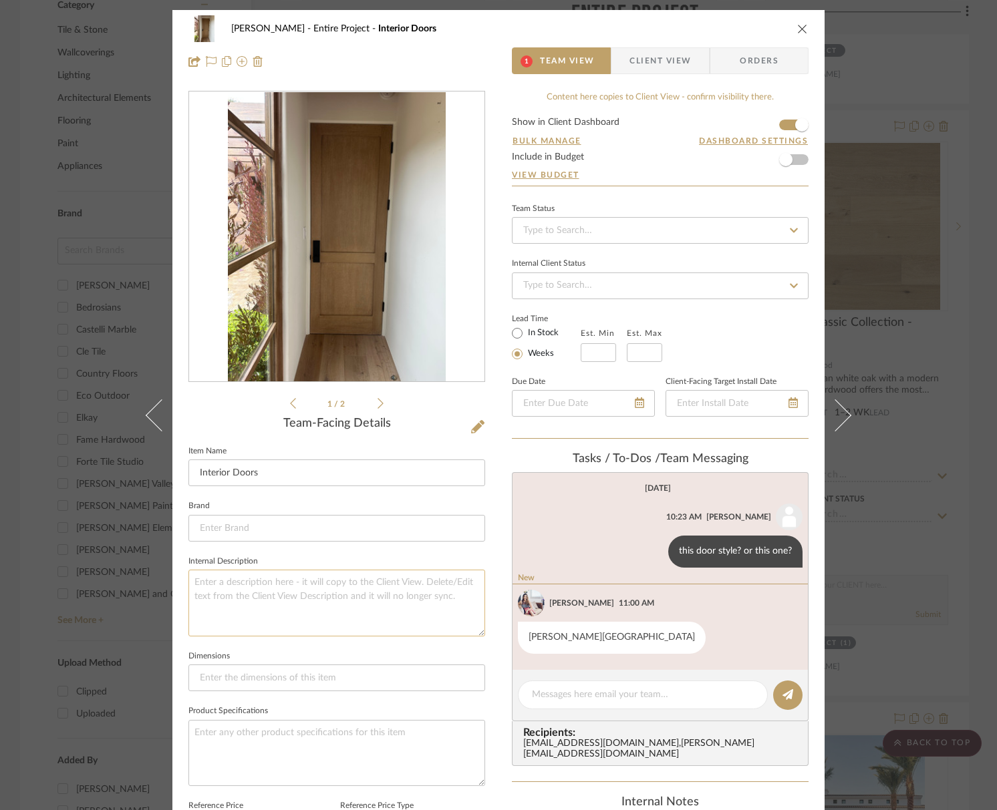
drag, startPoint x: 329, startPoint y: 567, endPoint x: 330, endPoint y: 585, distance: 18.7
click at [329, 567] on fieldset "Internal Description" at bounding box center [336, 595] width 297 height 84
click at [329, 589] on textarea at bounding box center [336, 603] width 297 height 66
paste textarea "White Oak, Bleached Finish"
type textarea "White Oak, Bleached Finish"
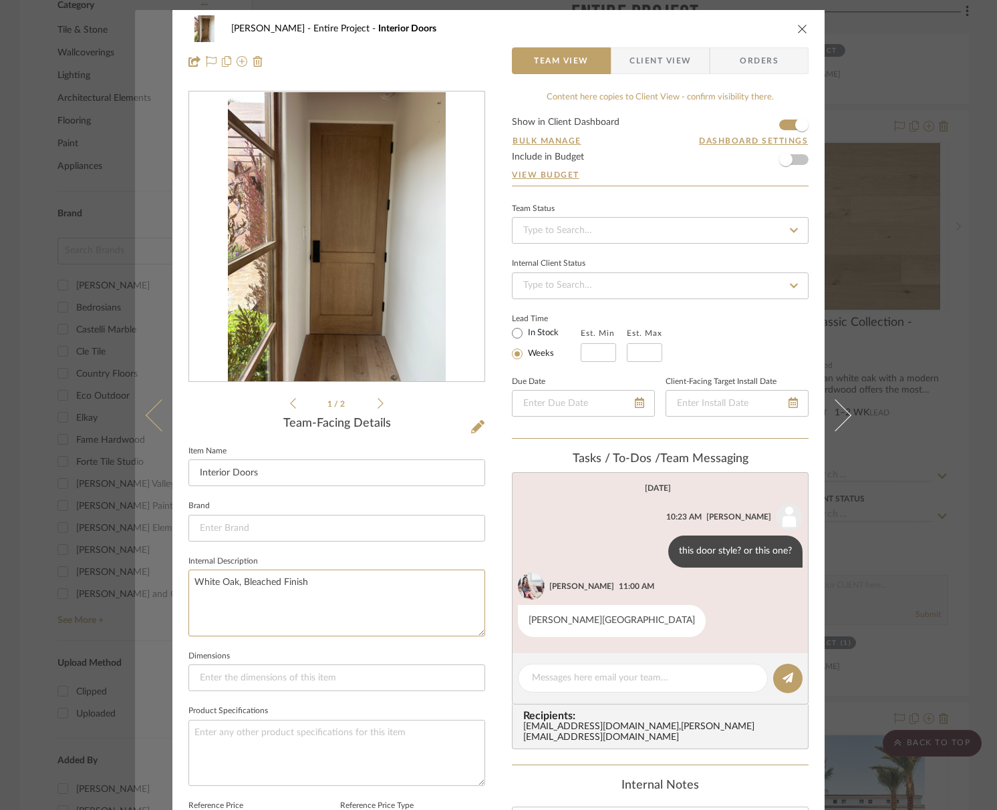
drag, startPoint x: 363, startPoint y: 597, endPoint x: 140, endPoint y: 571, distance: 225.3
click at [140, 571] on mat-dialog-content "[PERSON_NAME] Scottsdale Entire Project Interior Doors Team View Client View Or…" at bounding box center [498, 625] width 727 height 1231
paste textarea "- Stain grade white oak - Custom Finish - bleached, wire brush, light ceruse, l…"
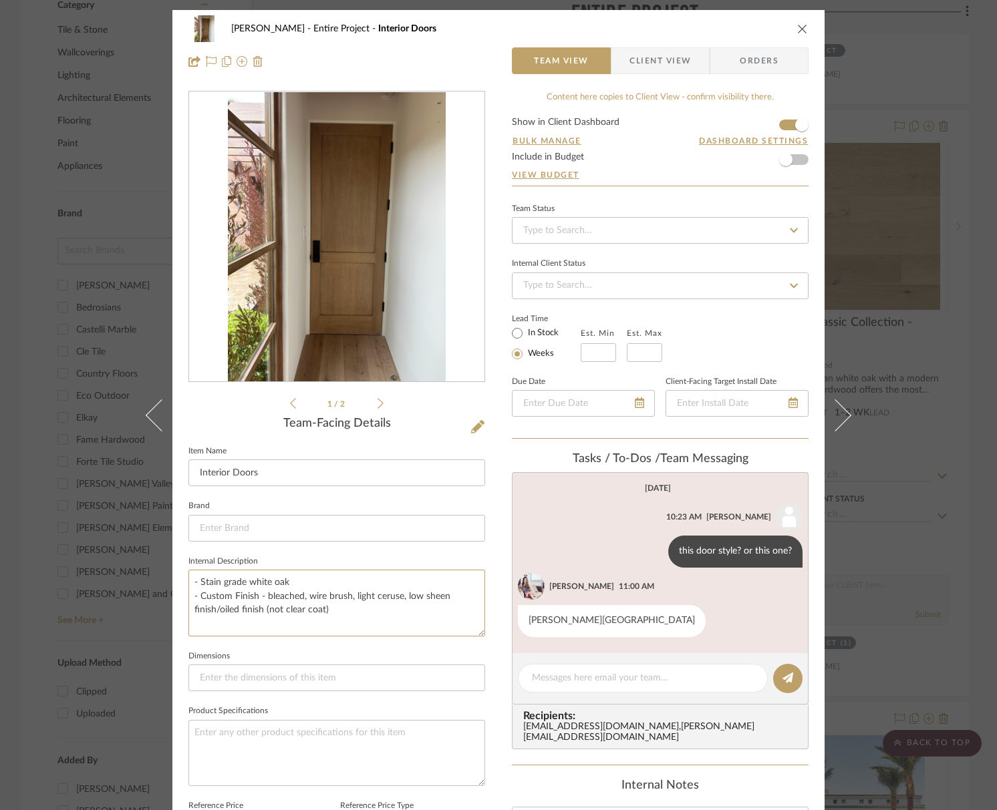
type textarea "- Stain grade white oak - Custom Finish - bleached, wire brush, light ceruse, l…"
paste textarea "Bullnose/curved drywall kerf door jambs"
type textarea "- Stain grade white oak - Custom Finish - bleached, wire brush, light ceruse, l…"
click at [407, 686] on input at bounding box center [336, 678] width 297 height 27
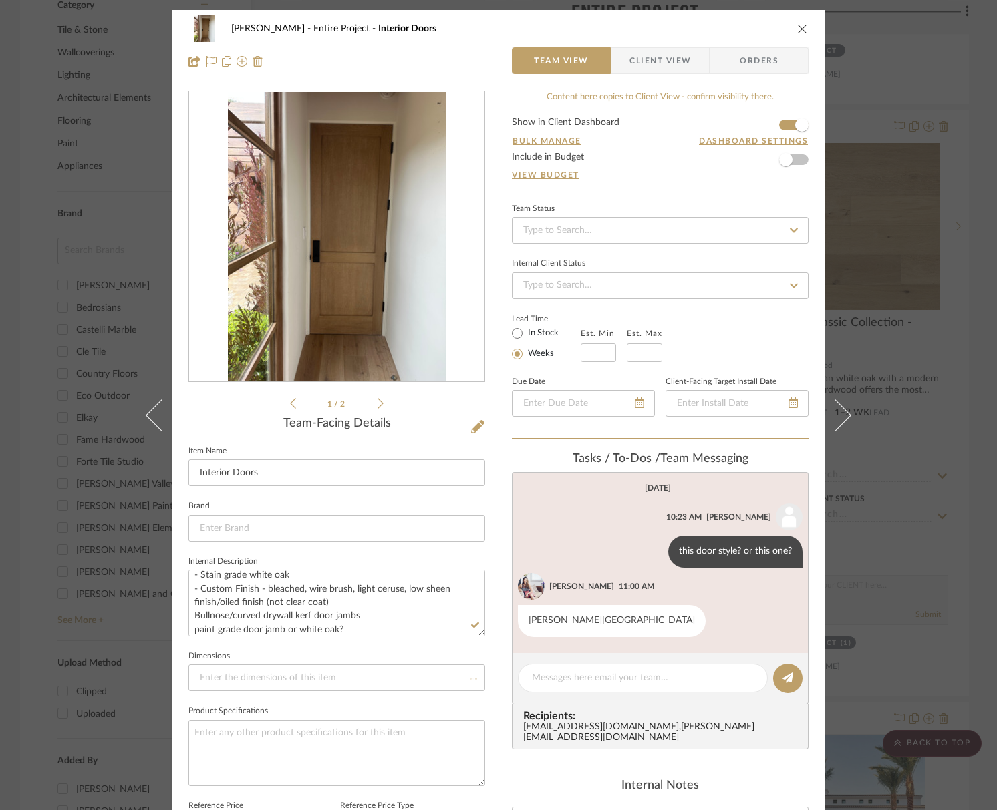
click at [797, 27] on icon "close" at bounding box center [802, 28] width 11 height 11
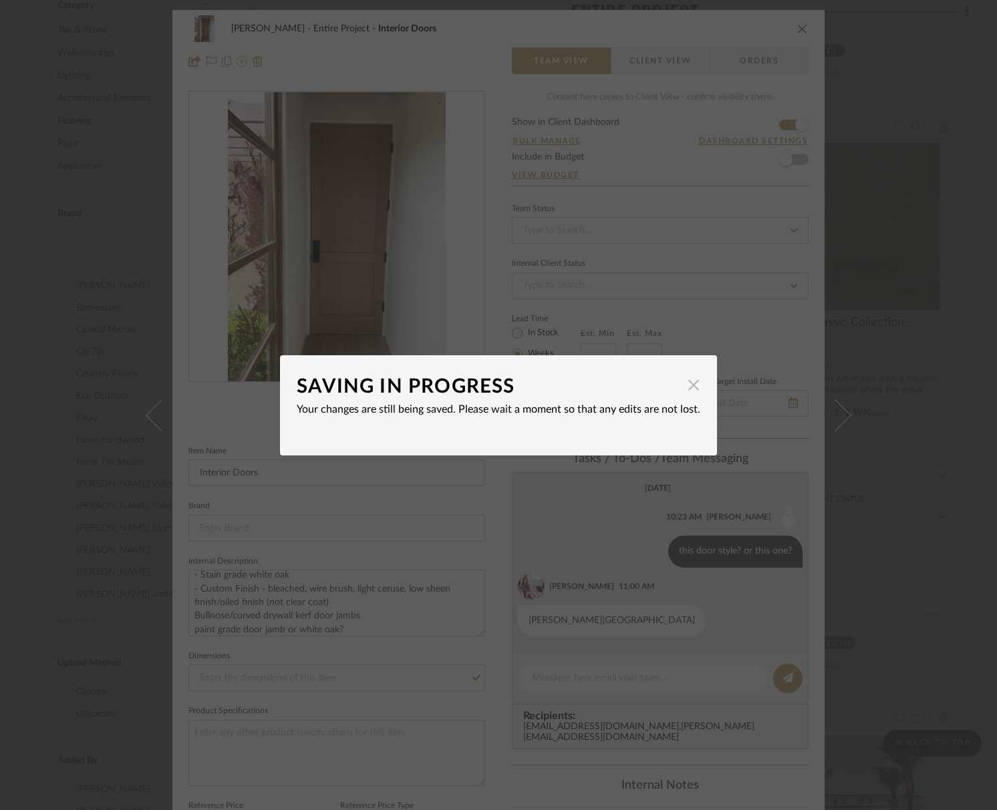
click at [692, 388] on span "button" at bounding box center [693, 385] width 27 height 27
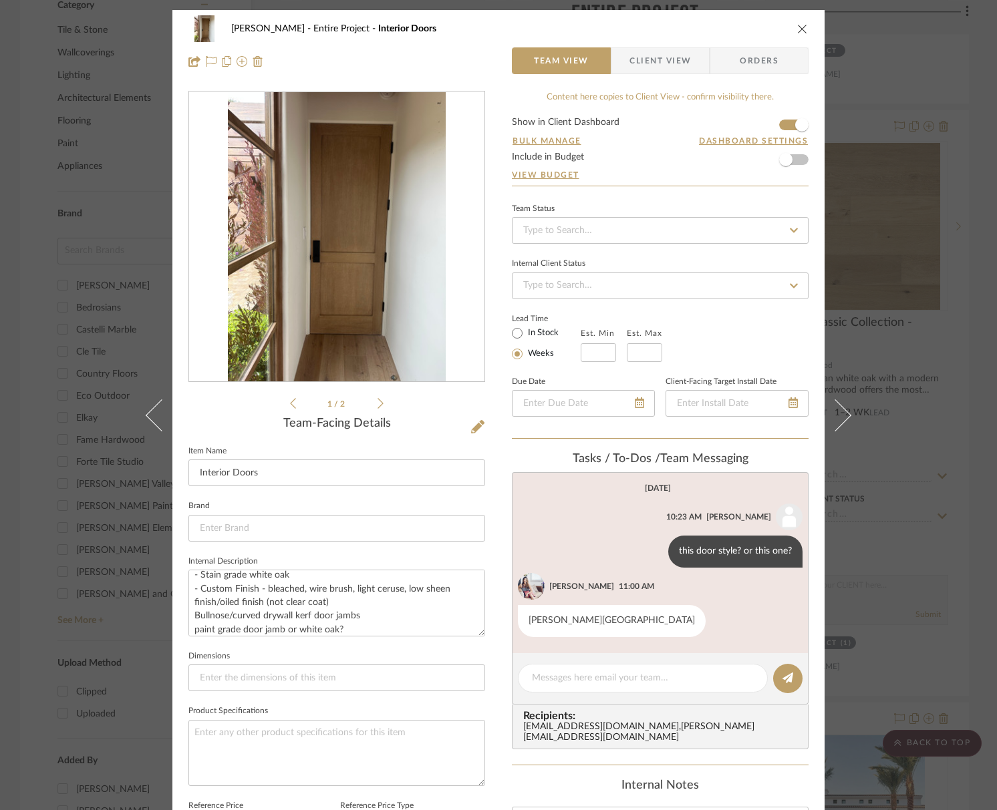
click at [797, 30] on icon "close" at bounding box center [802, 28] width 11 height 11
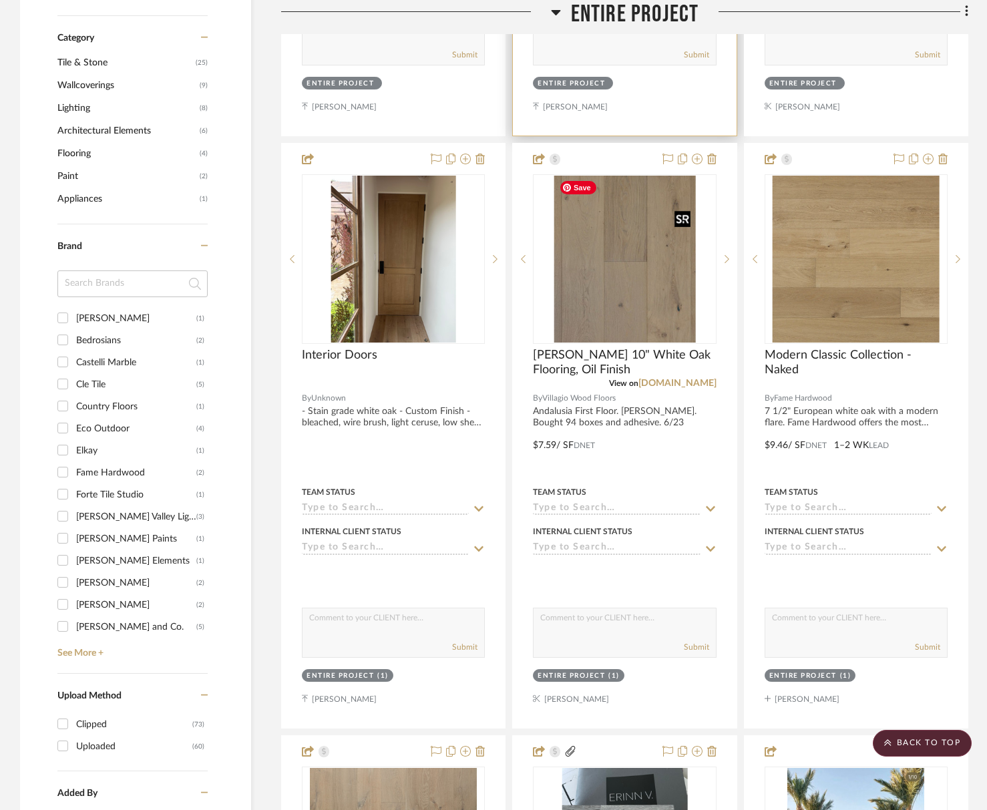
scroll to position [751, 0]
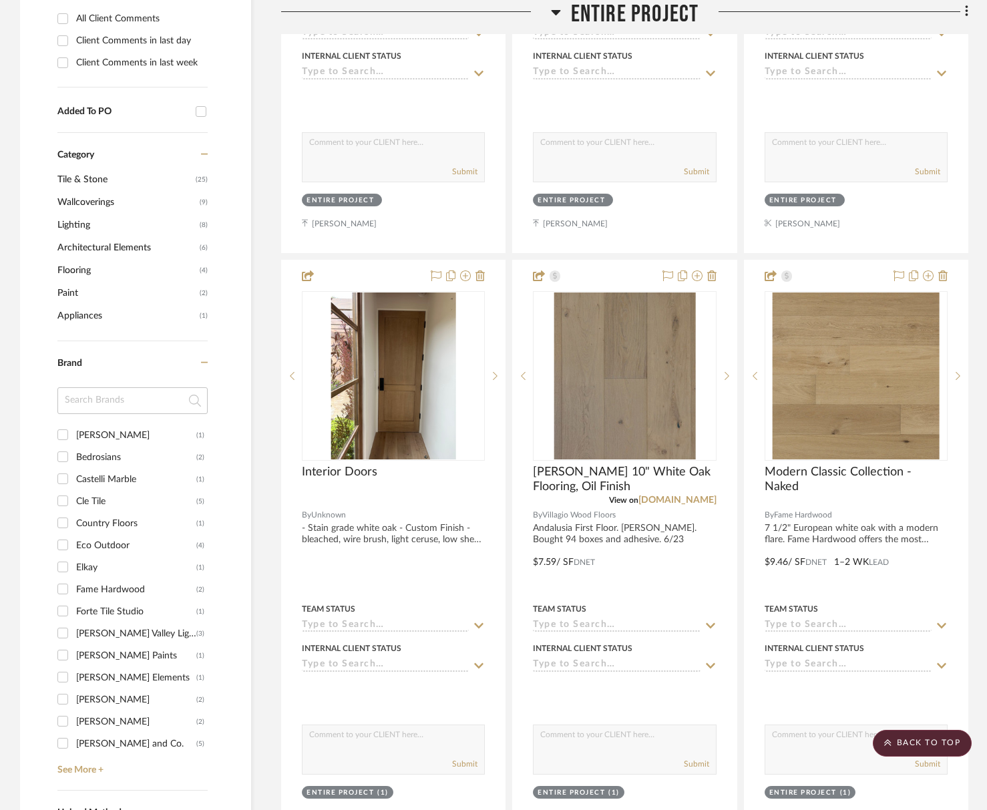
click at [617, 17] on span "Entire Project" at bounding box center [635, 14] width 128 height 29
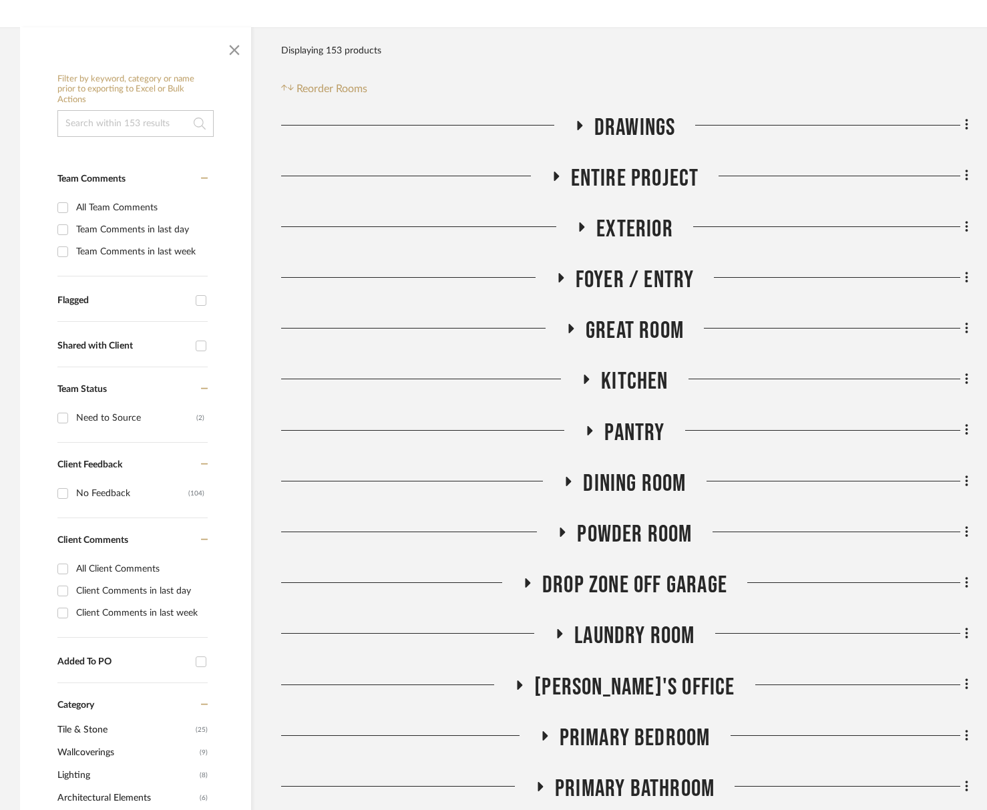
scroll to position [198, 0]
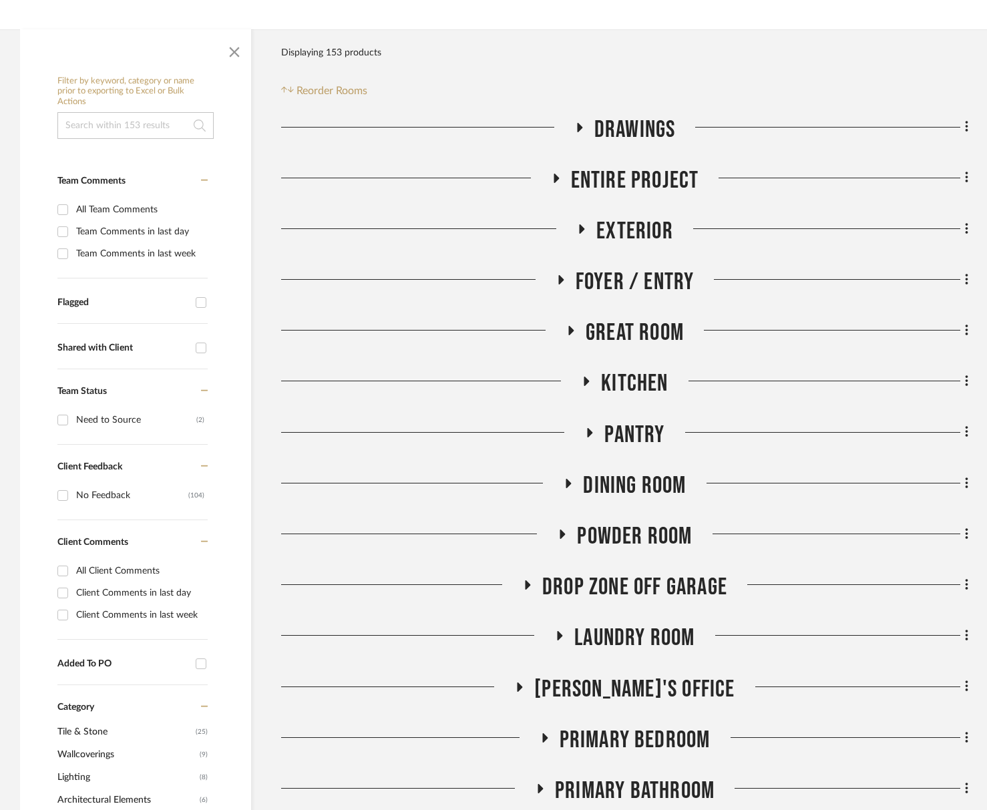
click at [663, 394] on span "Kitchen" at bounding box center [634, 383] width 67 height 29
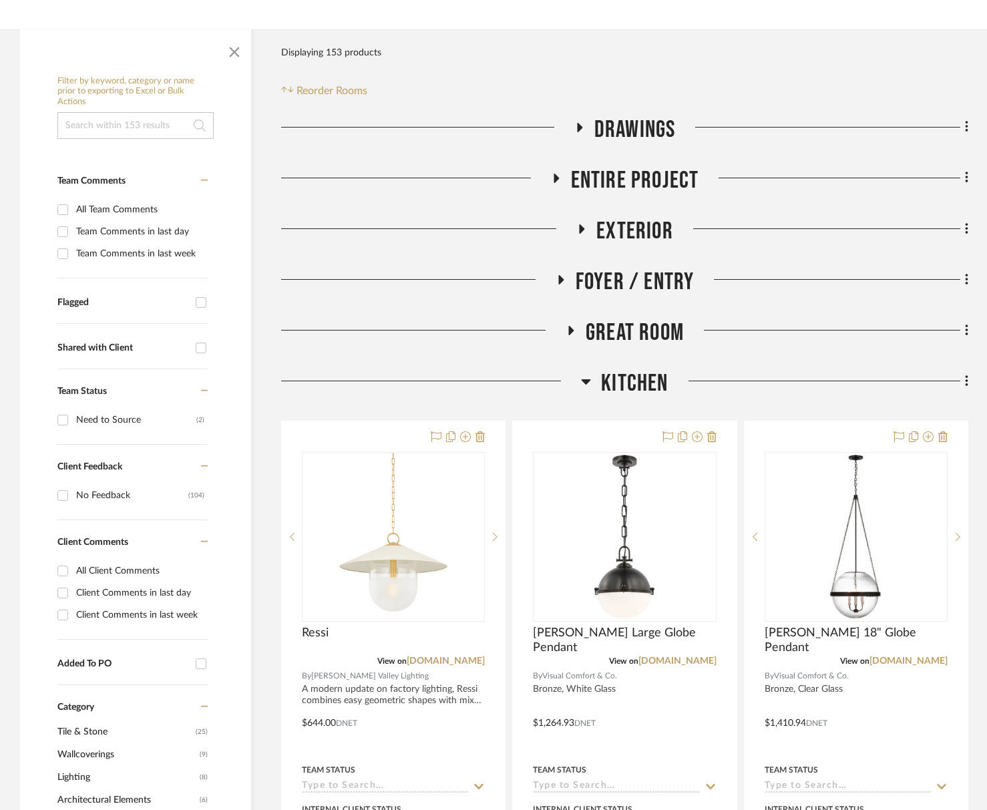
drag, startPoint x: 663, startPoint y: 394, endPoint x: 657, endPoint y: 423, distance: 29.5
click at [663, 394] on span "Kitchen" at bounding box center [634, 383] width 67 height 29
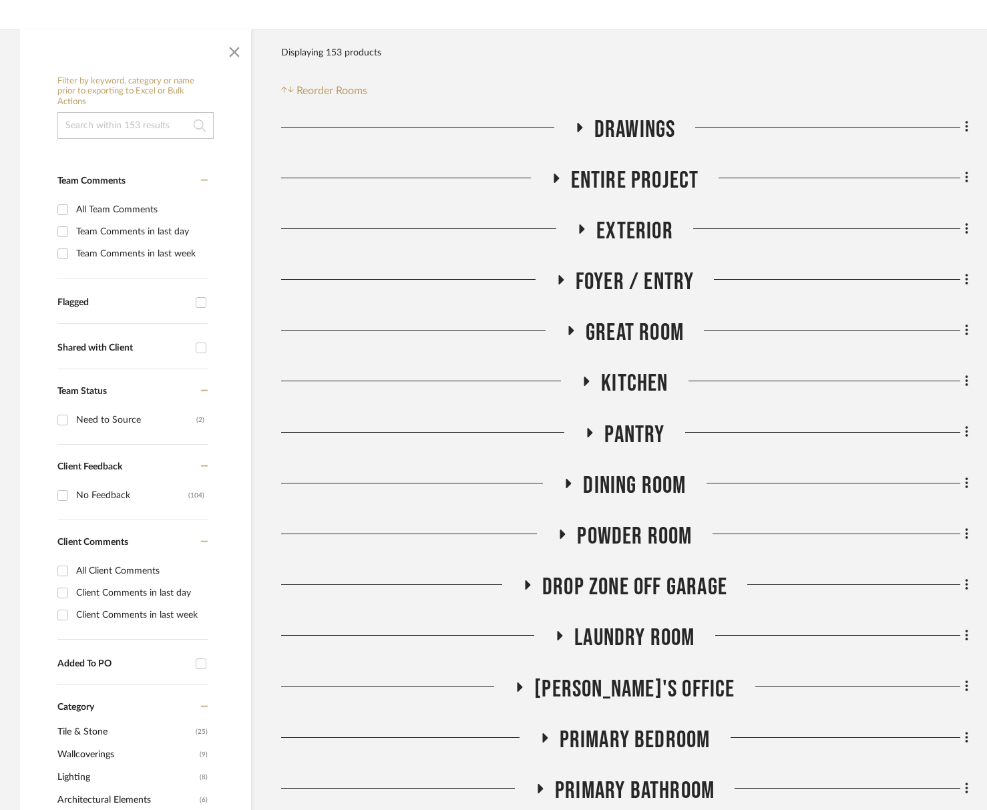
click at [645, 442] on span "Pantry" at bounding box center [635, 435] width 60 height 29
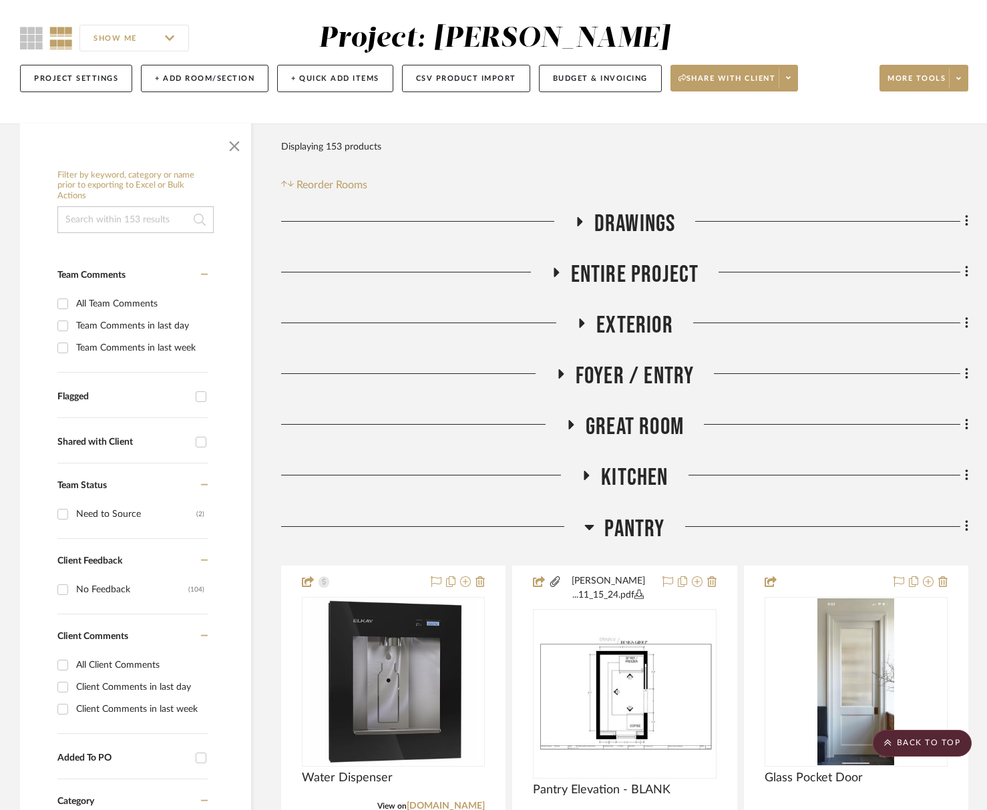
scroll to position [0, 0]
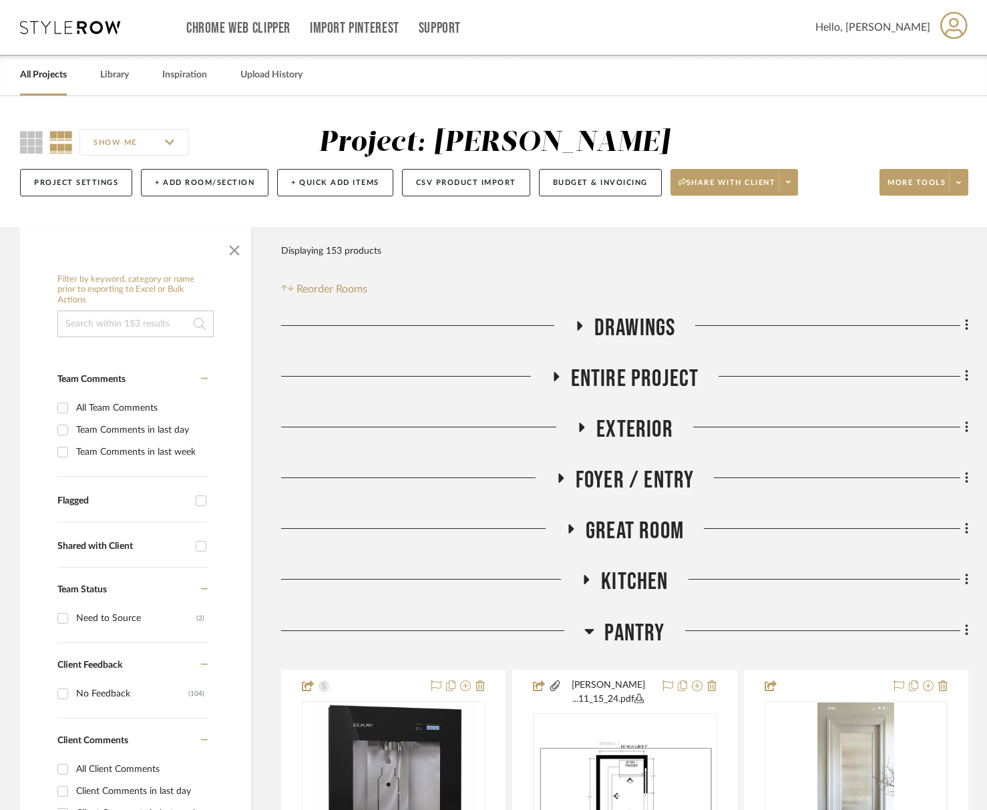
click at [643, 646] on span "Pantry" at bounding box center [635, 633] width 60 height 29
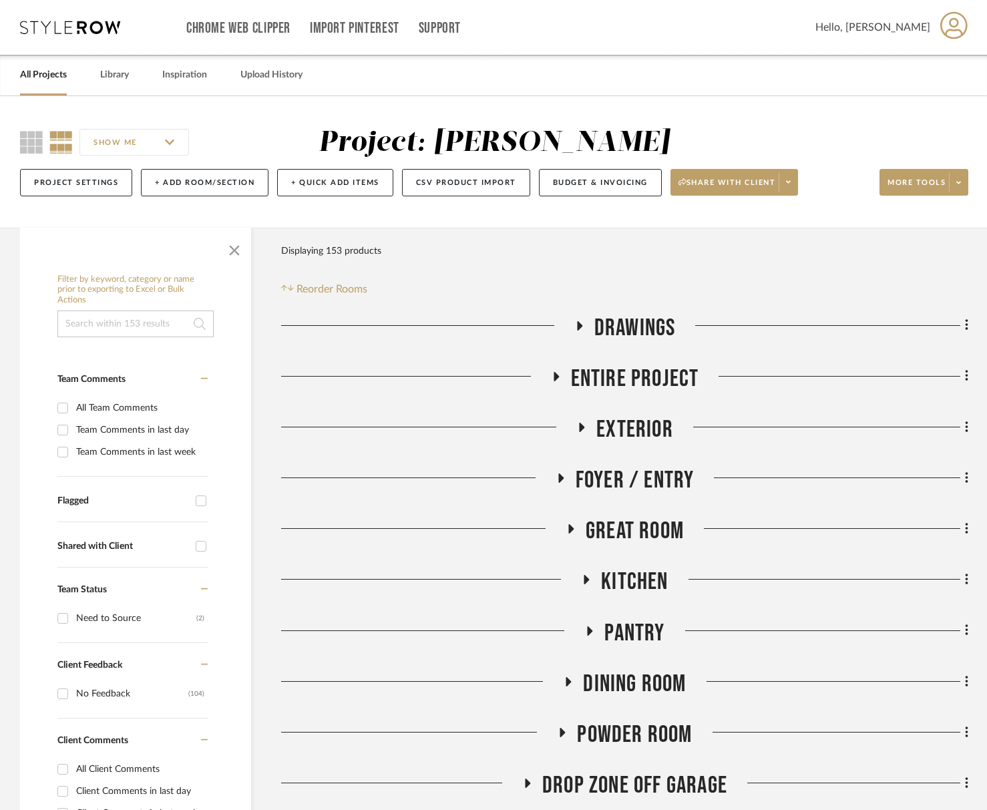
drag, startPoint x: 646, startPoint y: 678, endPoint x: 646, endPoint y: 669, distance: 8.7
click at [646, 678] on span "Dining Room" at bounding box center [634, 684] width 103 height 29
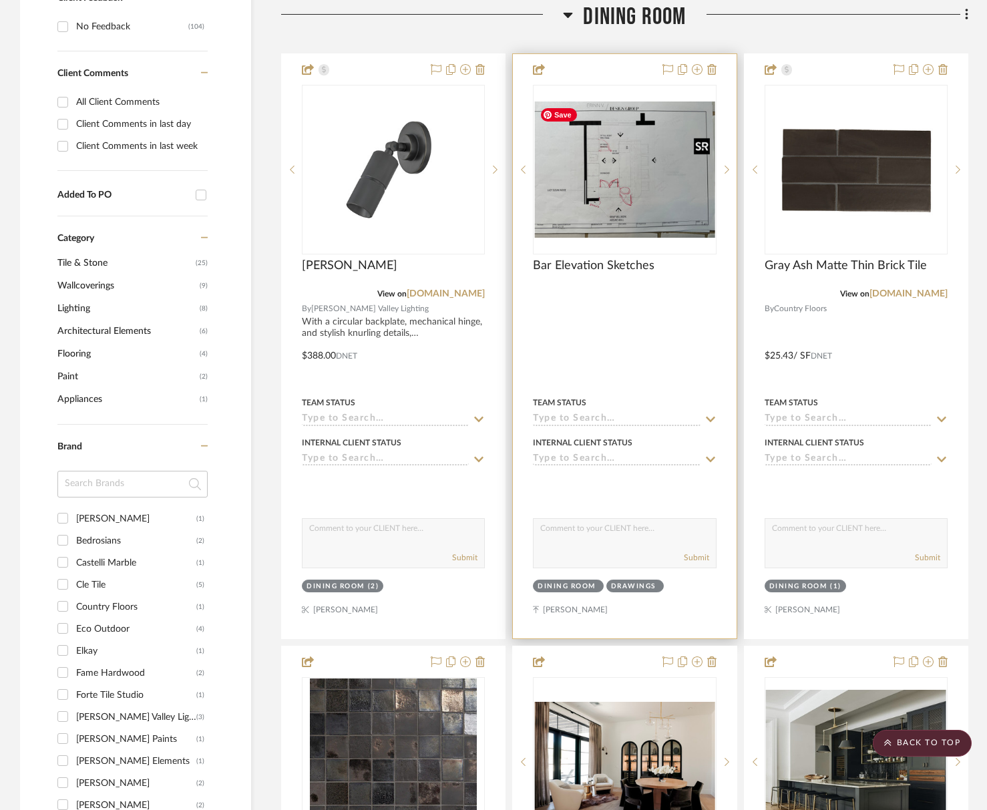
scroll to position [577, 0]
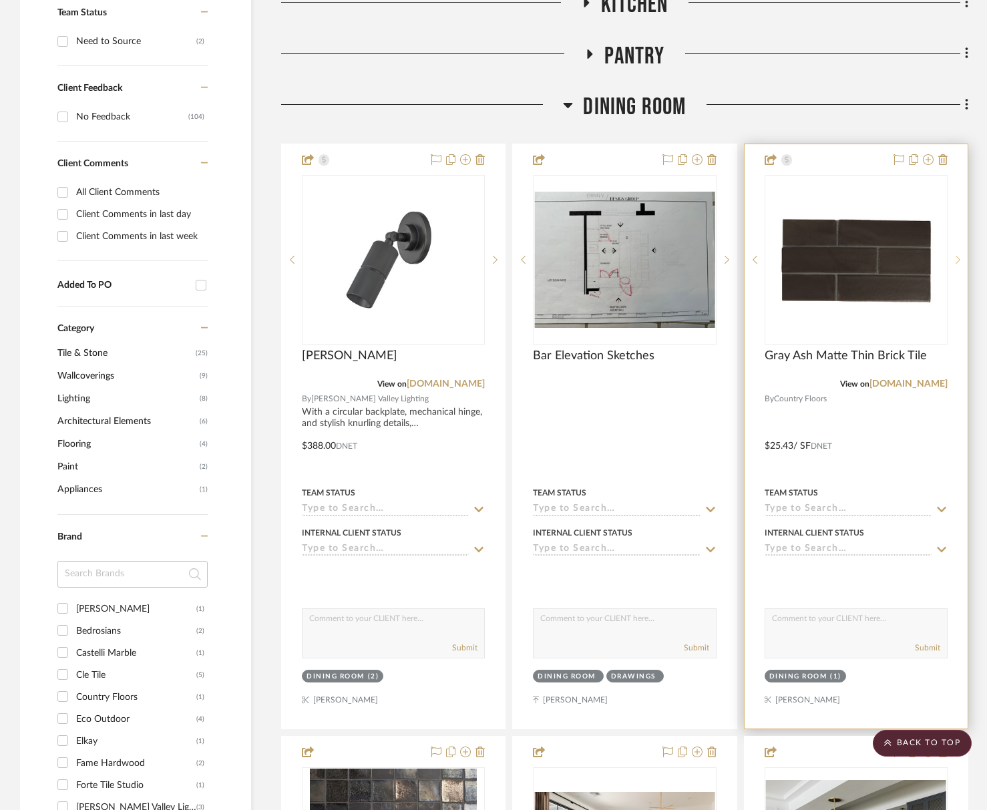
click at [951, 259] on sr-next-btn at bounding box center [958, 259] width 20 height 9
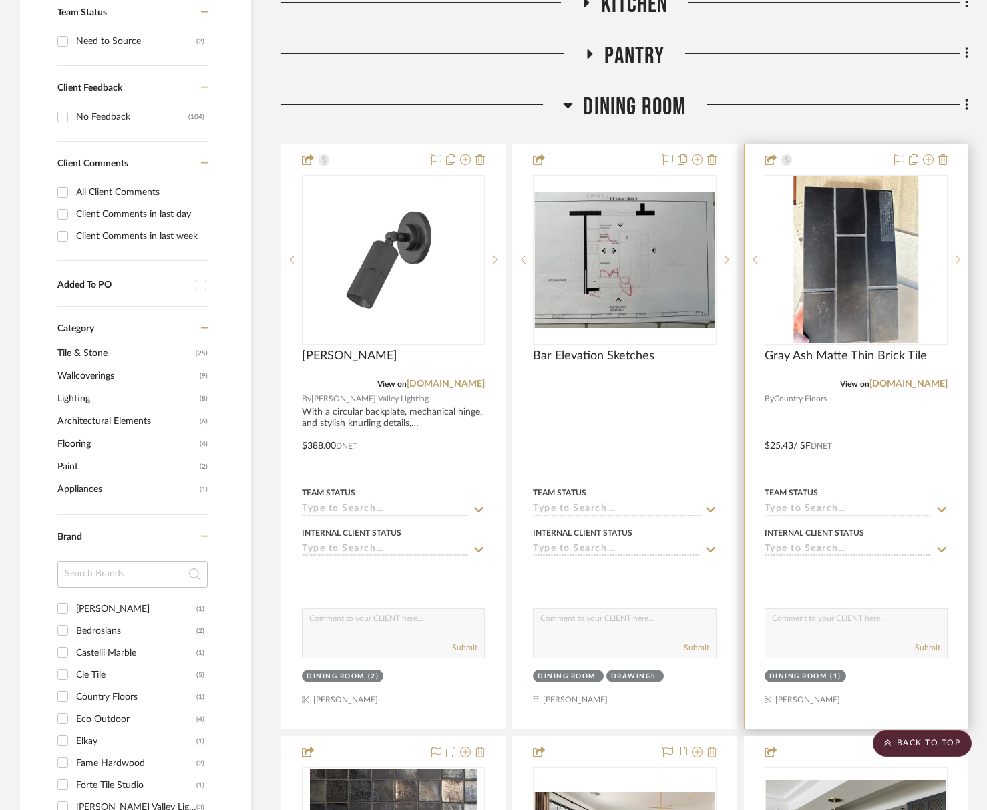
click at [951, 259] on sr-next-btn at bounding box center [958, 259] width 20 height 9
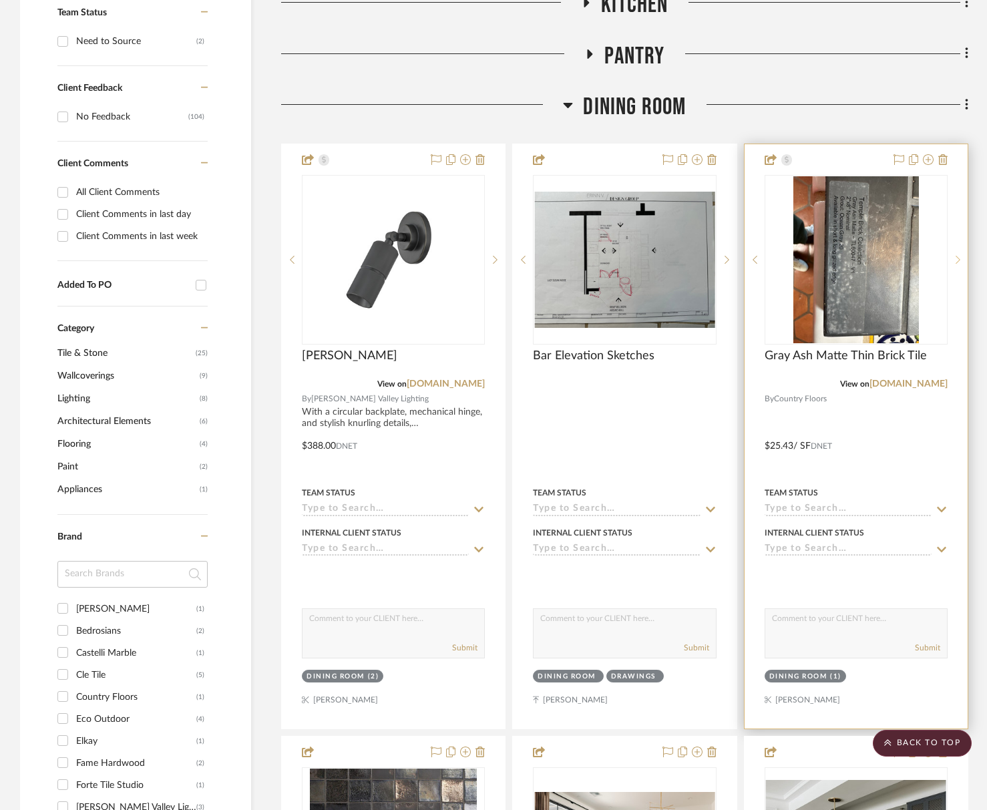
click at [951, 259] on sr-next-btn at bounding box center [958, 259] width 20 height 9
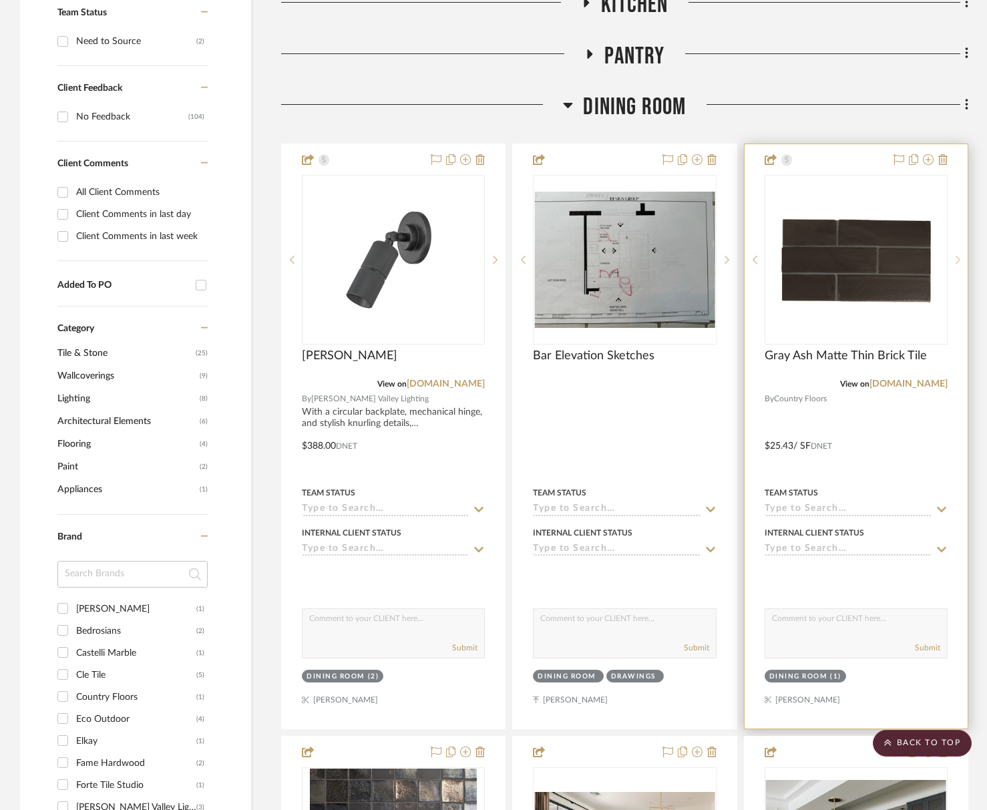
click at [951, 259] on sr-next-btn at bounding box center [958, 259] width 20 height 9
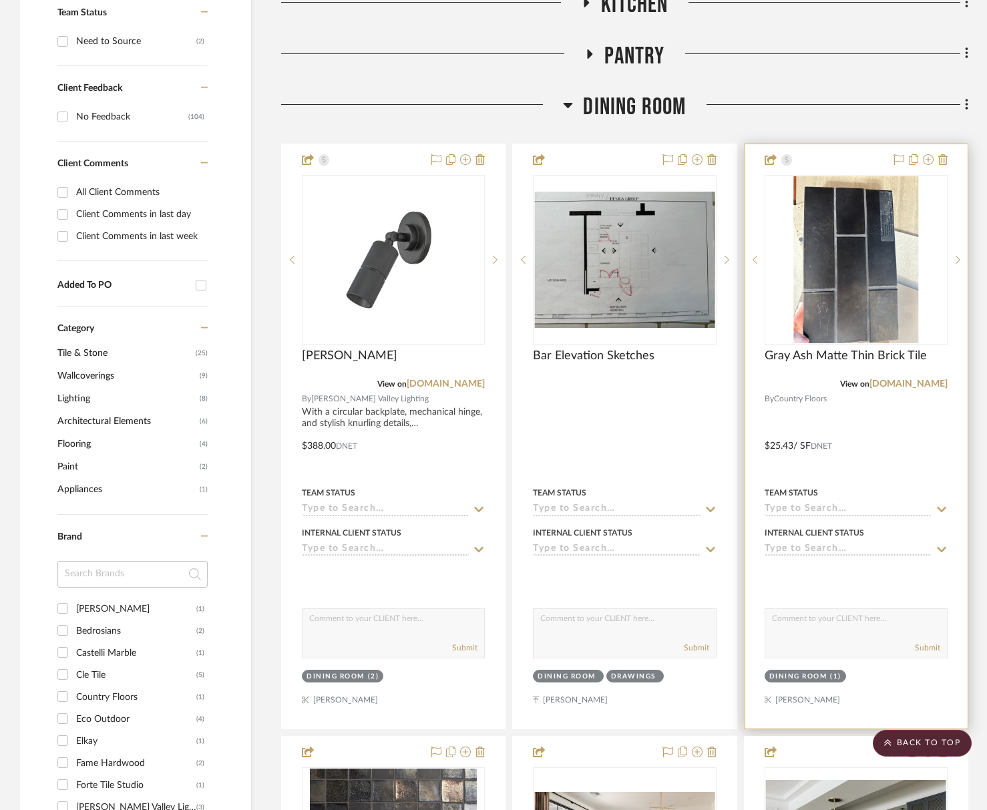
scroll to position [979, 0]
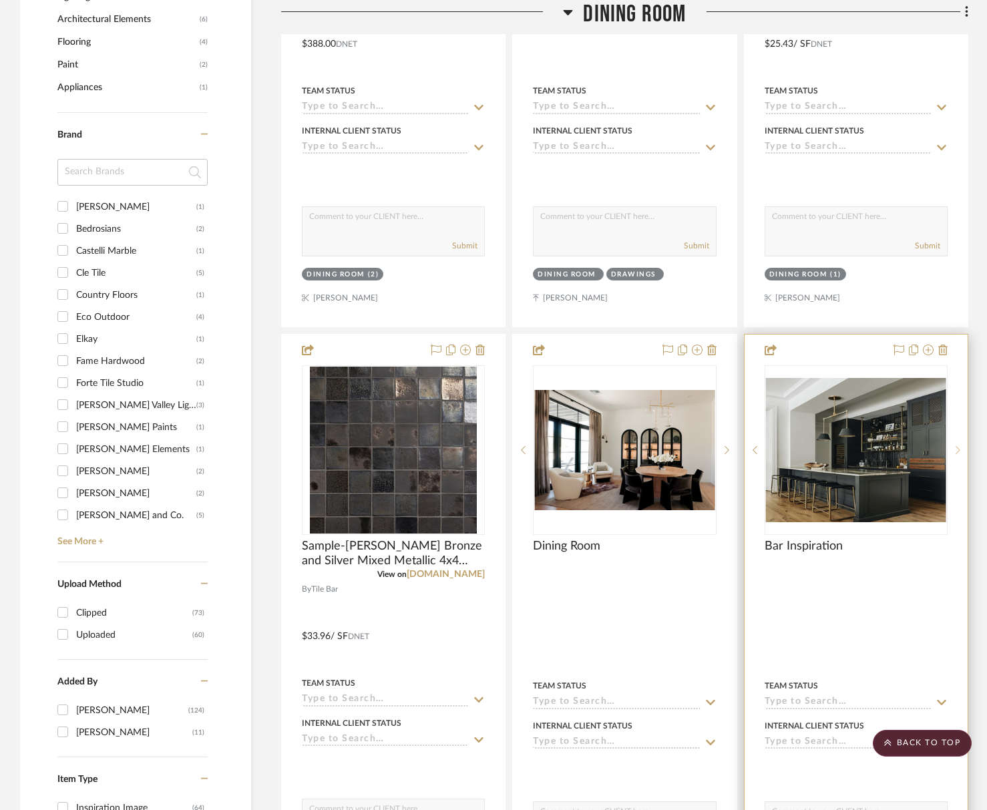
click at [961, 450] on sr-next-btn at bounding box center [958, 450] width 20 height 9
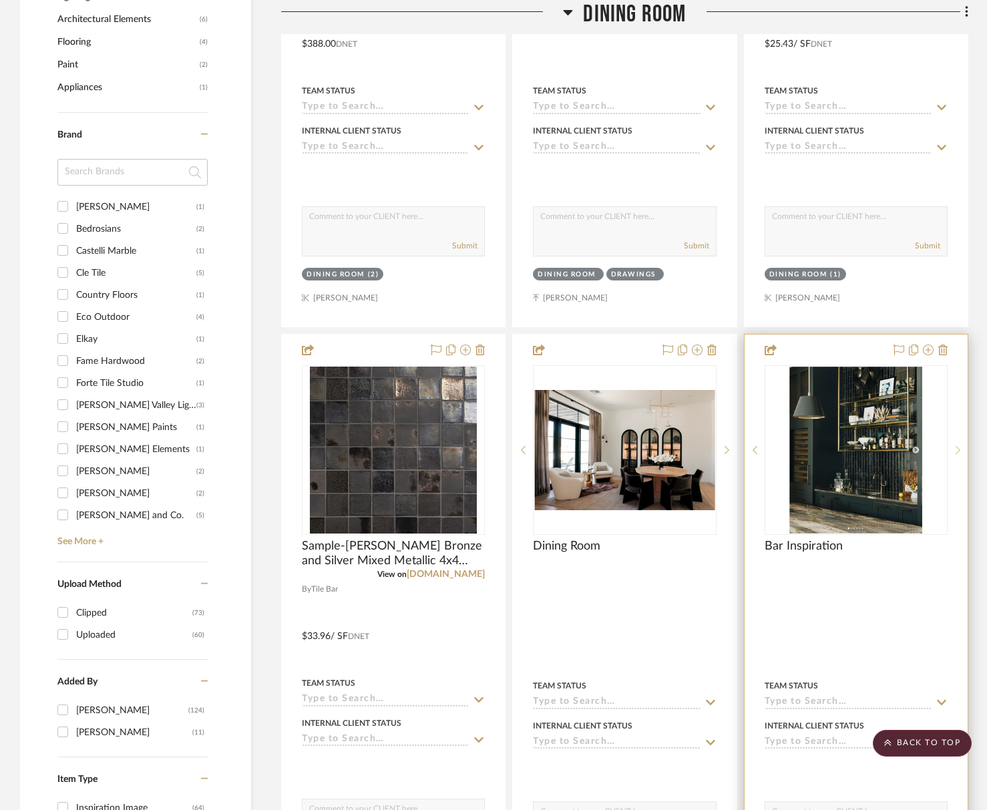
click at [961, 450] on sr-next-btn at bounding box center [958, 450] width 20 height 9
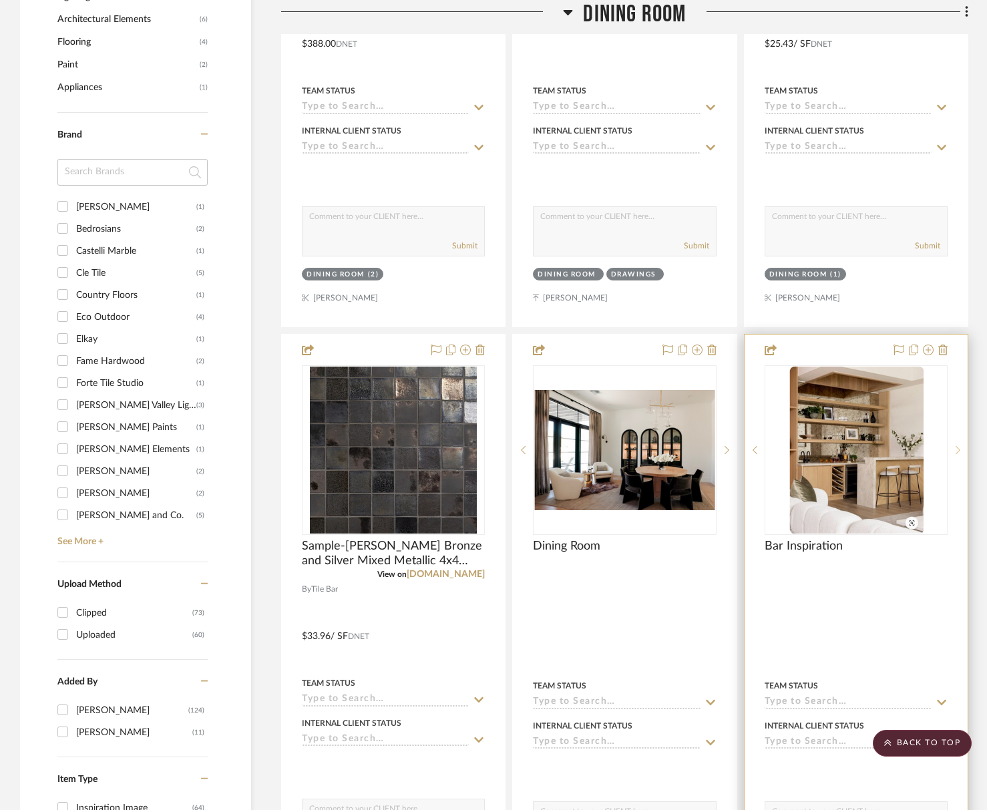
click at [961, 450] on sr-next-btn at bounding box center [958, 450] width 20 height 9
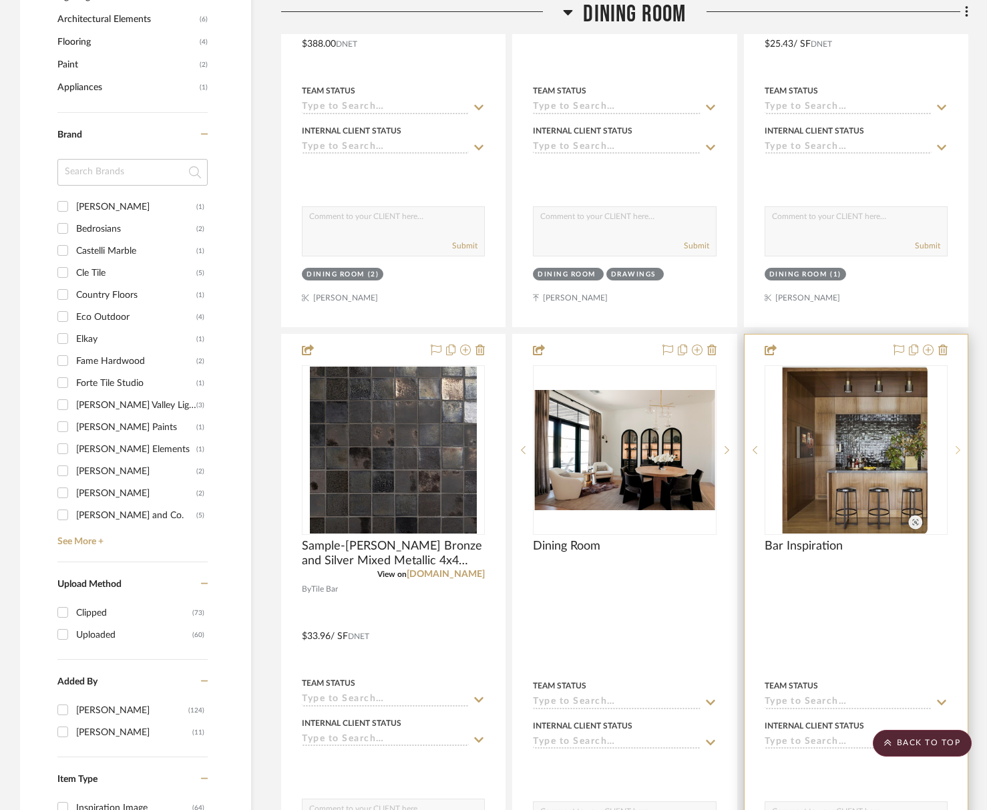
click at [961, 450] on sr-next-btn at bounding box center [958, 450] width 20 height 9
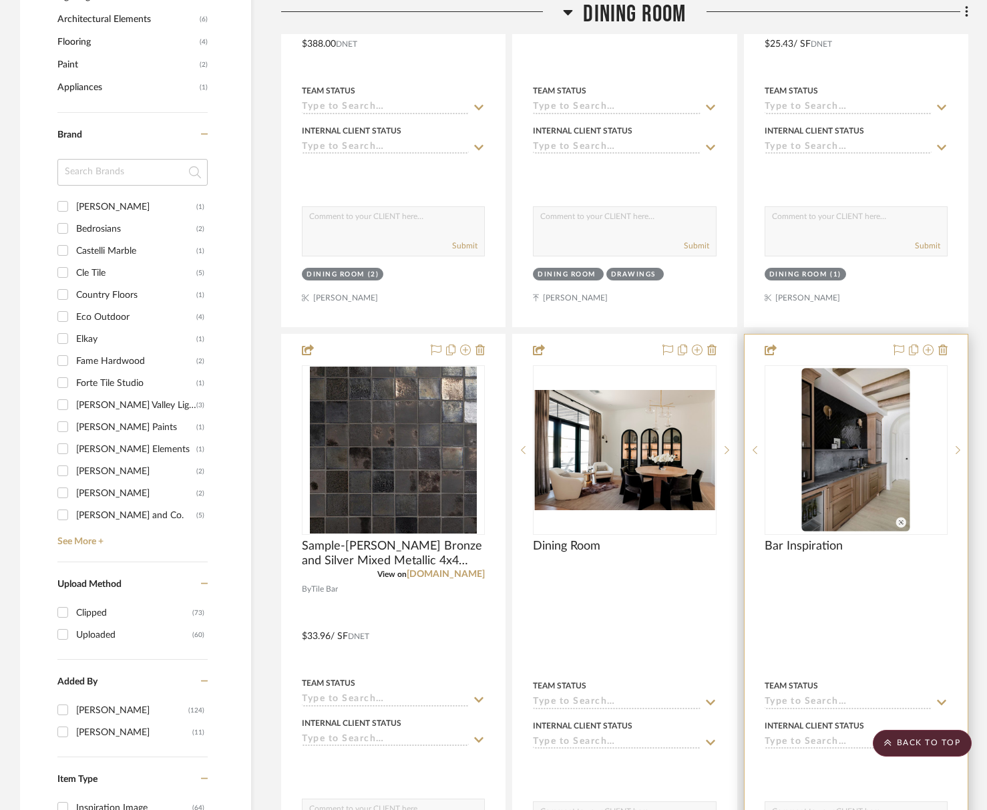
click at [943, 458] on div "4" at bounding box center [857, 450] width 182 height 168
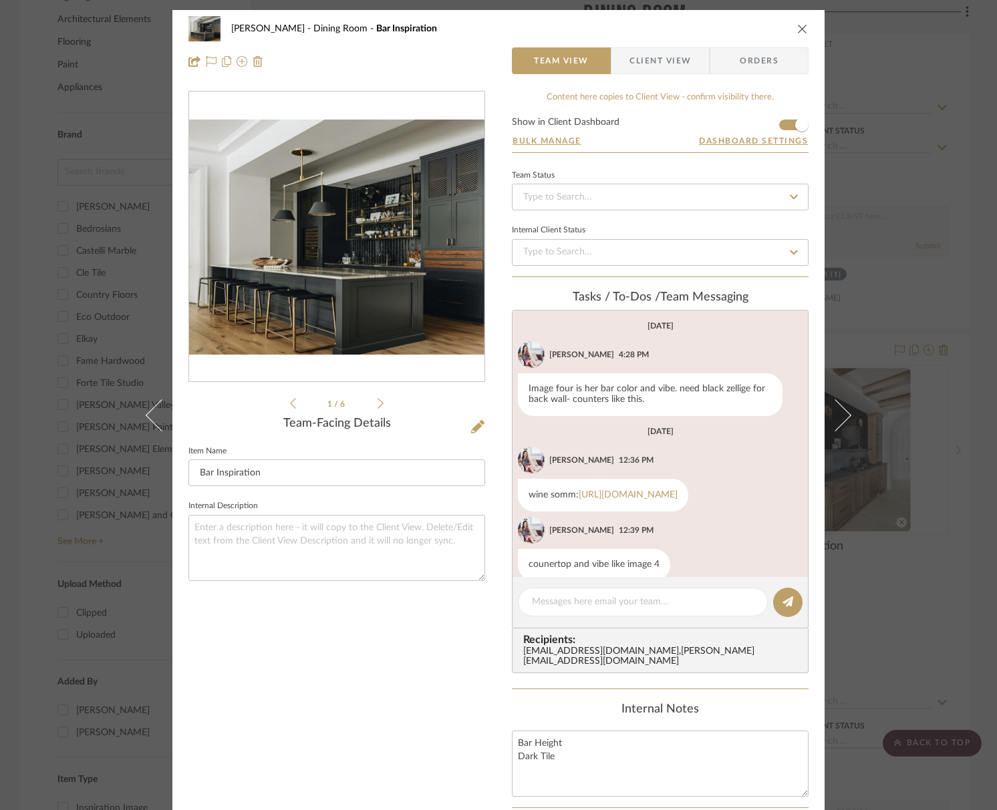
scroll to position [42, 0]
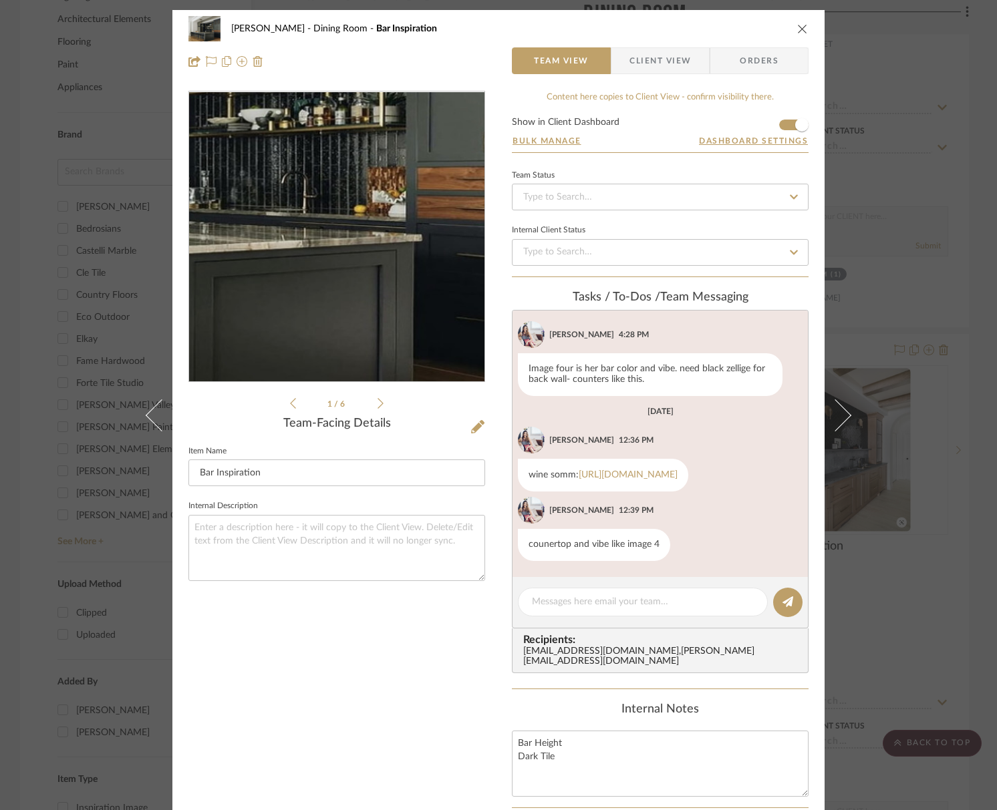
click at [393, 274] on img "0" at bounding box center [336, 238] width 295 height 236
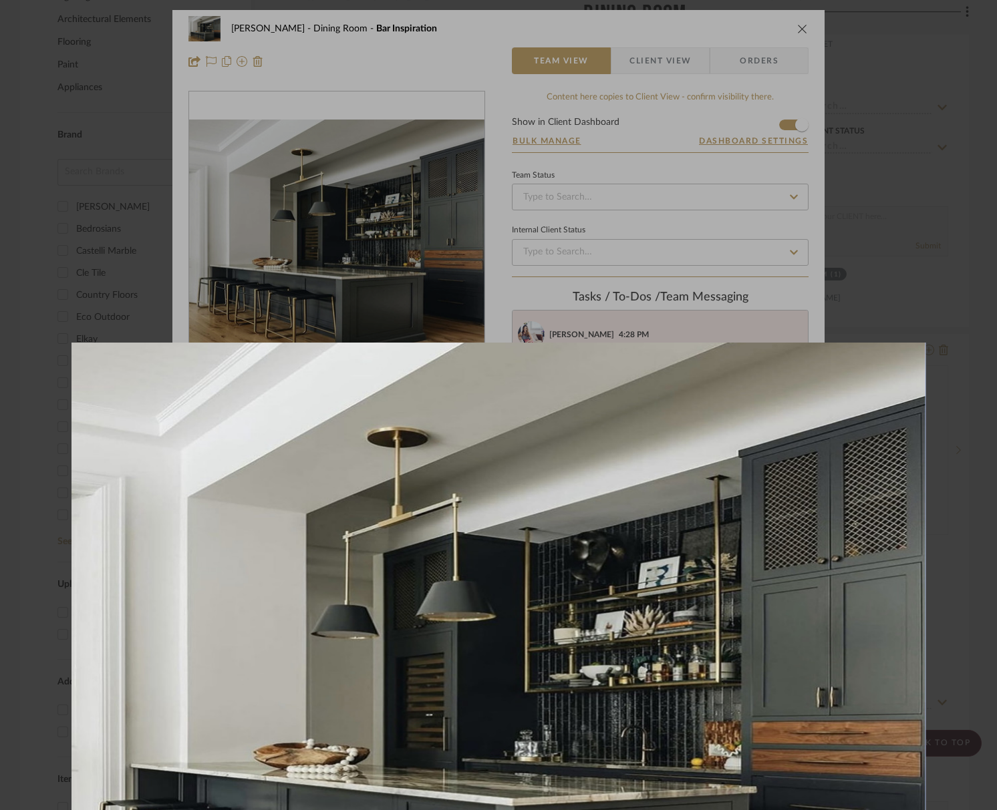
click at [898, 309] on div at bounding box center [498, 405] width 997 height 810
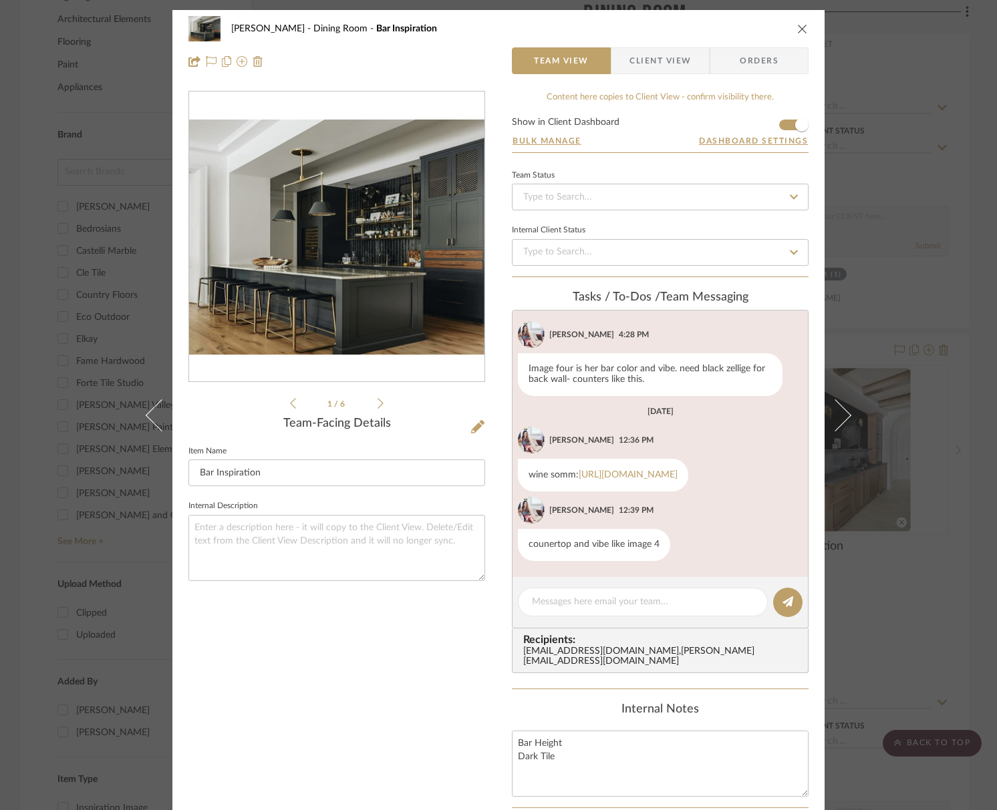
click at [454, 341] on img "0" at bounding box center [336, 238] width 295 height 236
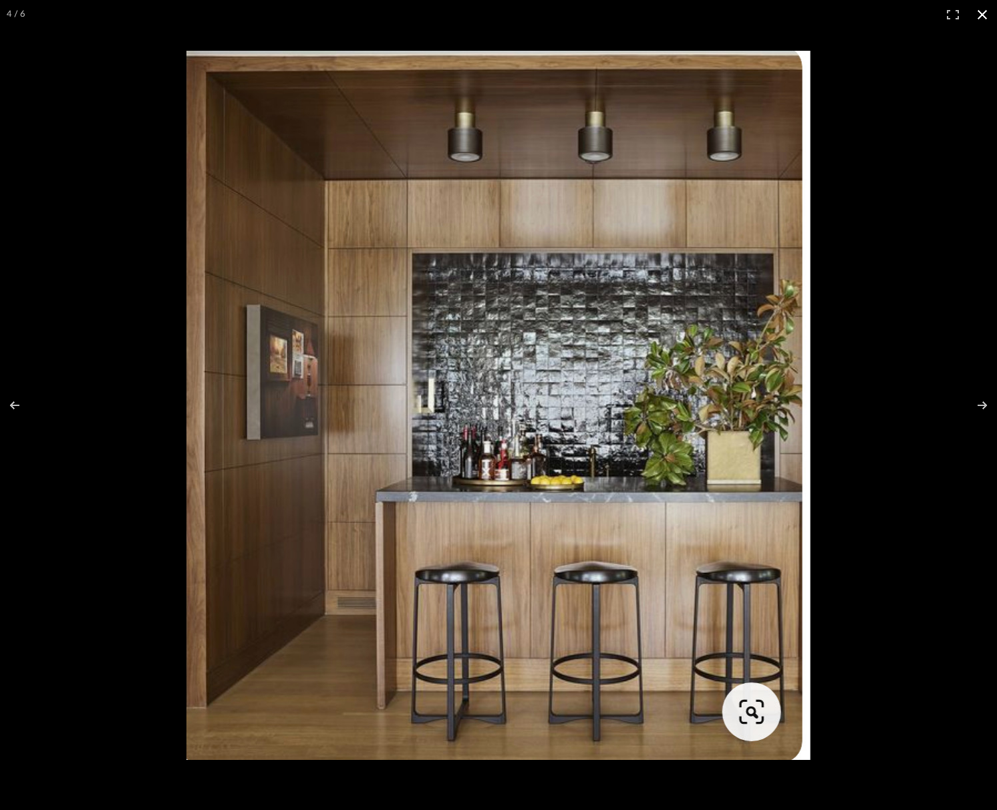
click at [983, 9] on button at bounding box center [981, 14] width 29 height 29
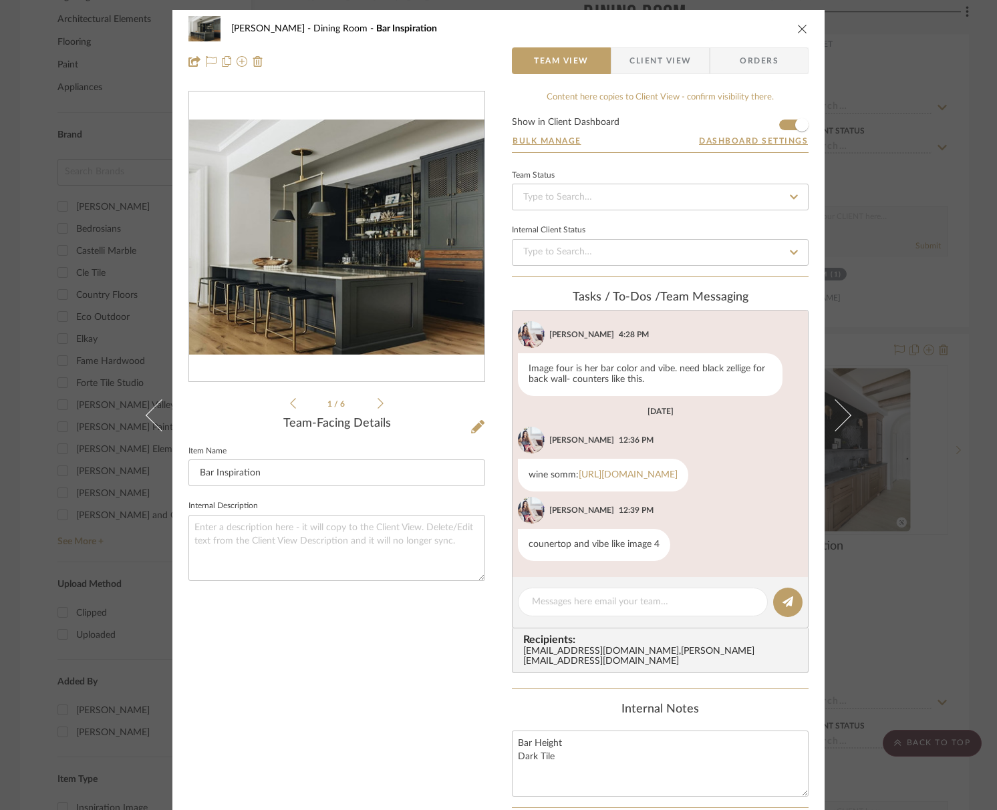
click at [798, 26] on icon "close" at bounding box center [802, 28] width 11 height 11
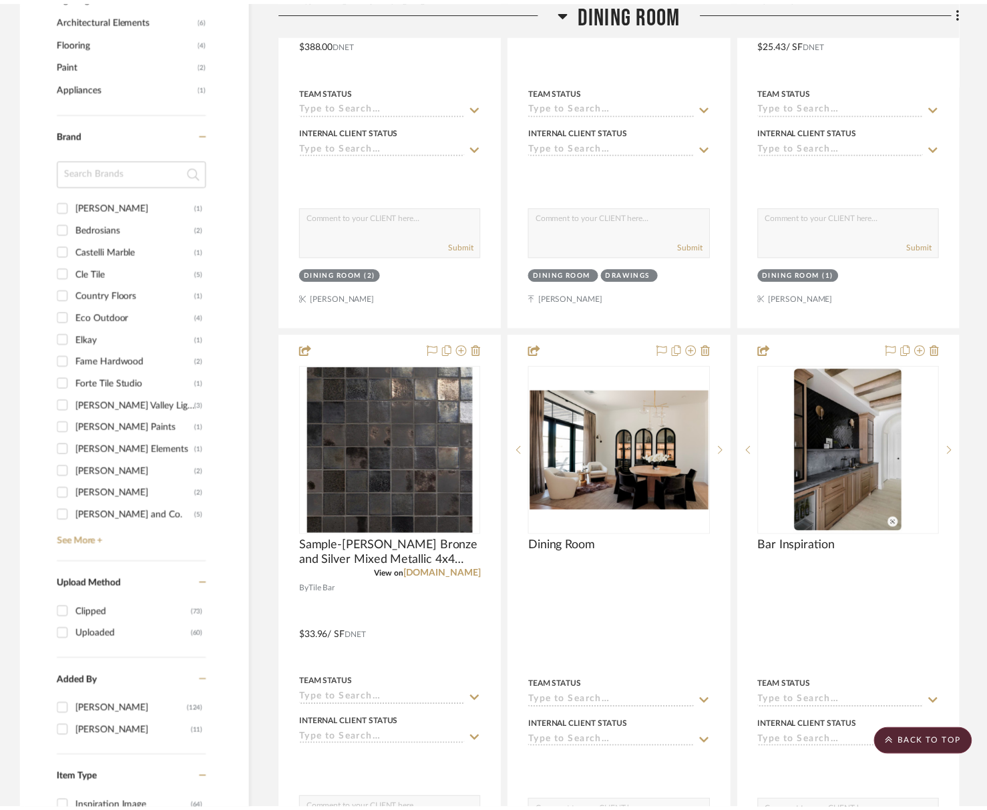
scroll to position [979, 0]
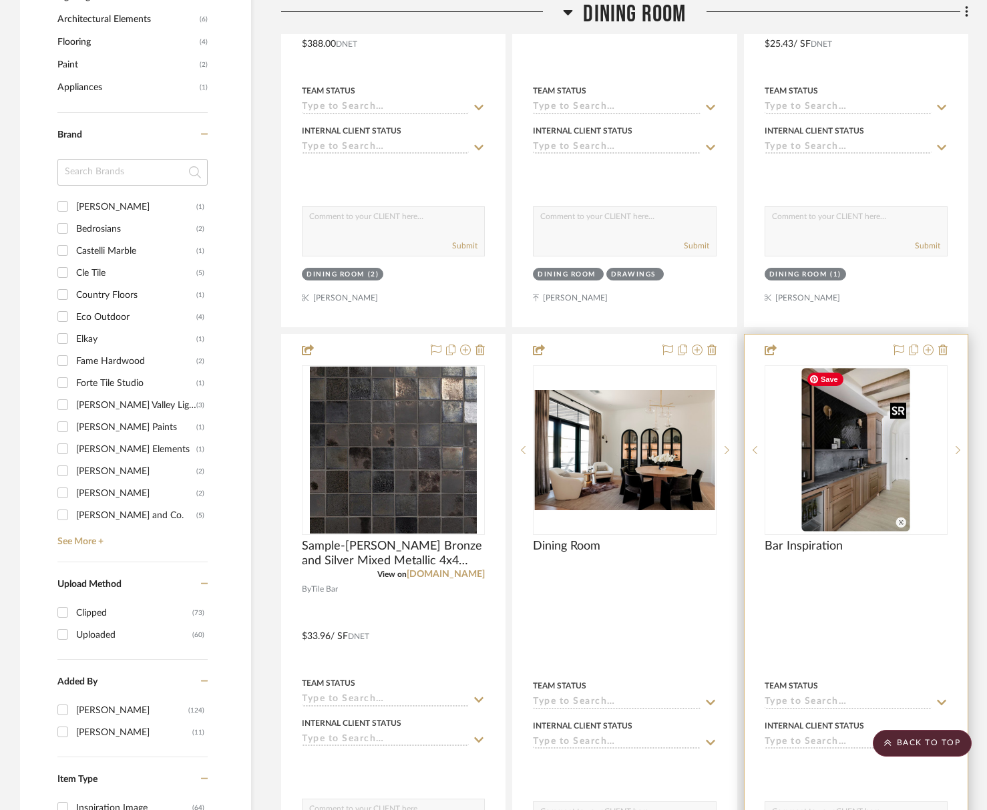
click at [838, 494] on img "4" at bounding box center [856, 450] width 111 height 167
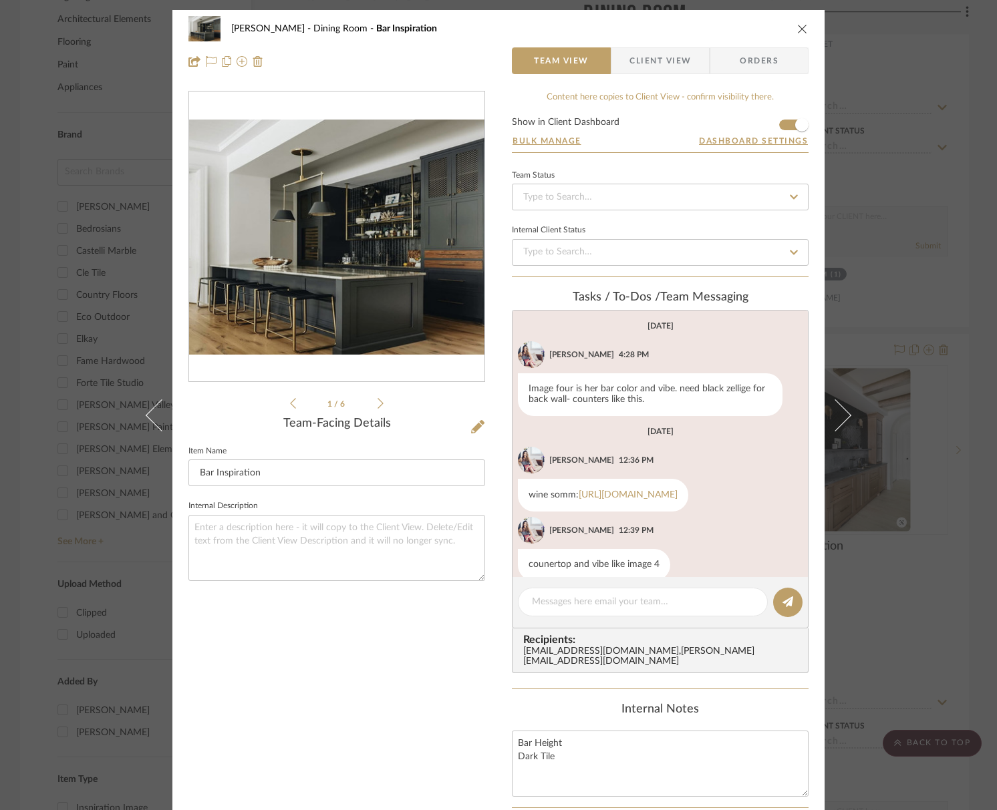
scroll to position [42, 0]
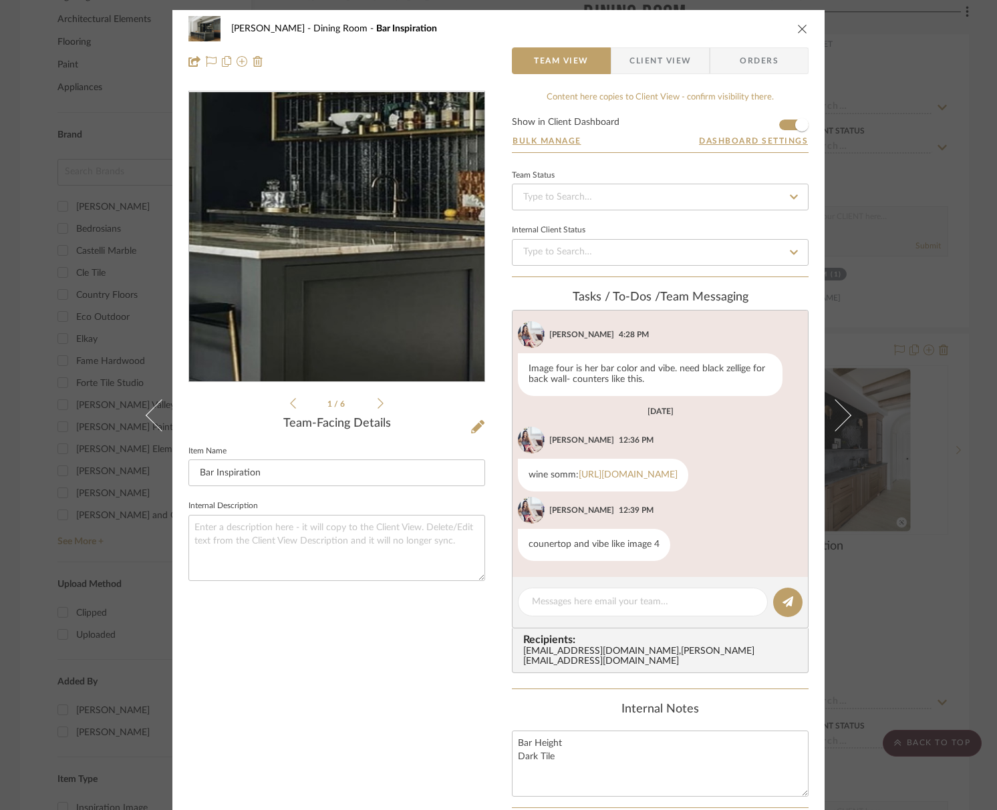
click at [363, 273] on img "0" at bounding box center [336, 238] width 295 height 236
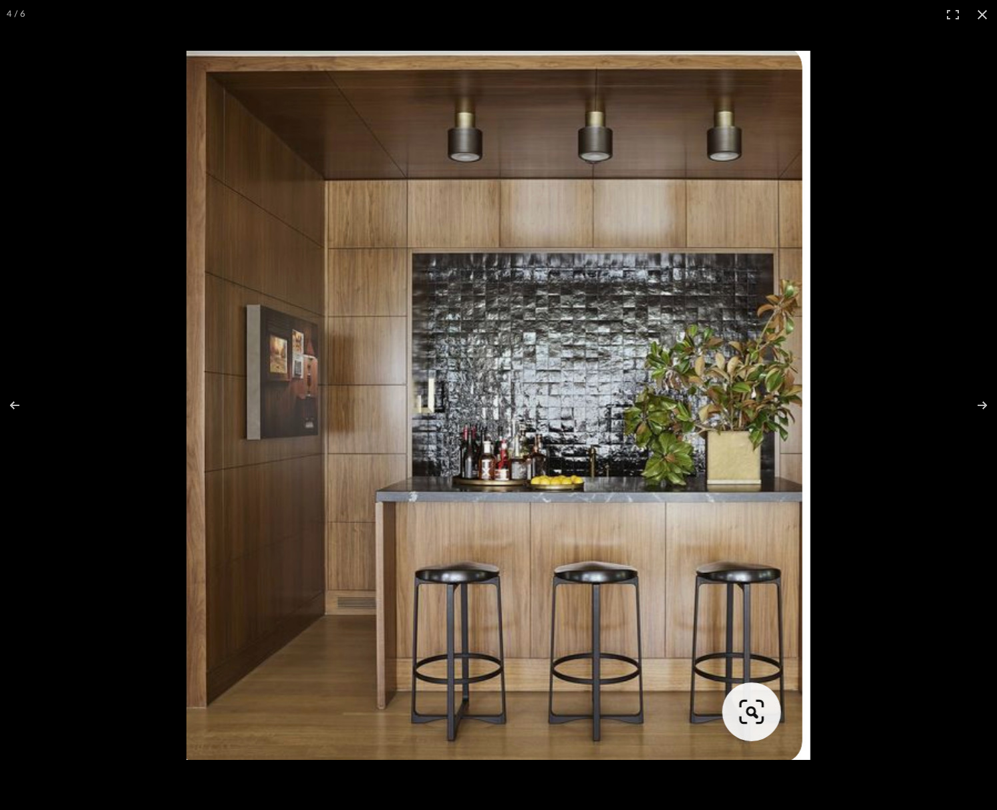
click at [984, 16] on button at bounding box center [981, 14] width 29 height 29
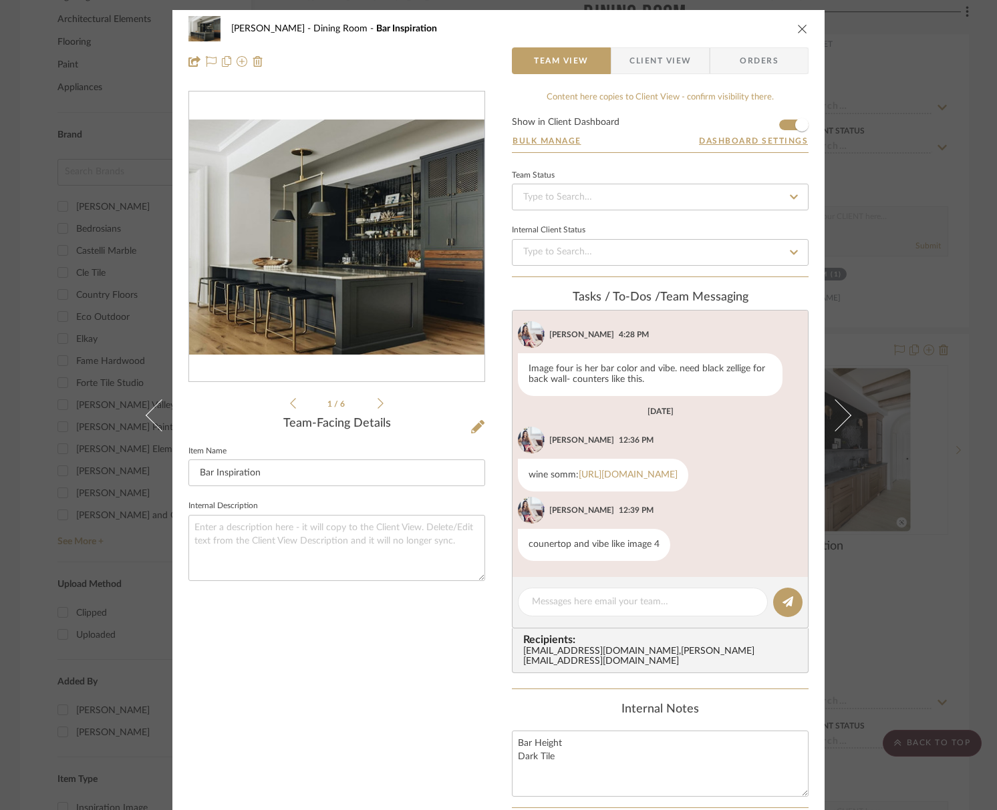
drag, startPoint x: 381, startPoint y: 400, endPoint x: 373, endPoint y: 406, distance: 9.5
click at [381, 400] on div "1 / 6" at bounding box center [336, 251] width 297 height 321
click at [377, 406] on icon at bounding box center [380, 404] width 6 height 12
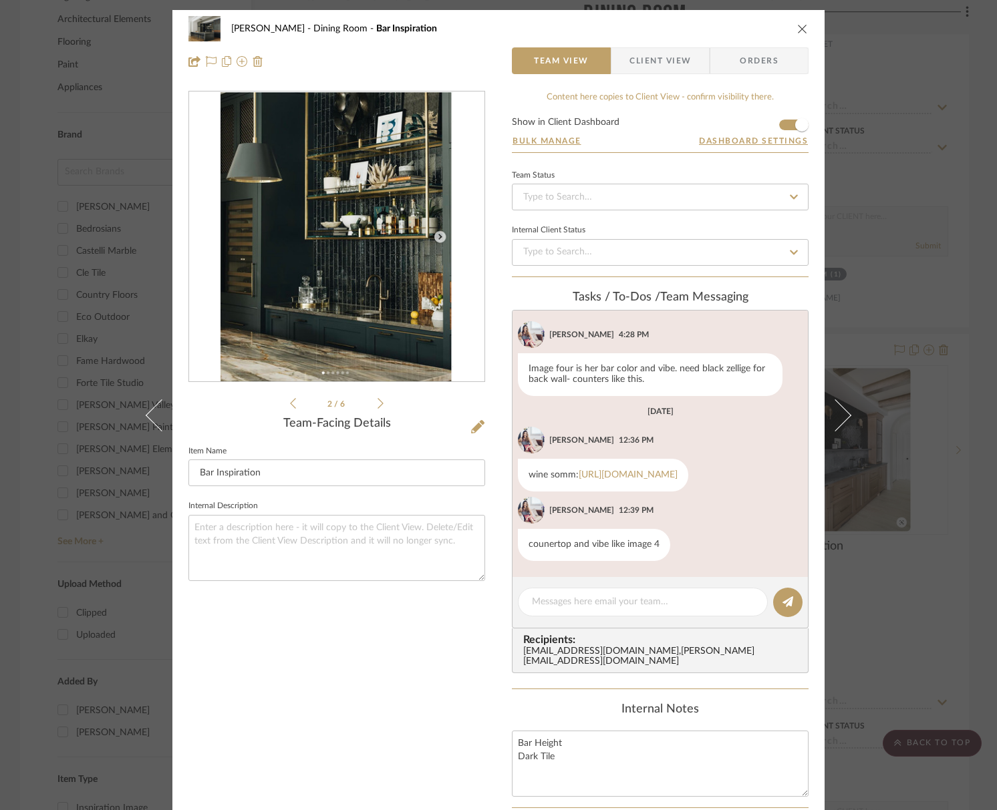
click at [377, 406] on icon at bounding box center [380, 404] width 6 height 12
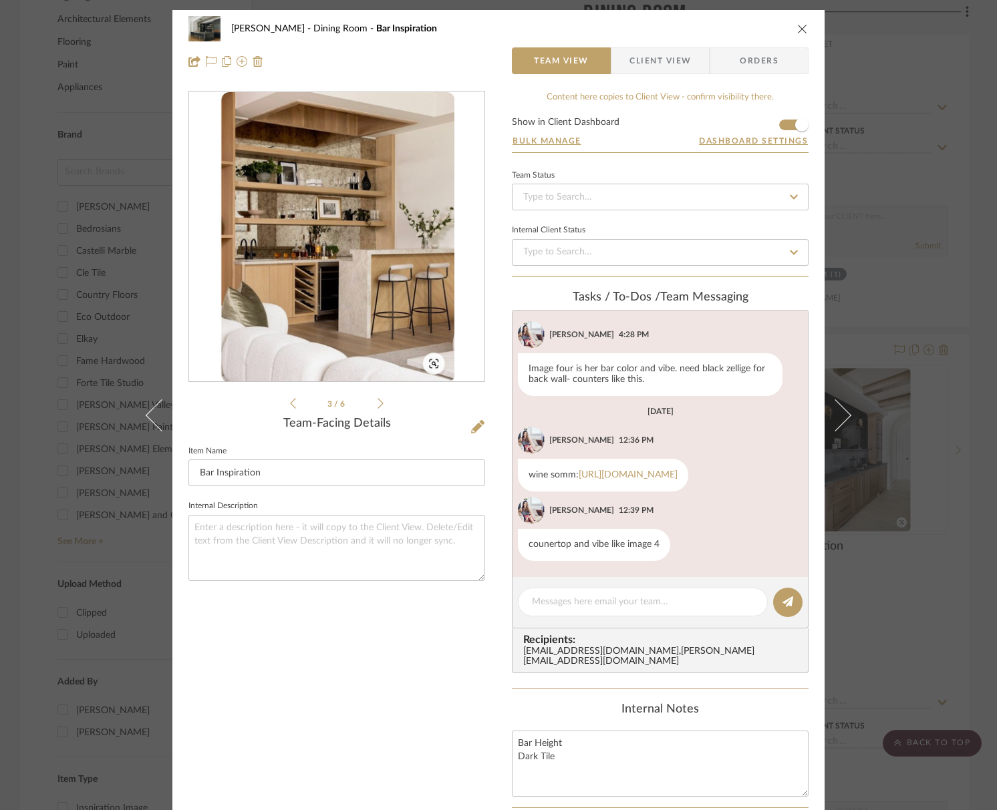
click at [377, 406] on icon at bounding box center [380, 404] width 6 height 12
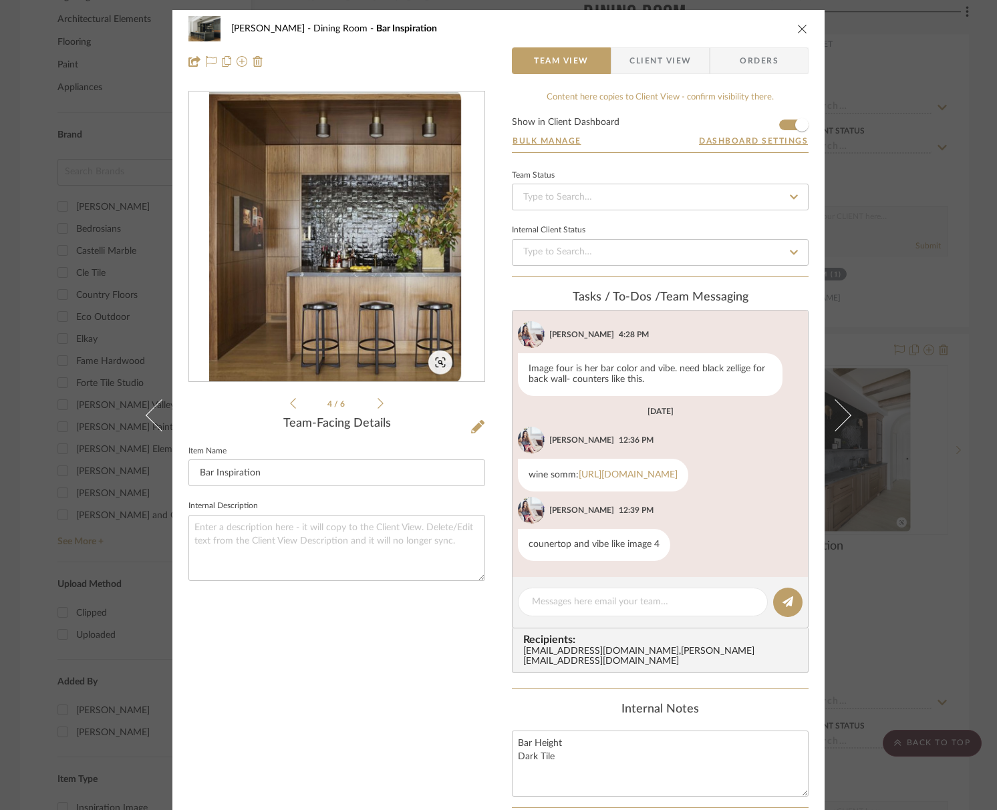
click at [805, 23] on div "[PERSON_NAME] Dining Room Bar Inspiration Team View Client View Orders" at bounding box center [498, 45] width 652 height 70
drag, startPoint x: 800, startPoint y: 25, endPoint x: 781, endPoint y: 0, distance: 31.9
click at [800, 25] on icon "close" at bounding box center [802, 28] width 11 height 11
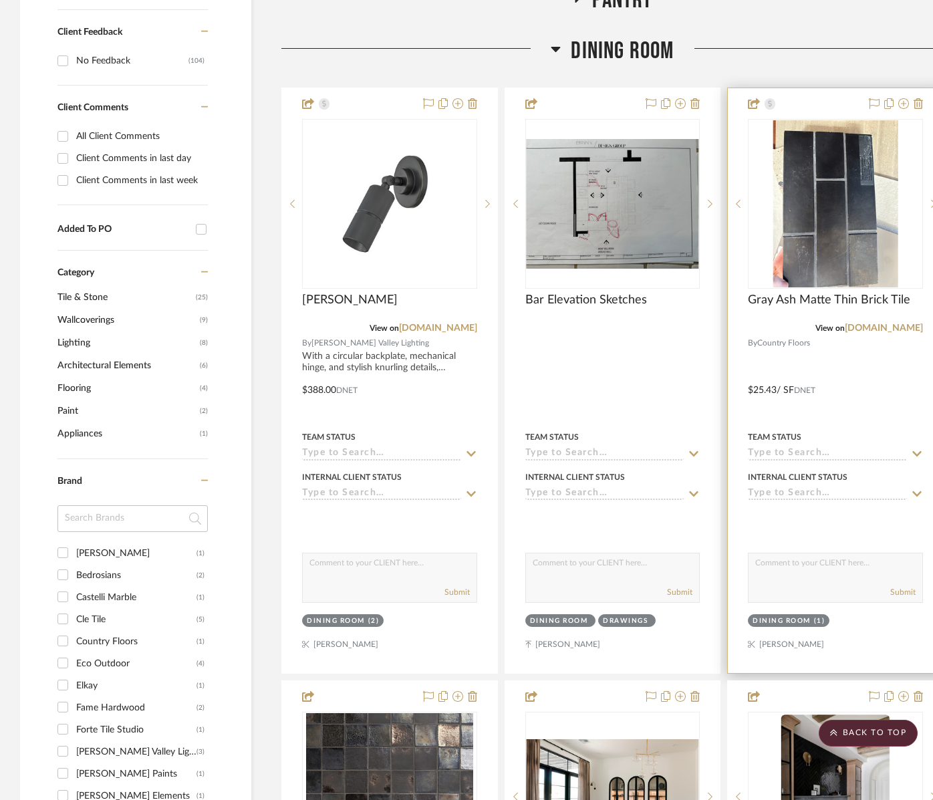
scroll to position [547, 0]
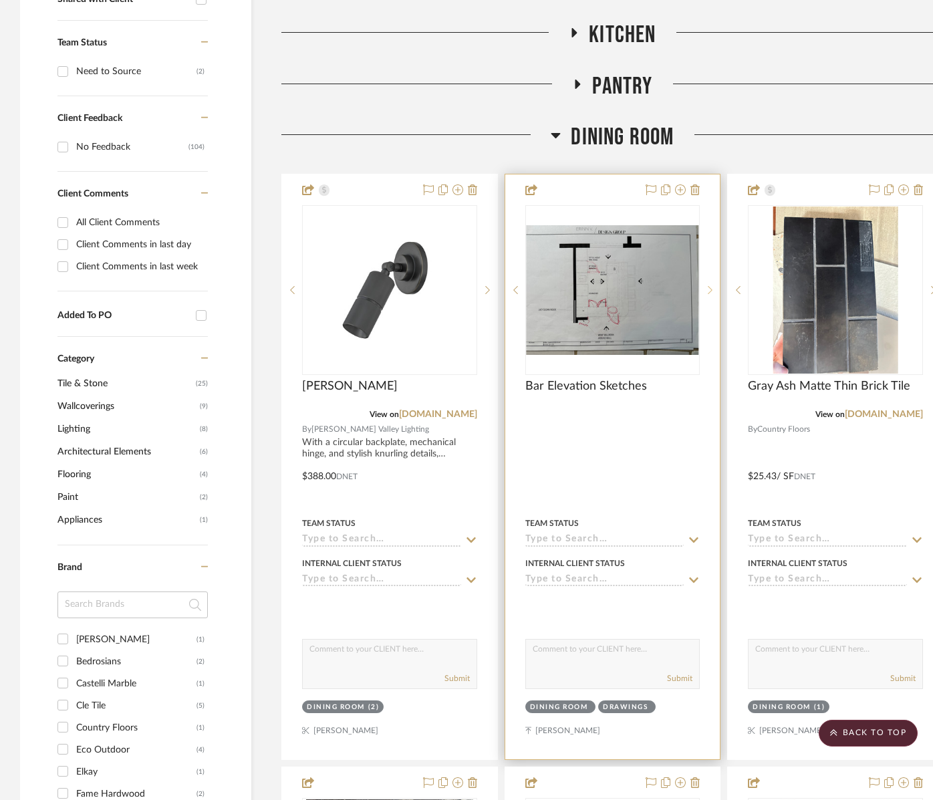
click at [710, 292] on icon at bounding box center [710, 289] width 5 height 9
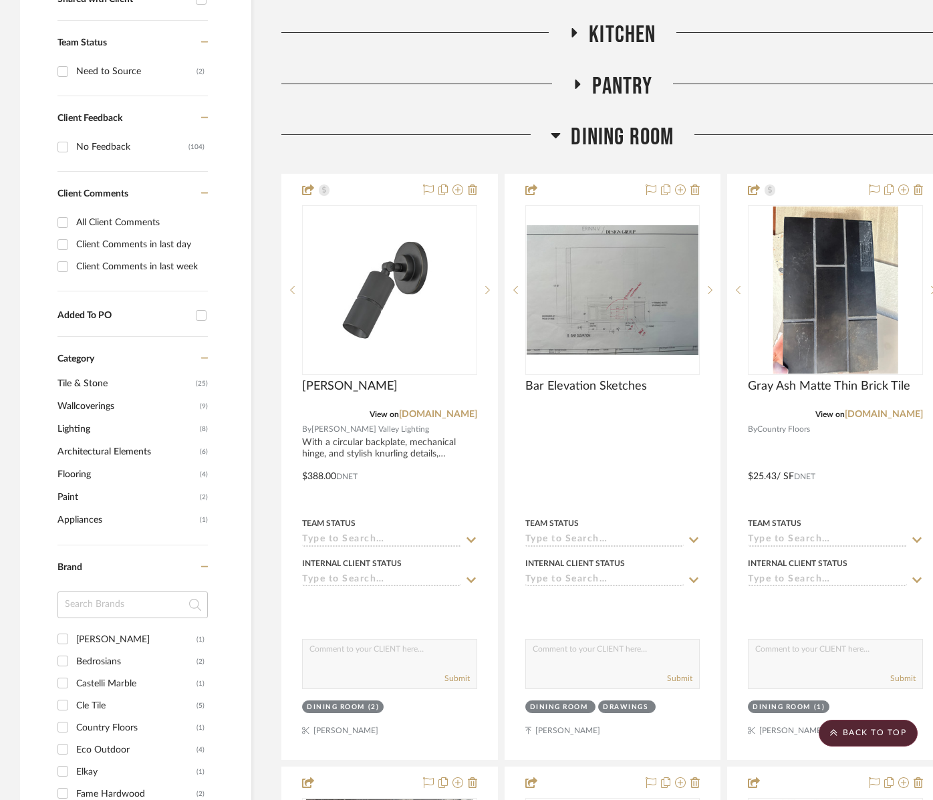
click at [623, 141] on span "Dining Room" at bounding box center [622, 137] width 103 height 29
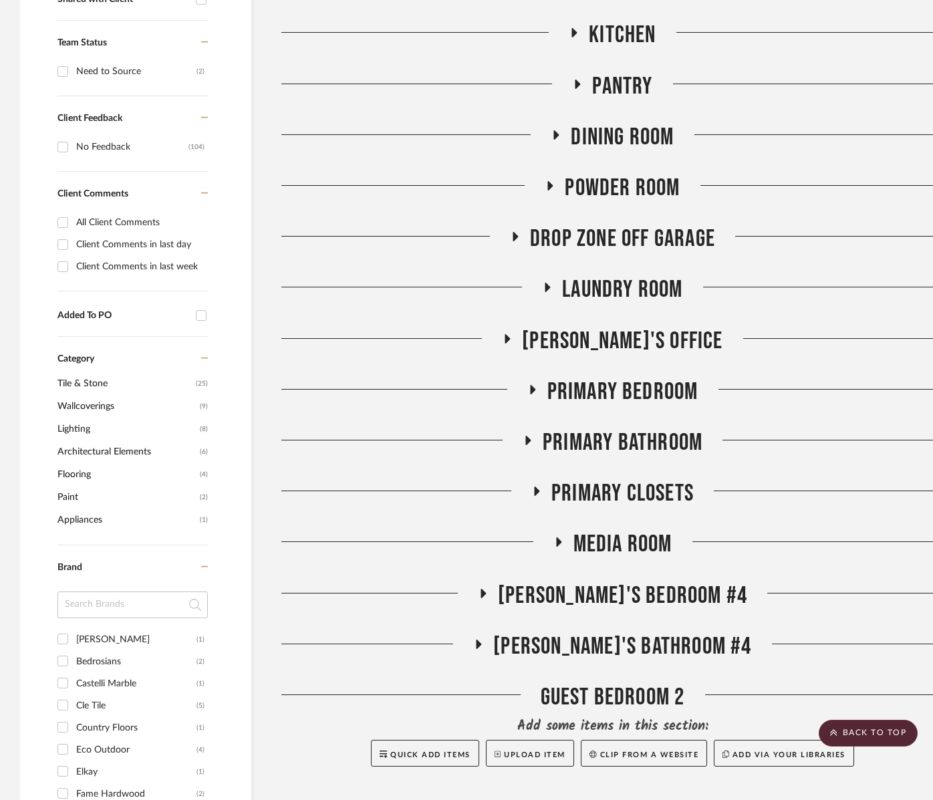
click at [629, 193] on span "Powder Room" at bounding box center [622, 188] width 115 height 29
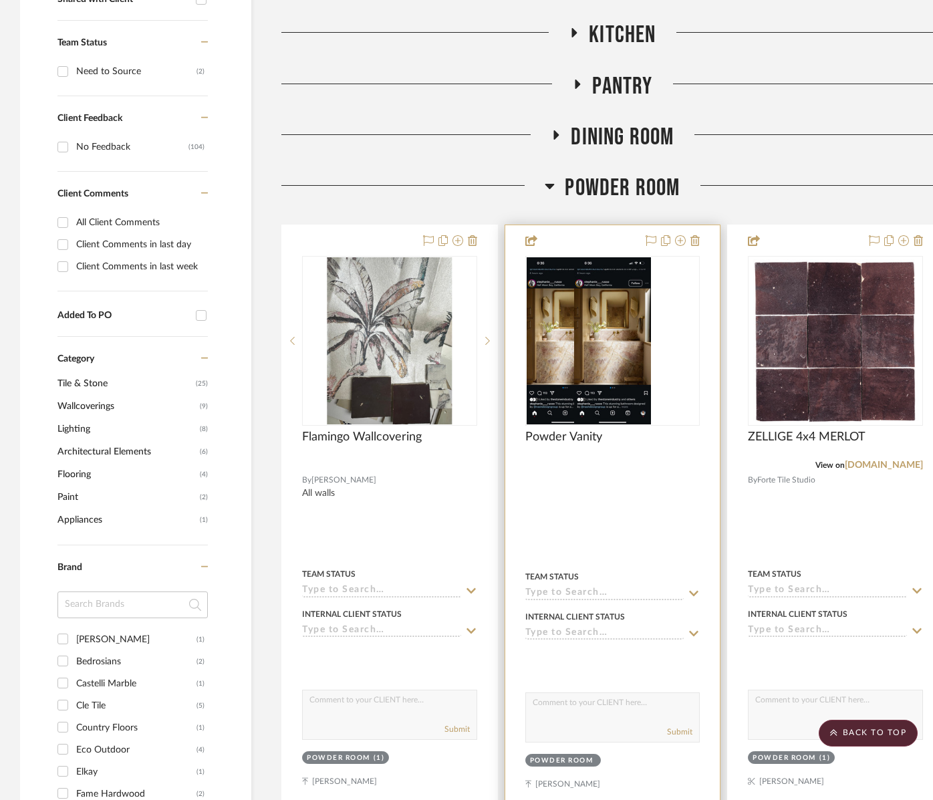
click at [634, 366] on div at bounding box center [612, 341] width 175 height 170
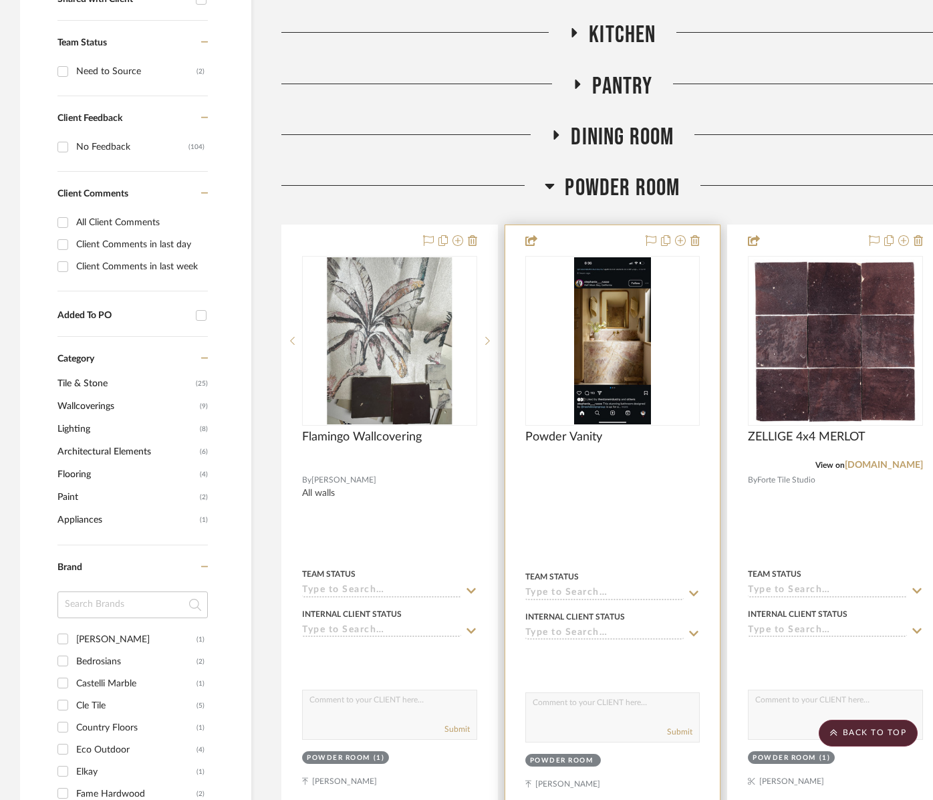
click at [579, 364] on img "0" at bounding box center [612, 340] width 77 height 167
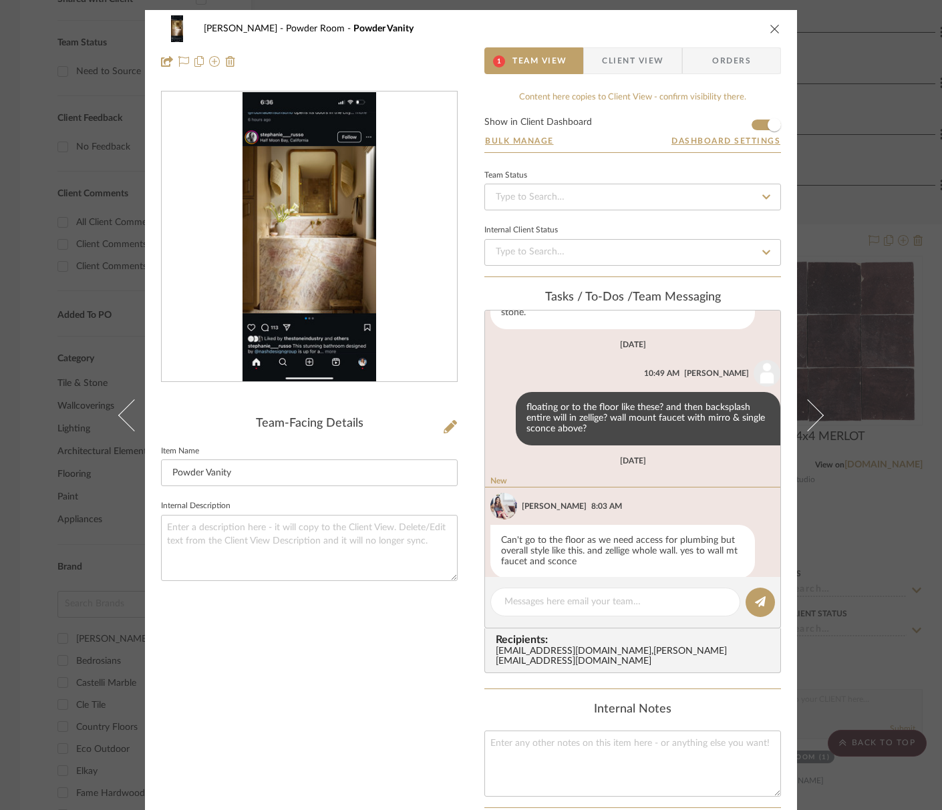
scroll to position [94, 0]
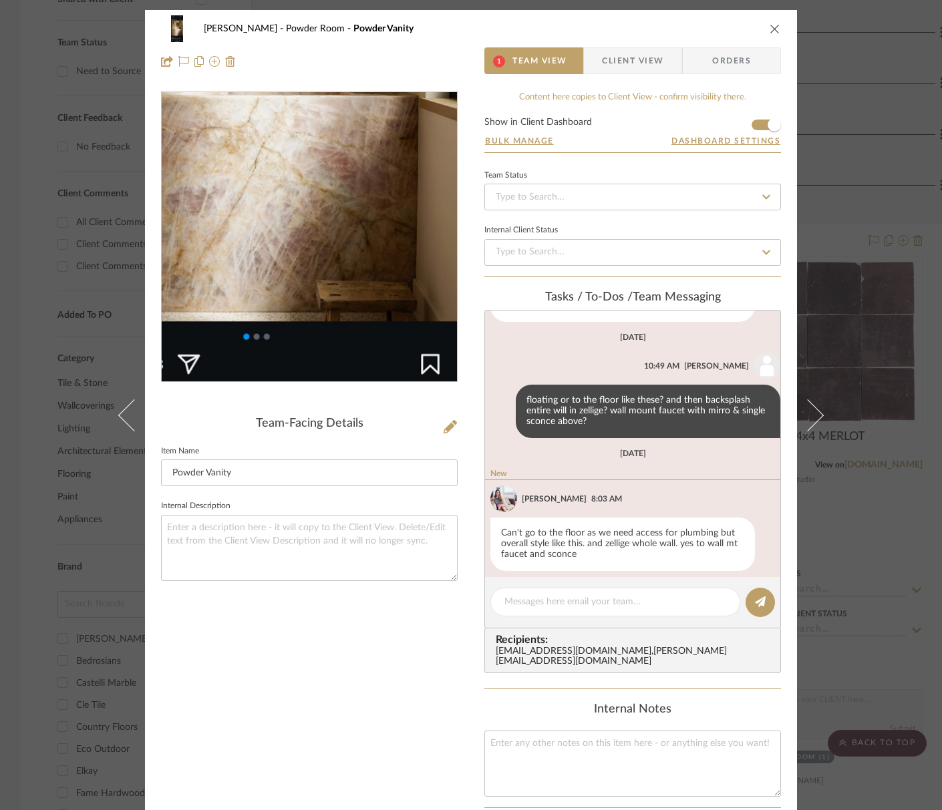
click at [333, 285] on img "0" at bounding box center [310, 237] width 134 height 290
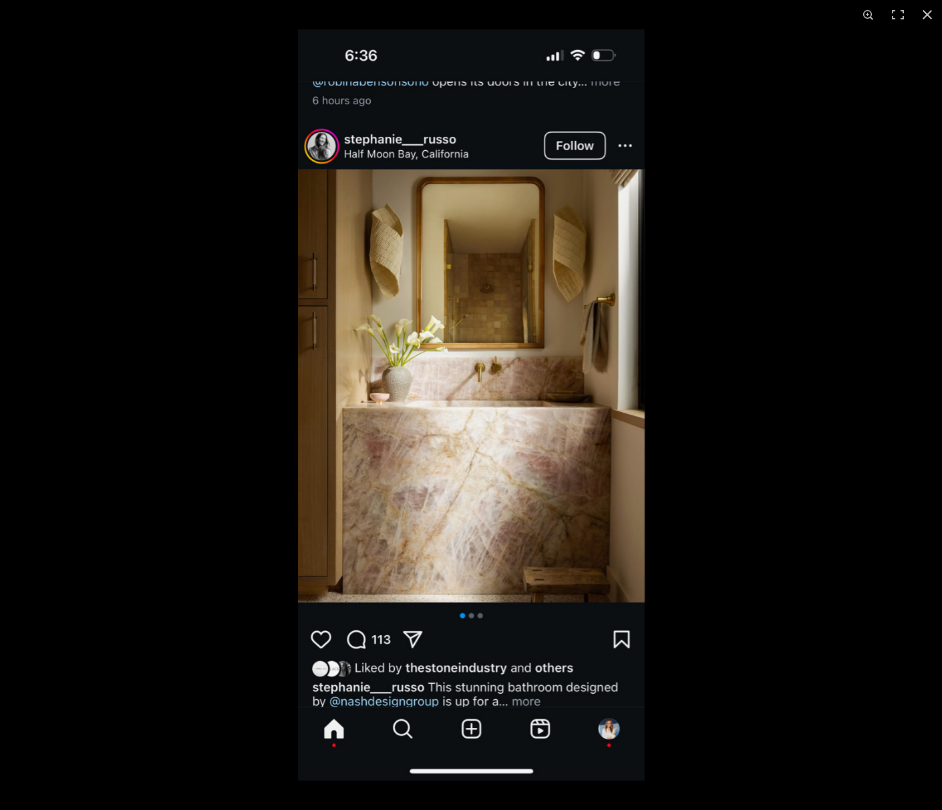
click at [449, 341] on img at bounding box center [471, 405] width 347 height 752
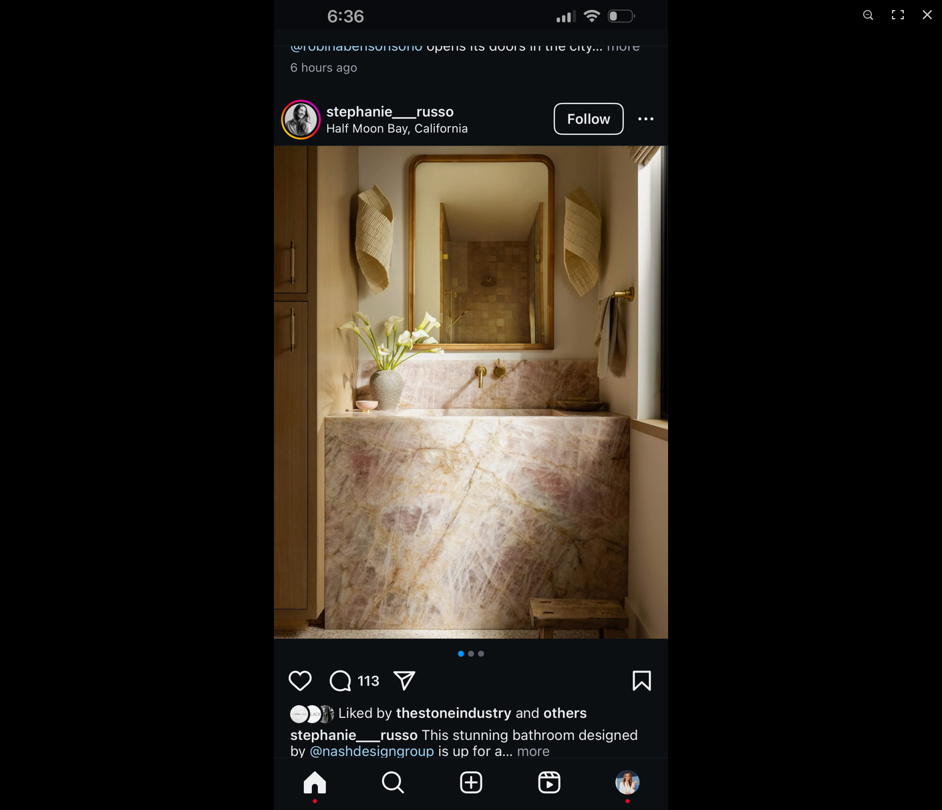
click at [556, 349] on img at bounding box center [471, 414] width 394 height 855
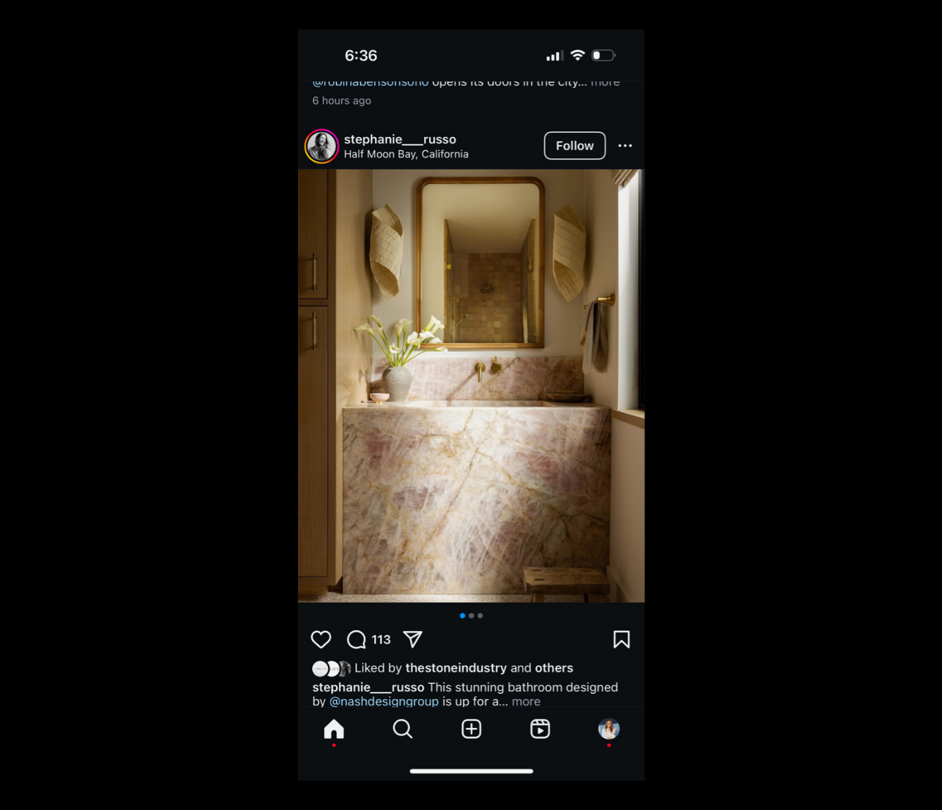
scroll to position [78, 0]
click at [559, 375] on img at bounding box center [471, 405] width 347 height 752
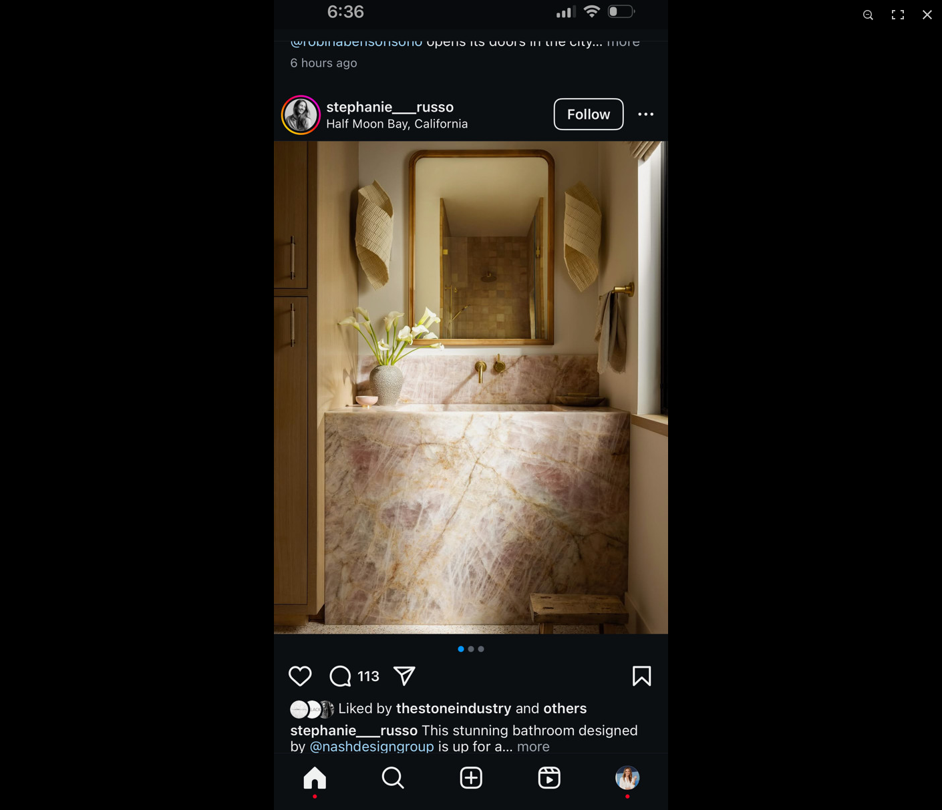
click at [595, 382] on img at bounding box center [471, 409] width 394 height 855
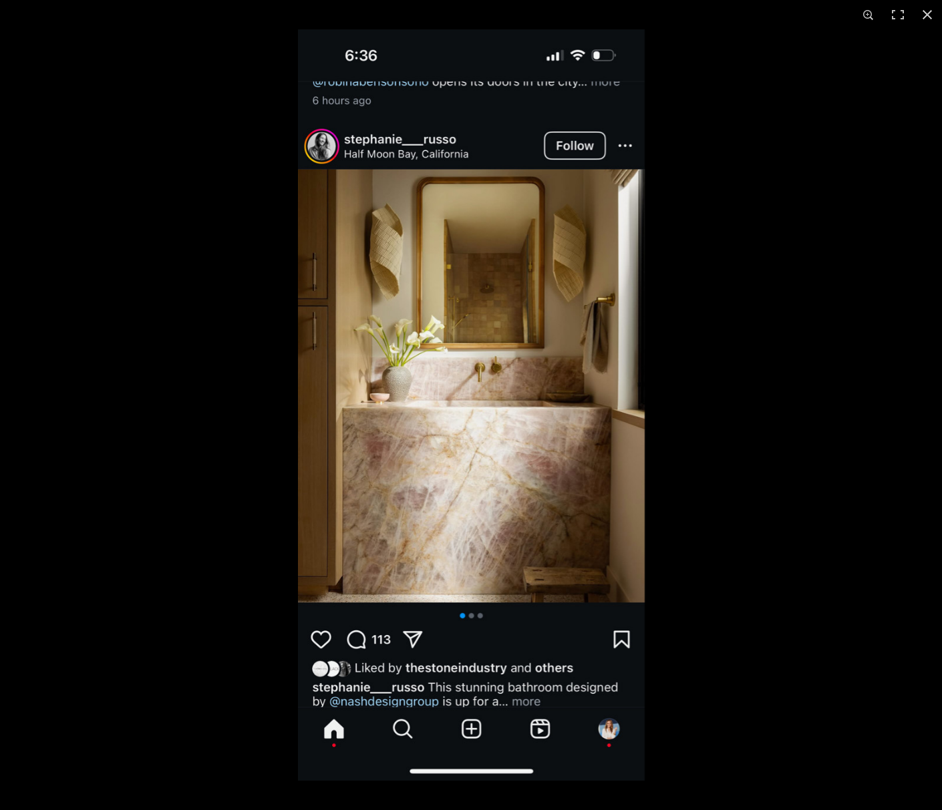
click at [611, 386] on img at bounding box center [471, 405] width 347 height 752
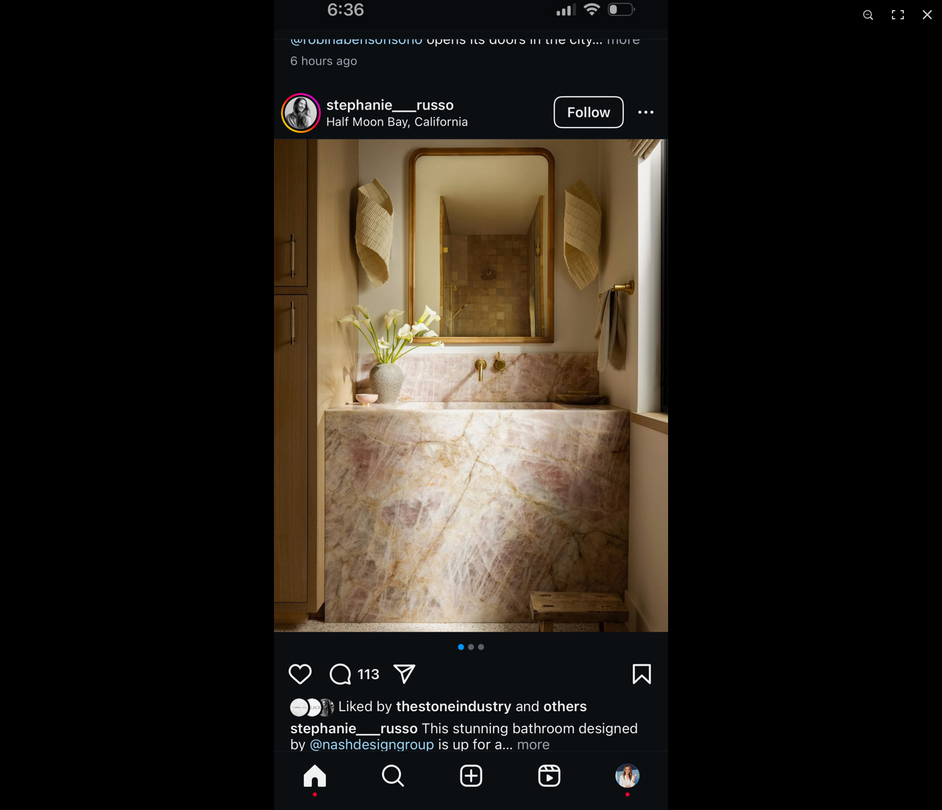
click at [611, 387] on img at bounding box center [471, 407] width 394 height 855
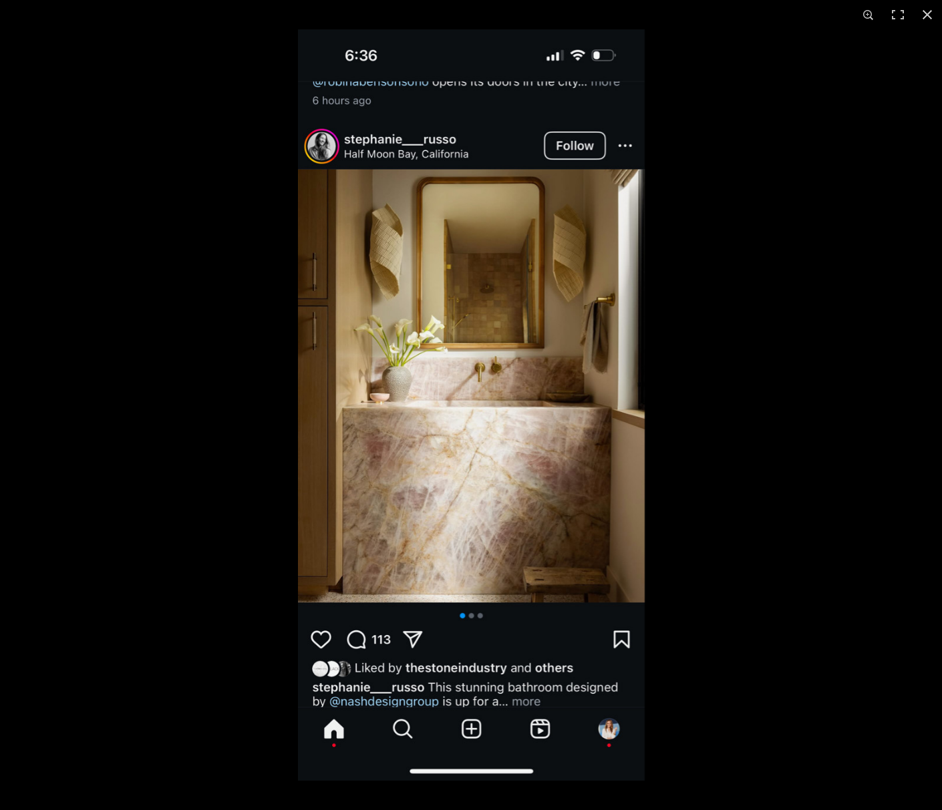
click at [925, 9] on button at bounding box center [927, 14] width 29 height 29
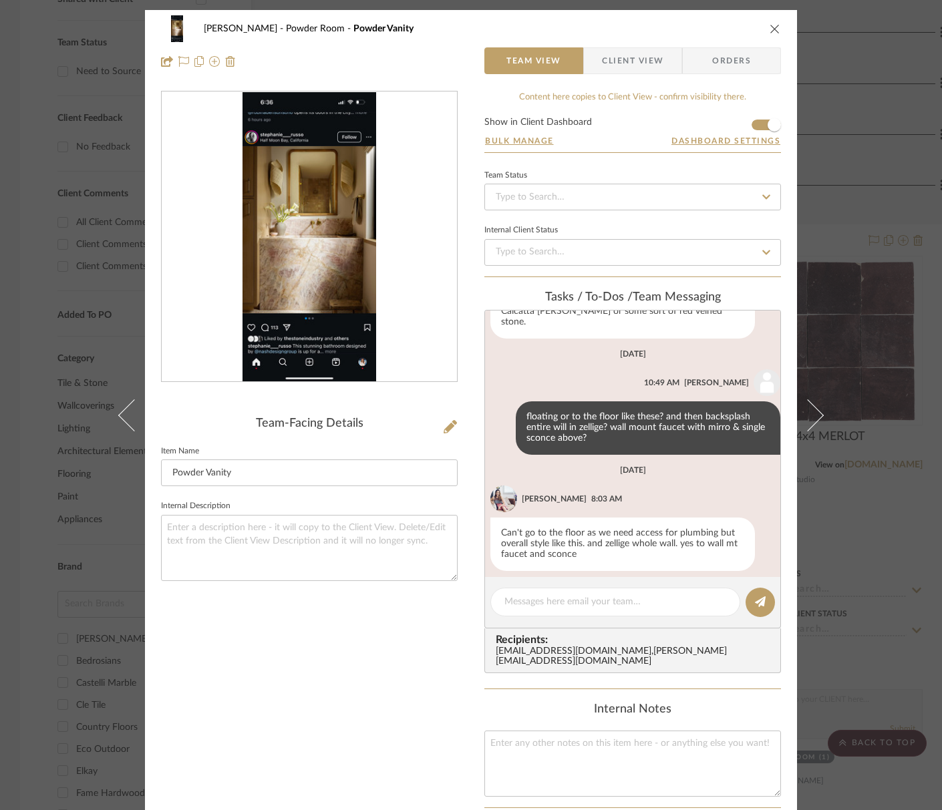
click at [770, 31] on icon "close" at bounding box center [775, 28] width 11 height 11
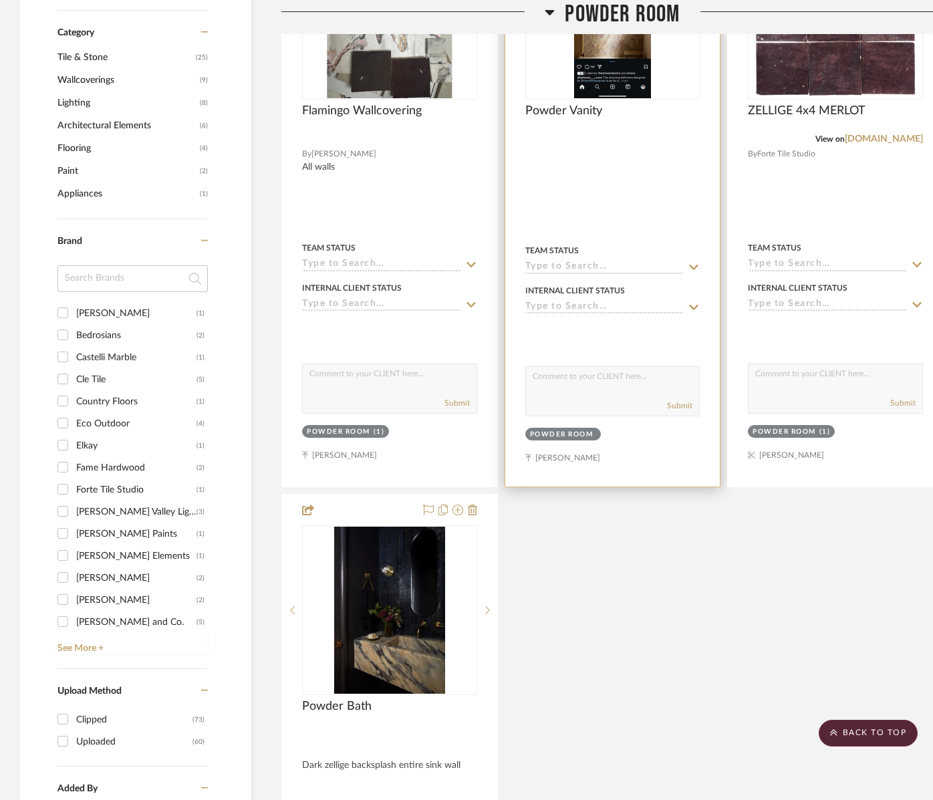
scroll to position [895, 0]
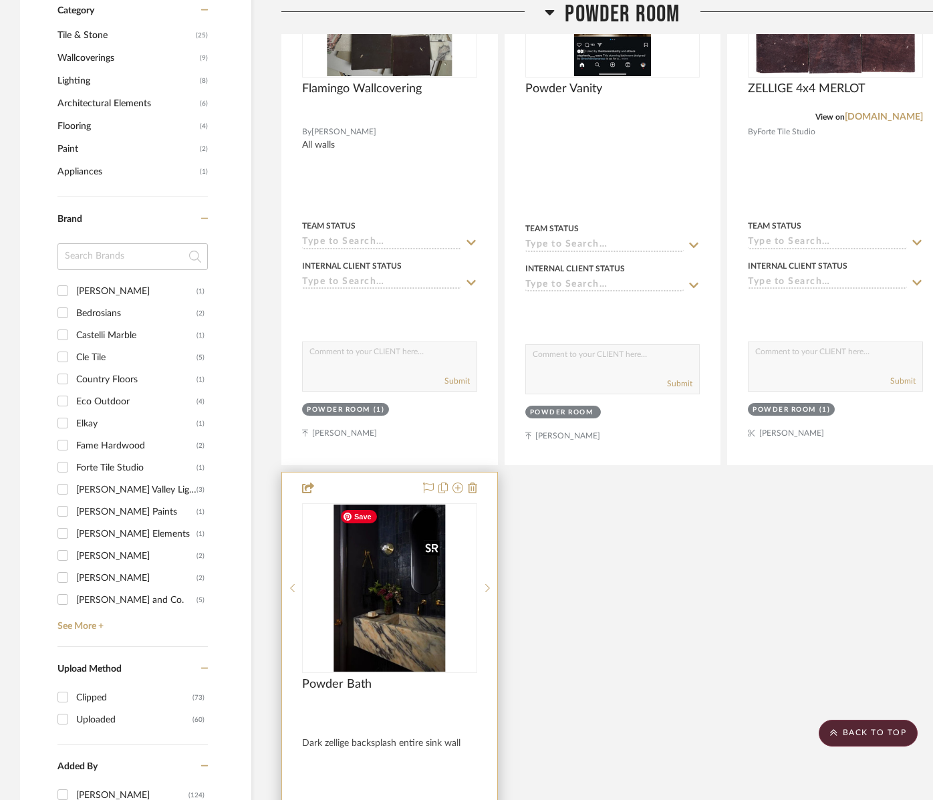
click at [0, 0] on img at bounding box center [0, 0] width 0 height 0
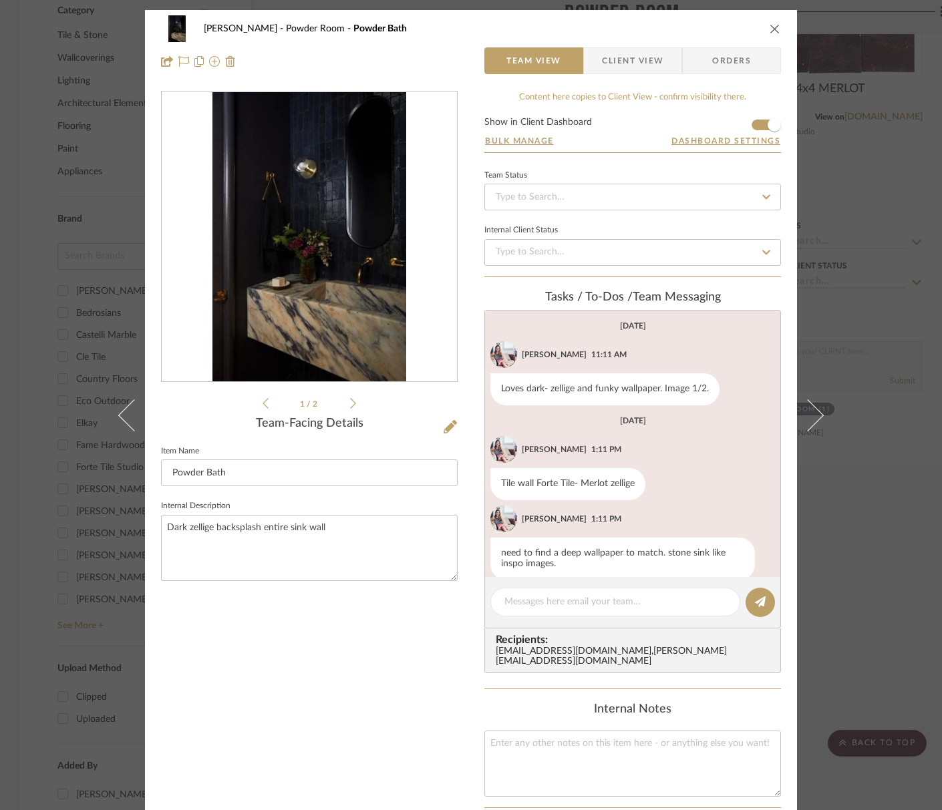
scroll to position [19, 0]
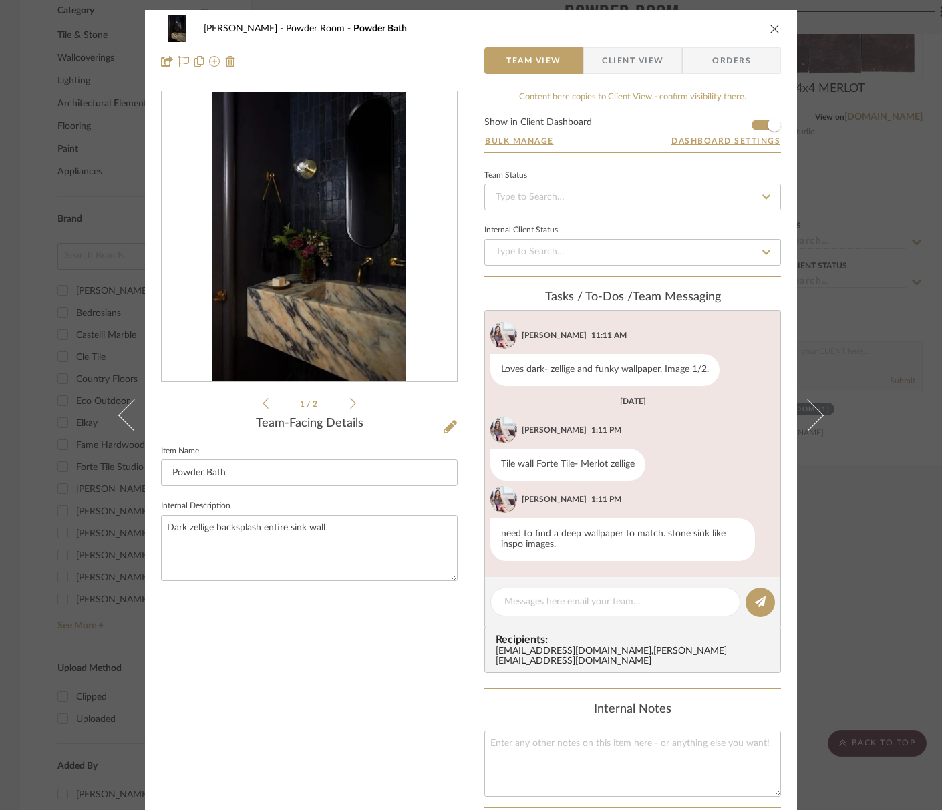
click at [371, 267] on img "0" at bounding box center [308, 237] width 193 height 290
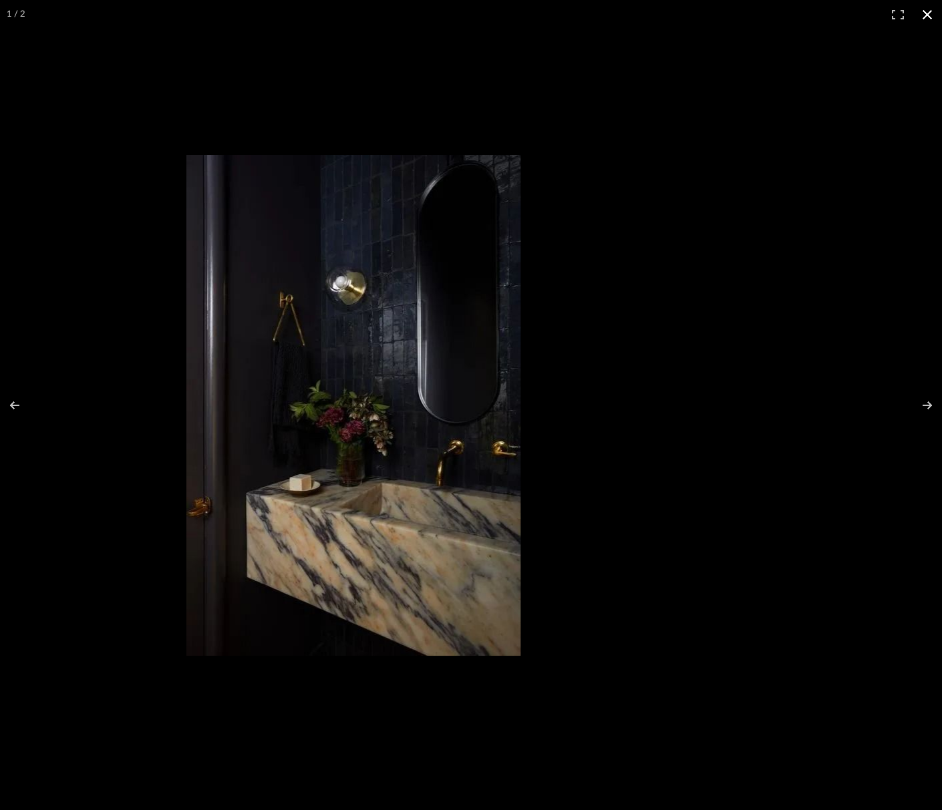
click at [589, 390] on div at bounding box center [500, 425] width 628 height 541
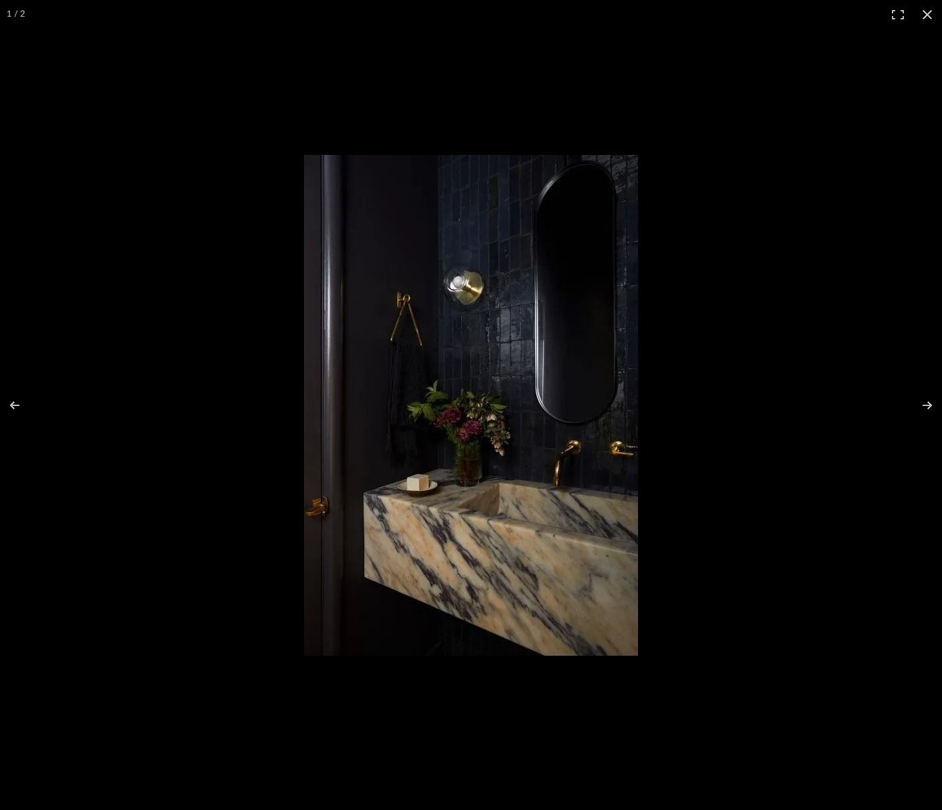
click at [488, 402] on img at bounding box center [471, 405] width 334 height 501
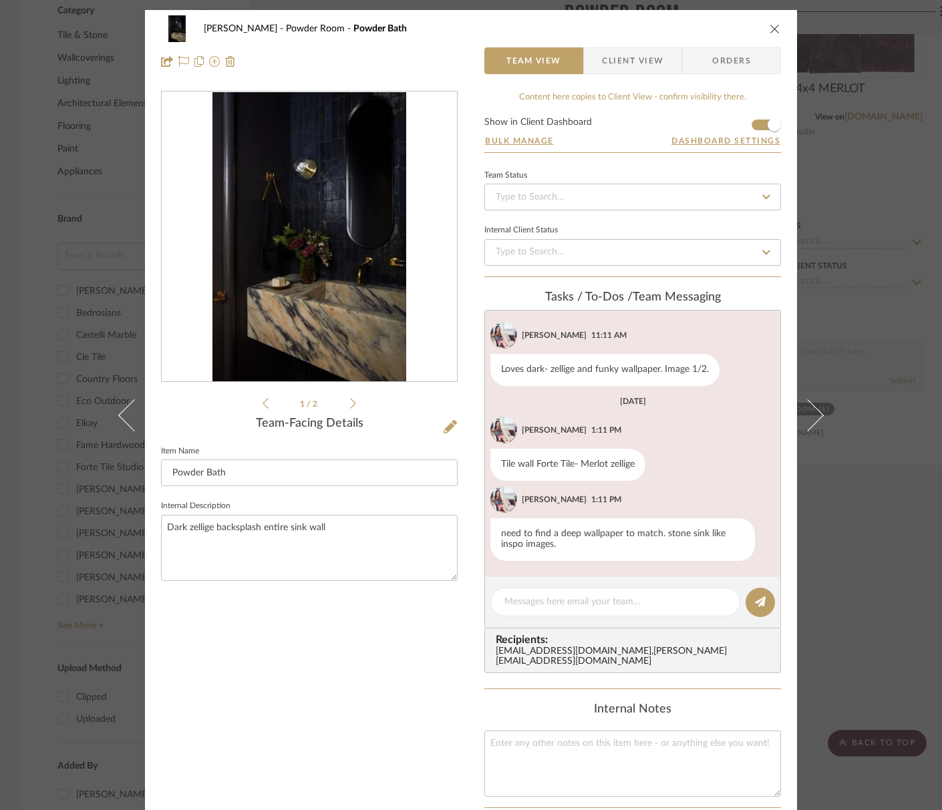
click at [350, 404] on icon at bounding box center [353, 404] width 6 height 12
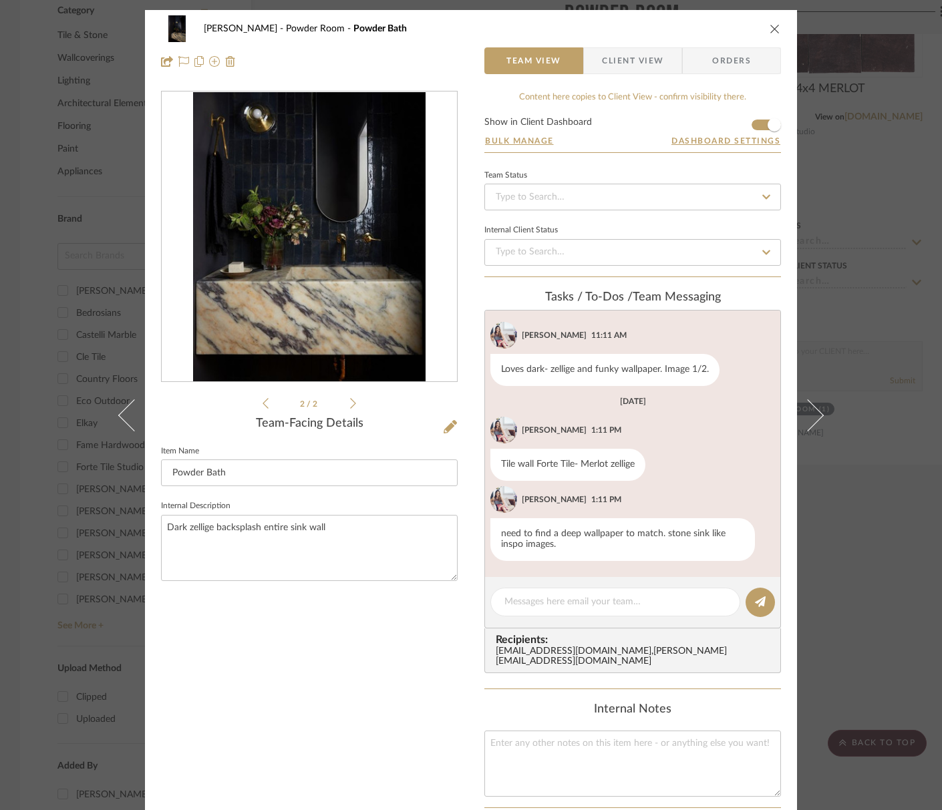
click at [350, 404] on icon at bounding box center [353, 404] width 6 height 12
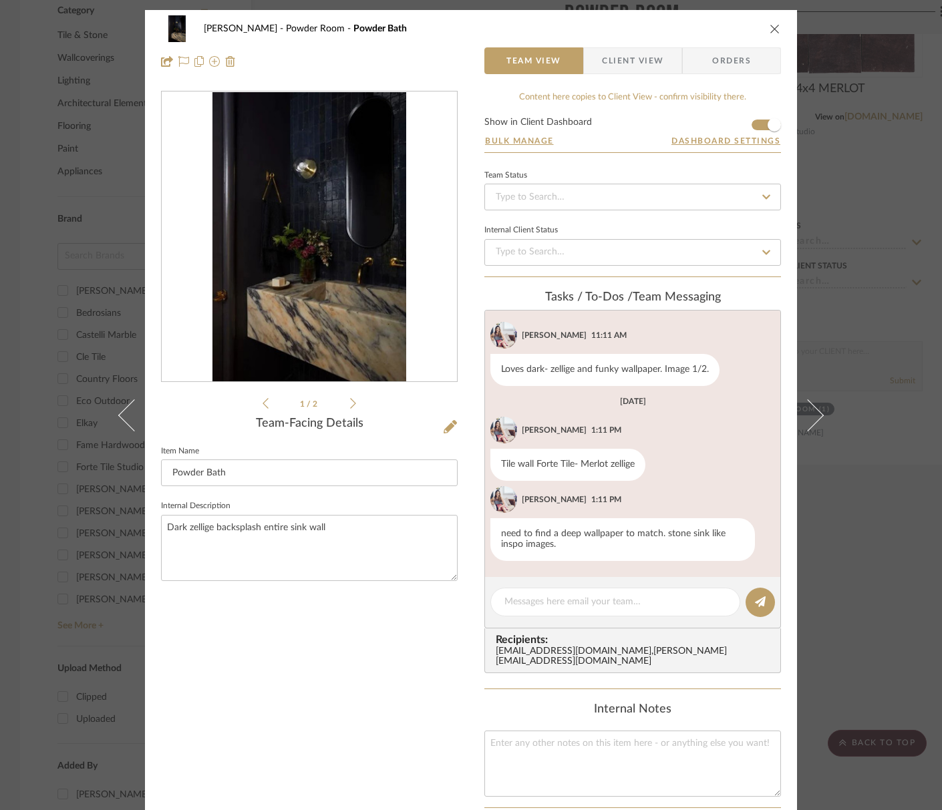
click at [780, 25] on div "[PERSON_NAME] Scottsdale Powder Room Powder Bath Team View Client View Orders" at bounding box center [471, 45] width 652 height 70
click at [773, 25] on icon "close" at bounding box center [775, 28] width 11 height 11
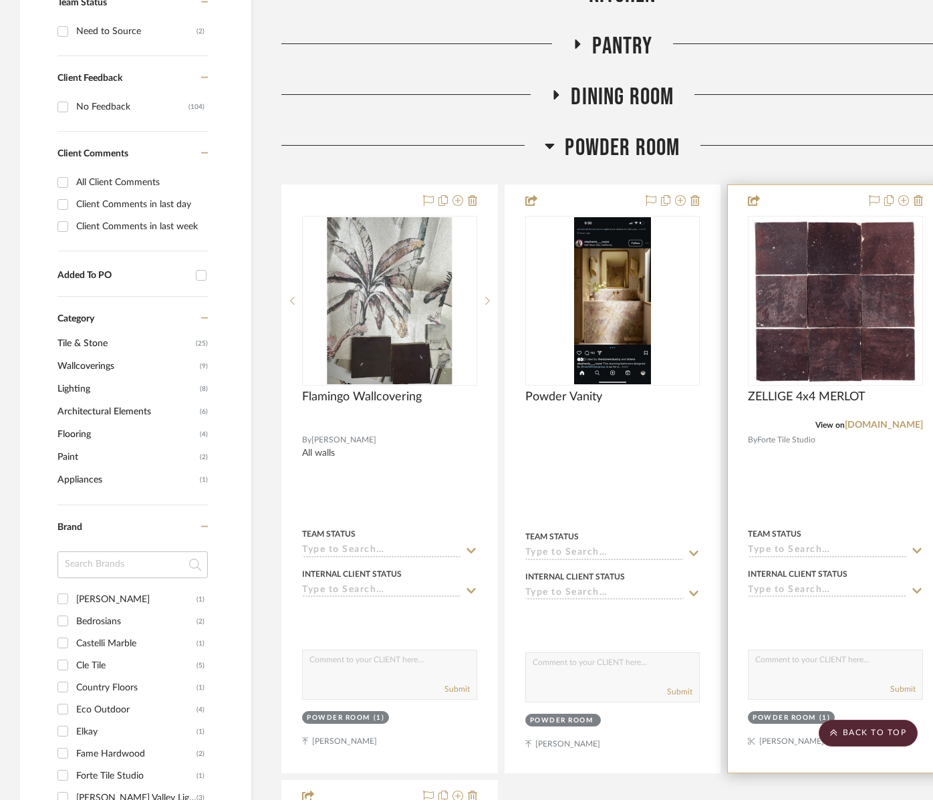
scroll to position [543, 0]
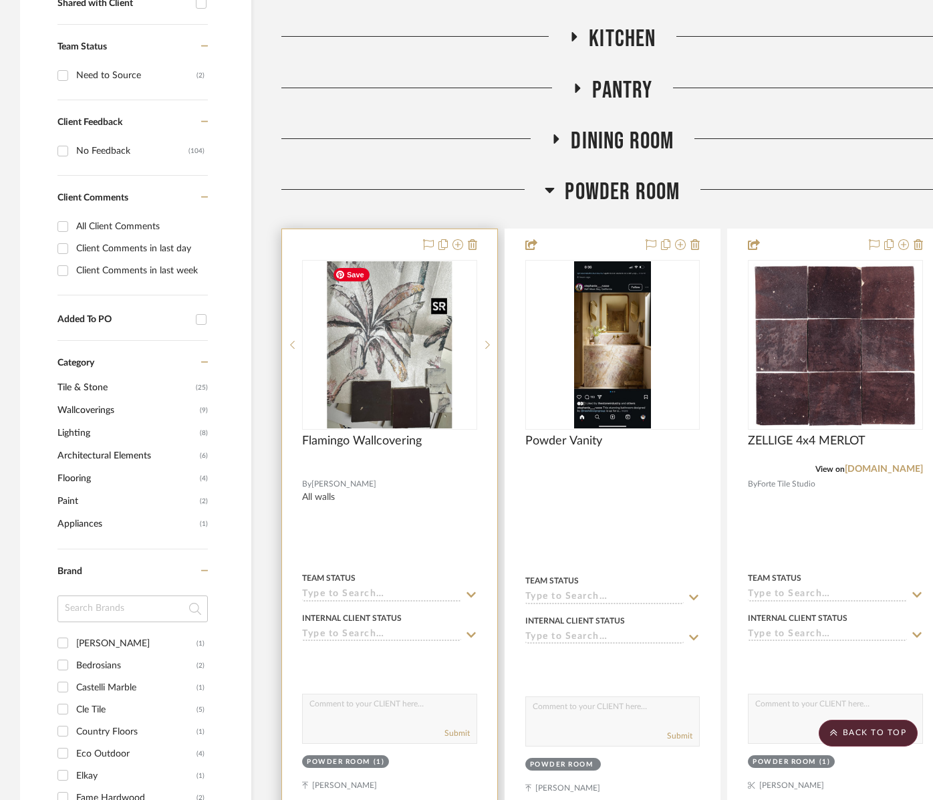
click at [406, 349] on img "0" at bounding box center [390, 344] width 126 height 167
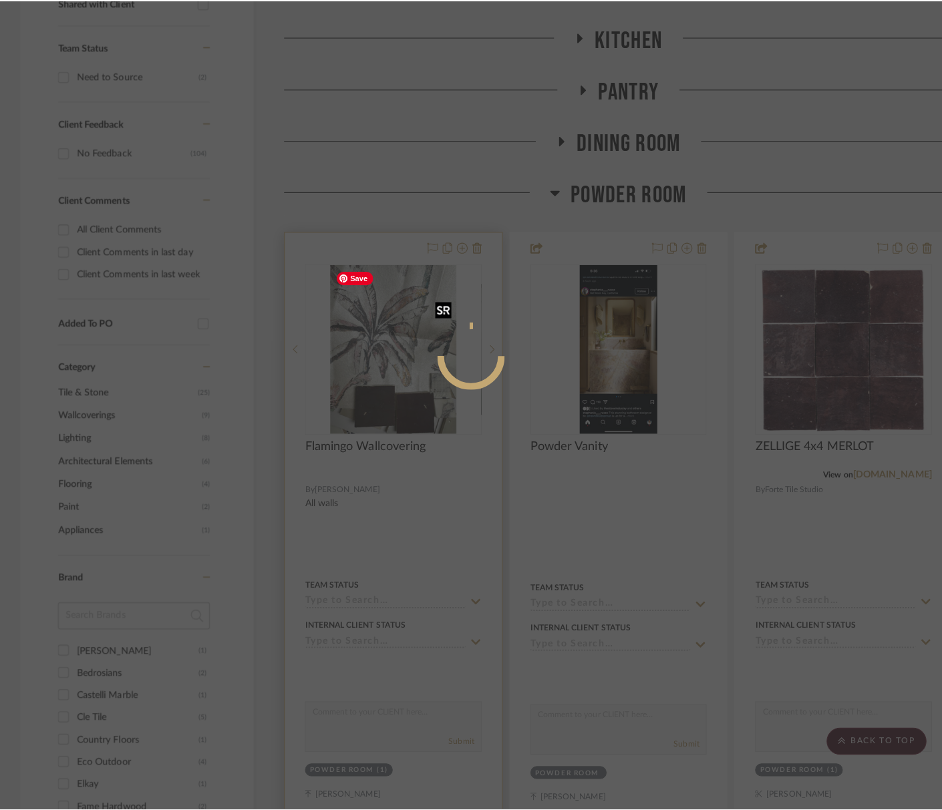
scroll to position [0, 0]
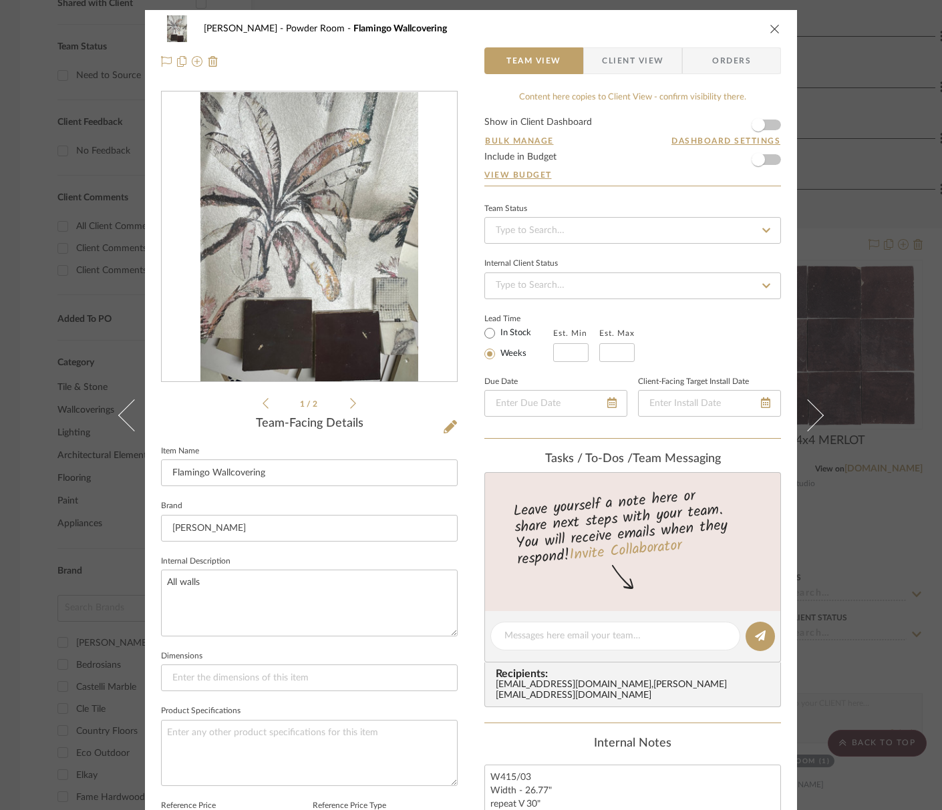
click at [398, 206] on img "0" at bounding box center [308, 237] width 217 height 290
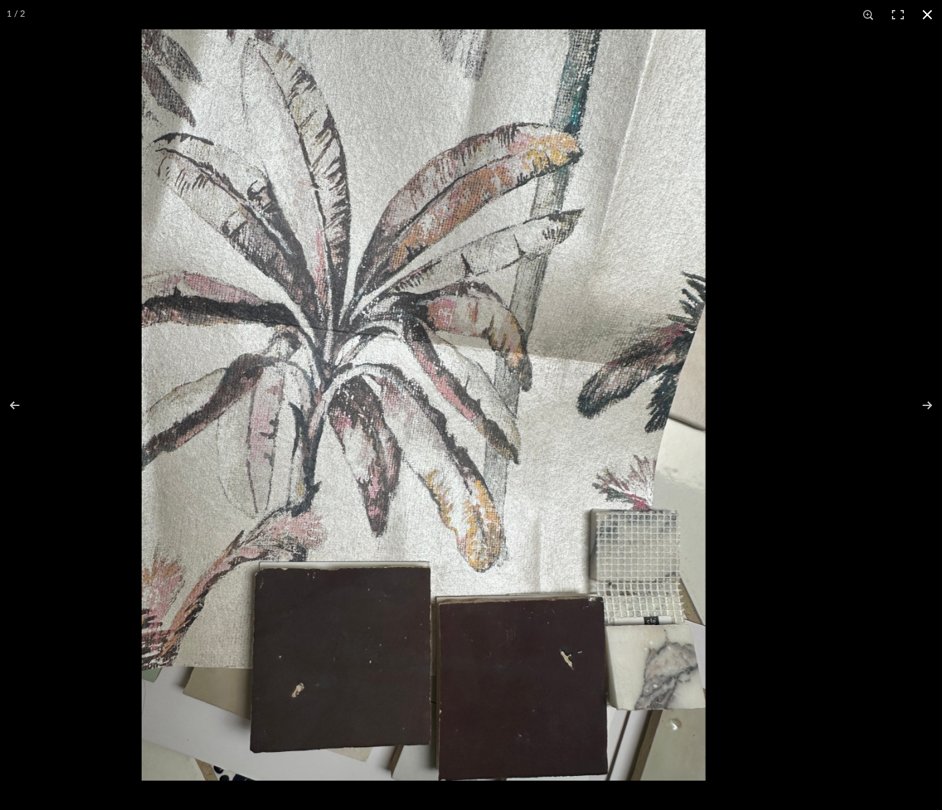
click at [738, 389] on div at bounding box center [613, 434] width 942 height 810
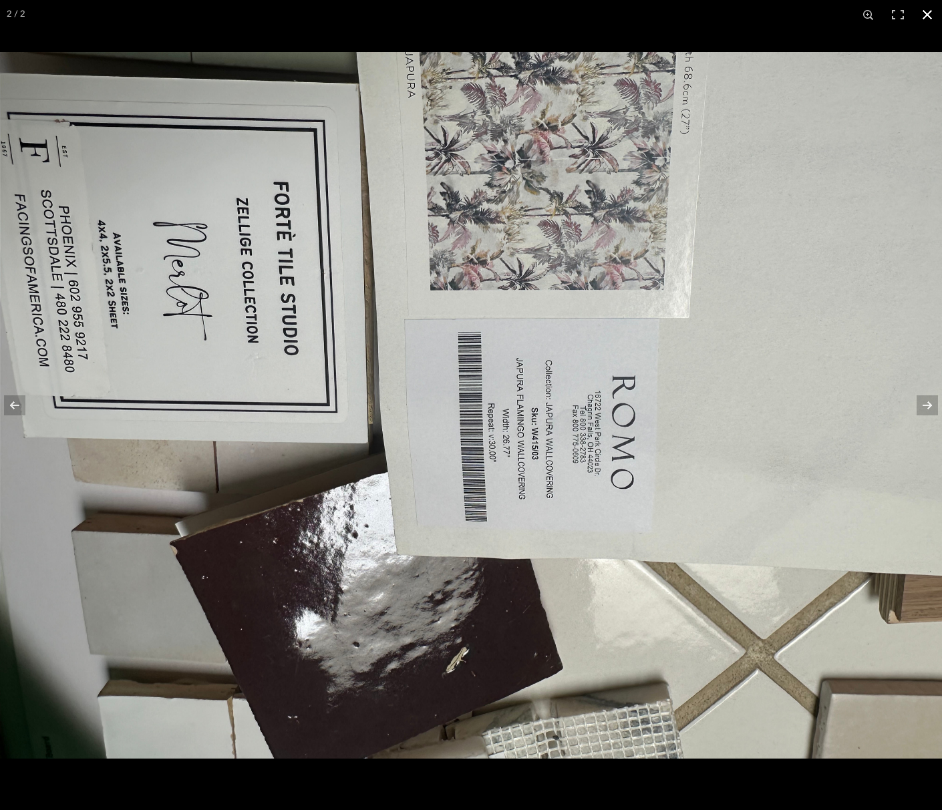
click at [931, 13] on button at bounding box center [927, 14] width 29 height 29
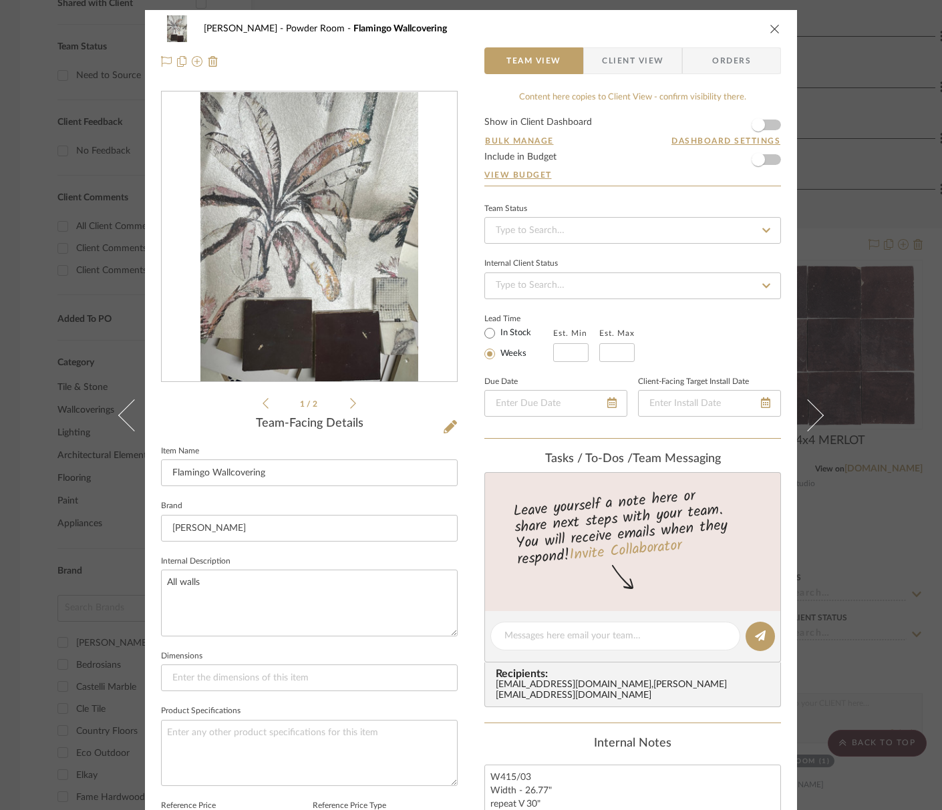
click at [770, 29] on icon "close" at bounding box center [775, 28] width 11 height 11
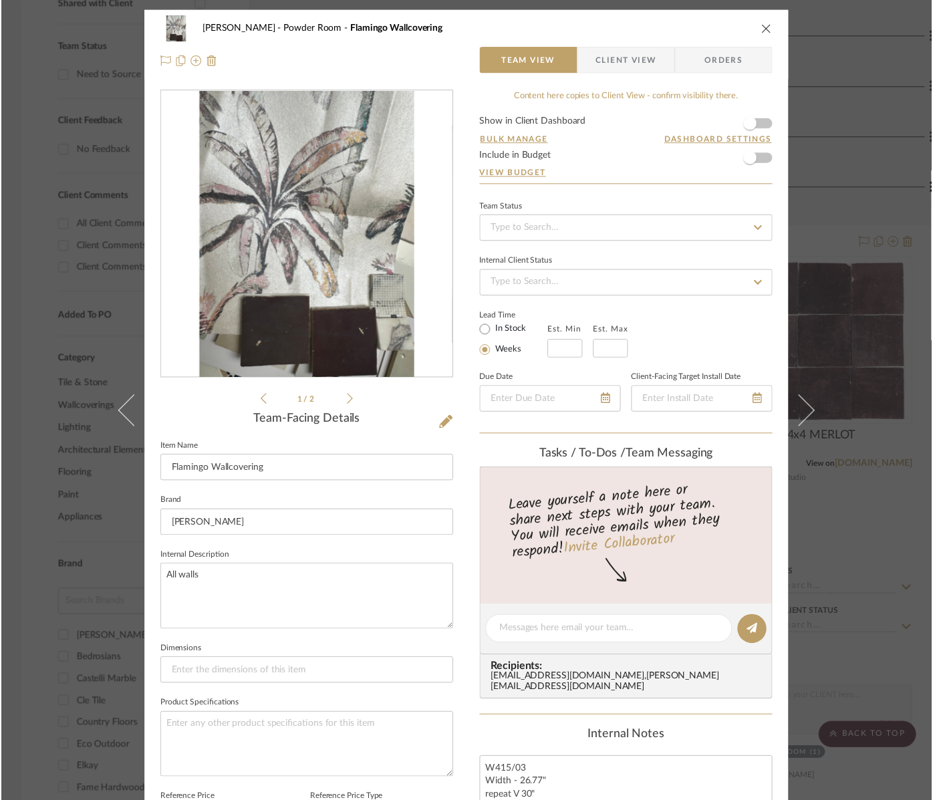
scroll to position [543, 0]
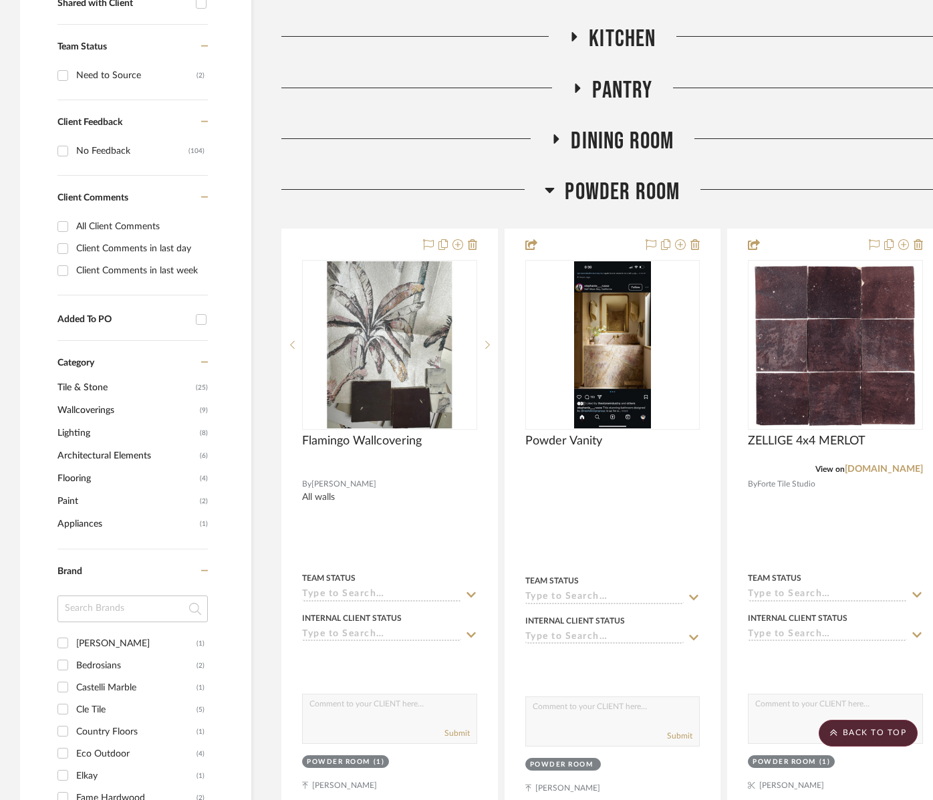
click at [607, 197] on span "Powder Room" at bounding box center [622, 192] width 115 height 29
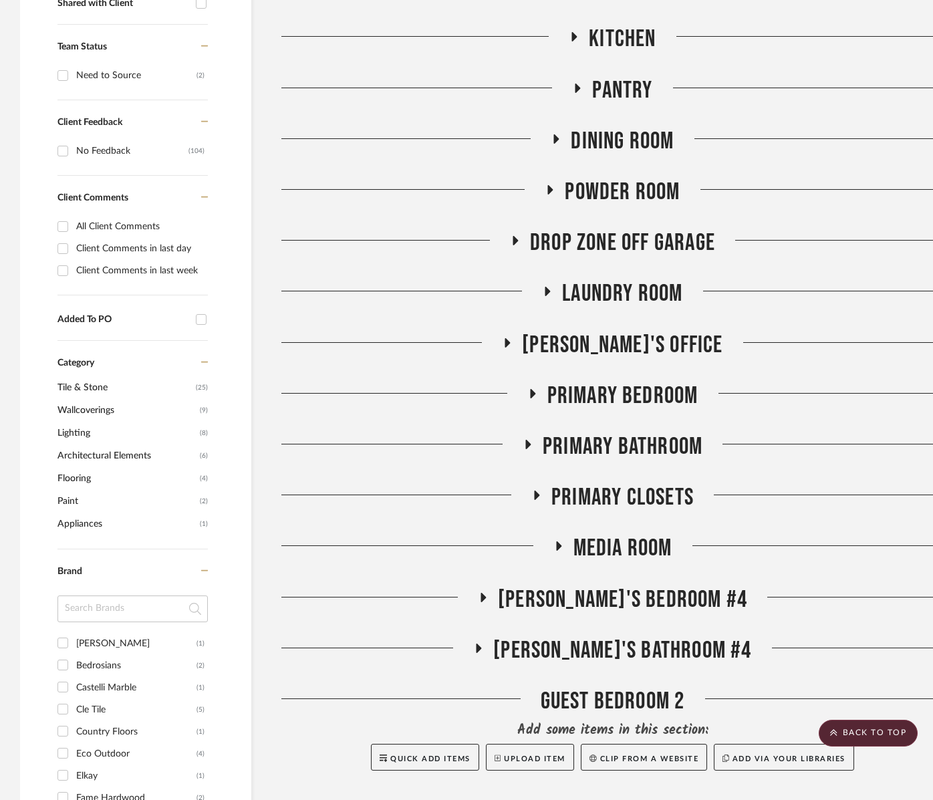
click at [607, 243] on span "Drop Zone off Garage" at bounding box center [622, 242] width 185 height 29
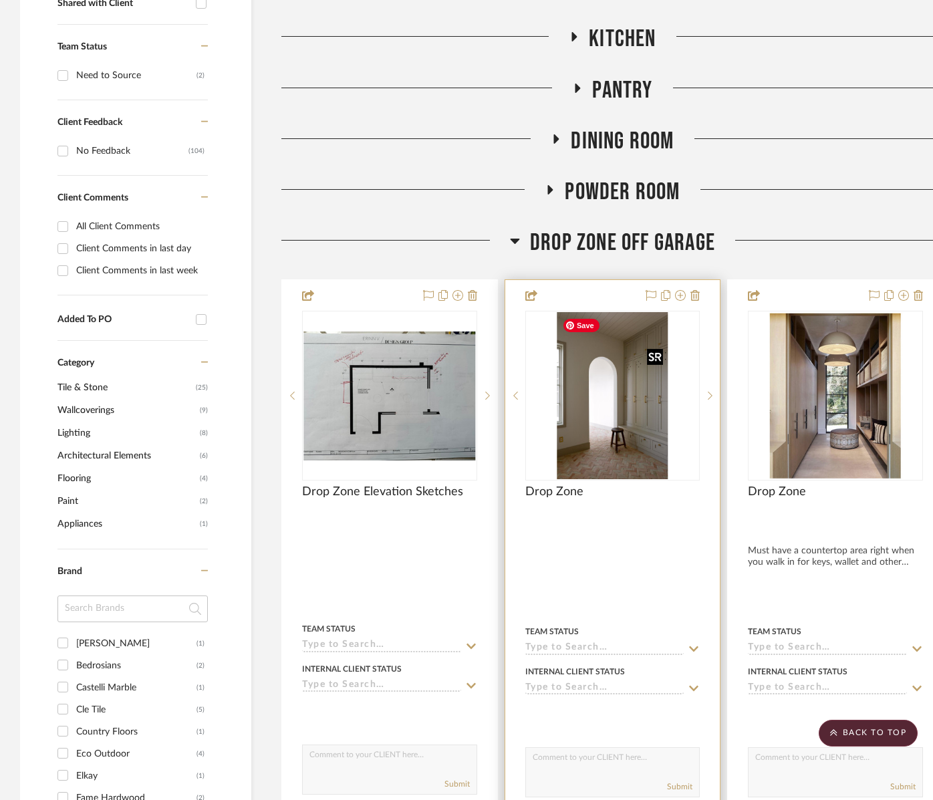
click at [581, 432] on img "0" at bounding box center [612, 395] width 111 height 167
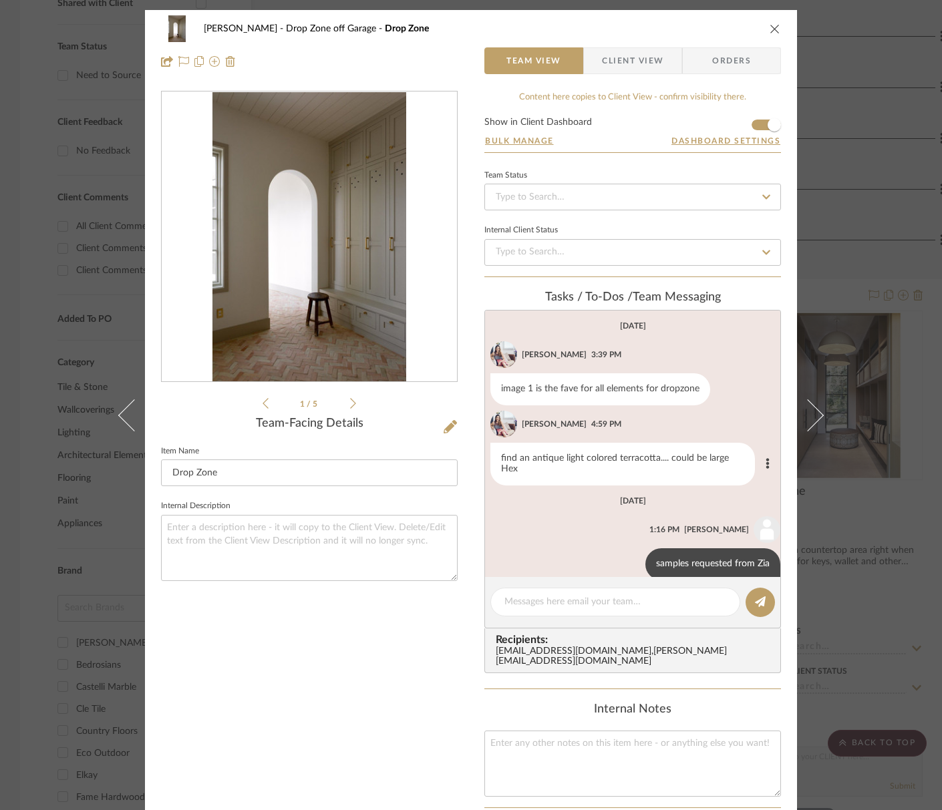
scroll to position [19, 0]
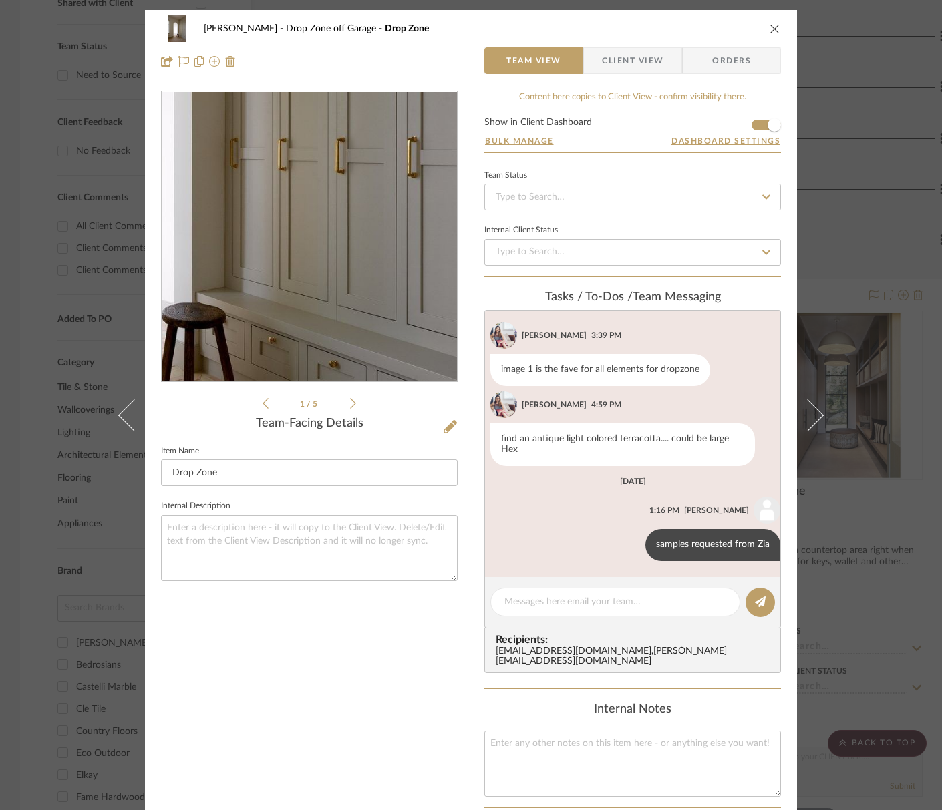
click at [394, 271] on img "0" at bounding box center [308, 237] width 193 height 290
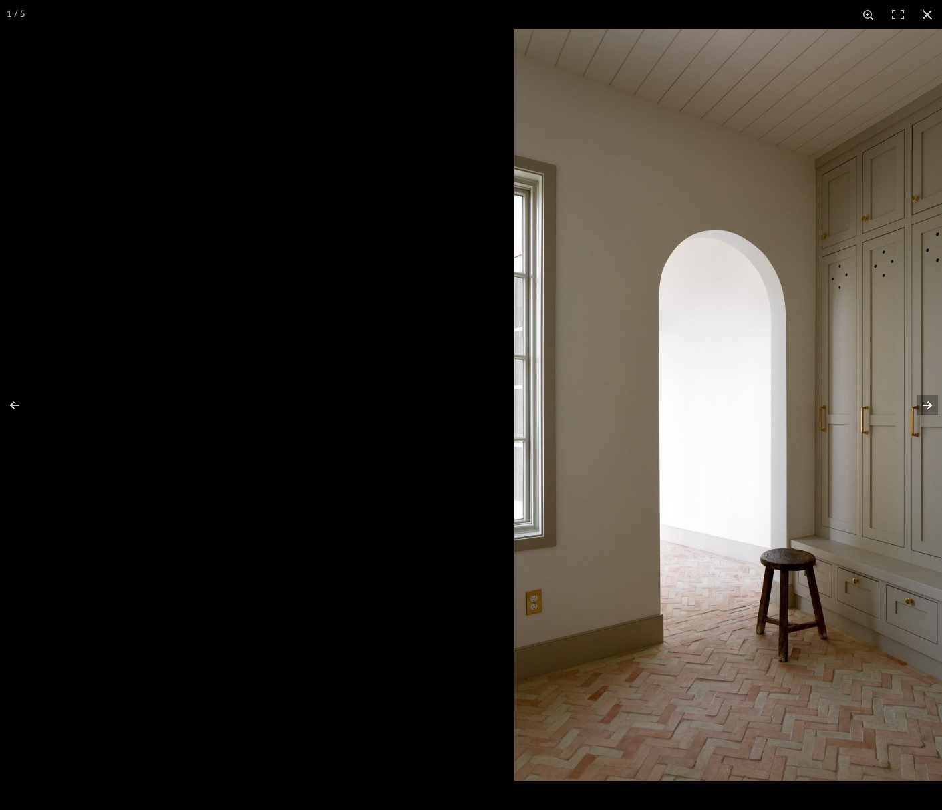
click at [928, 373] on button at bounding box center [918, 405] width 47 height 67
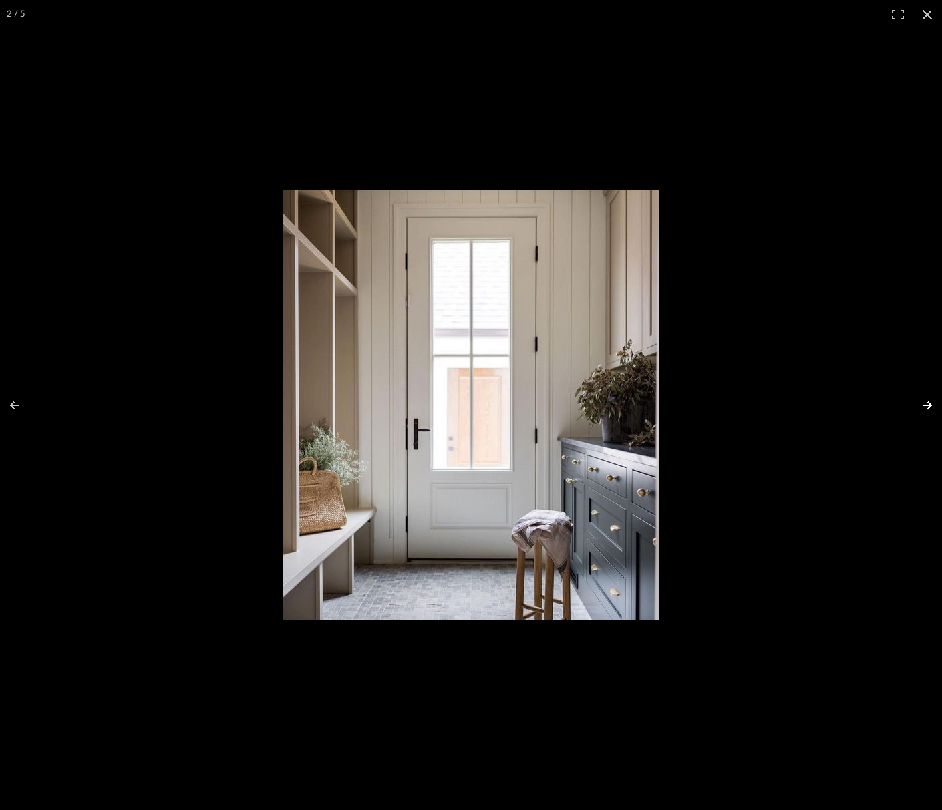
click at [930, 401] on button at bounding box center [918, 405] width 47 height 67
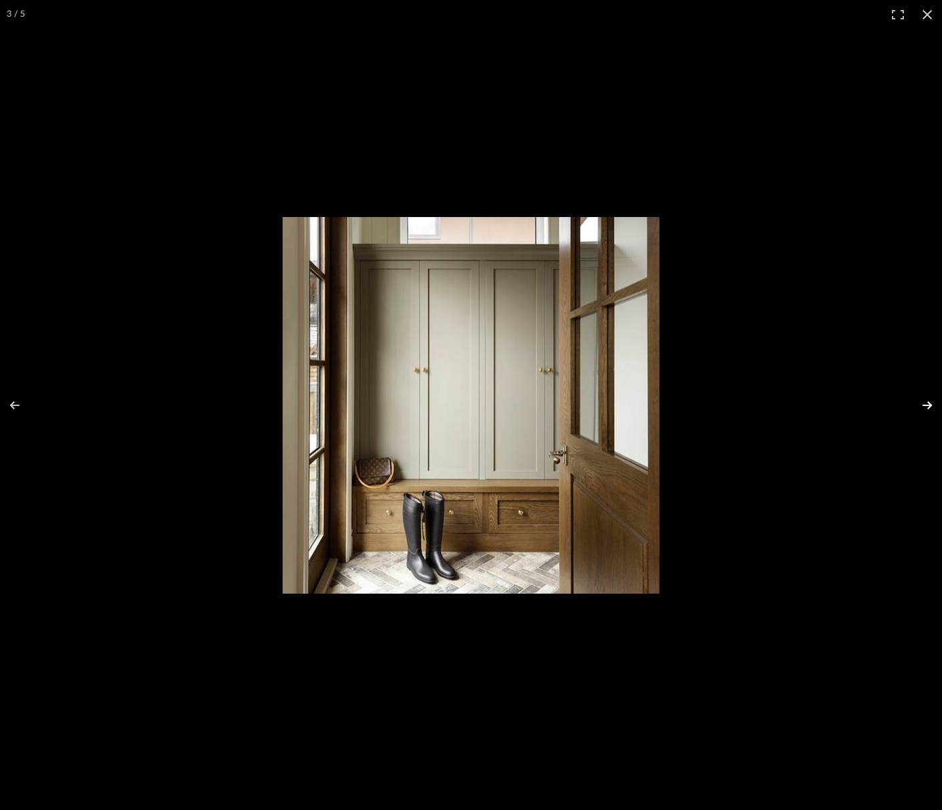
click at [930, 402] on button at bounding box center [918, 405] width 47 height 67
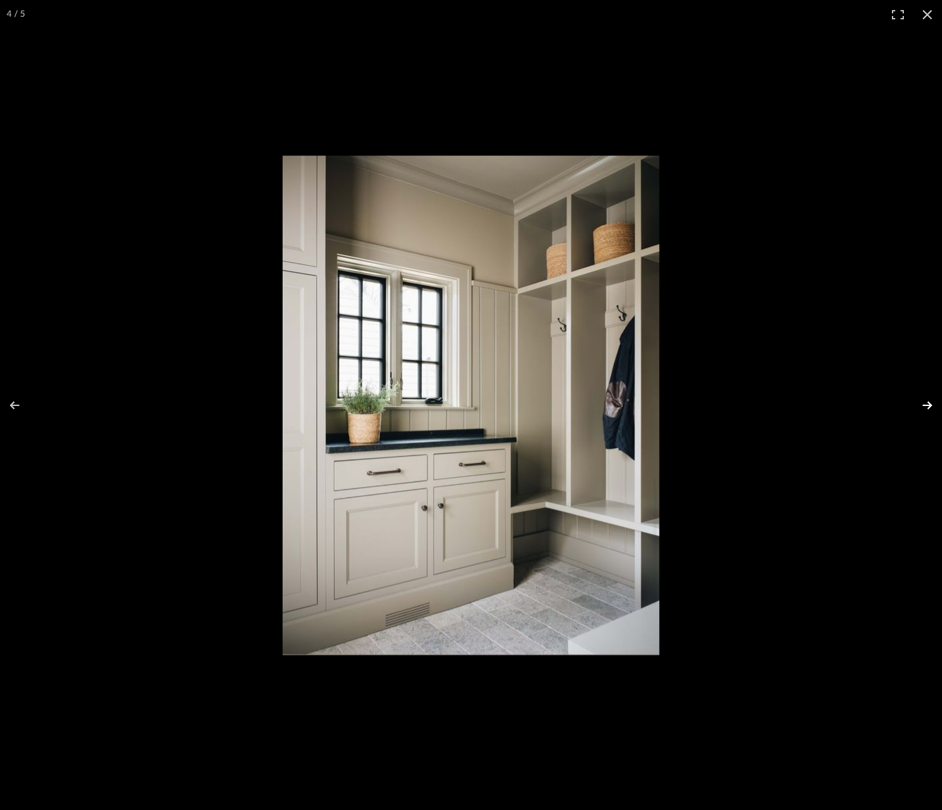
click at [930, 402] on button at bounding box center [918, 405] width 47 height 67
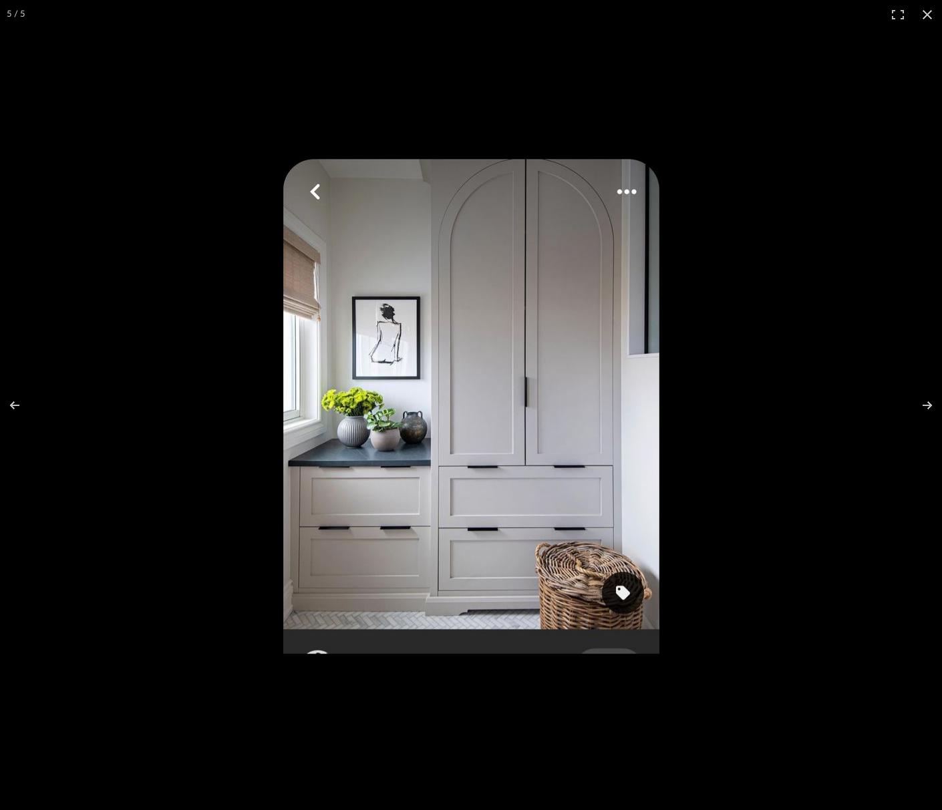
click at [400, 404] on img at bounding box center [471, 405] width 376 height 498
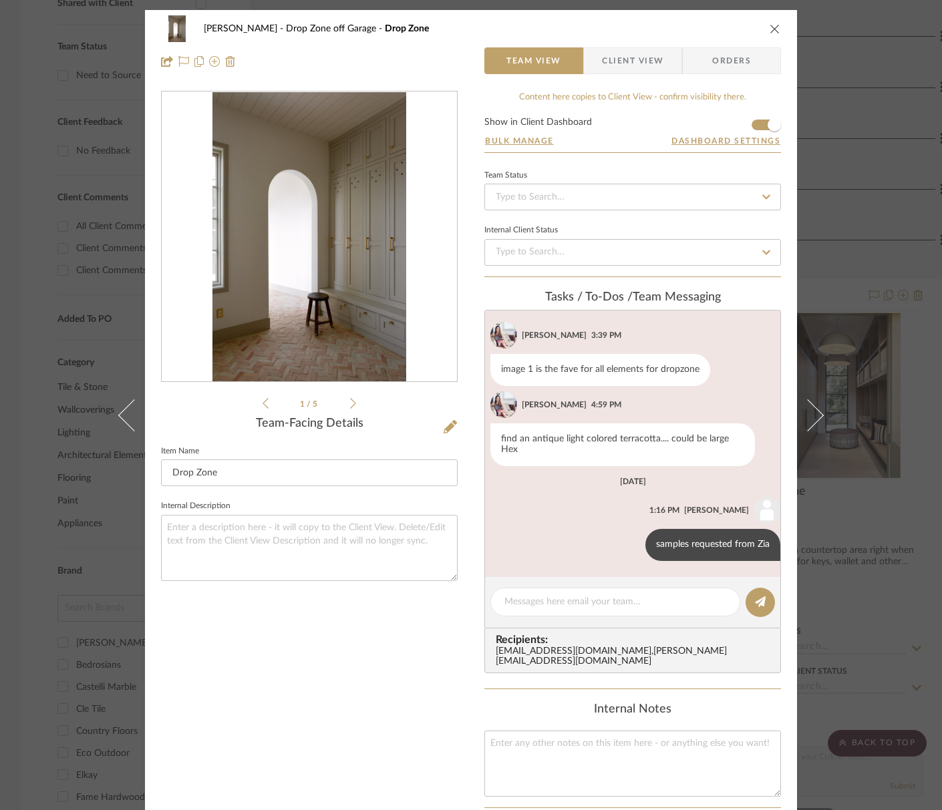
click at [305, 359] on img "0" at bounding box center [308, 237] width 193 height 290
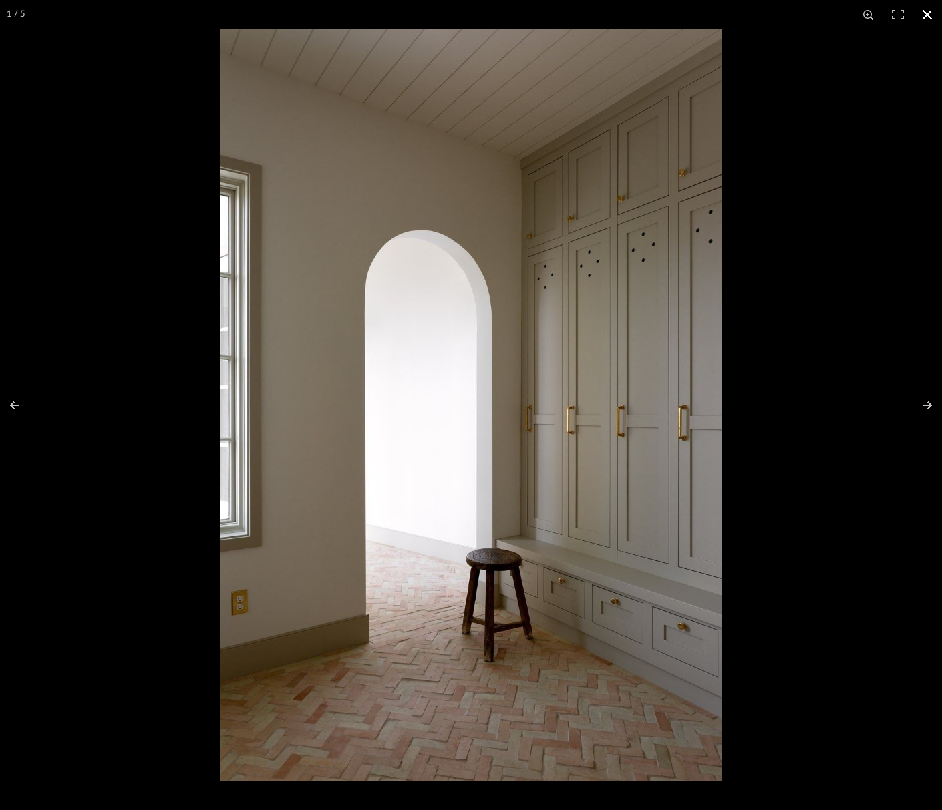
click at [751, 367] on div at bounding box center [691, 434] width 942 height 810
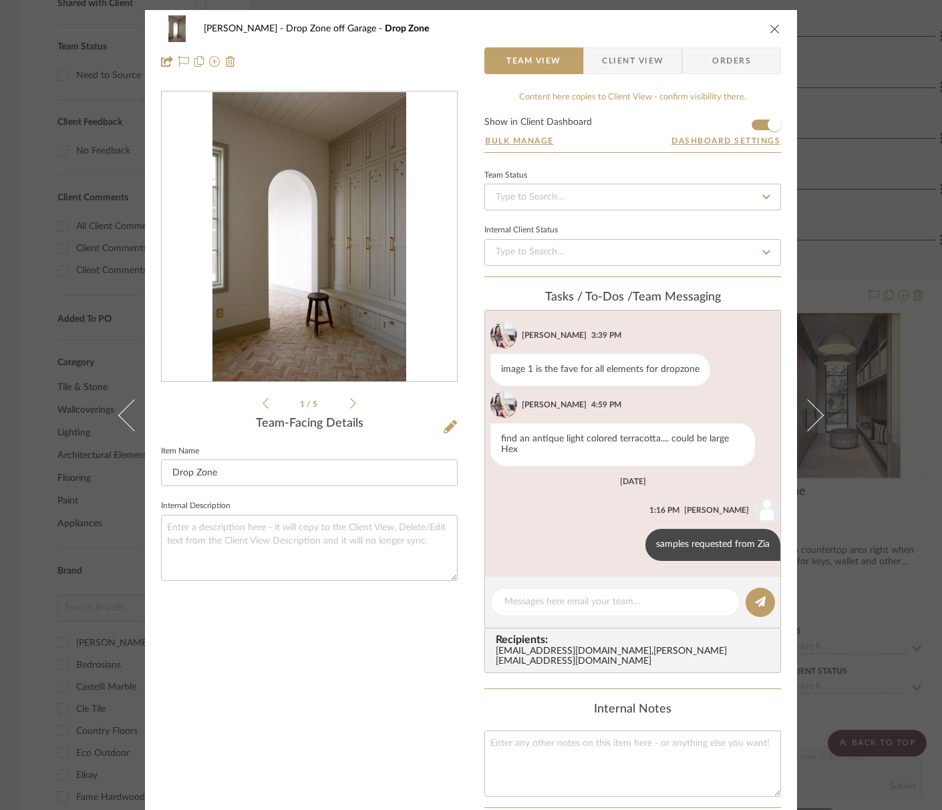
click at [293, 239] on img "0" at bounding box center [308, 237] width 193 height 290
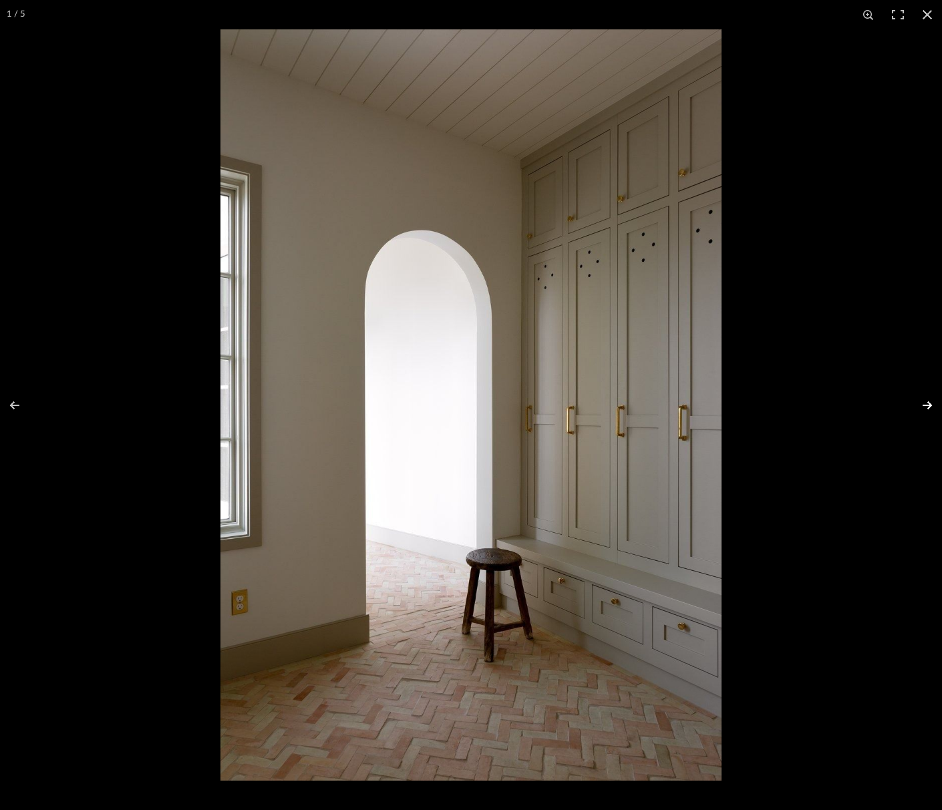
click at [927, 400] on button at bounding box center [918, 405] width 47 height 67
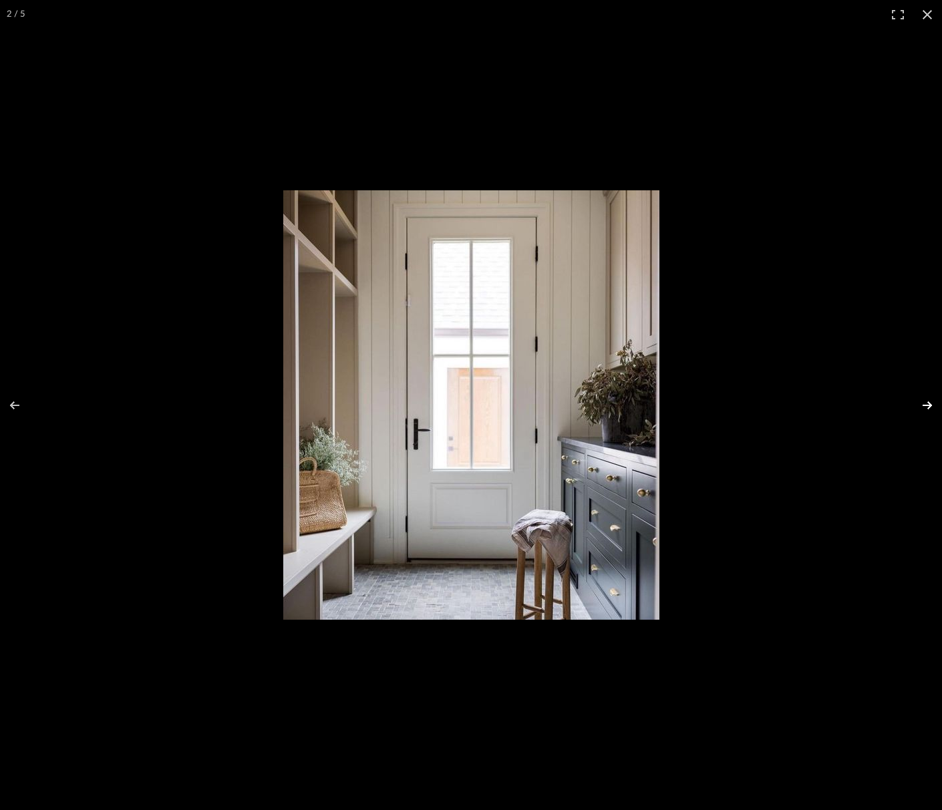
click at [927, 400] on button at bounding box center [918, 405] width 47 height 67
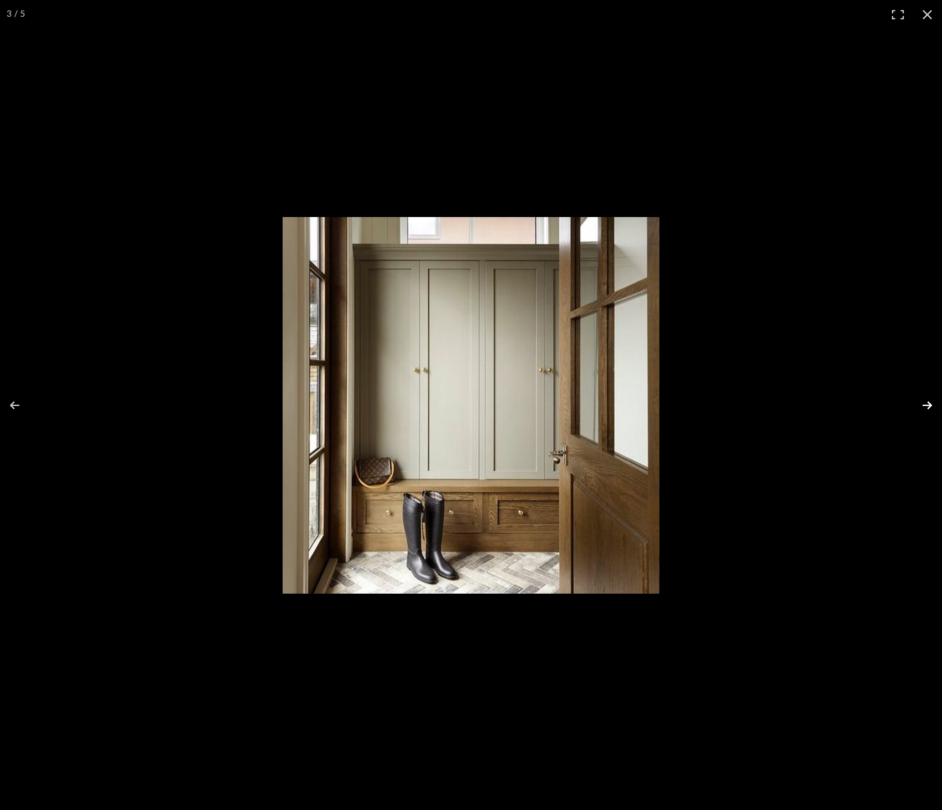
click at [927, 400] on button at bounding box center [918, 405] width 47 height 67
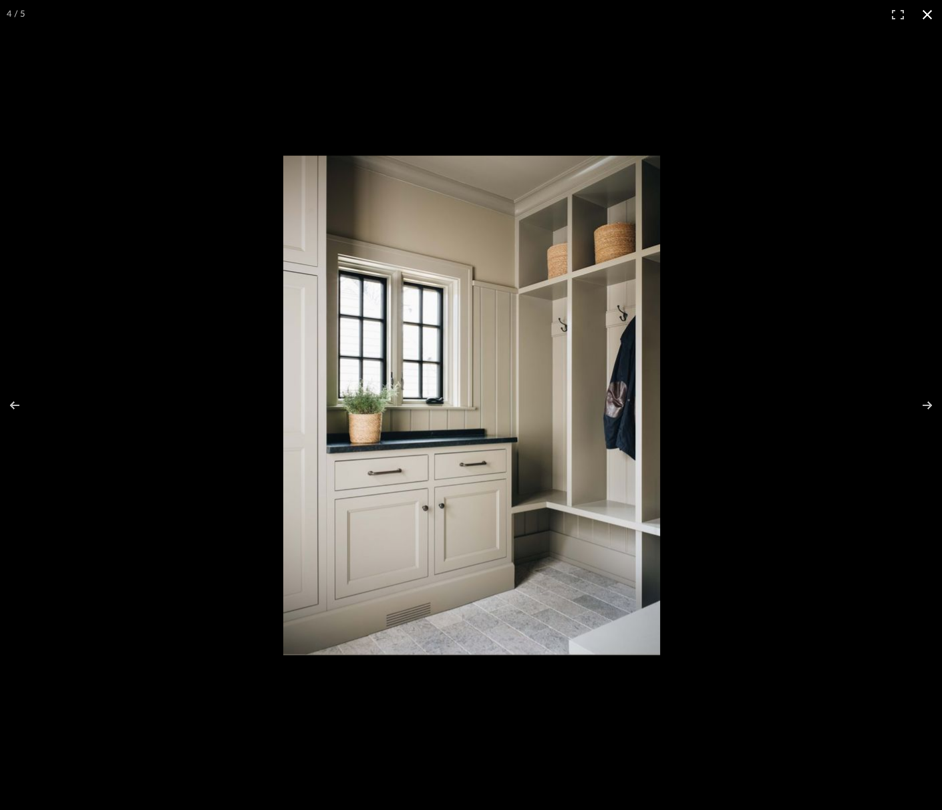
click at [925, 353] on div at bounding box center [472, 405] width 942 height 810
click at [919, 357] on div at bounding box center [472, 405] width 942 height 810
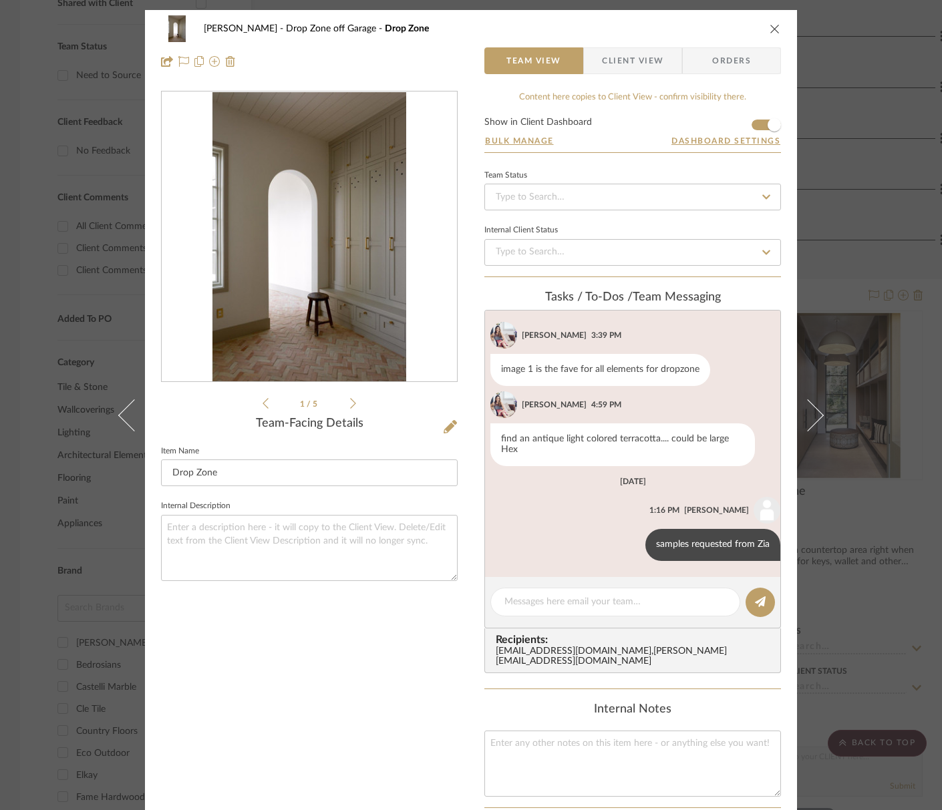
click at [369, 309] on img "0" at bounding box center [308, 237] width 193 height 290
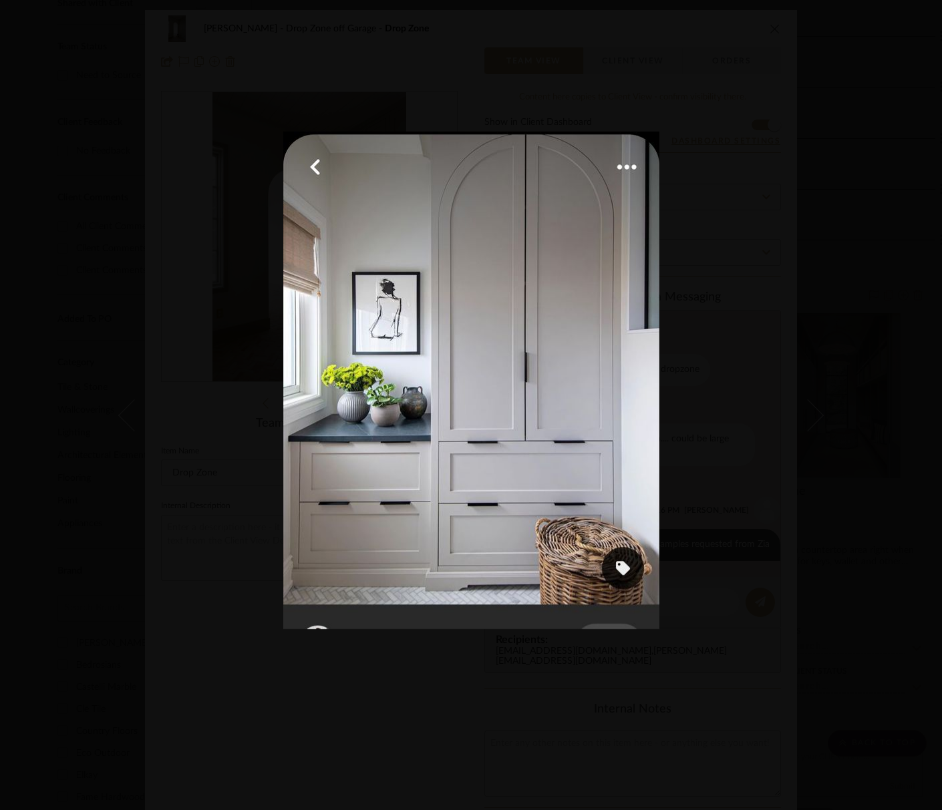
click at [929, 12] on button at bounding box center [927, 14] width 29 height 29
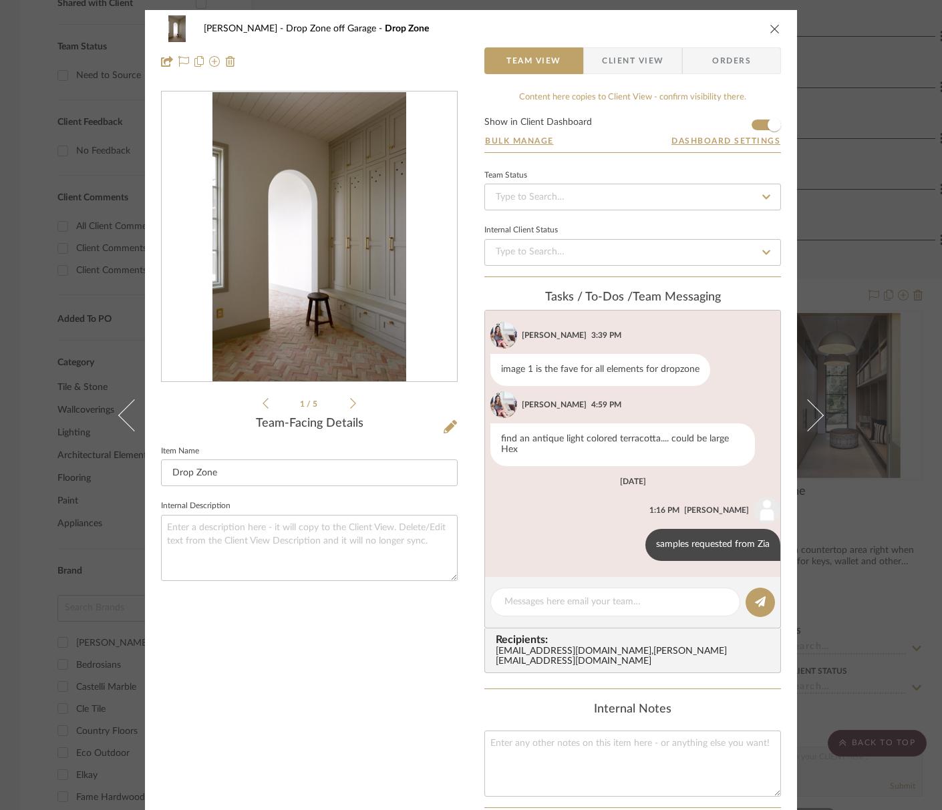
click at [770, 35] on div "[PERSON_NAME] Scottsdale Drop Zone off Garage Drop Zone" at bounding box center [471, 28] width 620 height 27
click at [774, 27] on icon "close" at bounding box center [775, 28] width 11 height 11
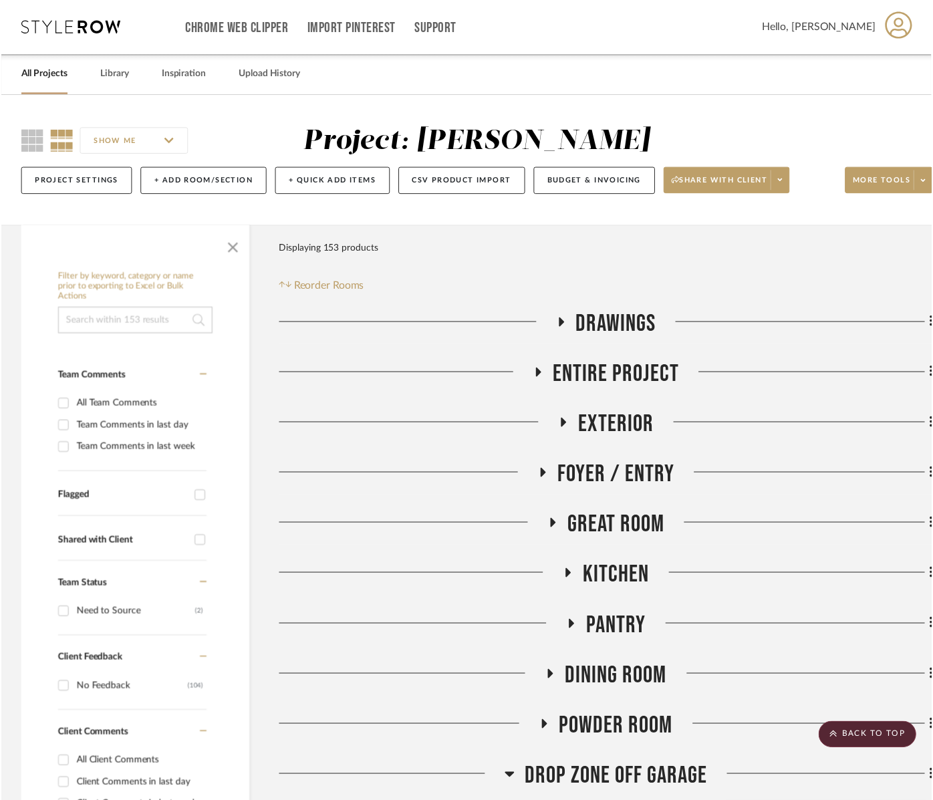
scroll to position [543, 0]
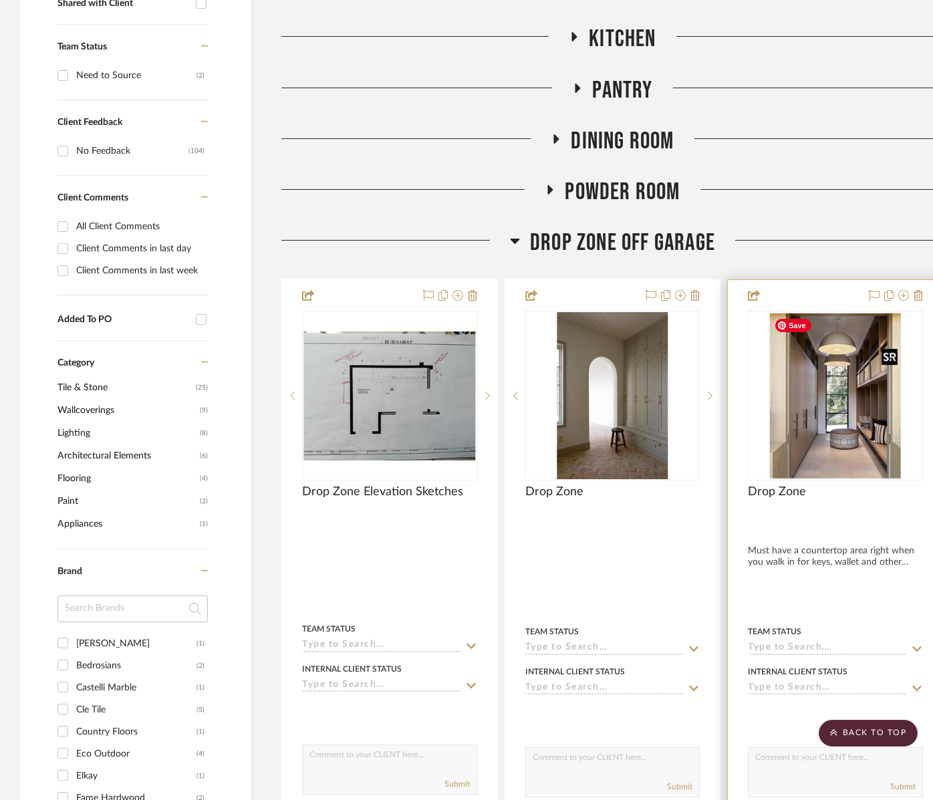
click at [853, 444] on img "0" at bounding box center [835, 395] width 134 height 167
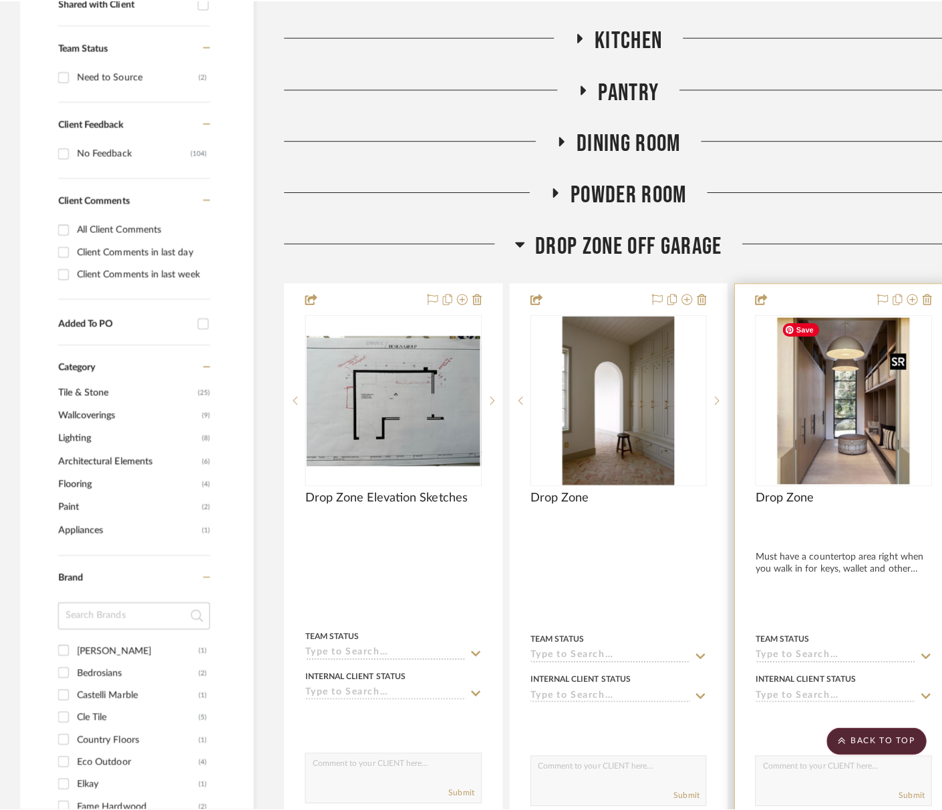
scroll to position [0, 0]
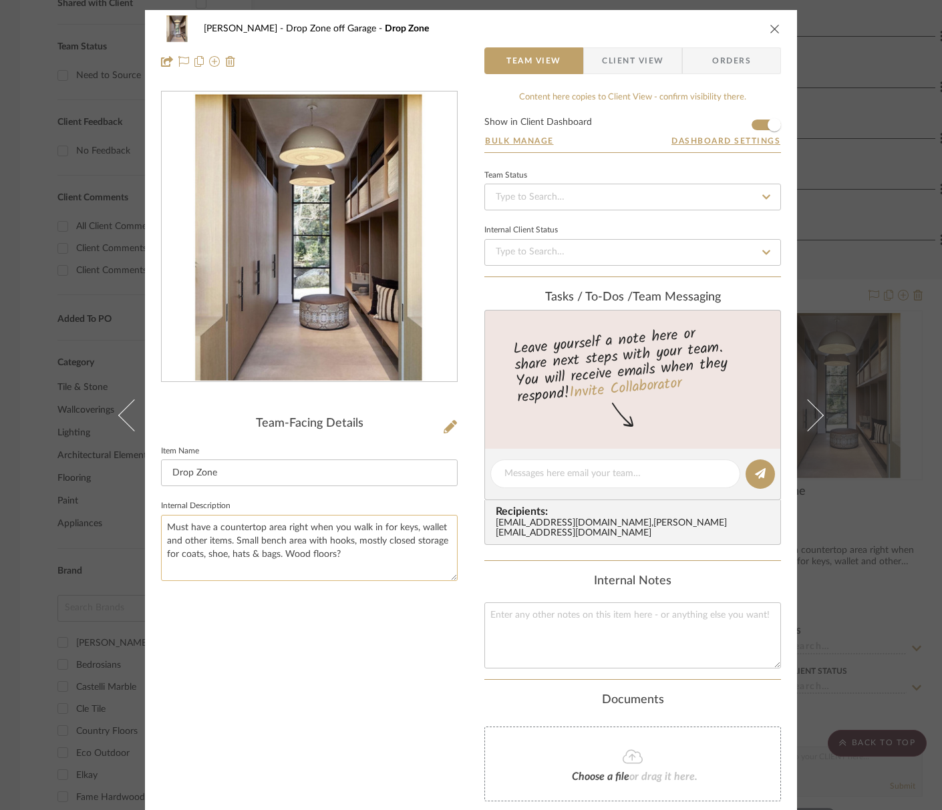
click at [355, 559] on textarea "Must have a countertop area right when you walk in for keys, wallet and other i…" at bounding box center [309, 548] width 297 height 66
drag, startPoint x: 353, startPoint y: 557, endPoint x: 198, endPoint y: 521, distance: 159.1
click at [116, 514] on mat-dialog-content "[PERSON_NAME] Scottsdale Drop Zone off Garage Drop Zone Team View Client View O…" at bounding box center [471, 481] width 727 height 942
click at [367, 562] on textarea "Must have a countertop area right when you walk in for keys, wallet and other i…" at bounding box center [309, 548] width 297 height 66
click at [772, 27] on icon "close" at bounding box center [775, 28] width 11 height 11
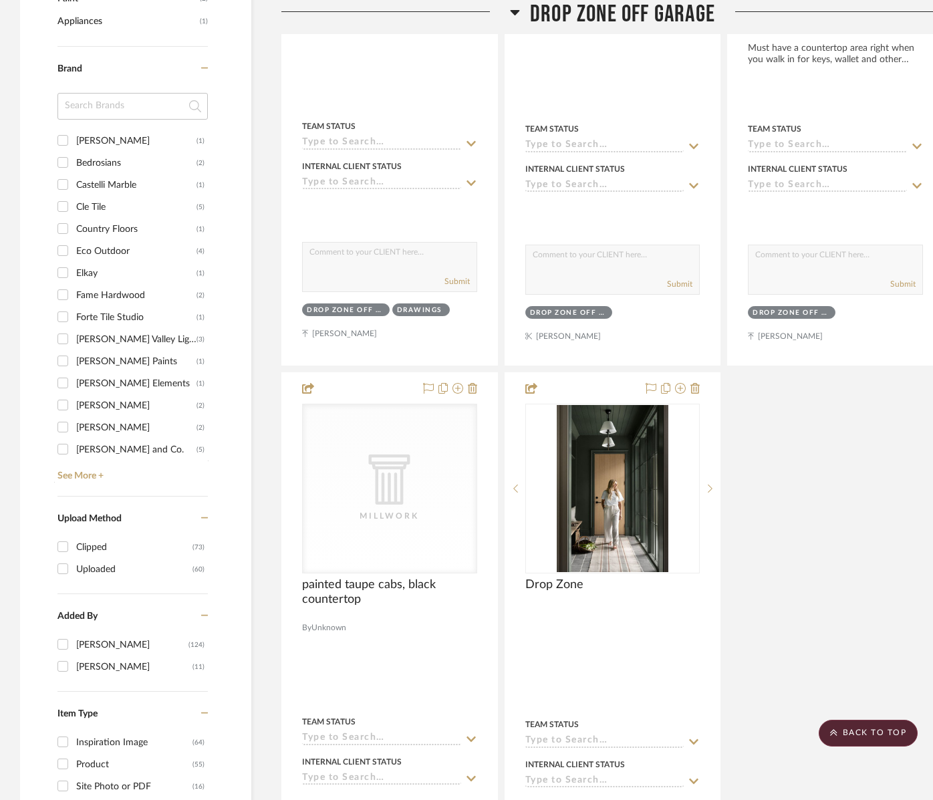
scroll to position [1166, 0]
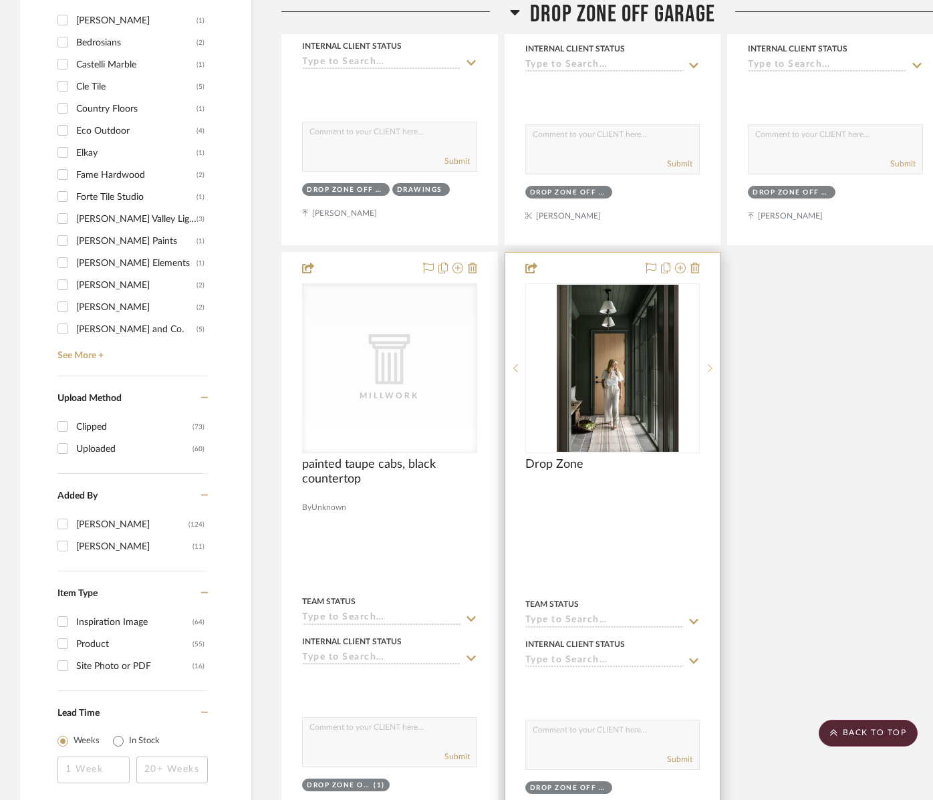
click at [713, 366] on sr-next-btn at bounding box center [710, 367] width 20 height 9
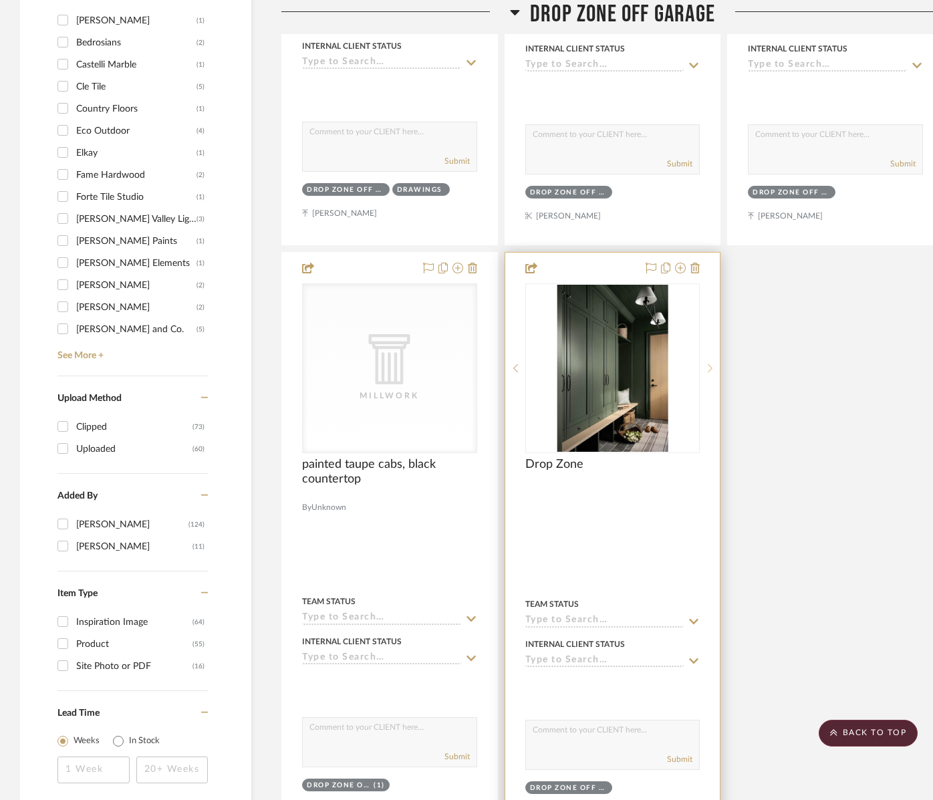
click at [713, 366] on sr-next-btn at bounding box center [710, 367] width 20 height 9
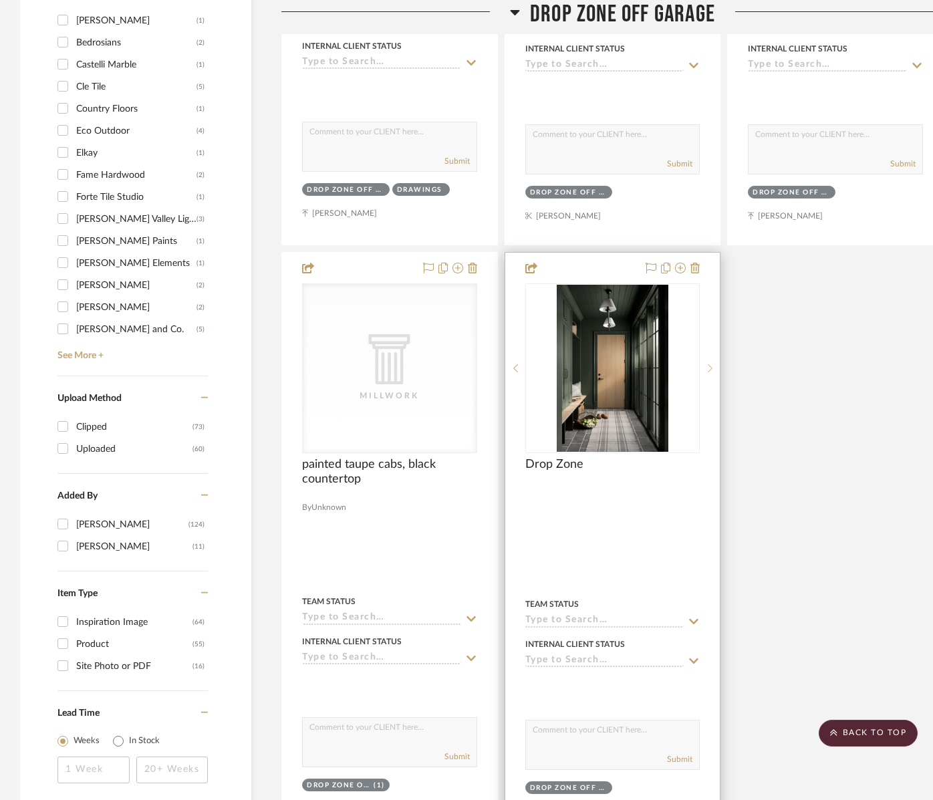
click at [713, 366] on sr-next-btn at bounding box center [710, 367] width 20 height 9
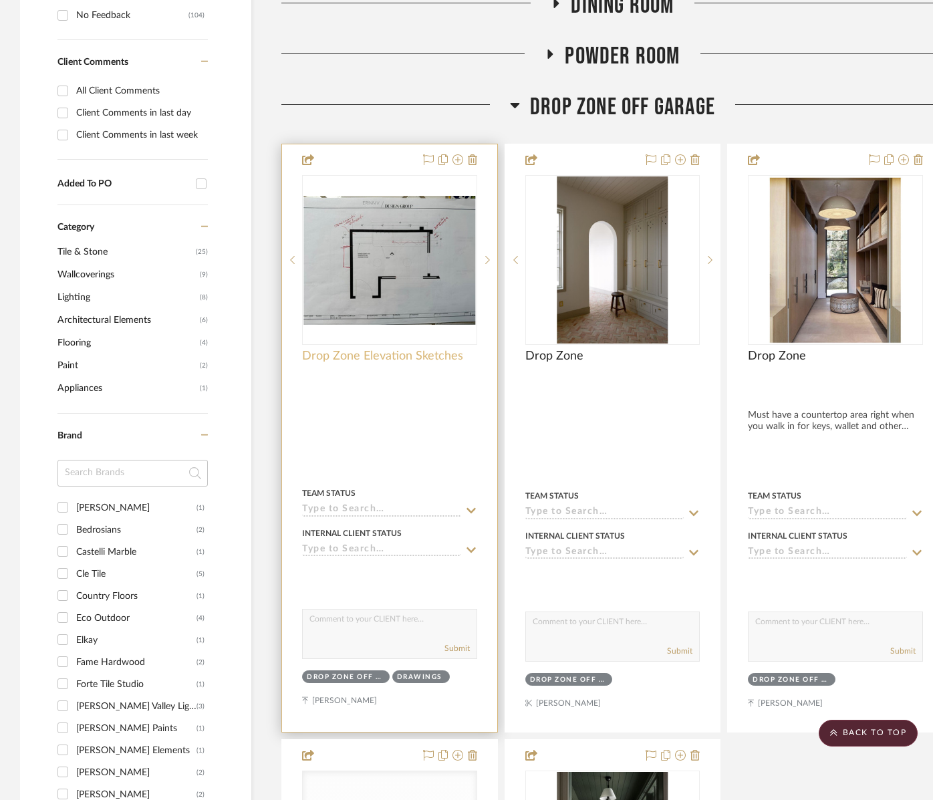
scroll to position [653, 0]
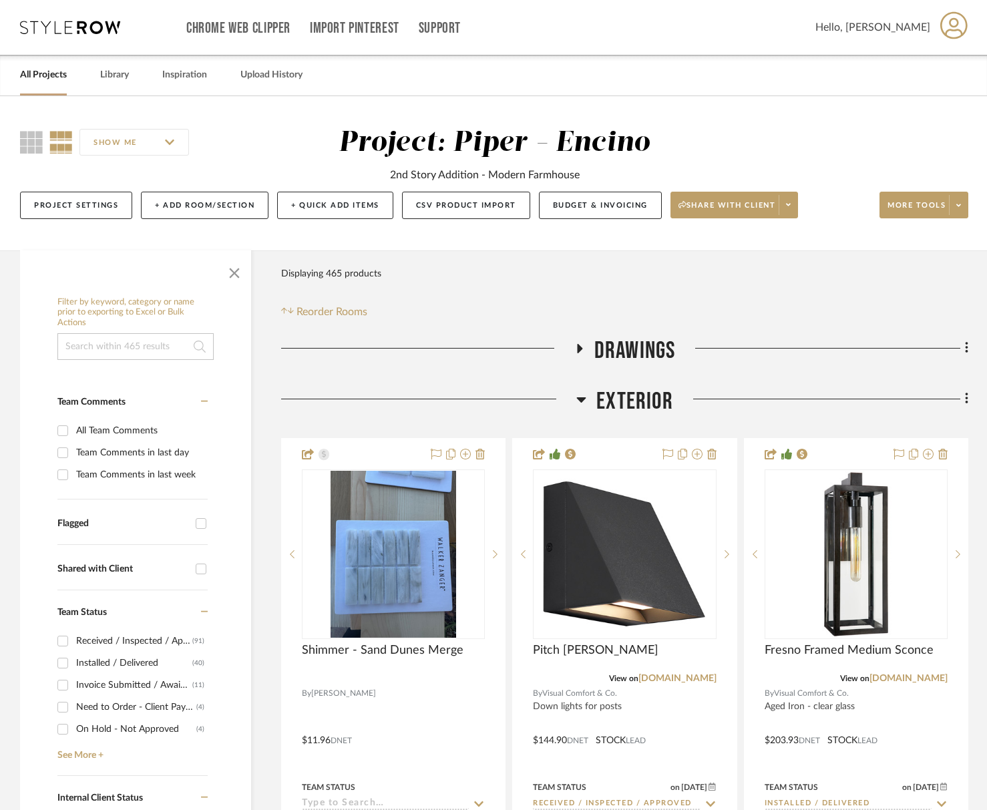
click at [643, 388] on span "Exterior" at bounding box center [635, 402] width 77 height 29
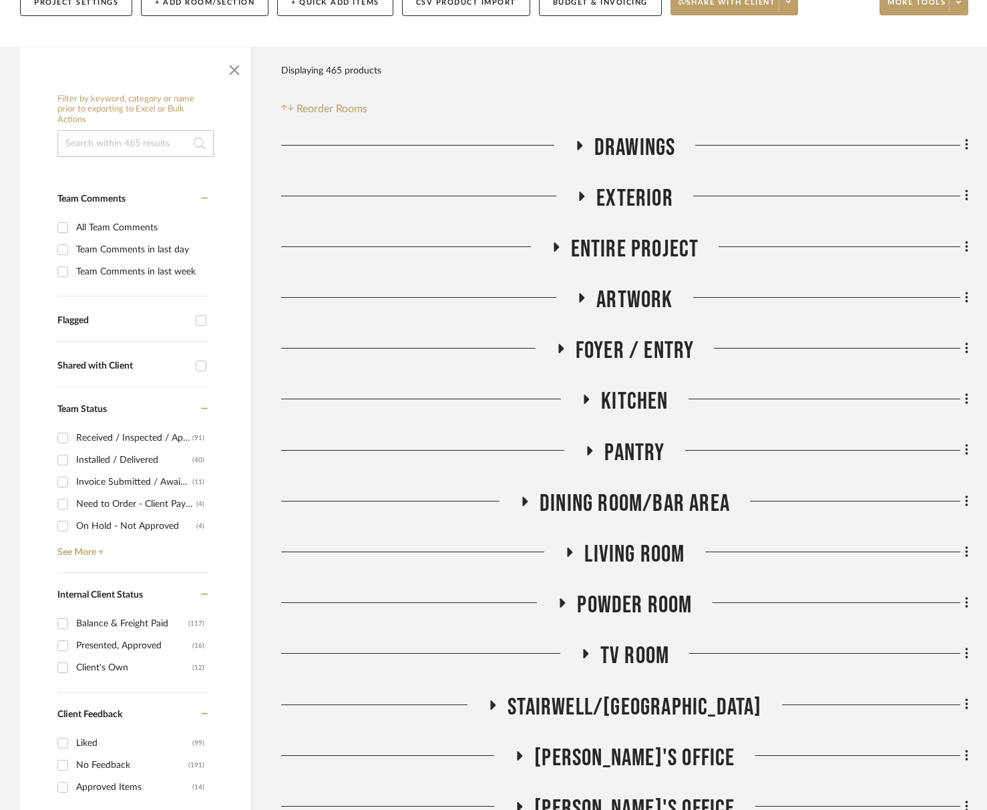
scroll to position [341, 0]
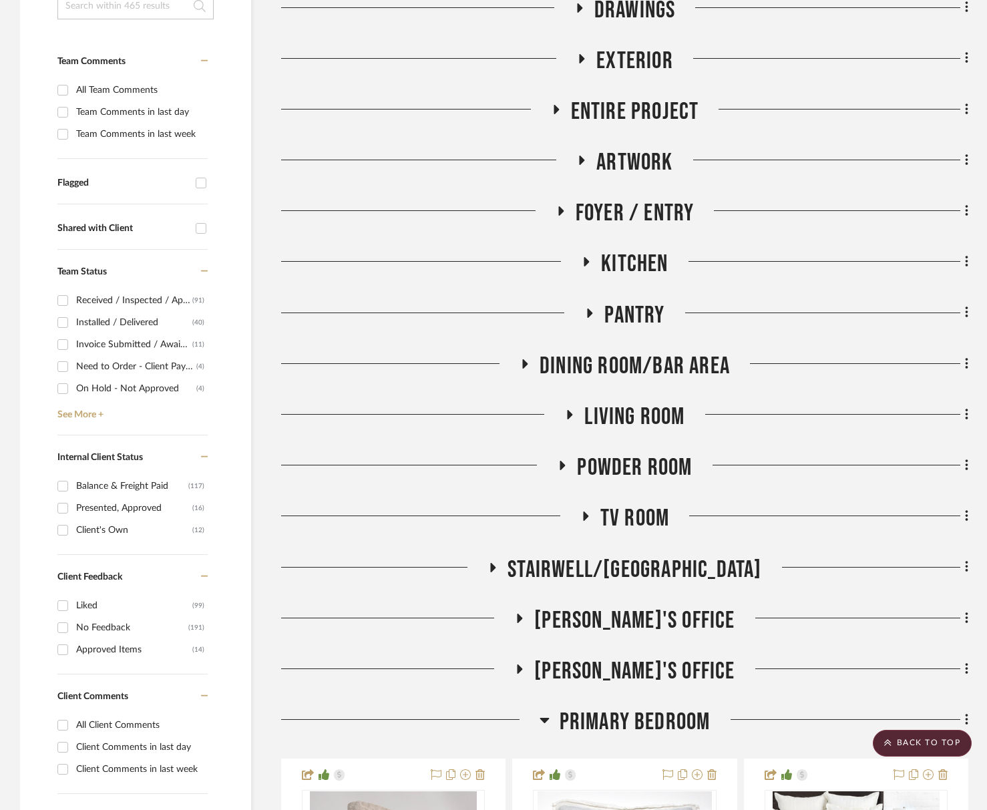
click at [643, 520] on span "TV Room" at bounding box center [635, 518] width 69 height 29
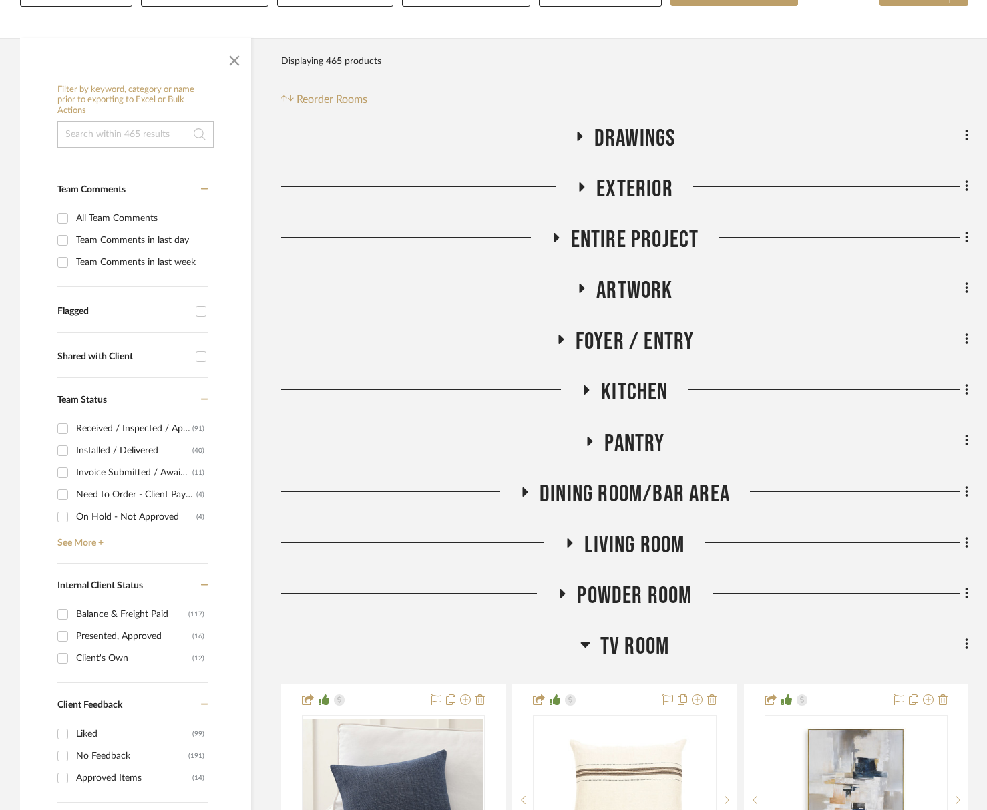
scroll to position [0, 0]
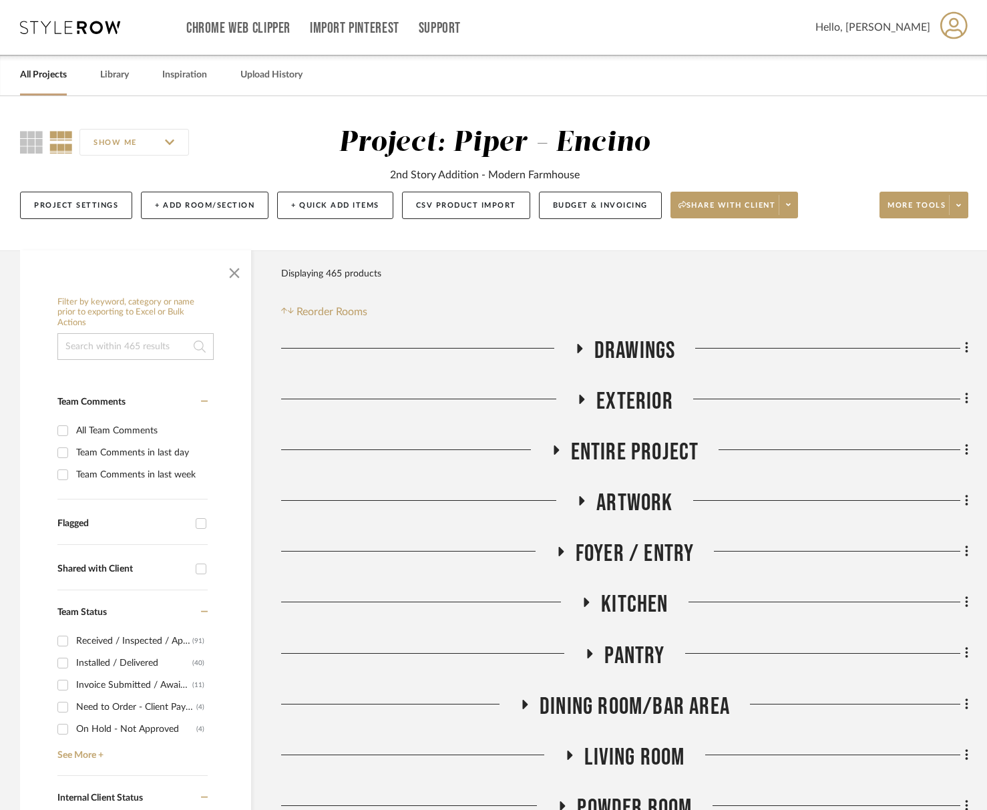
click at [148, 353] on input at bounding box center [135, 346] width 156 height 27
type input "uttermost"
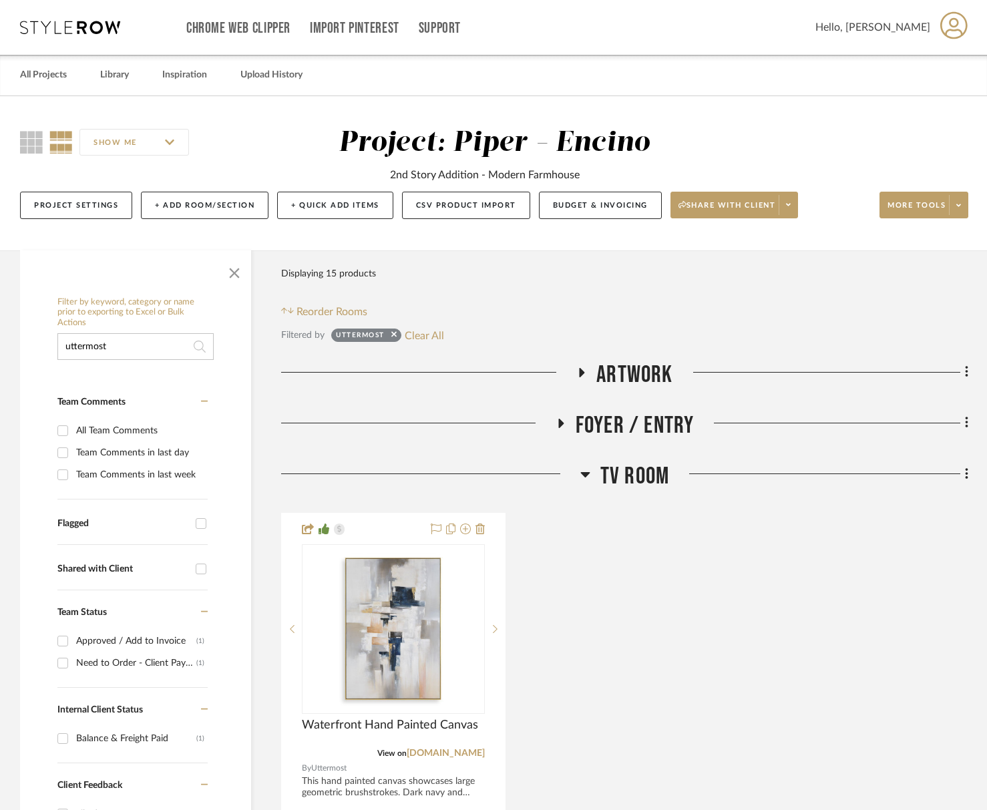
click at [637, 474] on span "TV Room" at bounding box center [635, 476] width 69 height 29
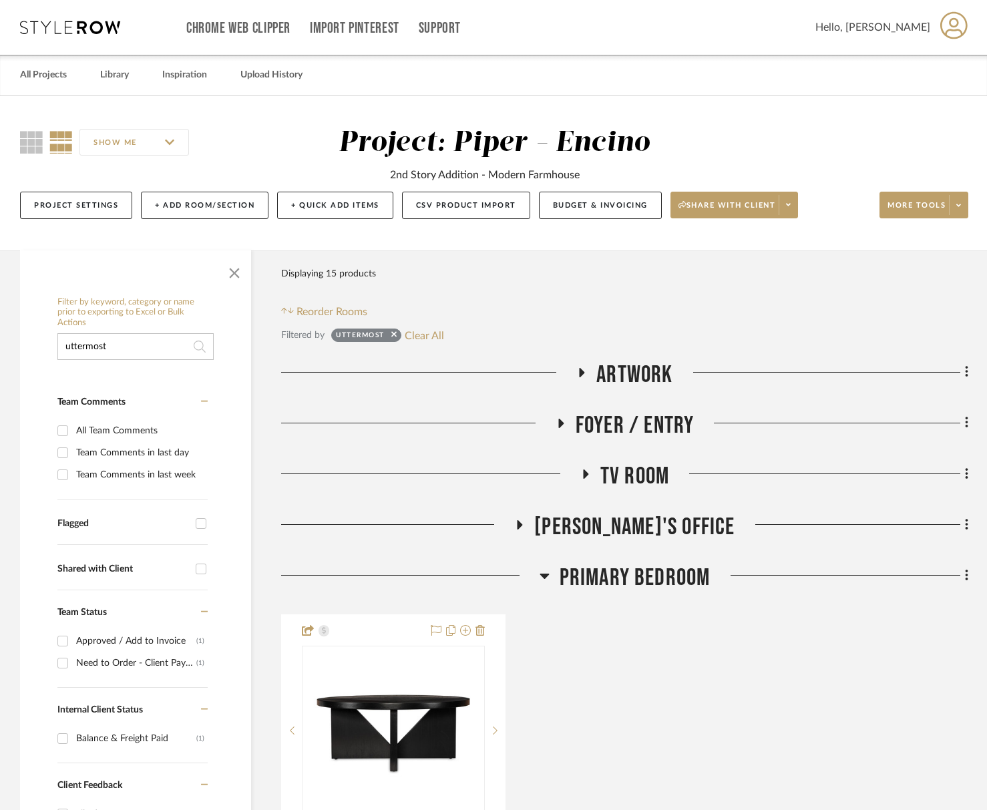
drag, startPoint x: 653, startPoint y: 583, endPoint x: 653, endPoint y: 575, distance: 8.0
click at [653, 583] on span "Primary Bedroom" at bounding box center [635, 578] width 151 height 29
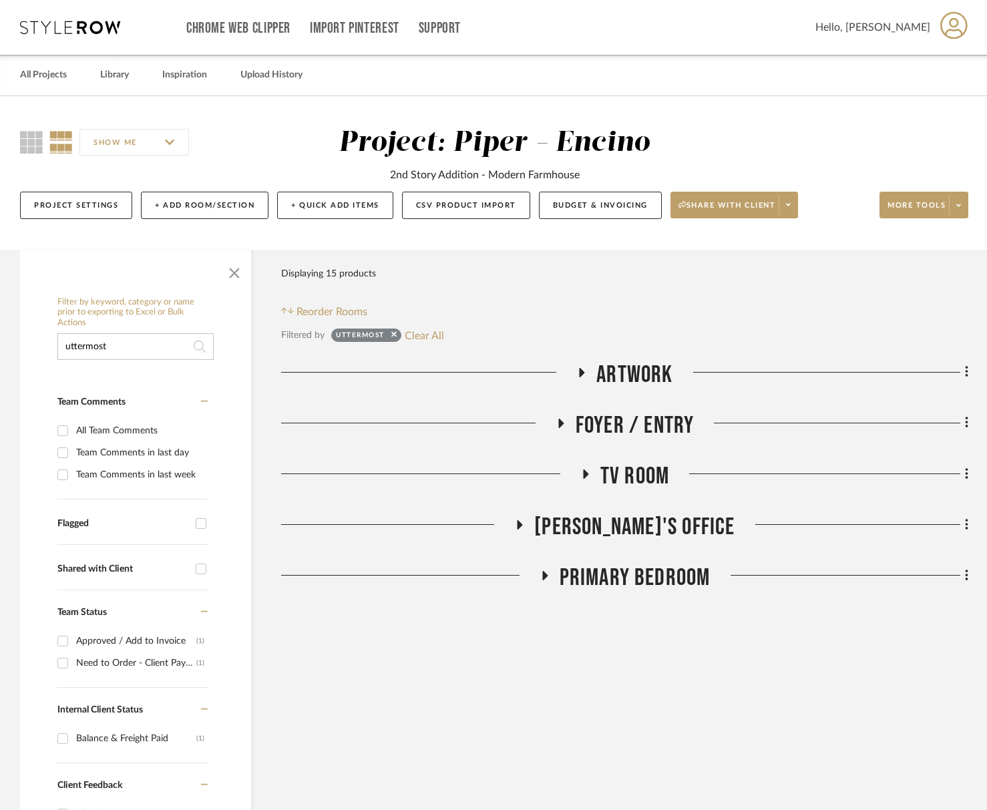
click at [661, 524] on span "Tara's Office" at bounding box center [635, 527] width 200 height 29
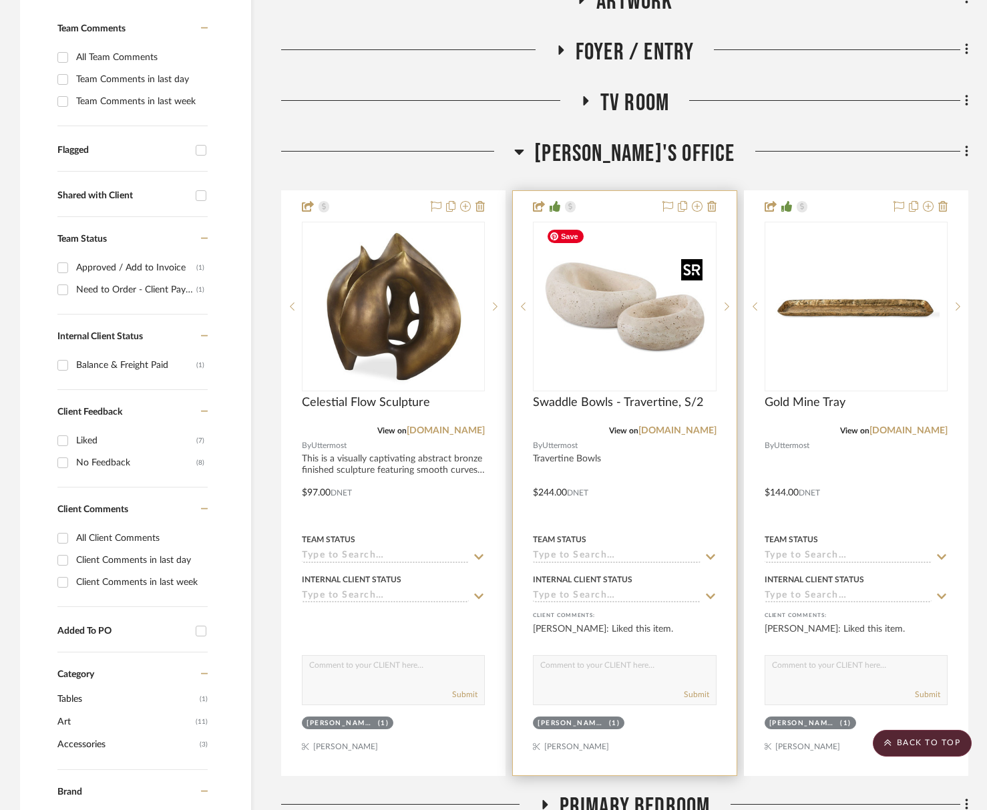
scroll to position [90, 0]
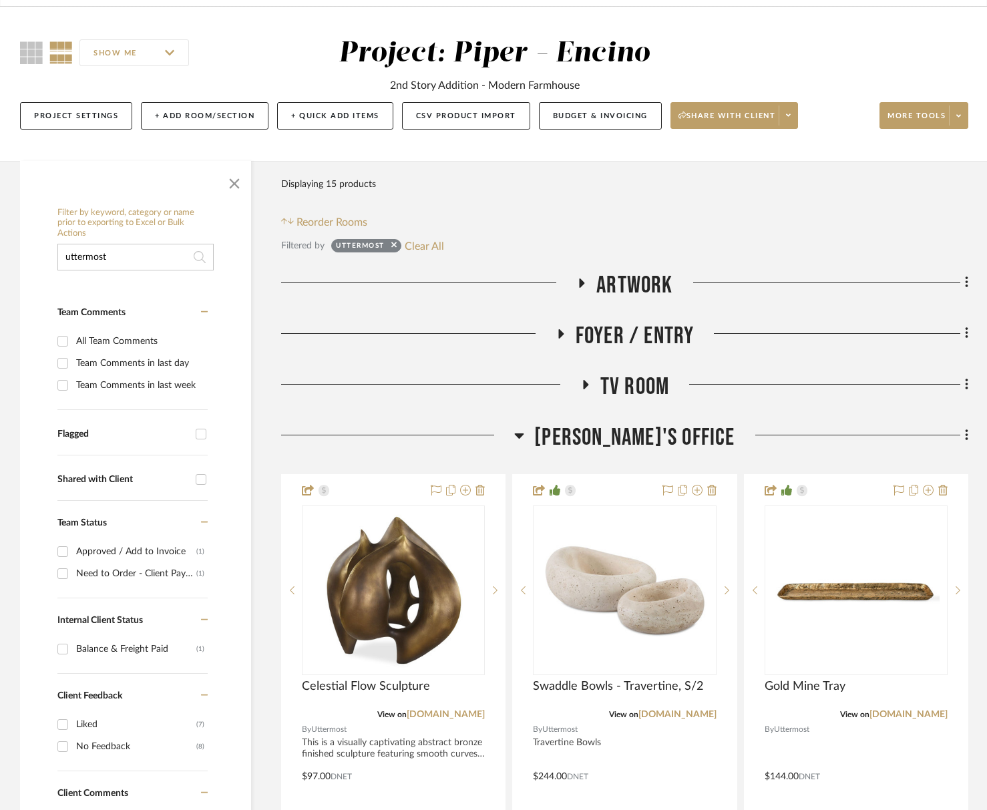
click at [630, 437] on span "Tara's Office" at bounding box center [635, 438] width 200 height 29
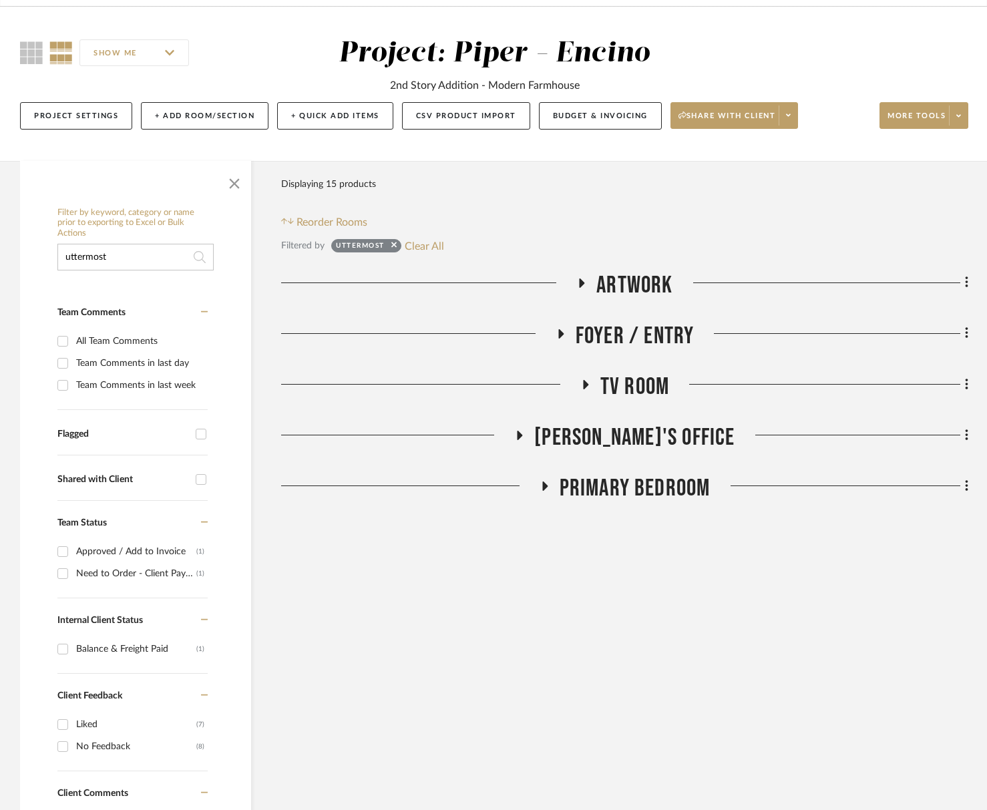
click at [637, 392] on span "TV Room" at bounding box center [635, 387] width 69 height 29
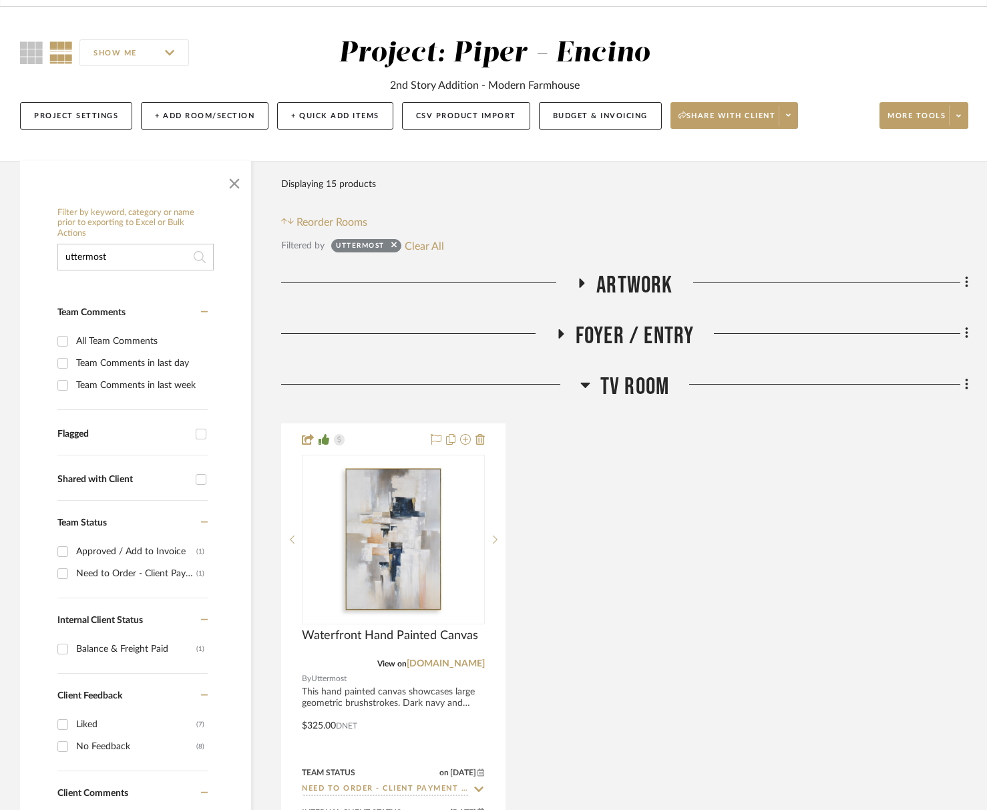
drag, startPoint x: 639, startPoint y: 308, endPoint x: 639, endPoint y: 323, distance: 14.7
click at [639, 308] on div "Drawings Exterior Entire Project Artwork Foyer / Entry Kitchen Pantry Dining Ro…" at bounding box center [625, 691] width 688 height 841
click at [635, 329] on span "Foyer / Entry" at bounding box center [635, 336] width 119 height 29
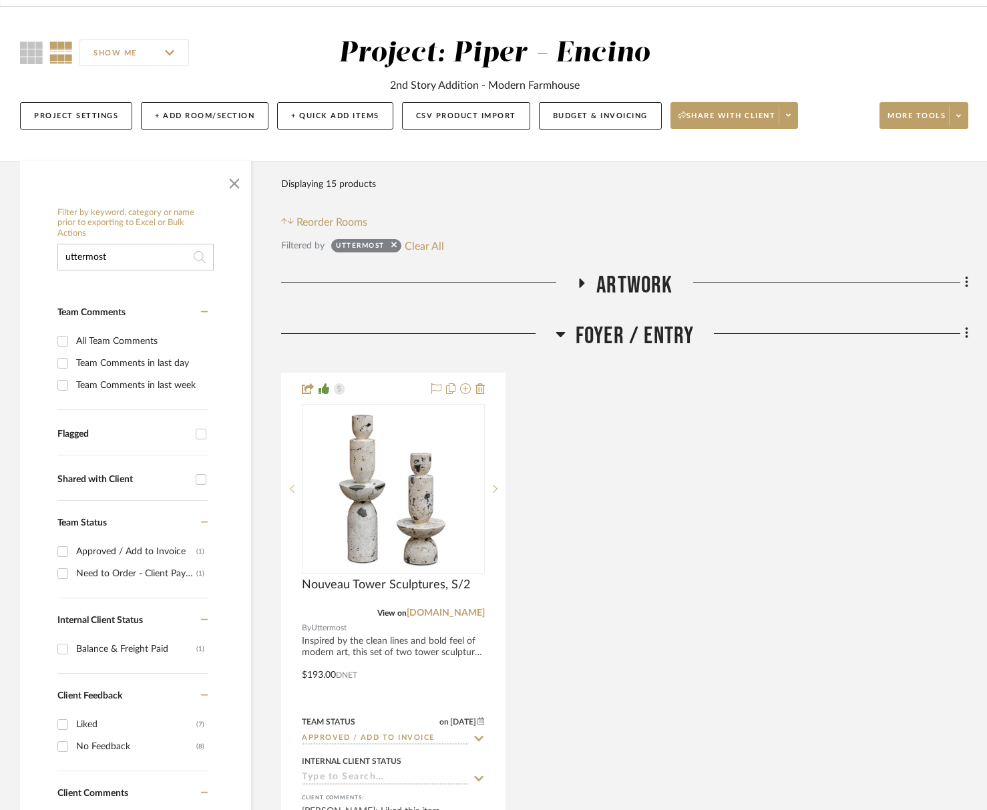
click at [665, 334] on span "Foyer / Entry" at bounding box center [635, 336] width 119 height 29
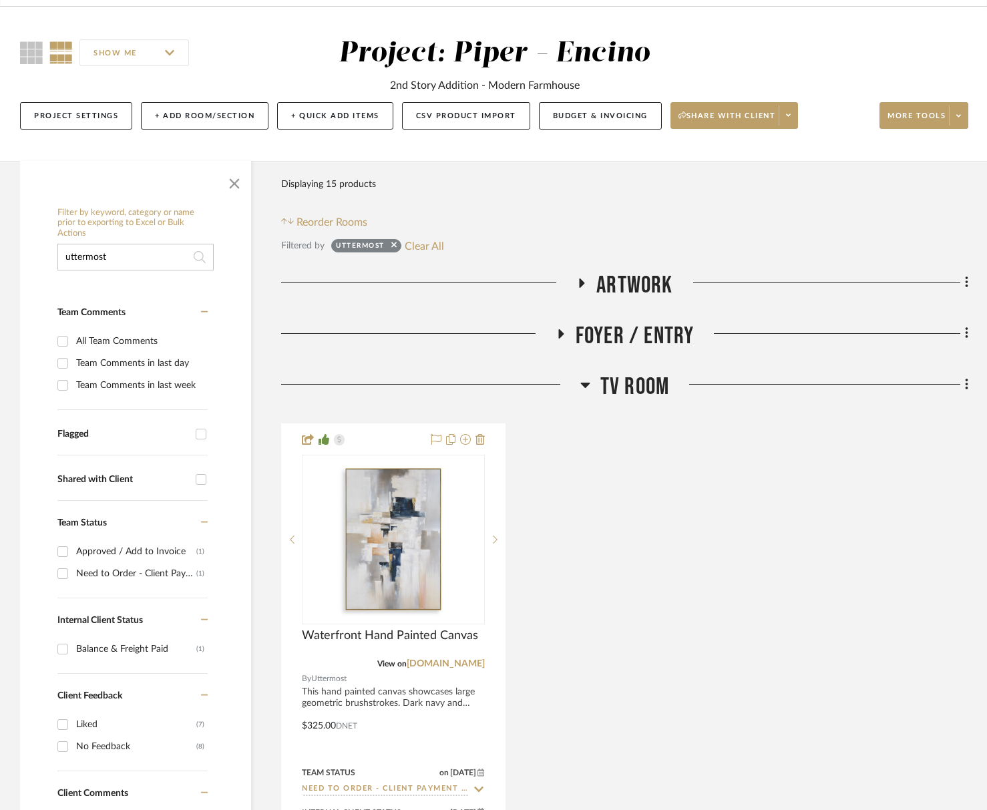
click at [651, 388] on span "TV Room" at bounding box center [635, 387] width 69 height 29
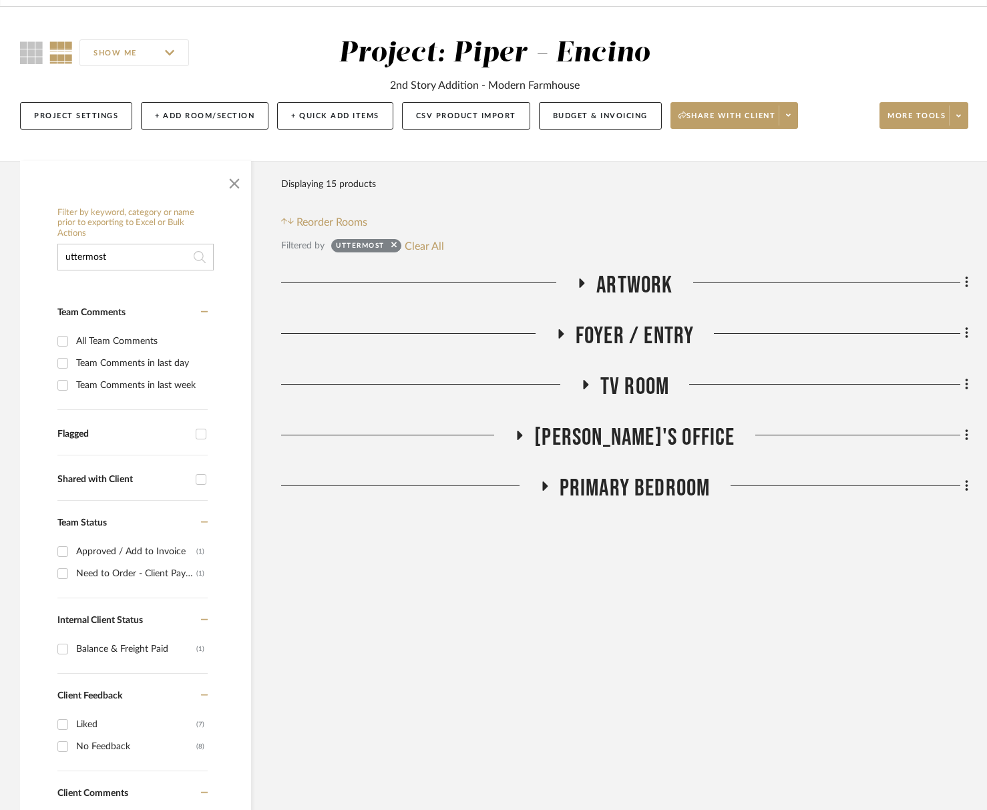
click at [651, 438] on span "Tara's Office" at bounding box center [635, 438] width 200 height 29
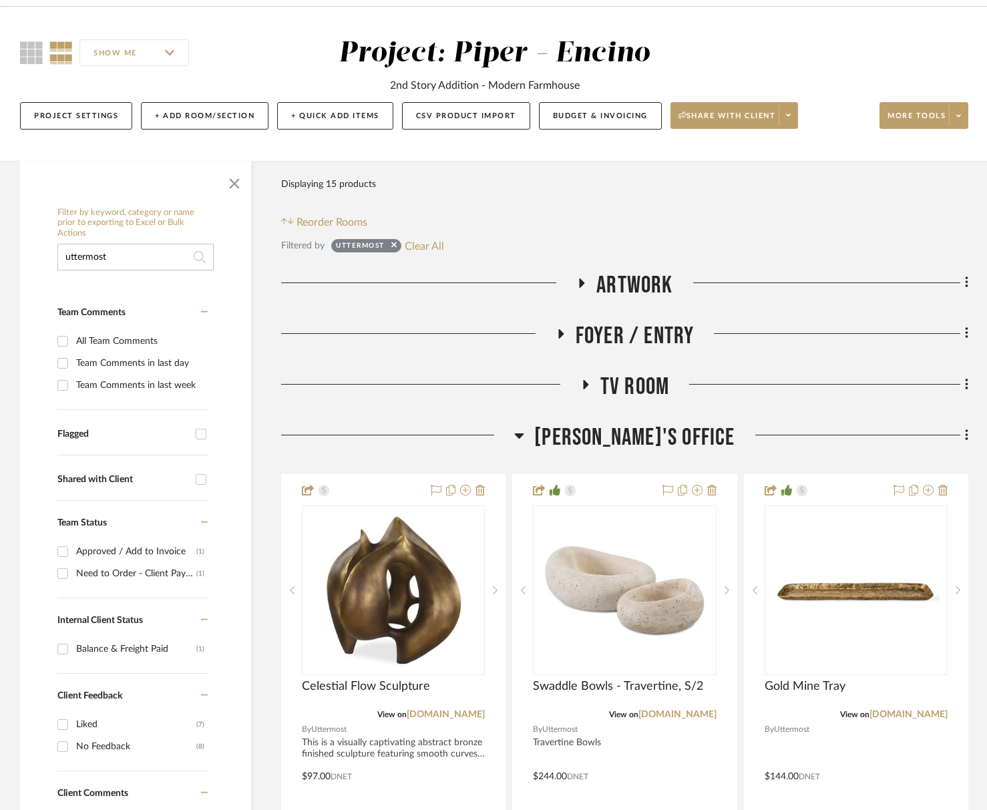
click at [651, 437] on span "Tara's Office" at bounding box center [635, 438] width 200 height 29
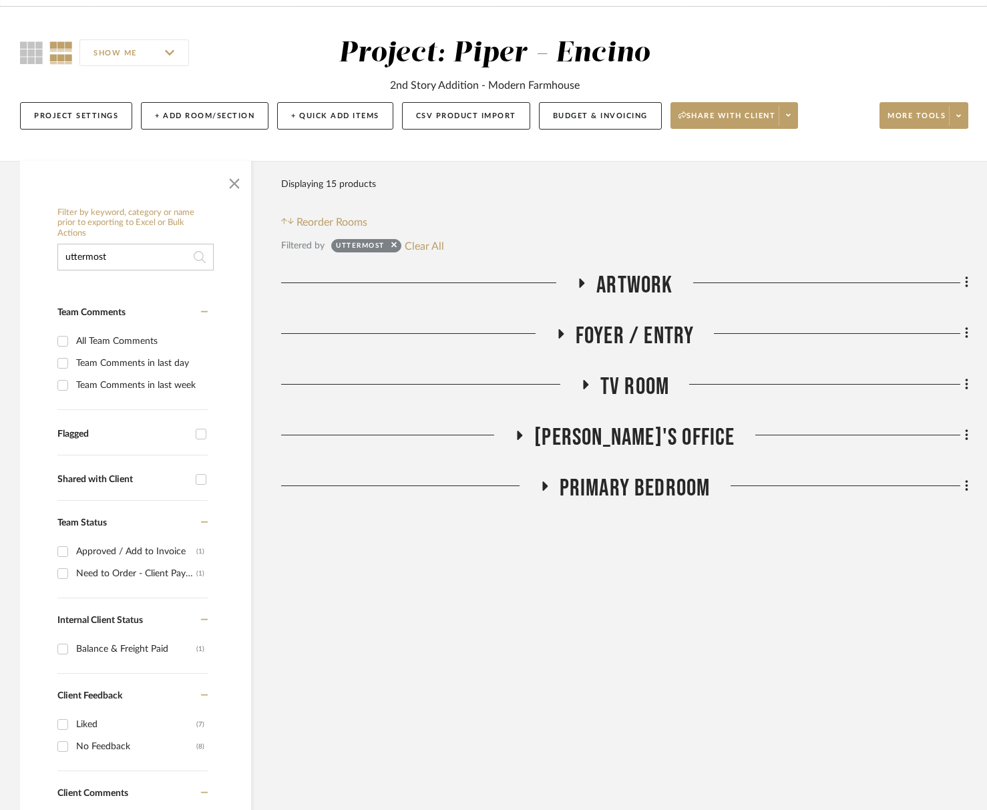
click at [650, 488] on span "Primary Bedroom" at bounding box center [635, 488] width 151 height 29
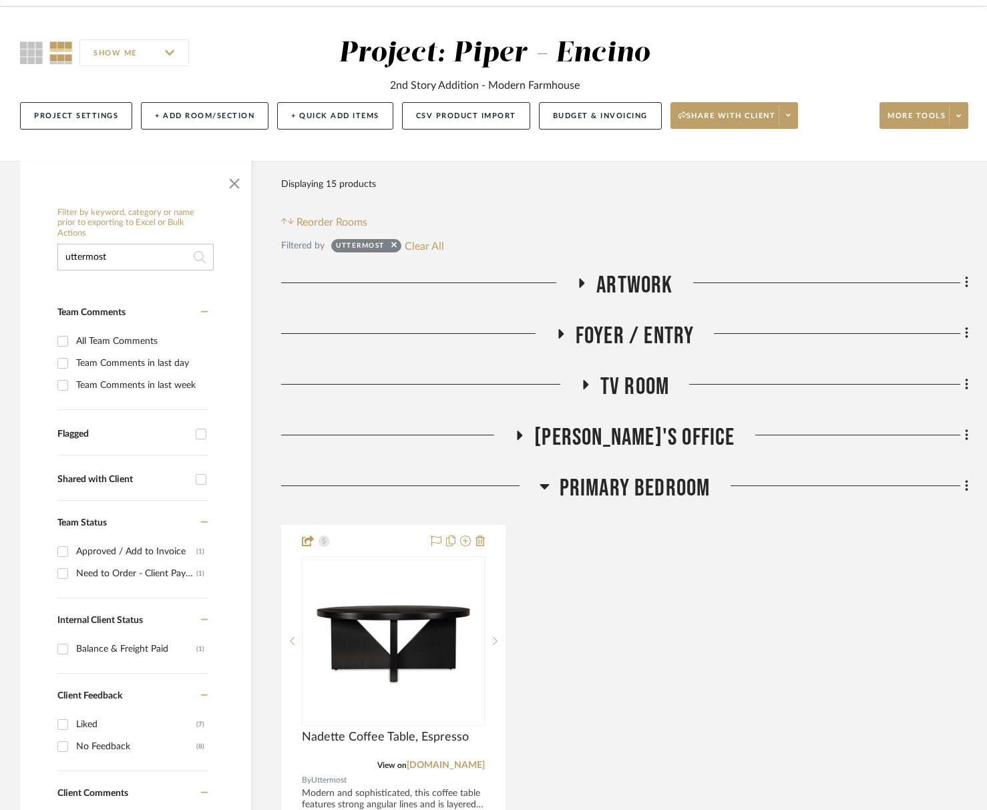
click at [649, 488] on span "Primary Bedroom" at bounding box center [635, 488] width 151 height 29
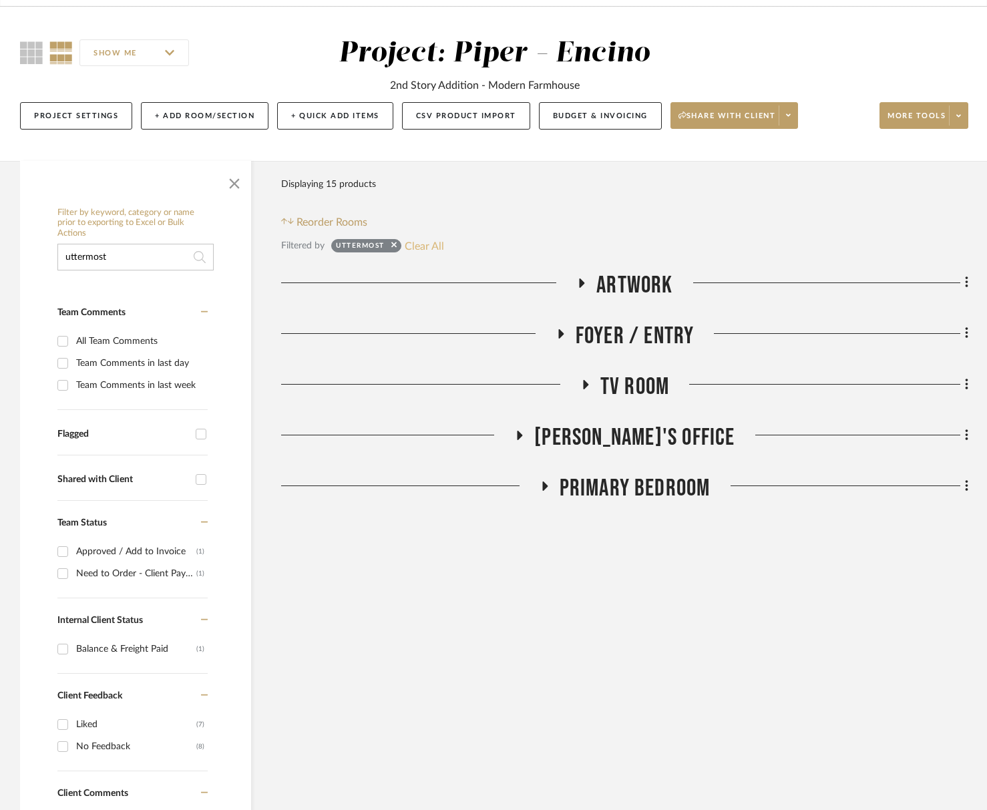
click at [424, 245] on button "Clear All" at bounding box center [424, 245] width 39 height 17
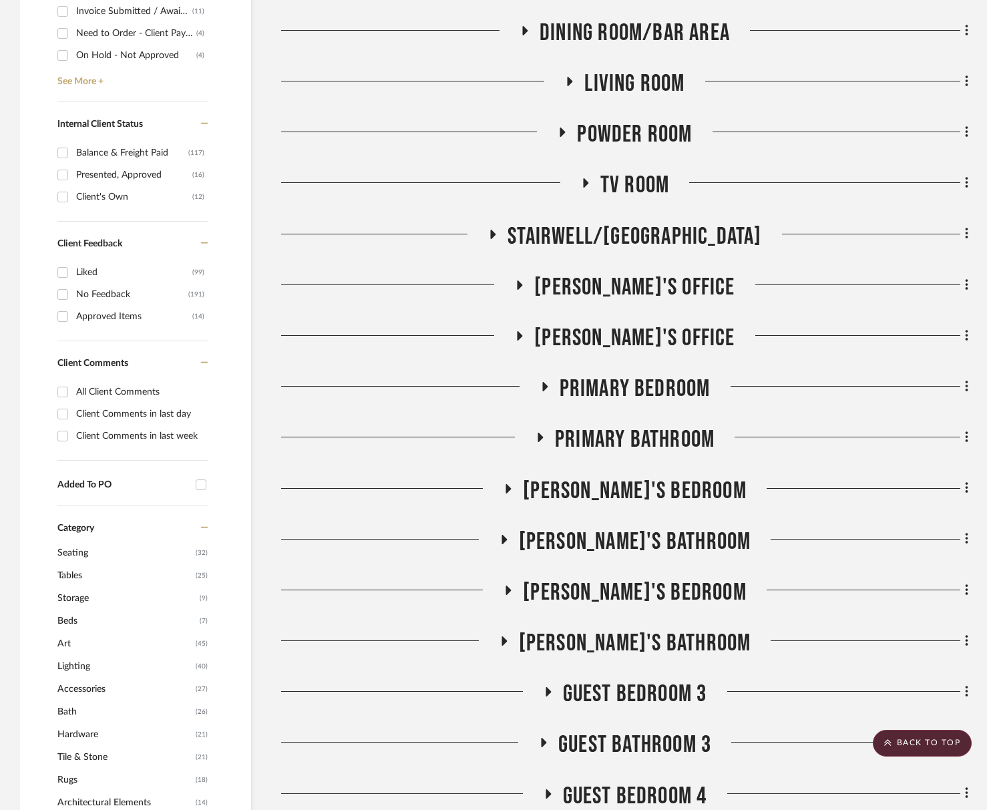
scroll to position [697, 0]
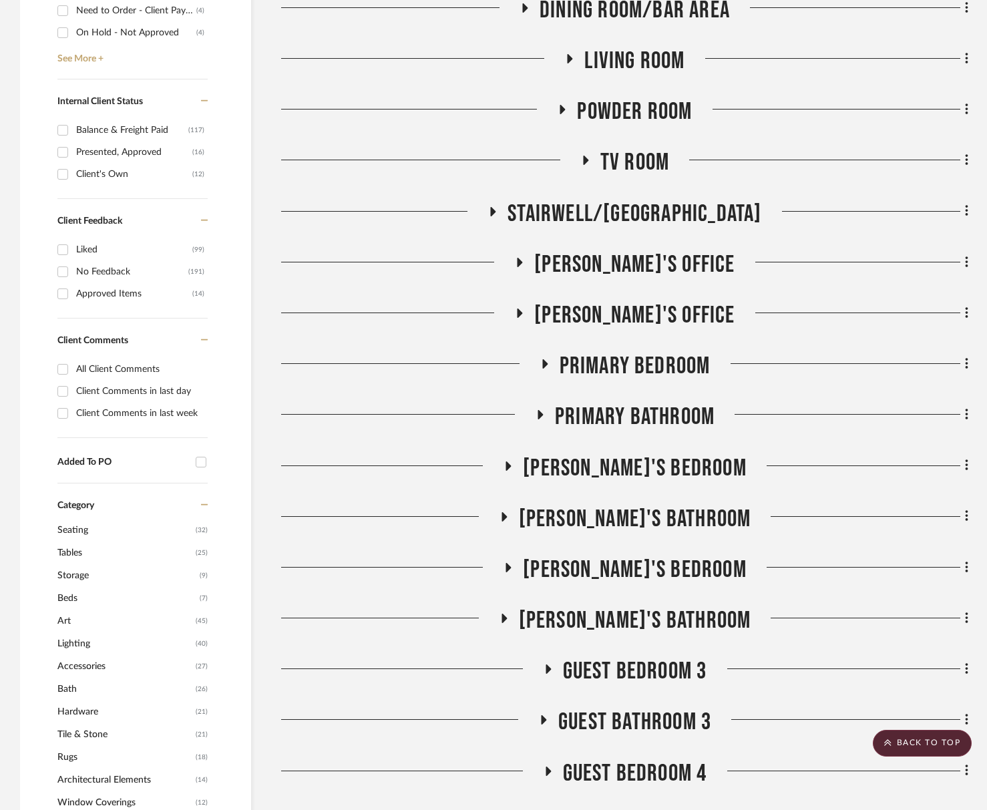
click at [651, 371] on span "Primary Bedroom" at bounding box center [635, 366] width 151 height 29
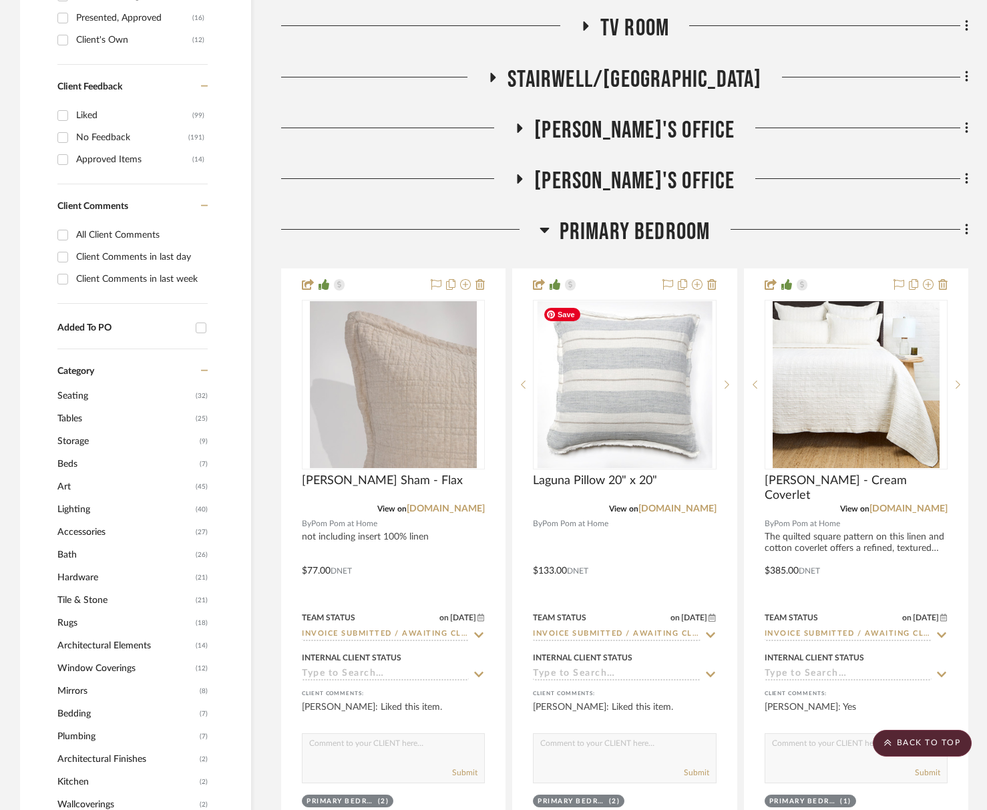
scroll to position [853, 0]
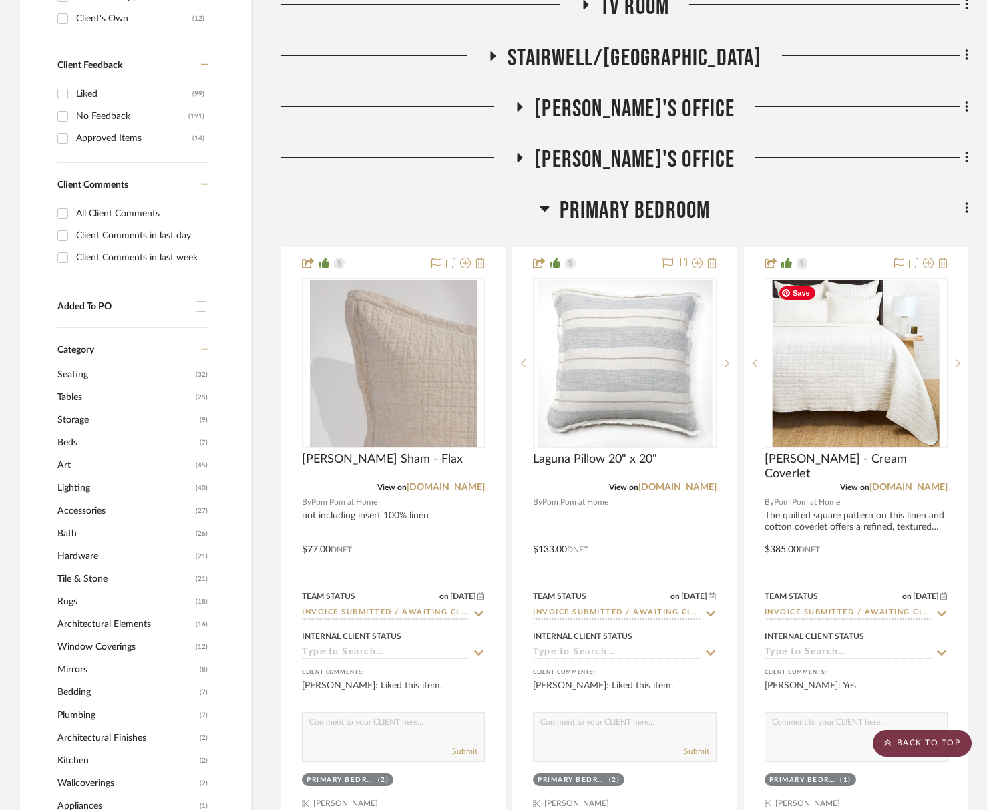
click at [924, 746] on scroll-to-top-button "BACK TO TOP" at bounding box center [922, 743] width 99 height 27
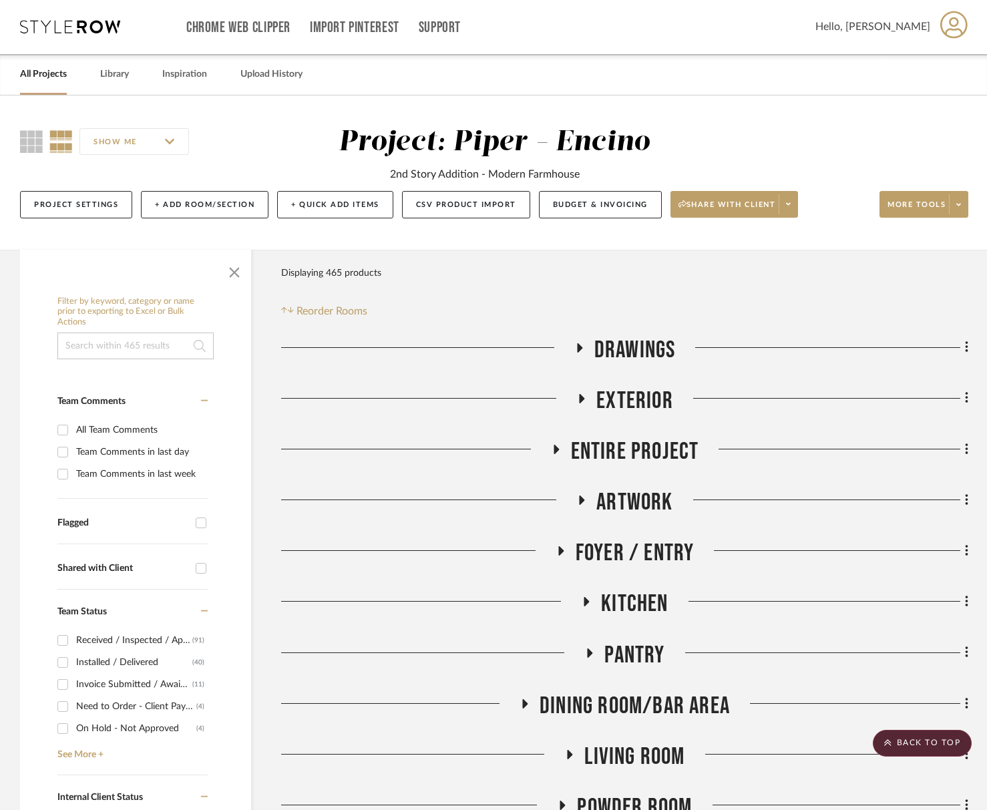
scroll to position [0, 0]
click at [929, 199] on button "More tools" at bounding box center [924, 205] width 89 height 27
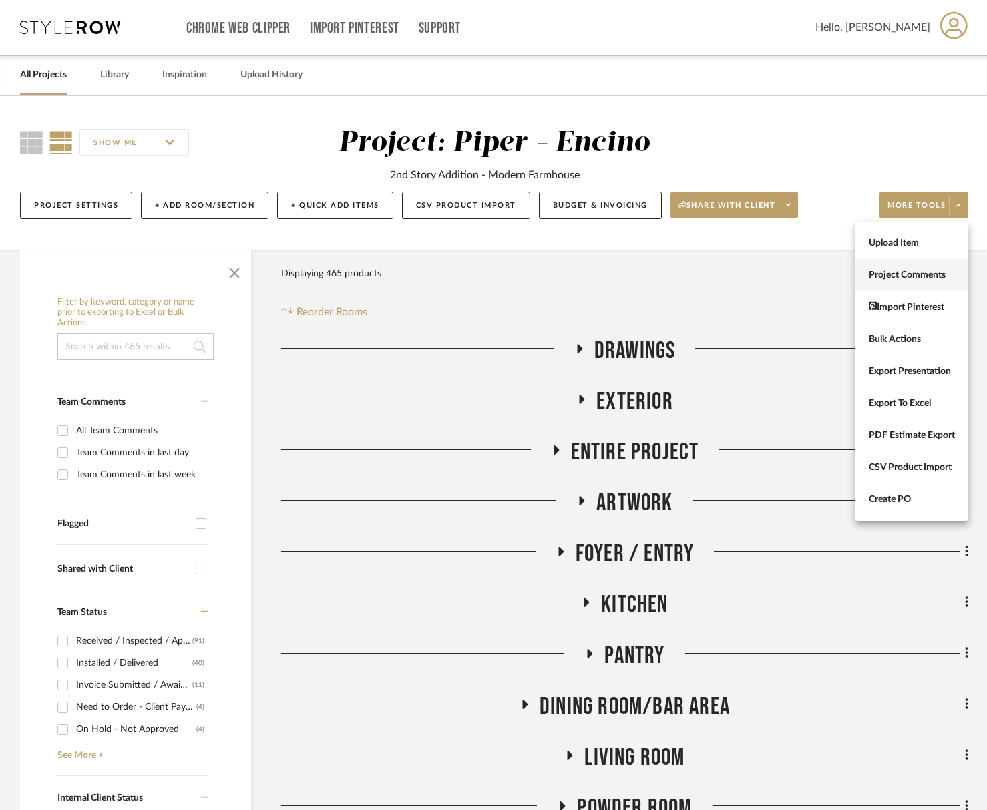
click at [887, 276] on span "Project Comments" at bounding box center [912, 275] width 86 height 11
